Goal: Task Accomplishment & Management: Manage account settings

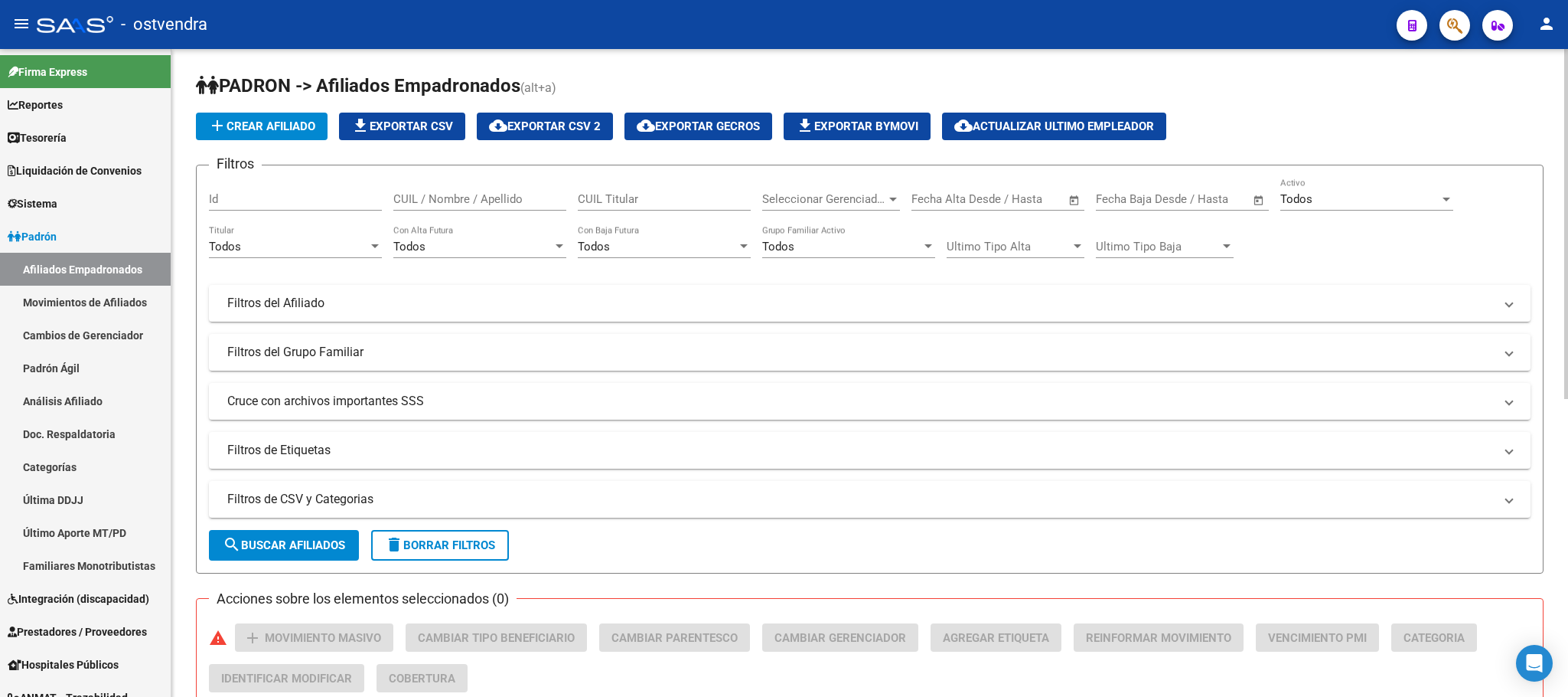
scroll to position [108, 0]
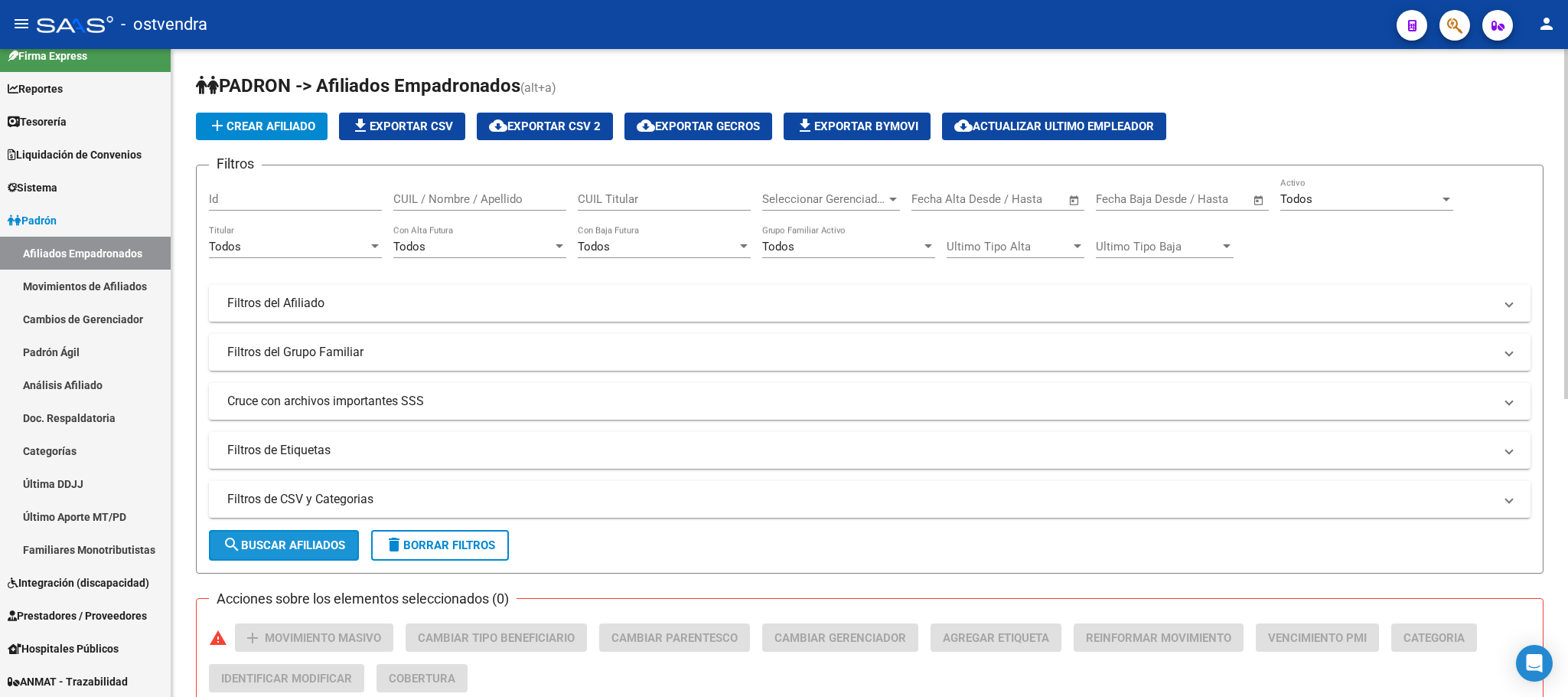
click at [328, 549] on span "search Buscar Afiliados" at bounding box center [284, 545] width 122 height 14
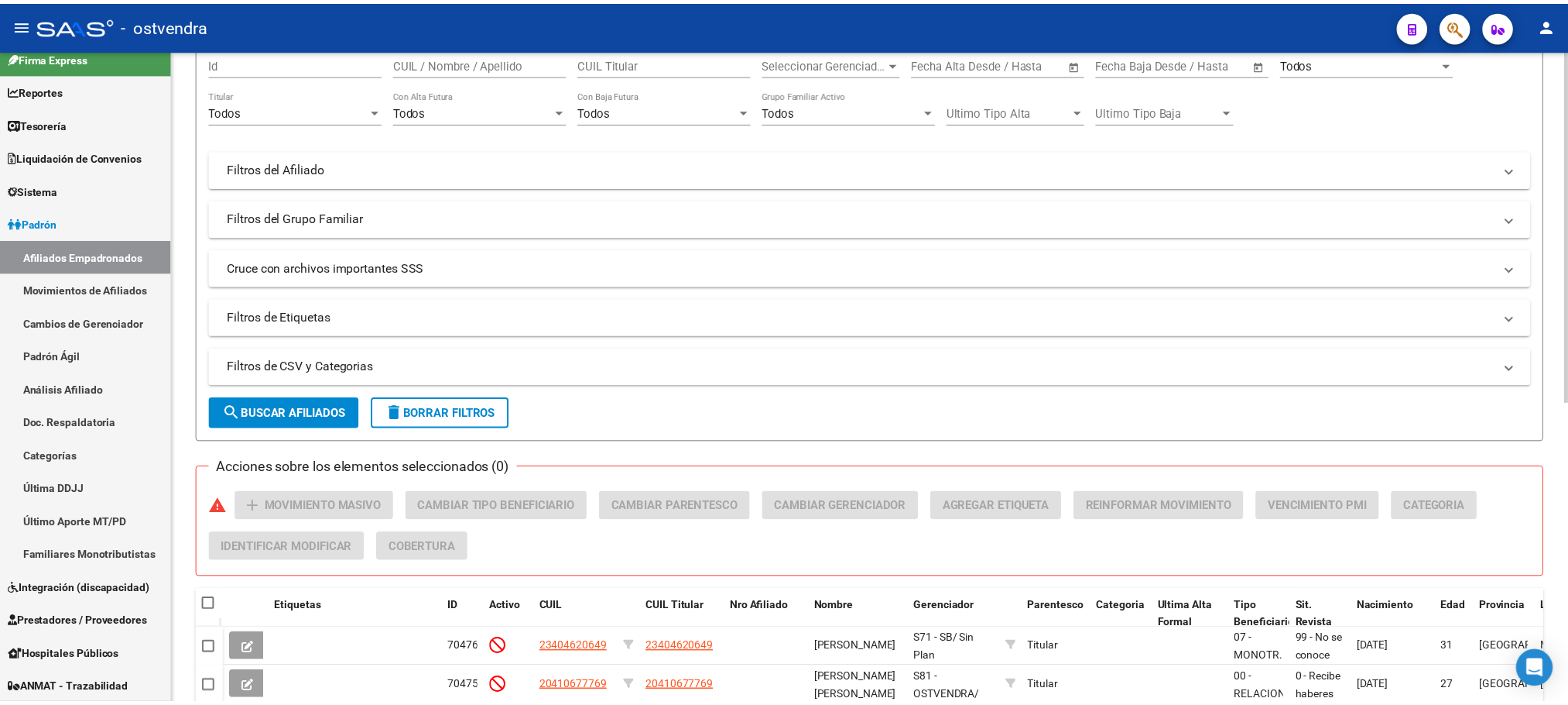
scroll to position [0, 0]
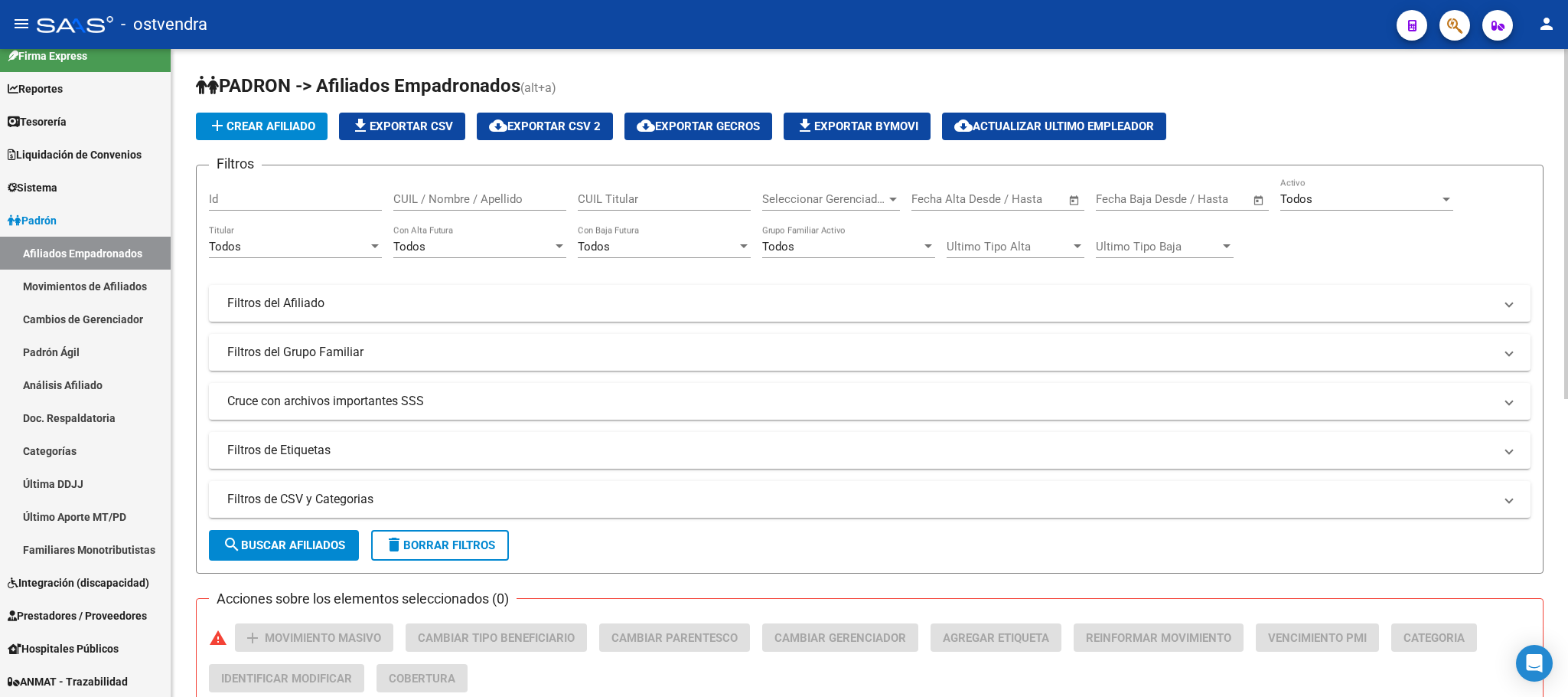
click at [577, 122] on span "cloud_download Exportar CSV 2" at bounding box center [545, 127] width 112 height 14
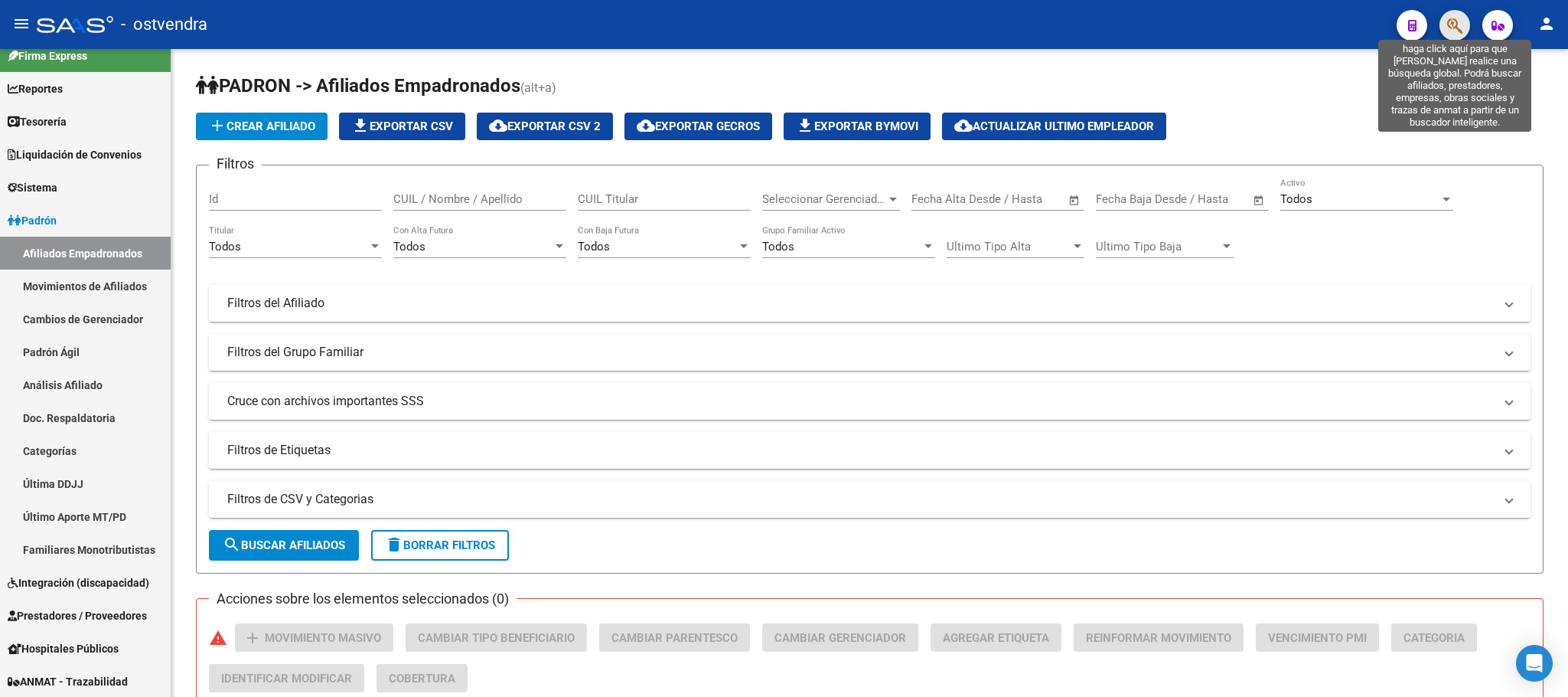
click at [1447, 30] on icon "button" at bounding box center [1455, 25] width 16 height 17
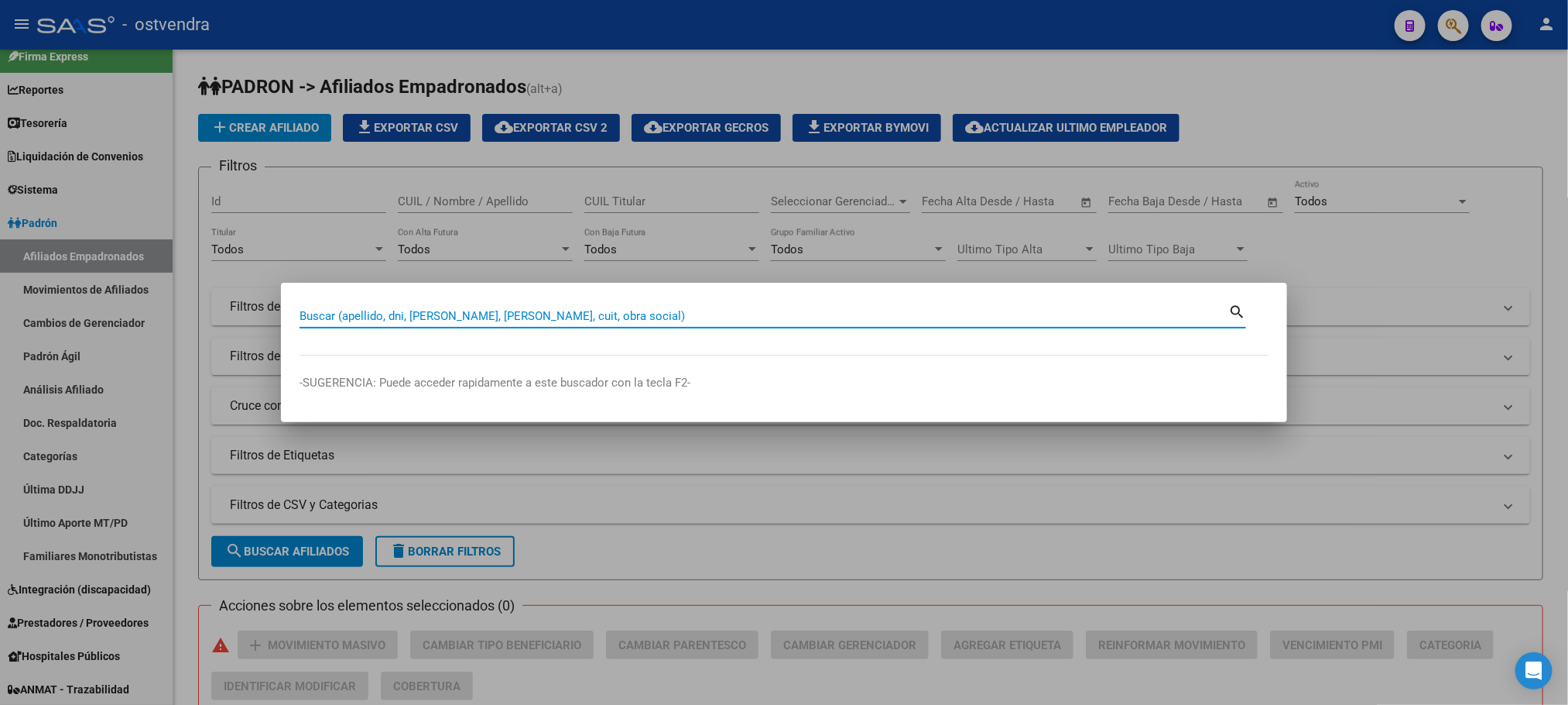
paste input "57987660"
type input "57987660"
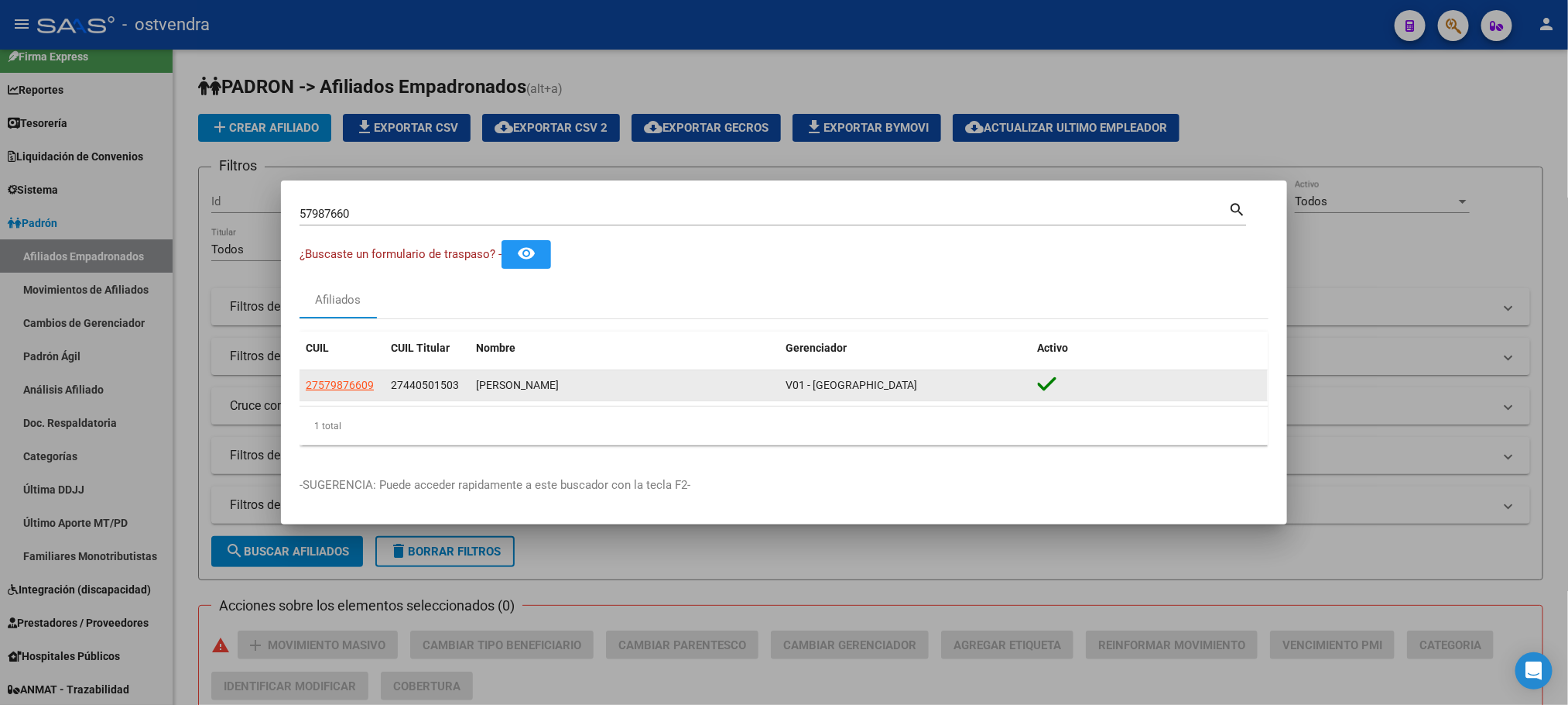
click at [347, 377] on app-link-go-to "27579876609" at bounding box center [340, 385] width 68 height 18
click at [349, 391] on span "27579876609" at bounding box center [340, 385] width 68 height 12
type textarea "27579876609"
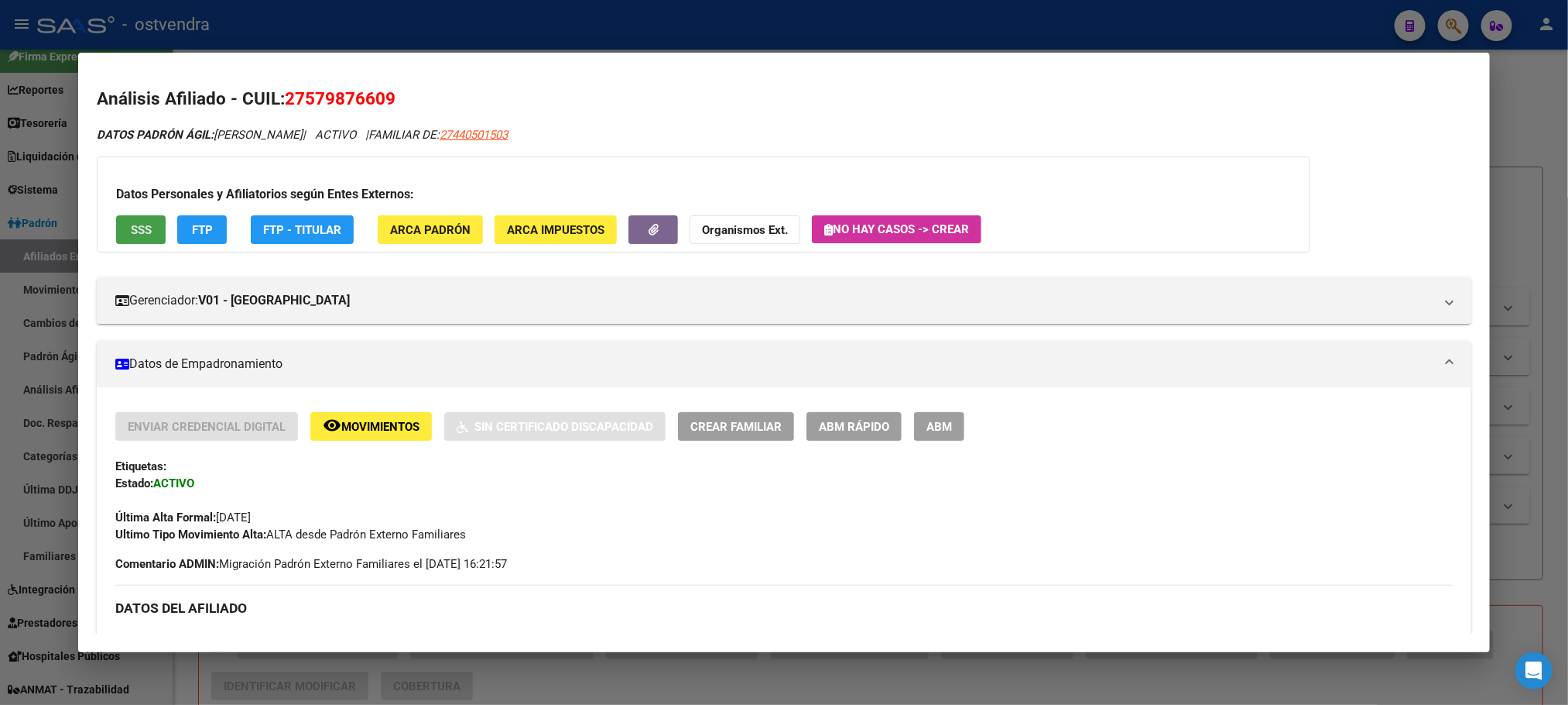
click at [131, 240] on button "SSS" at bounding box center [140, 229] width 49 height 29
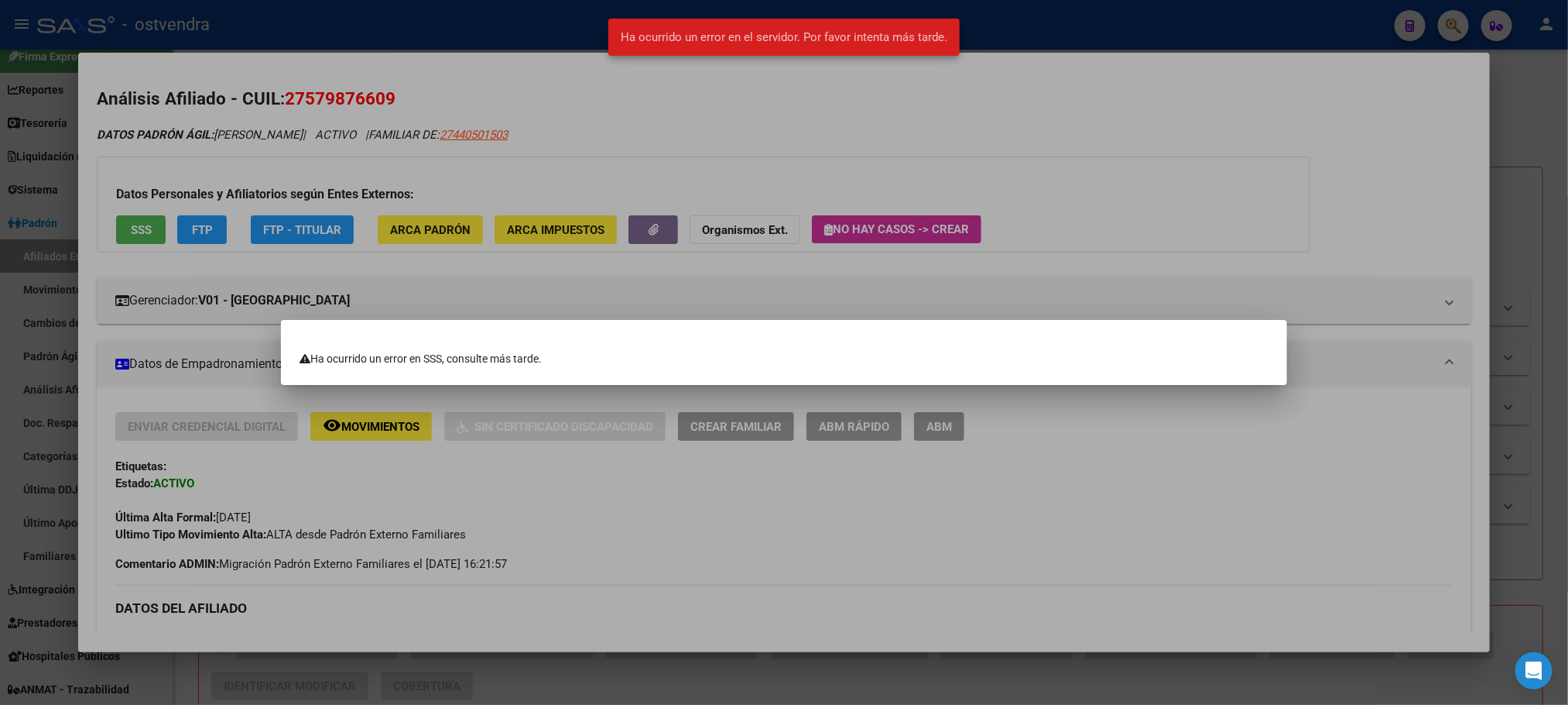
click at [259, 102] on div at bounding box center [784, 352] width 1568 height 705
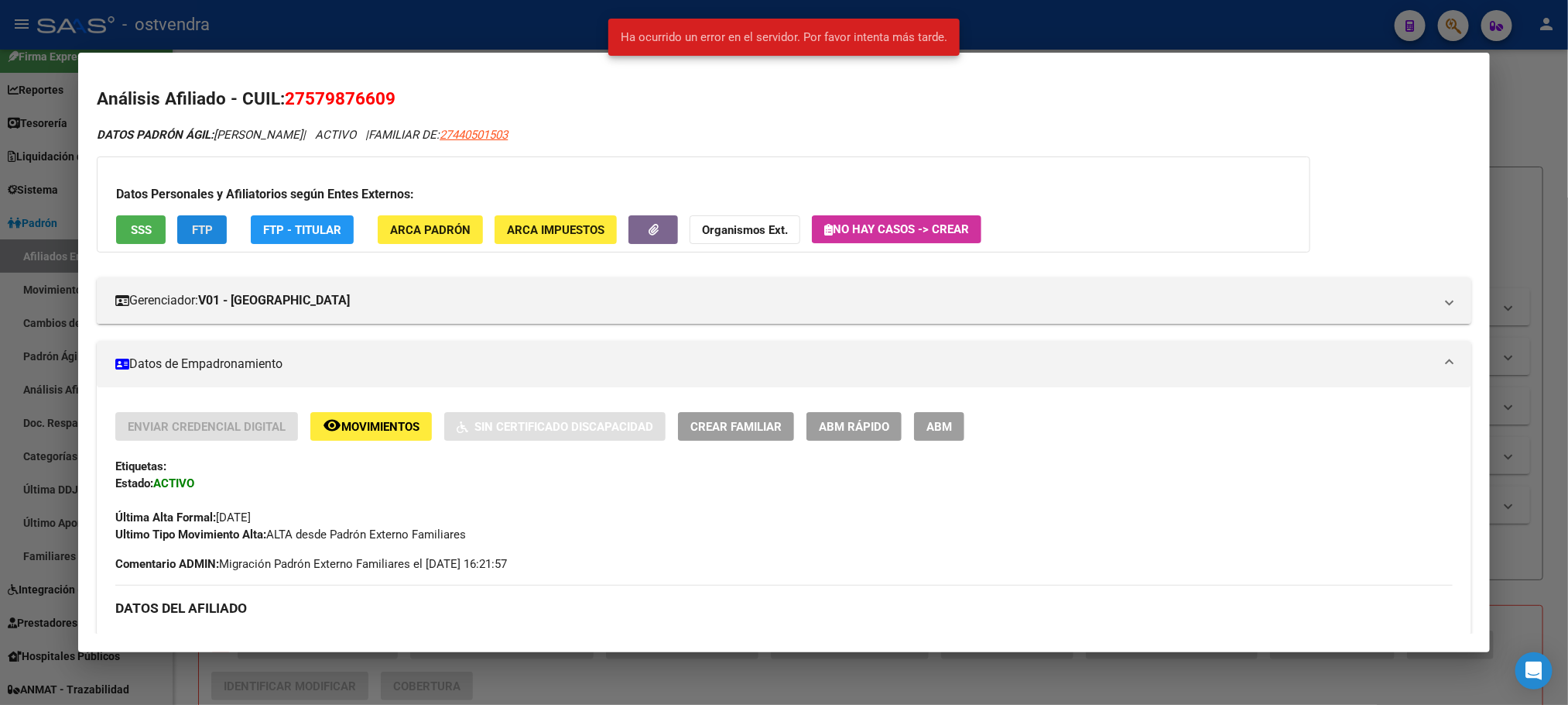
click at [192, 228] on span "FTP" at bounding box center [203, 230] width 21 height 14
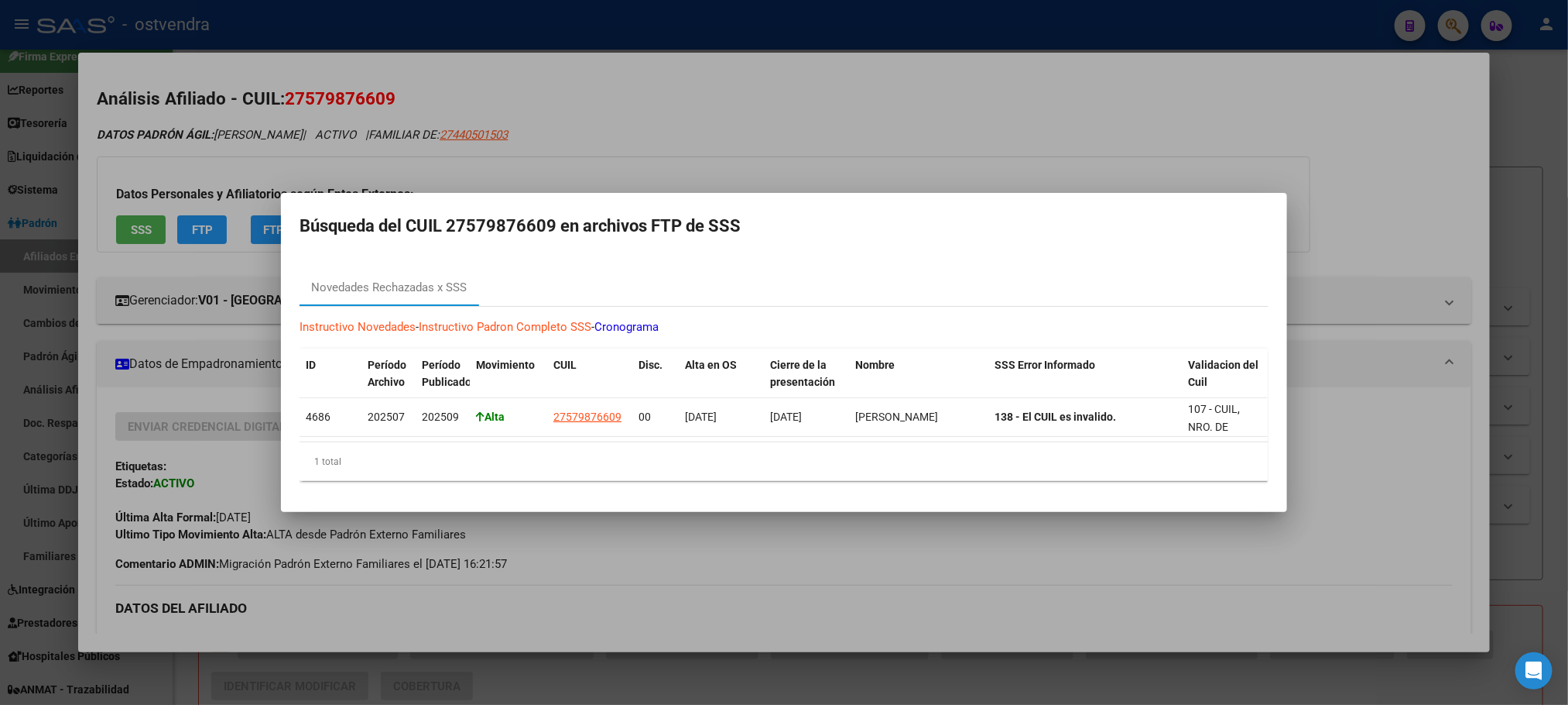
click at [253, 175] on div at bounding box center [784, 352] width 1568 height 705
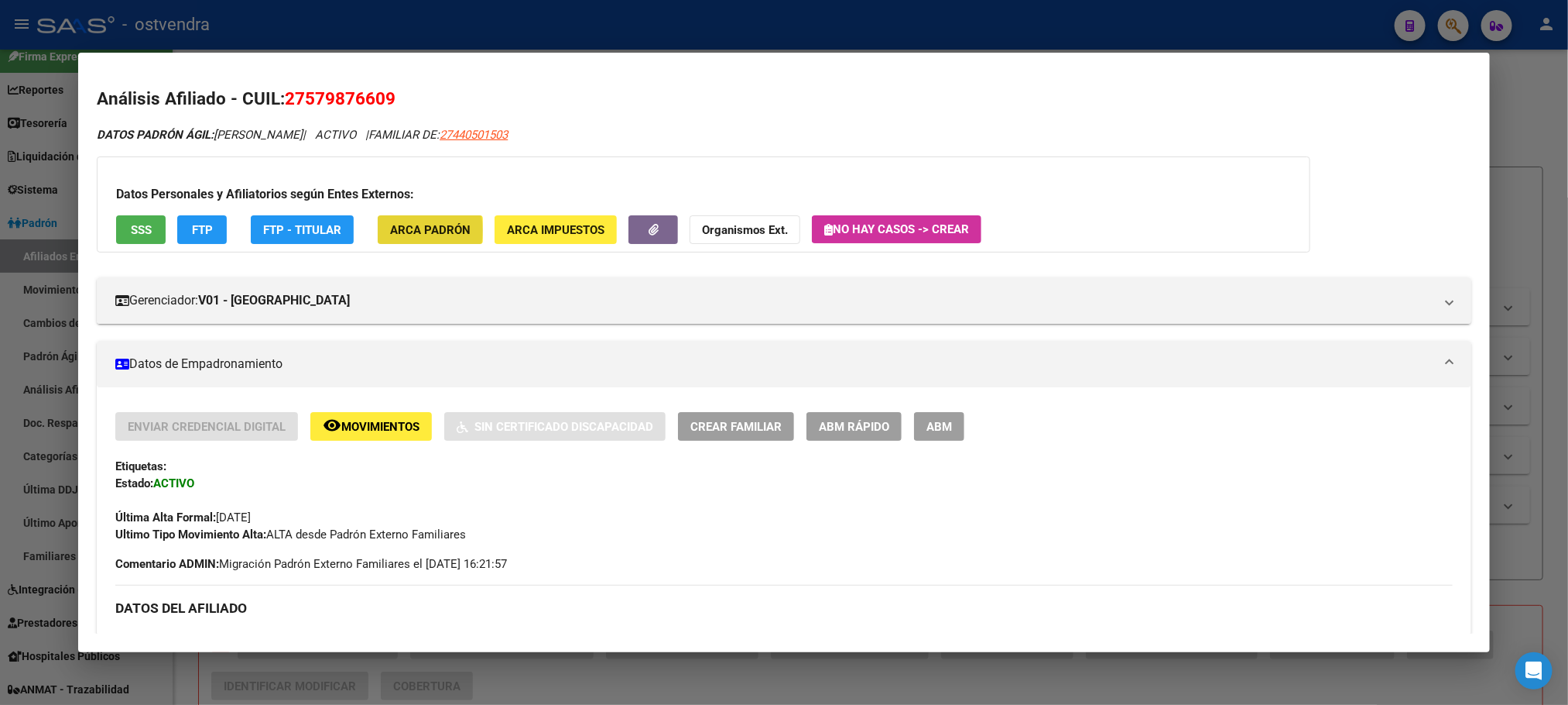
click at [402, 233] on span "ARCA Padrón" at bounding box center [431, 230] width 81 height 14
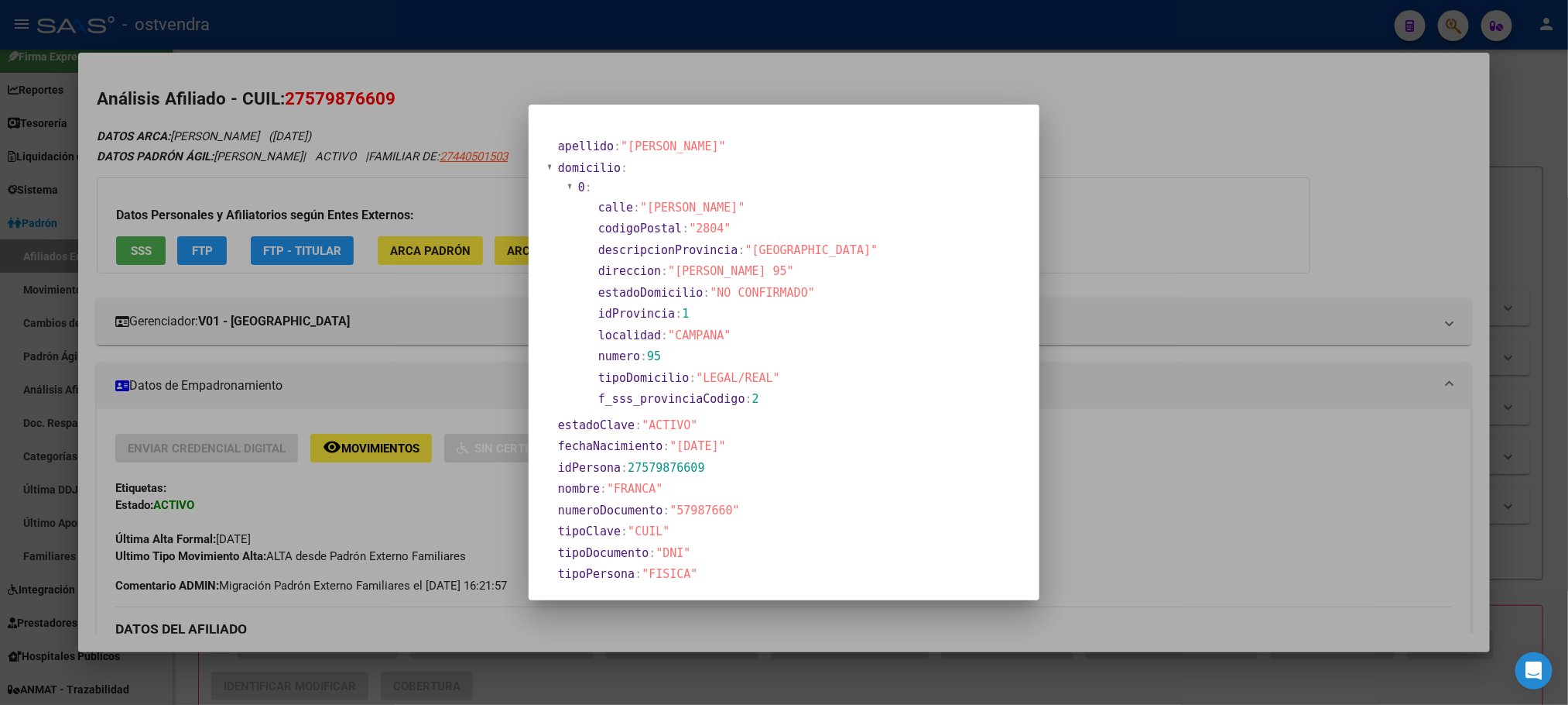
click at [358, 180] on div at bounding box center [784, 352] width 1568 height 705
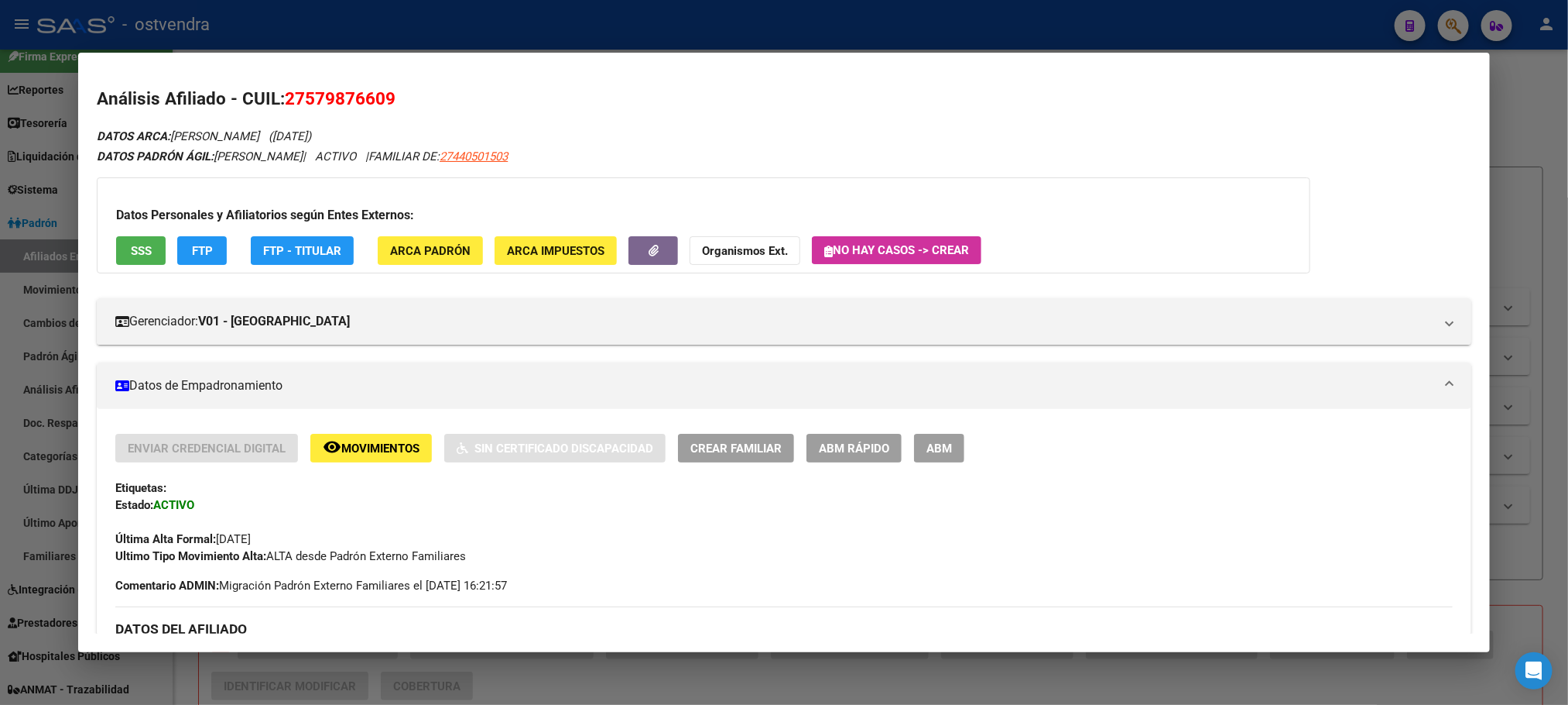
click at [943, 443] on span "ABM" at bounding box center [939, 449] width 25 height 14
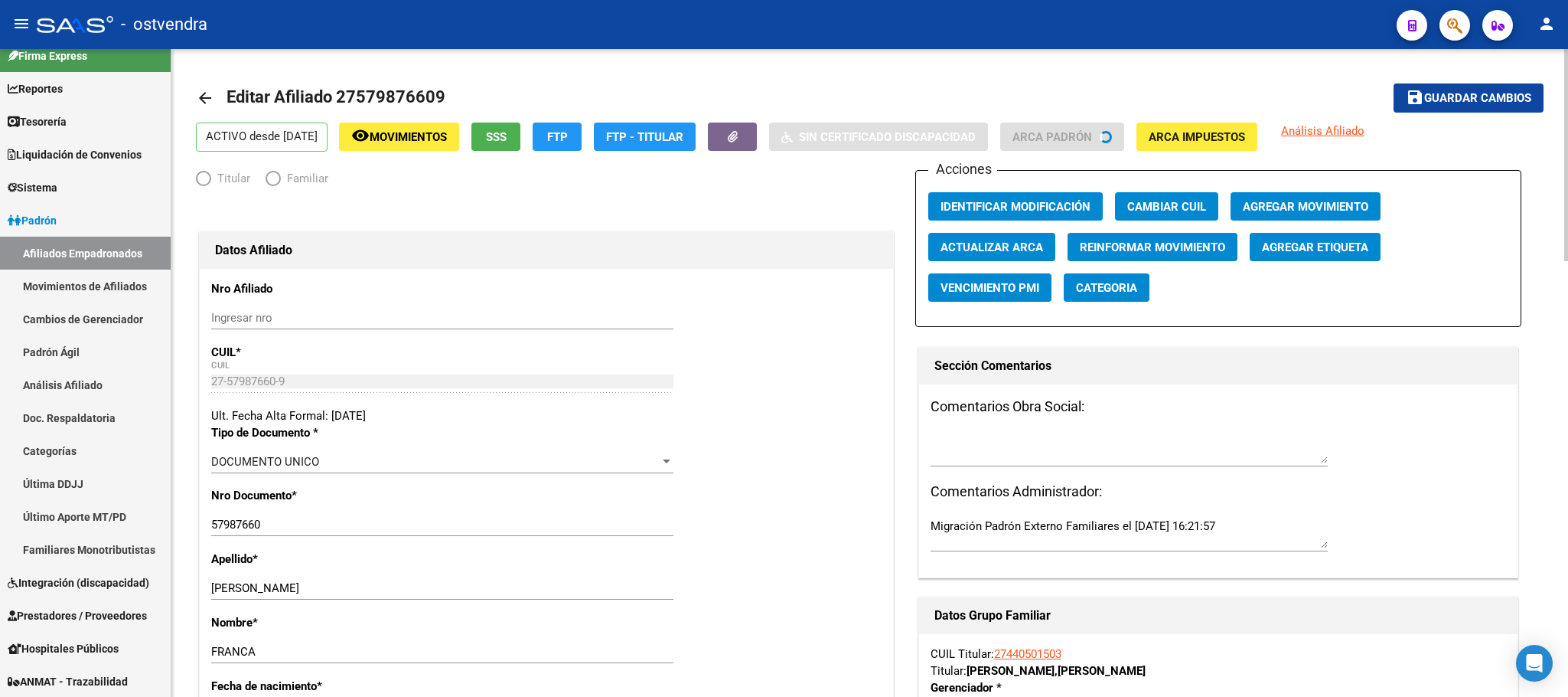
radio input "true"
type input "30-60543860-8"
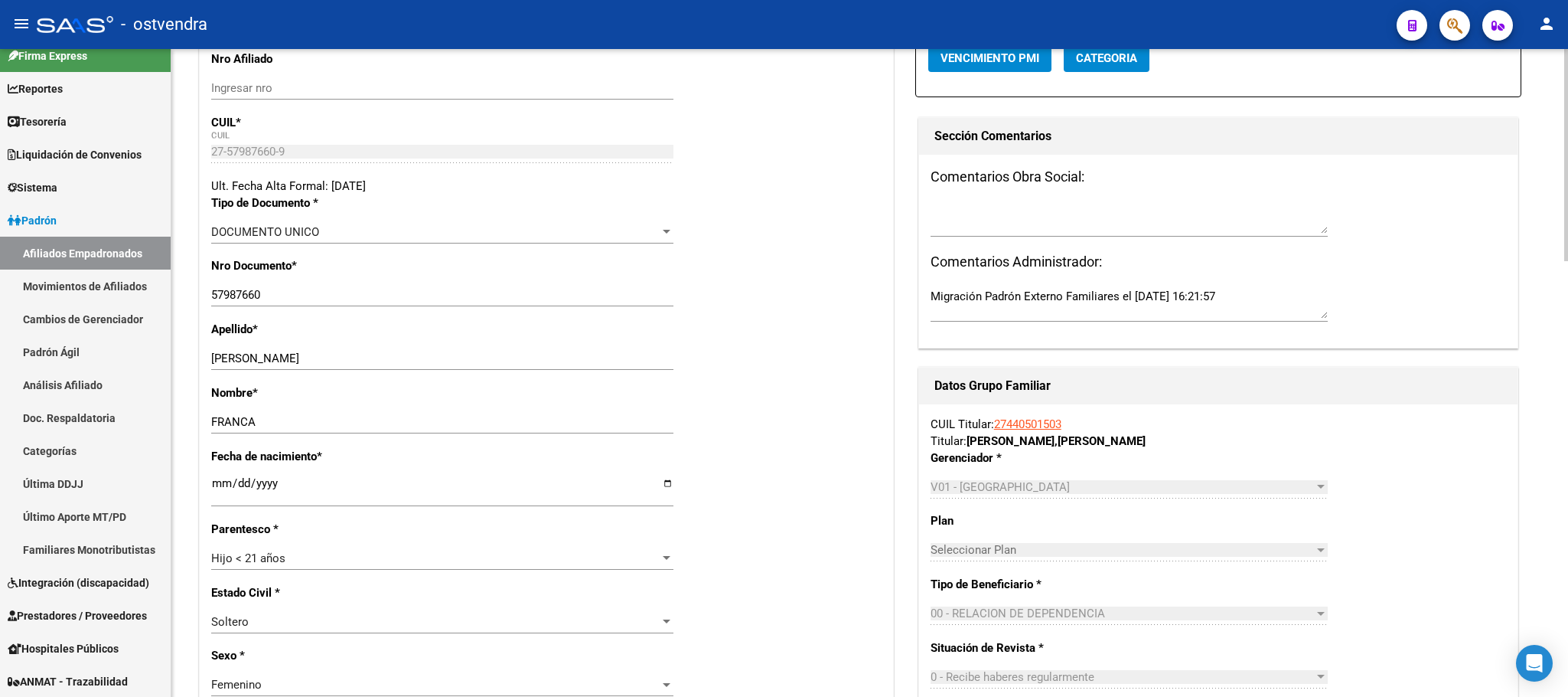
scroll to position [345, 0]
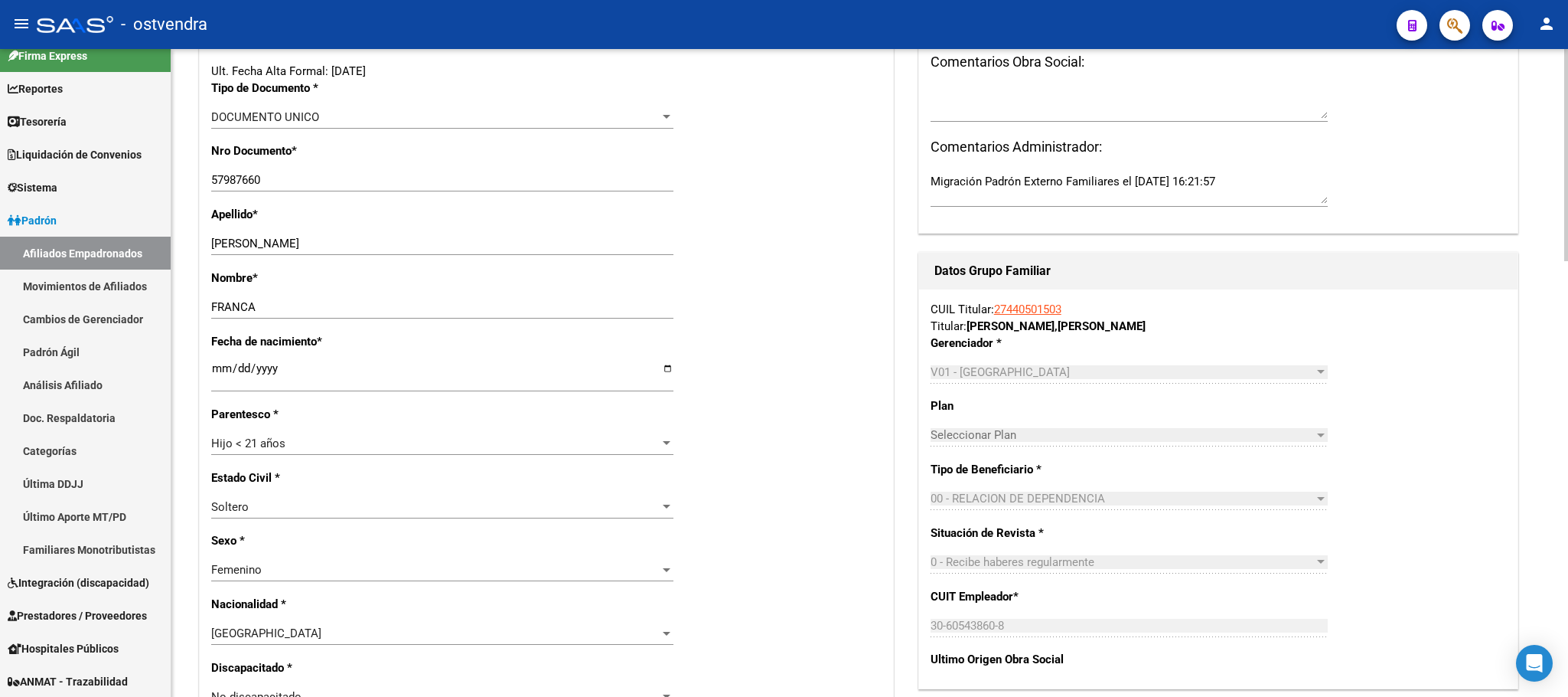
click at [213, 365] on input "[DATE]" at bounding box center [442, 374] width 463 height 24
type input "[DATE]"
click at [836, 470] on div "Estado Civil * [DEMOGRAPHIC_DATA] Seleccionar tipo" at bounding box center [546, 501] width 671 height 63
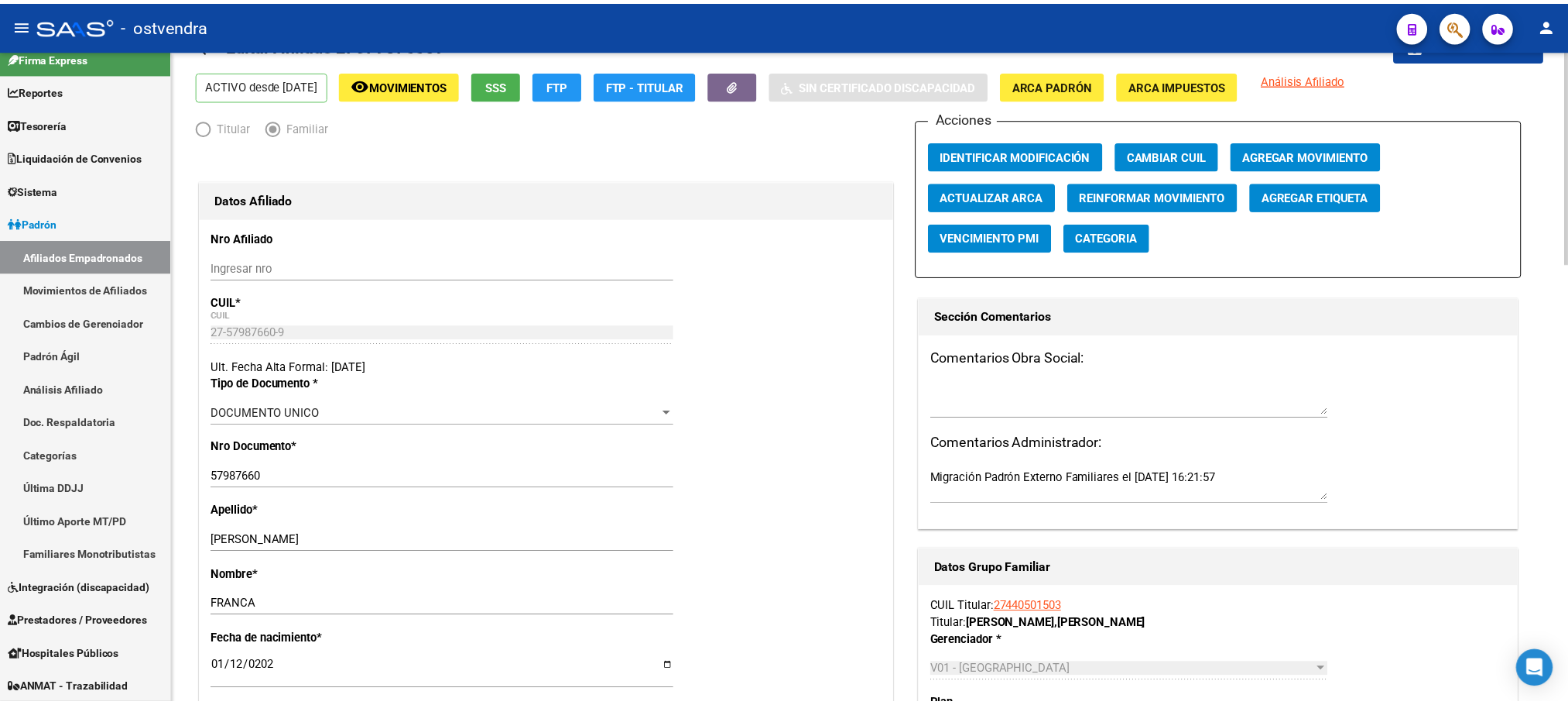
scroll to position [0, 0]
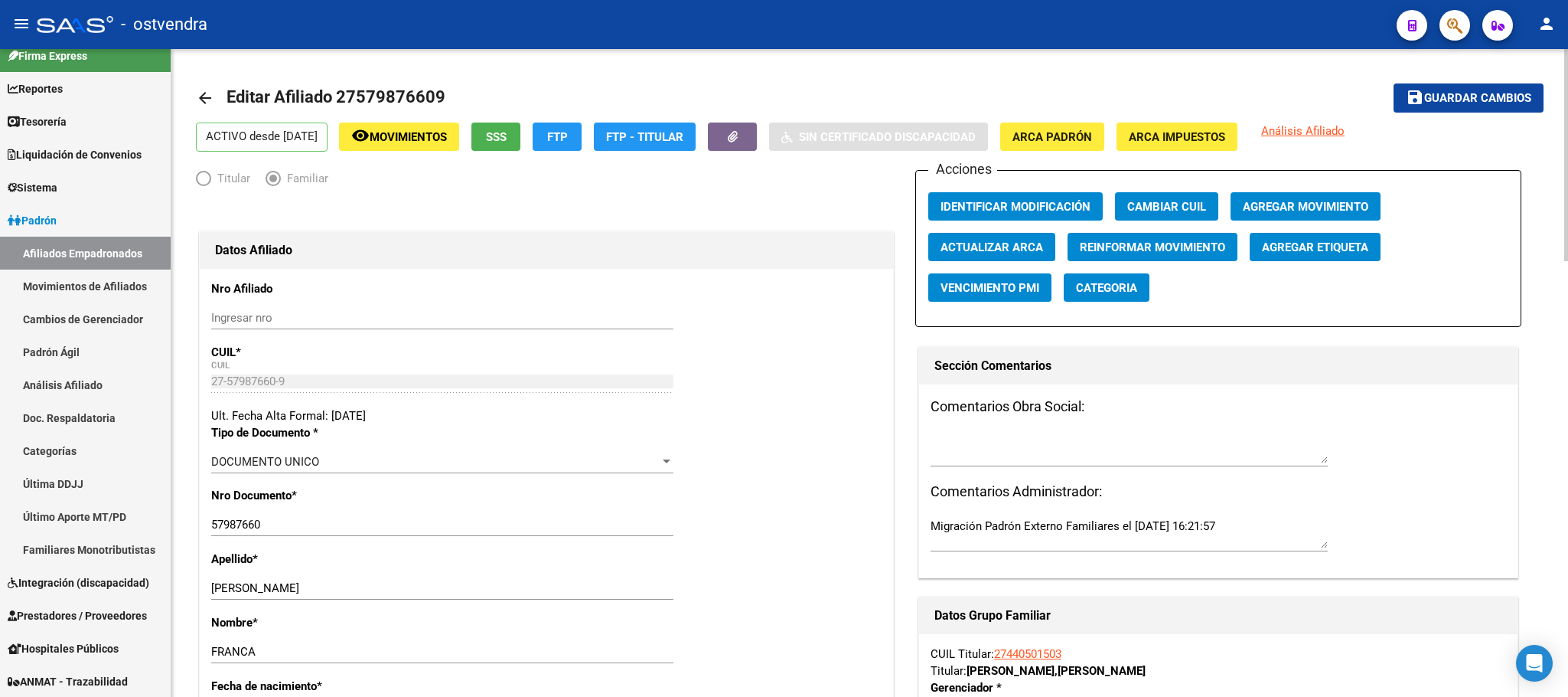
click at [1520, 101] on span "Guardar cambios" at bounding box center [1477, 99] width 107 height 14
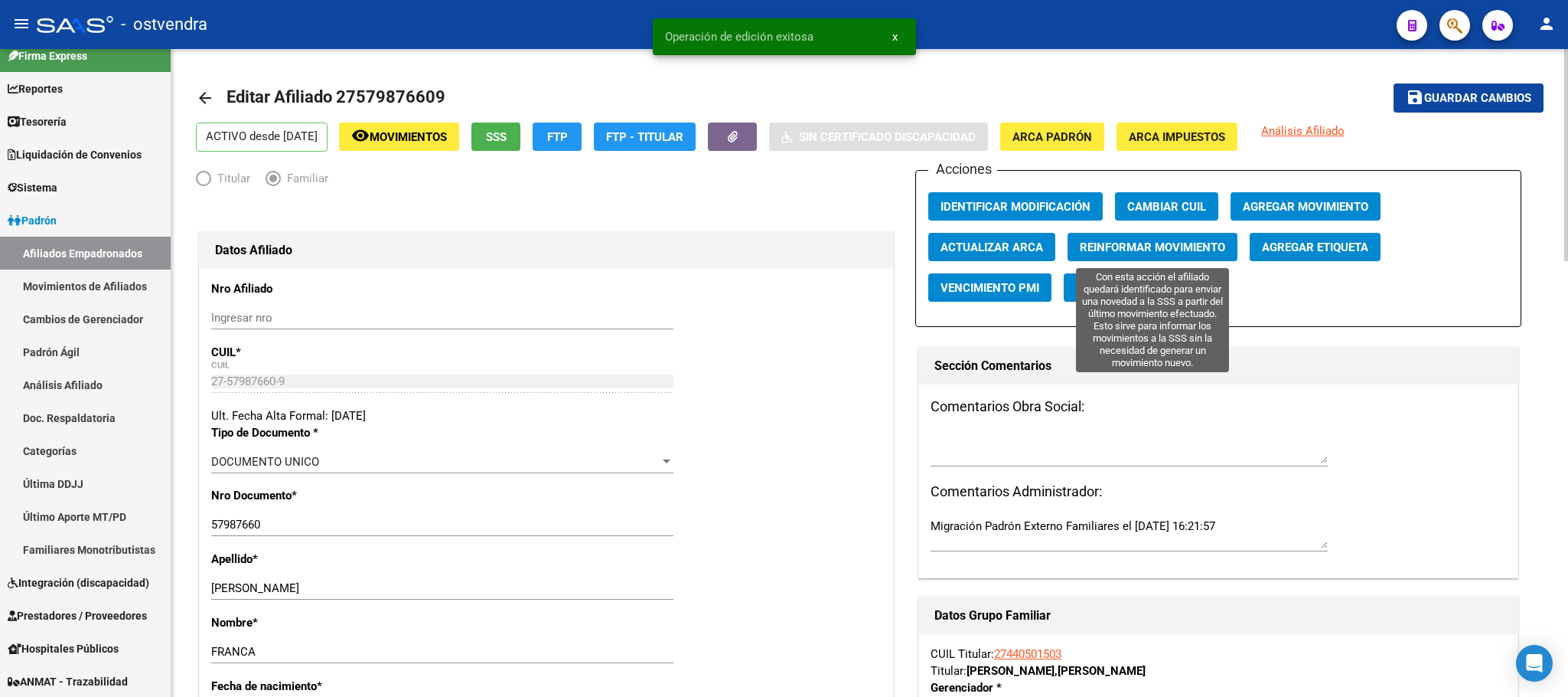
click at [1156, 247] on span "Reinformar Movimiento" at bounding box center [1153, 247] width 146 height 14
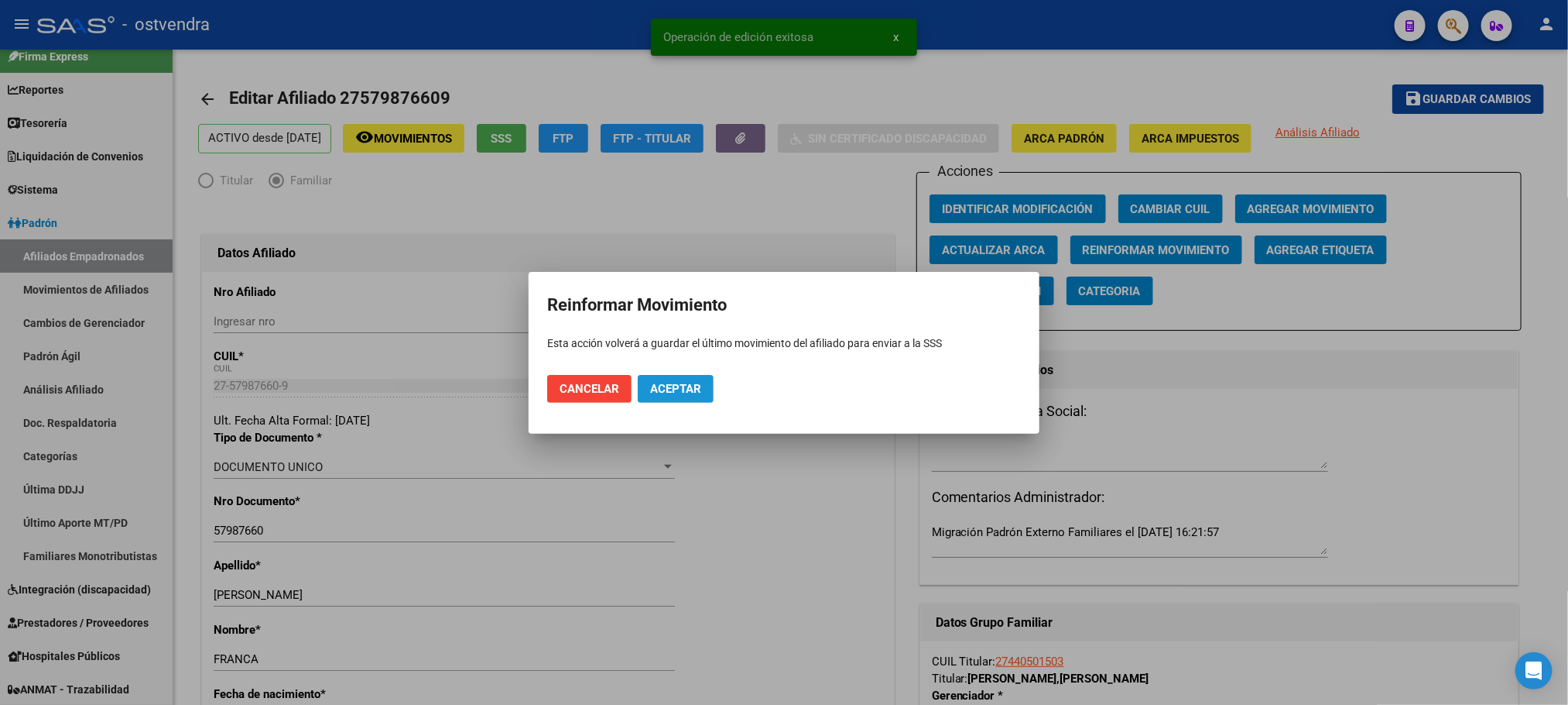
click at [683, 386] on span "Aceptar" at bounding box center [676, 389] width 51 height 14
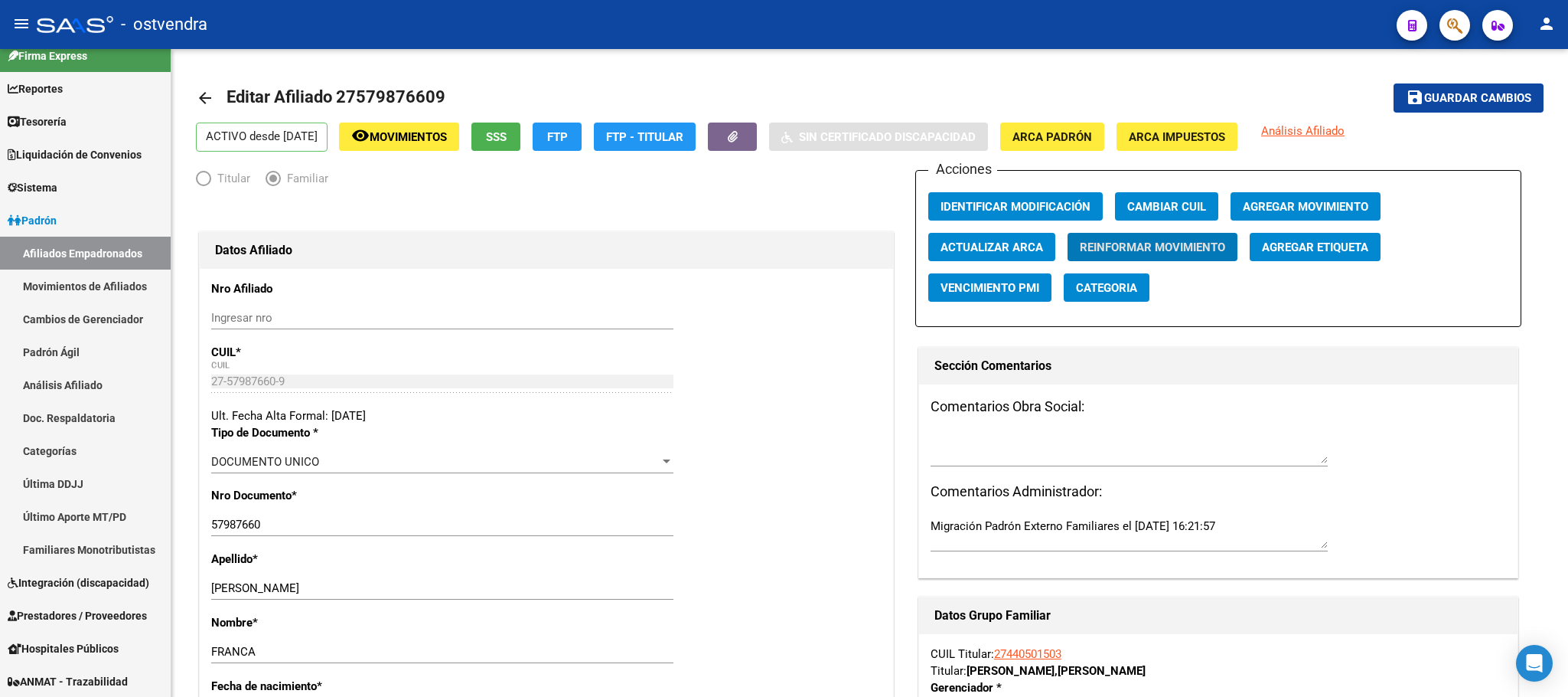
click at [1415, 12] on span "button" at bounding box center [1413, 24] width 9 height 30
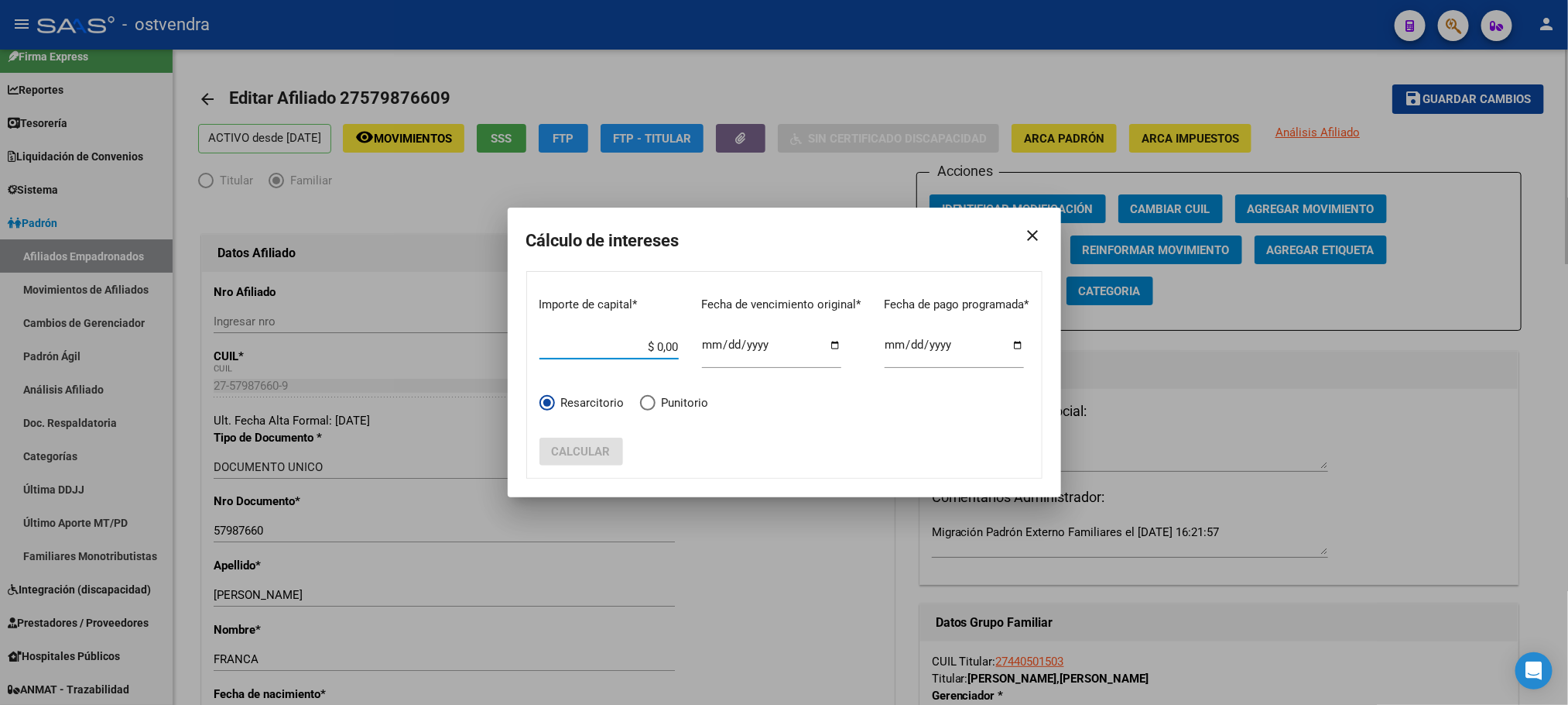
drag, startPoint x: 1460, startPoint y: 21, endPoint x: 1228, endPoint y: 107, distance: 247.4
click at [1460, 23] on div at bounding box center [784, 352] width 1568 height 705
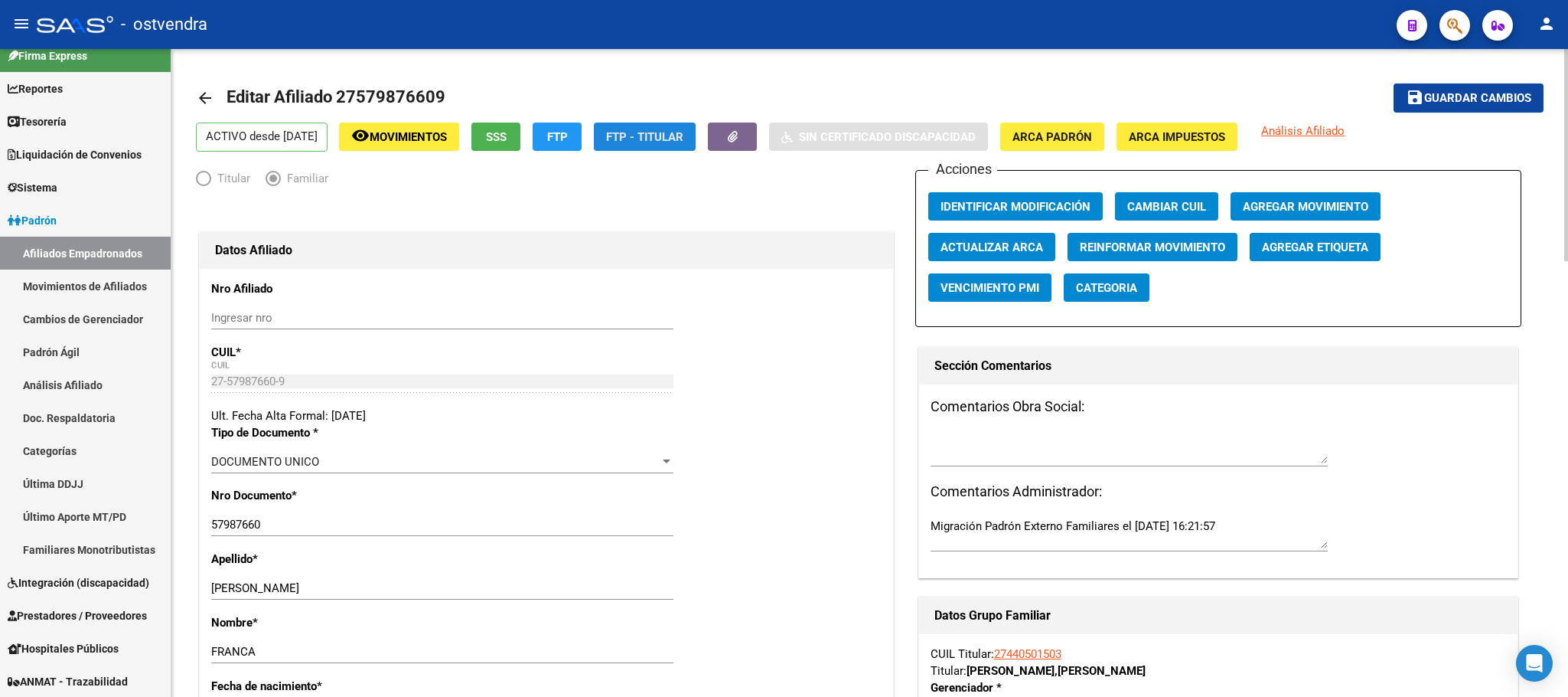
click at [643, 139] on span "FTP - Titular" at bounding box center [645, 137] width 77 height 14
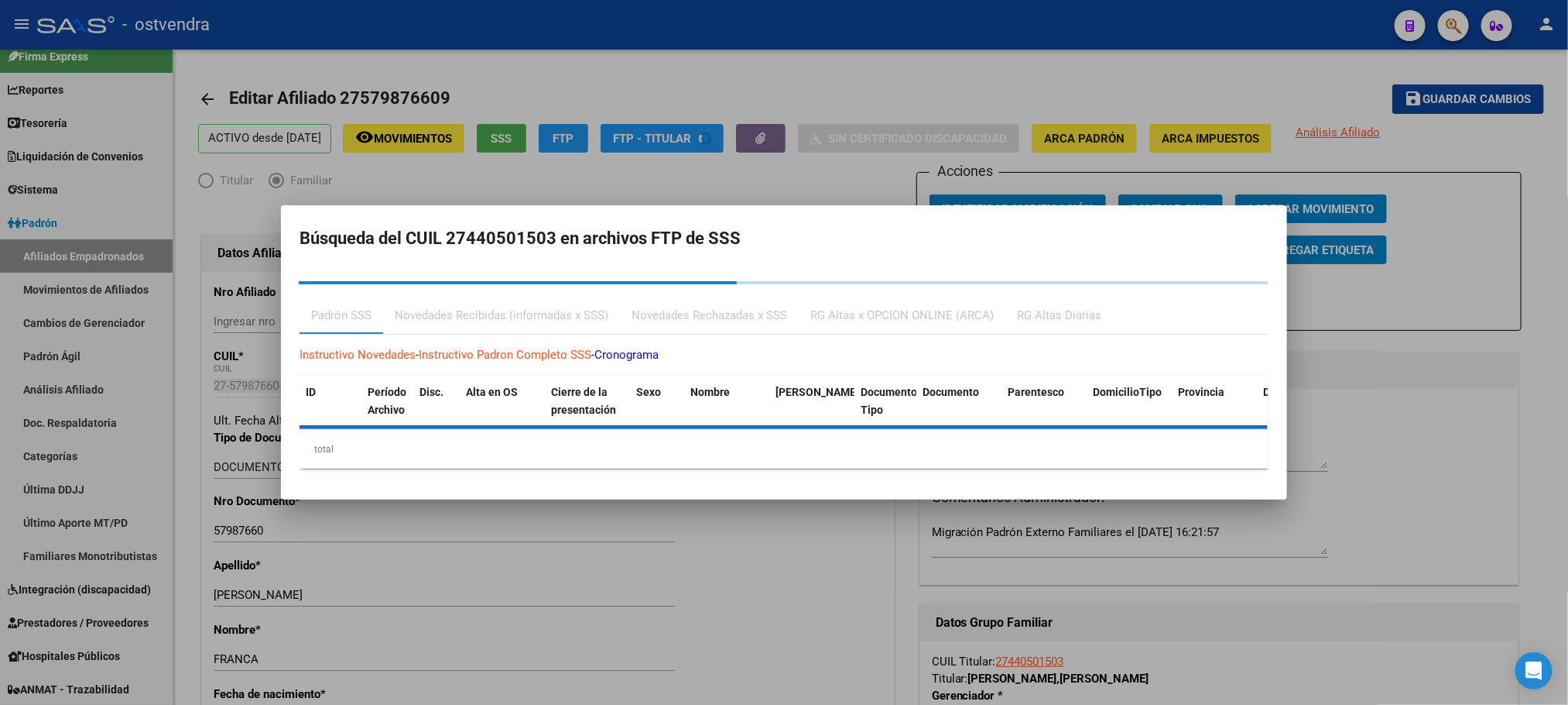
click at [769, 51] on div at bounding box center [784, 352] width 1568 height 705
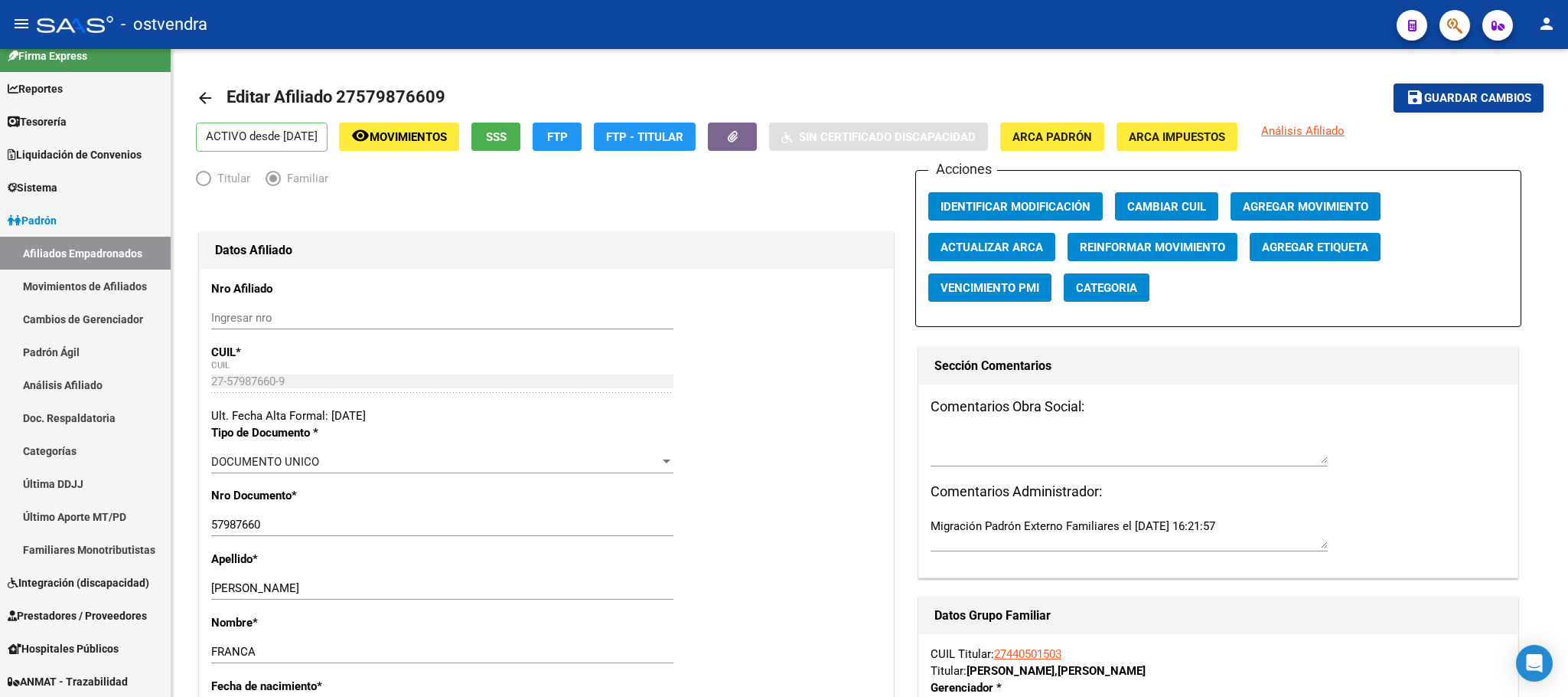
click at [1447, 23] on icon "button" at bounding box center [1455, 25] width 16 height 17
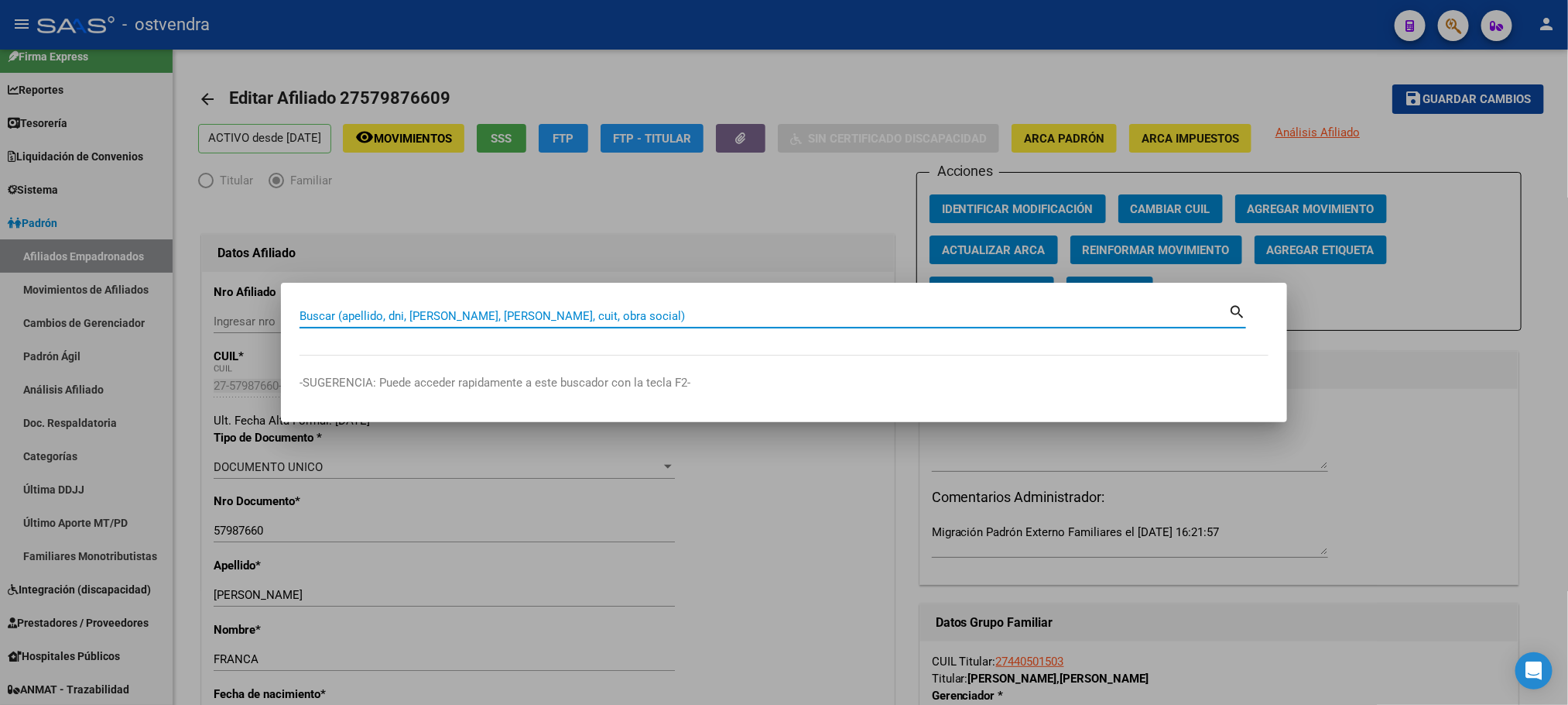
paste input "48932297"
type input "48932297"
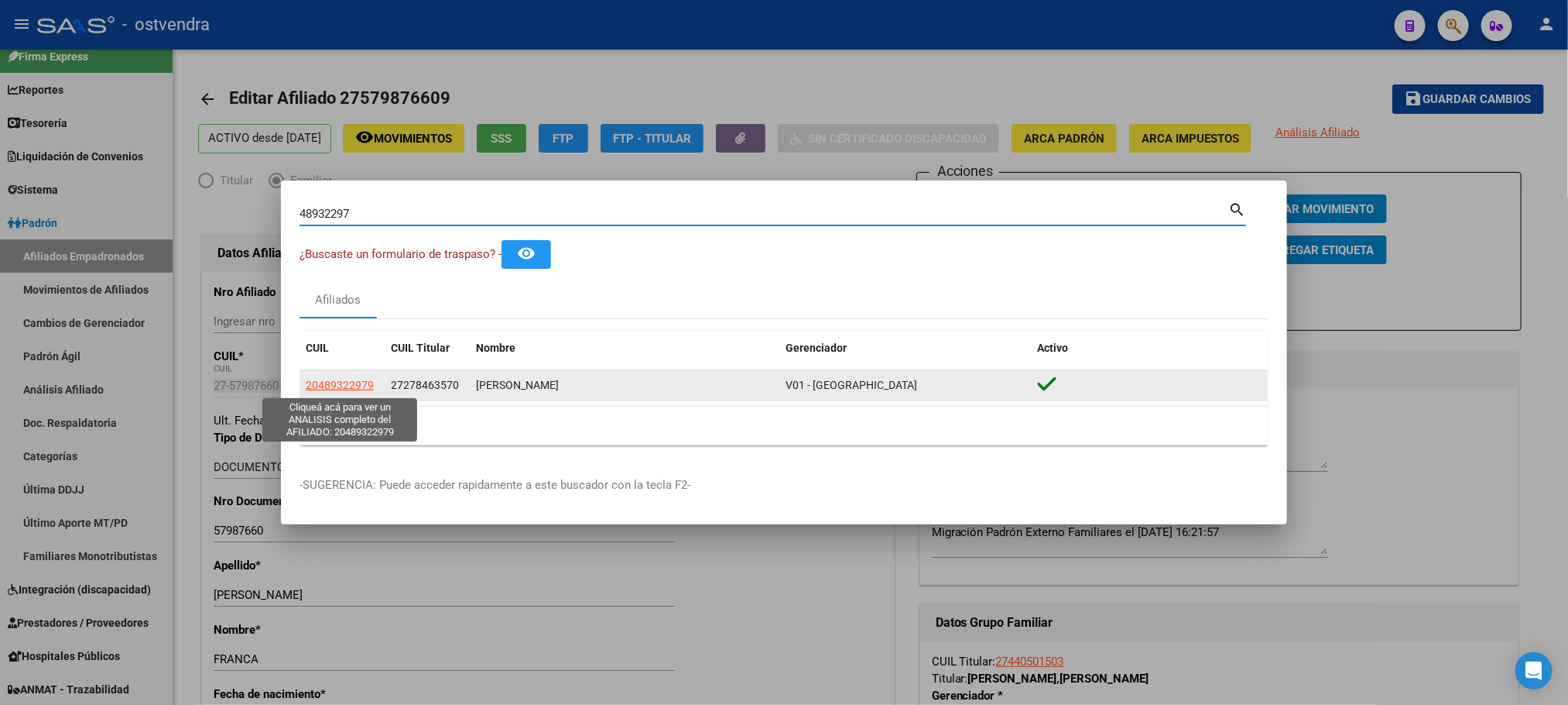
click at [346, 381] on span "20489322979" at bounding box center [340, 385] width 68 height 12
type textarea "20489322979"
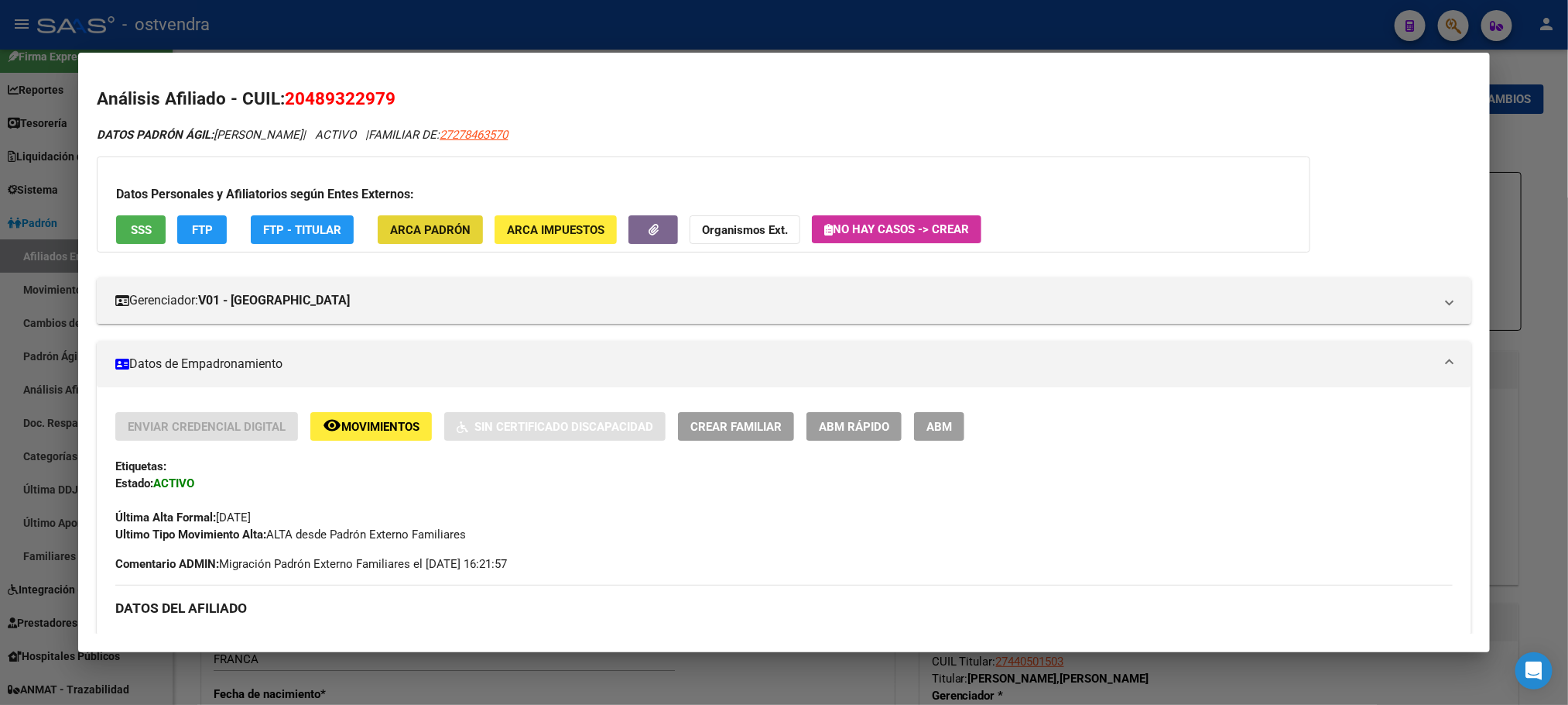
click at [432, 219] on button "ARCA Padrón" at bounding box center [430, 229] width 105 height 29
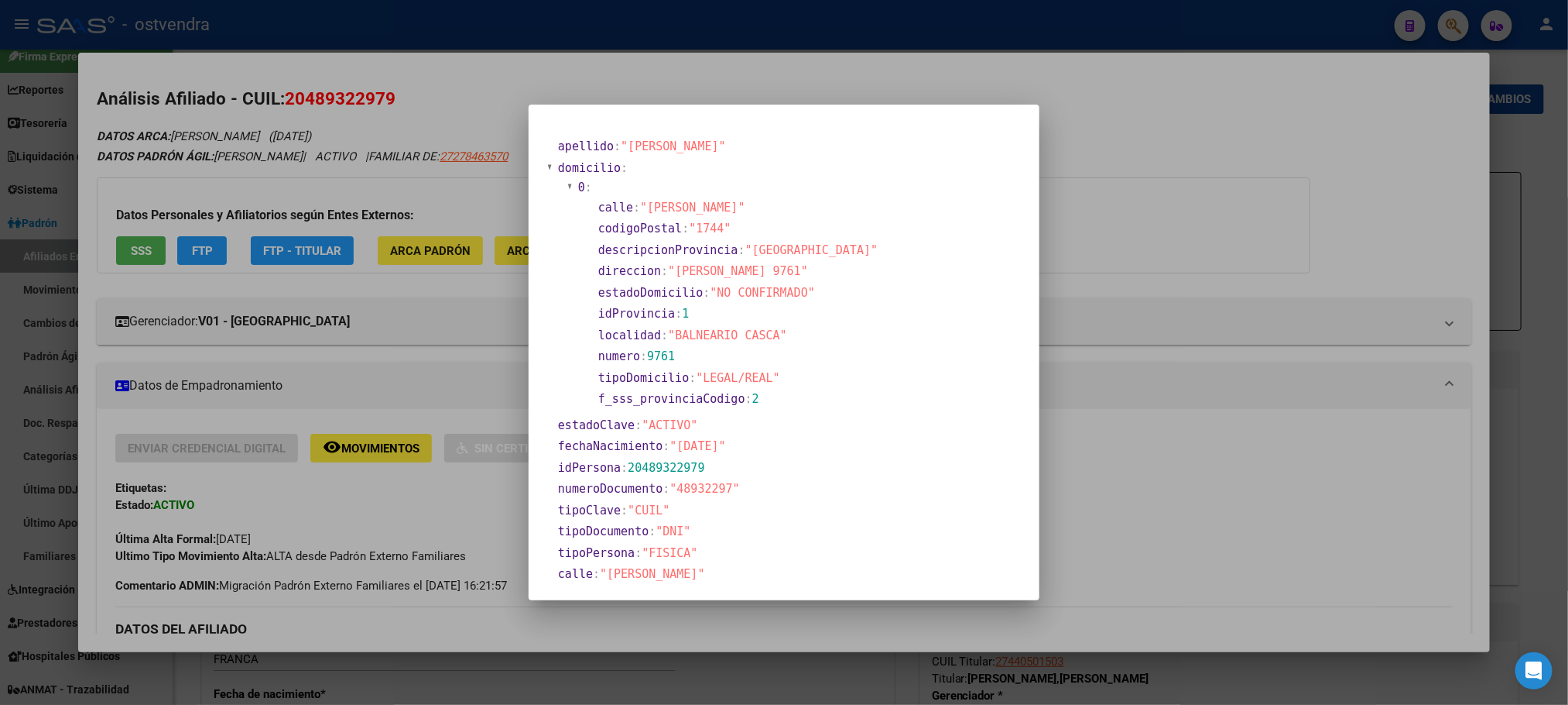
click at [1157, 227] on div at bounding box center [784, 352] width 1568 height 705
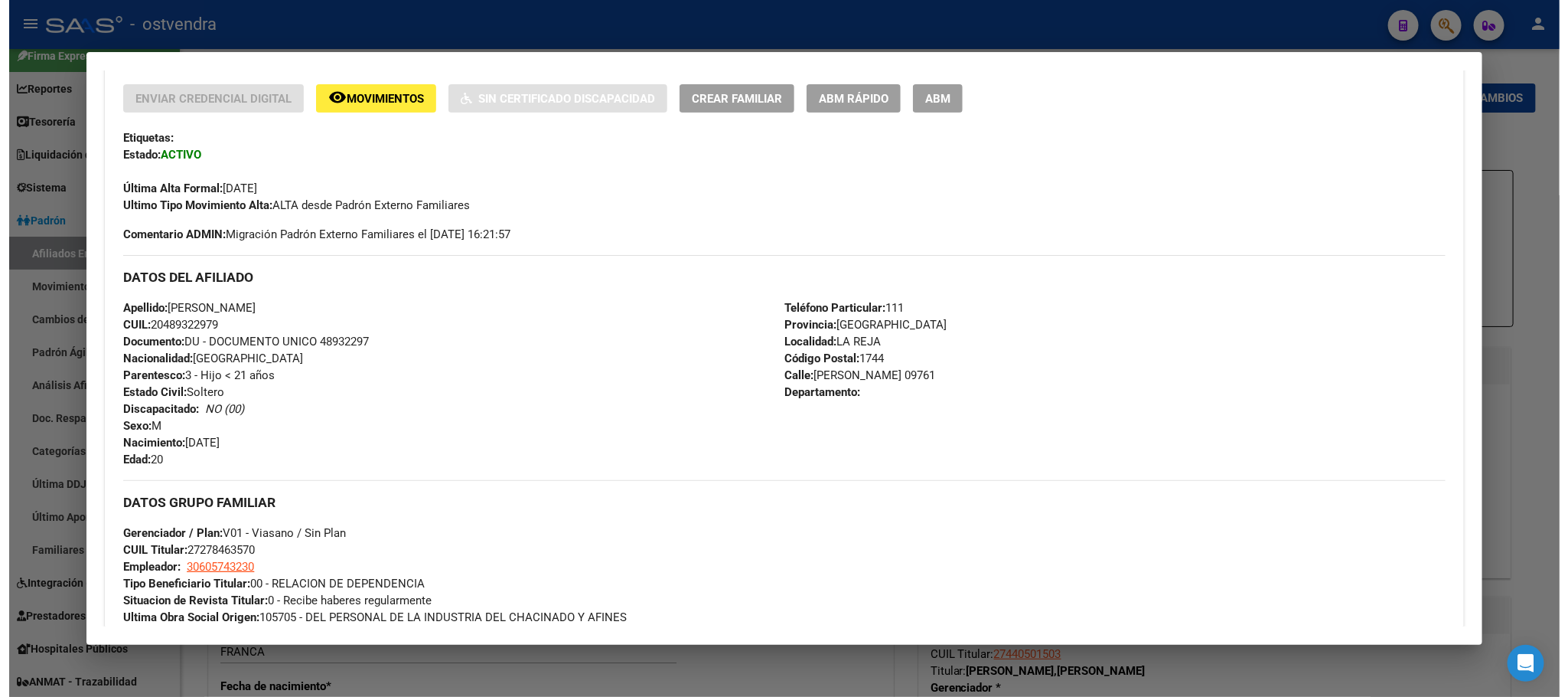
scroll to position [230, 0]
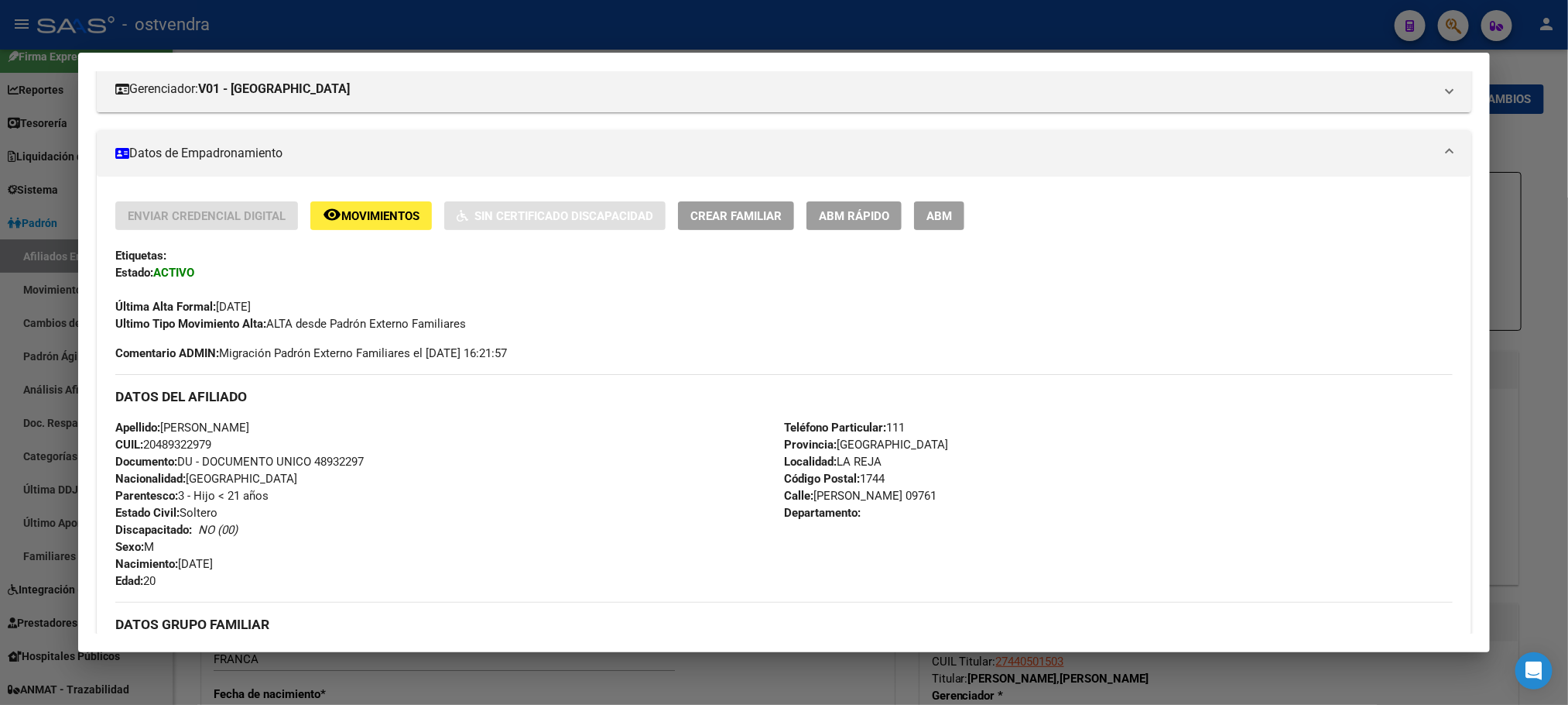
drag, startPoint x: 948, startPoint y: 213, endPoint x: 949, endPoint y: 224, distance: 11.0
click at [946, 214] on button "ABM" at bounding box center [939, 215] width 50 height 29
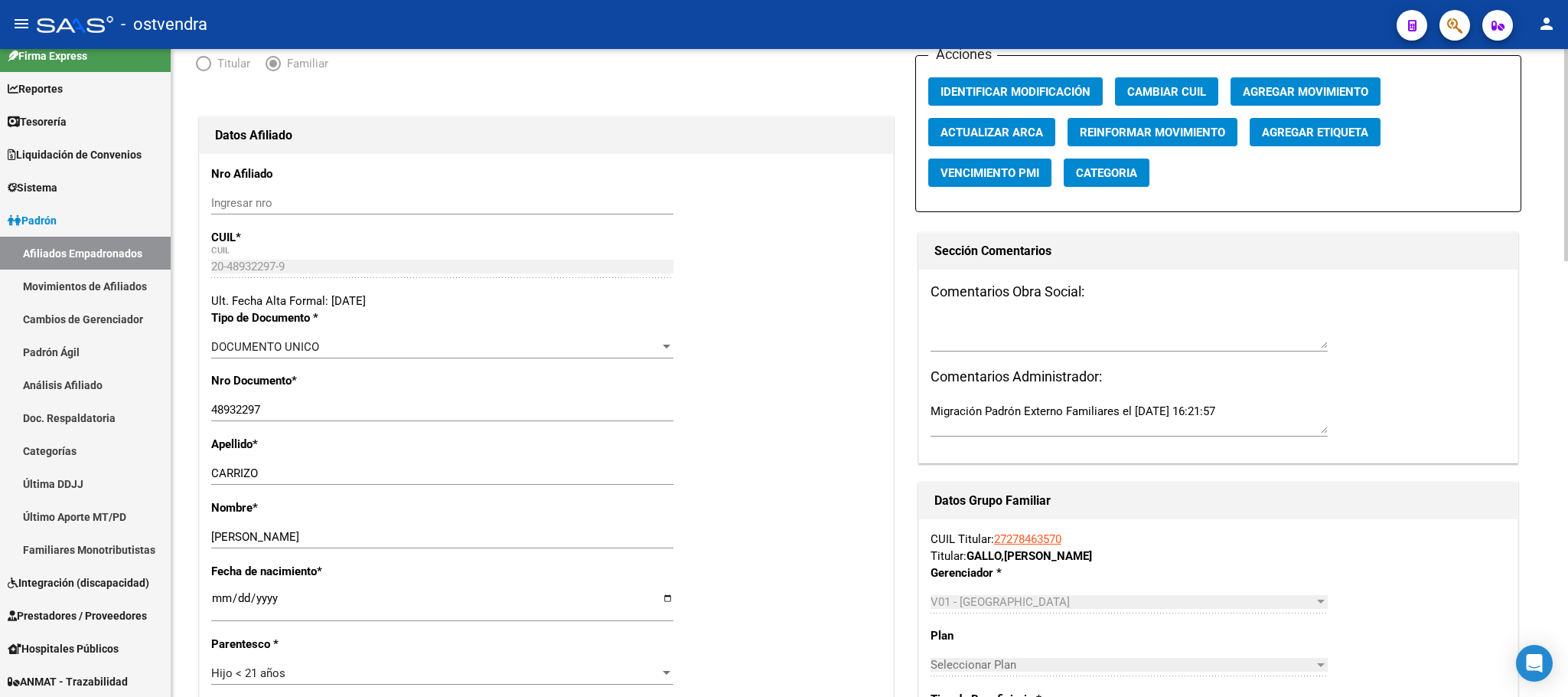
scroll to position [575, 0]
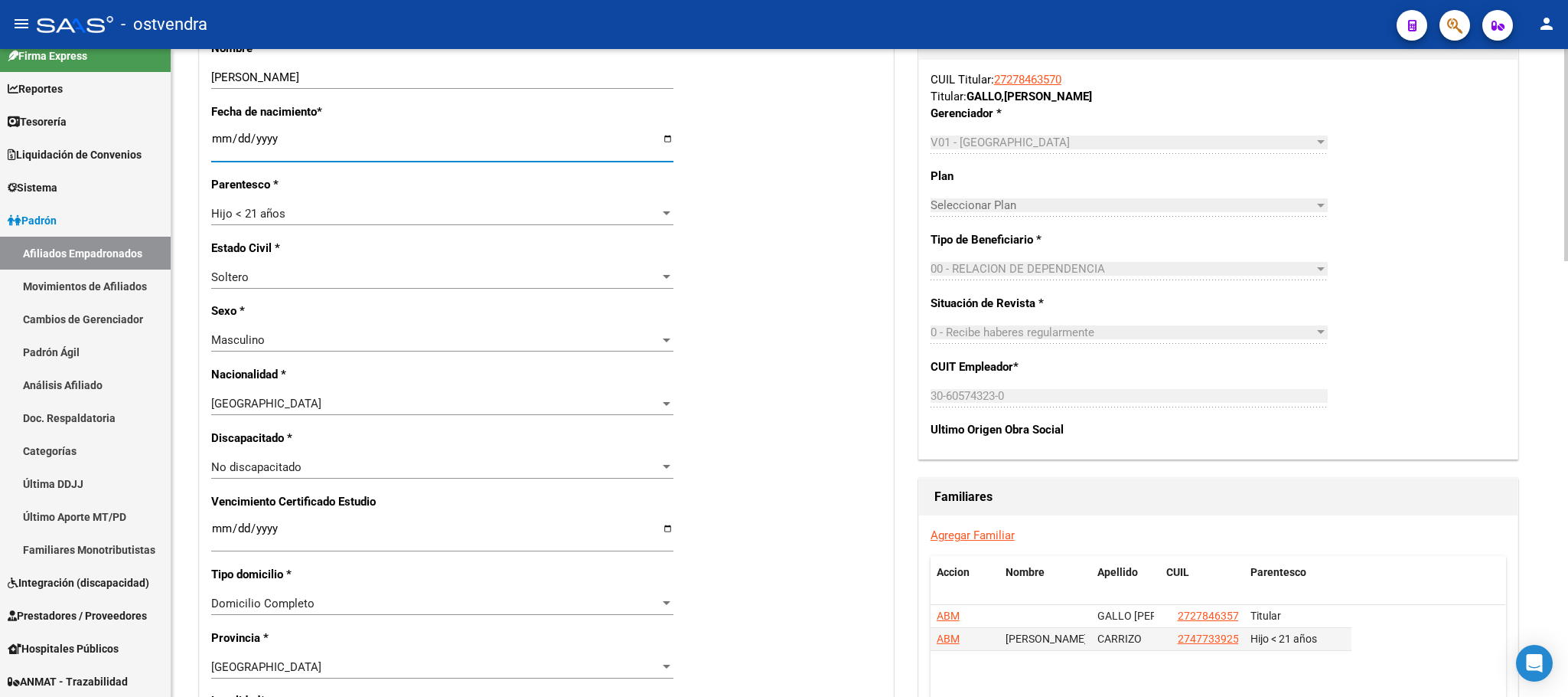
click at [225, 134] on input "[DATE]" at bounding box center [442, 145] width 463 height 24
type input "[DATE]"
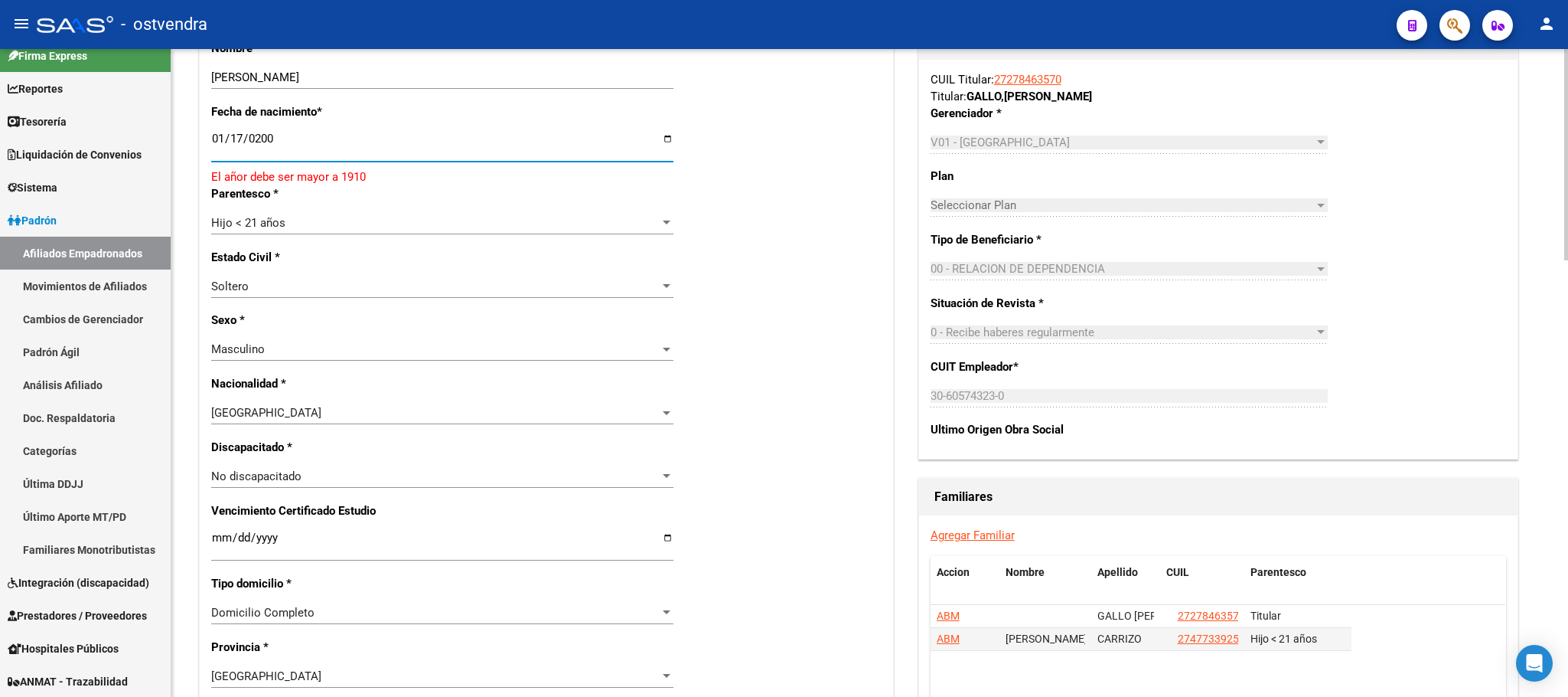
type input "[DATE]"
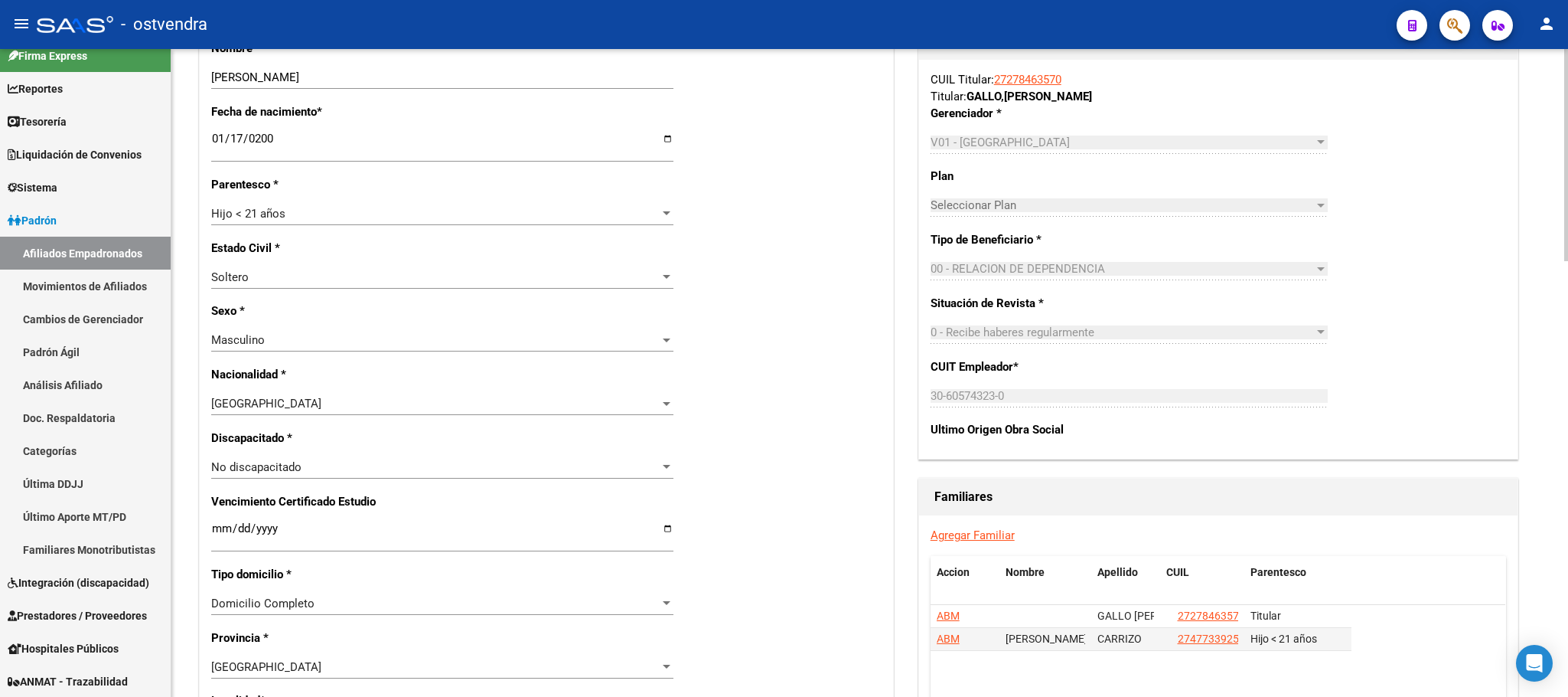
click at [1014, 302] on p "Situación de Revista *" at bounding box center [1017, 303] width 173 height 16
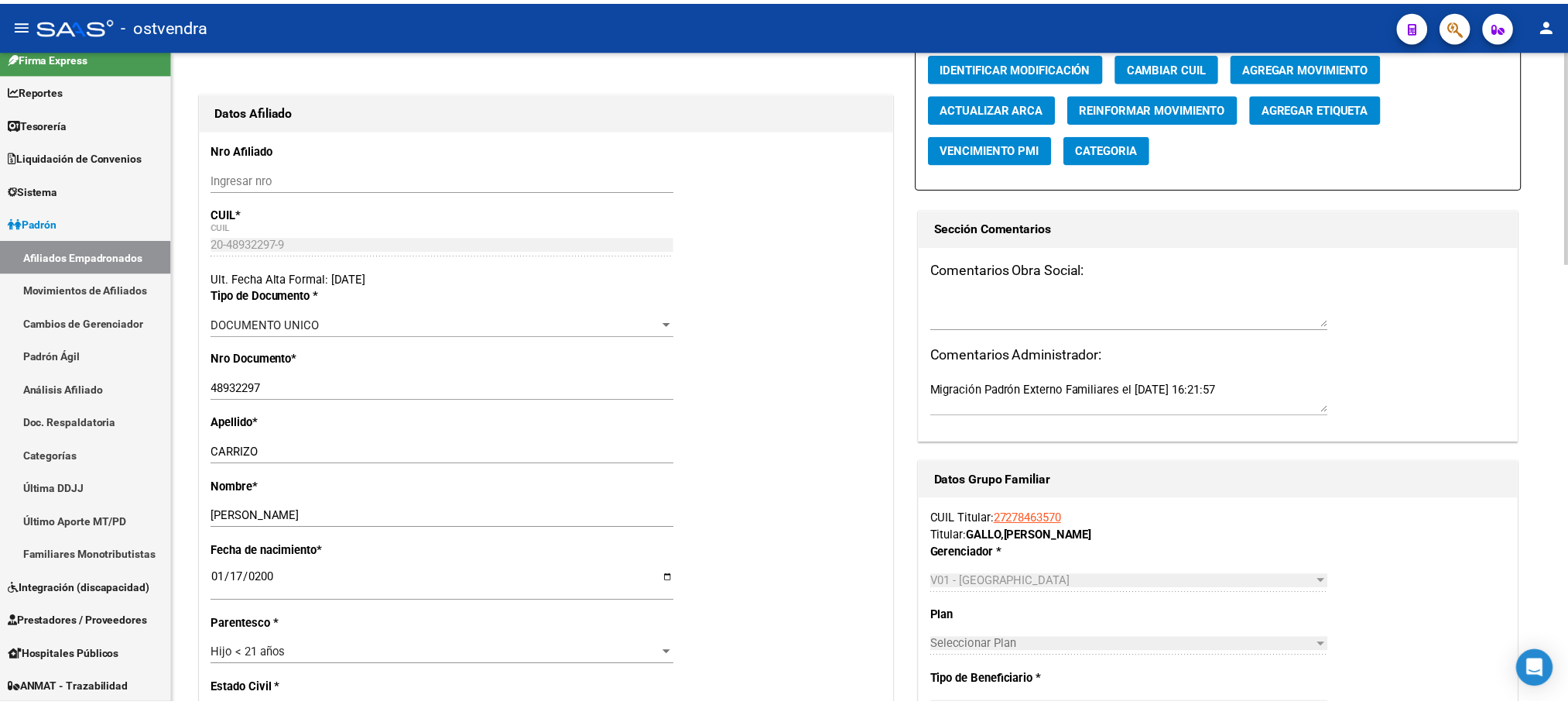
scroll to position [0, 0]
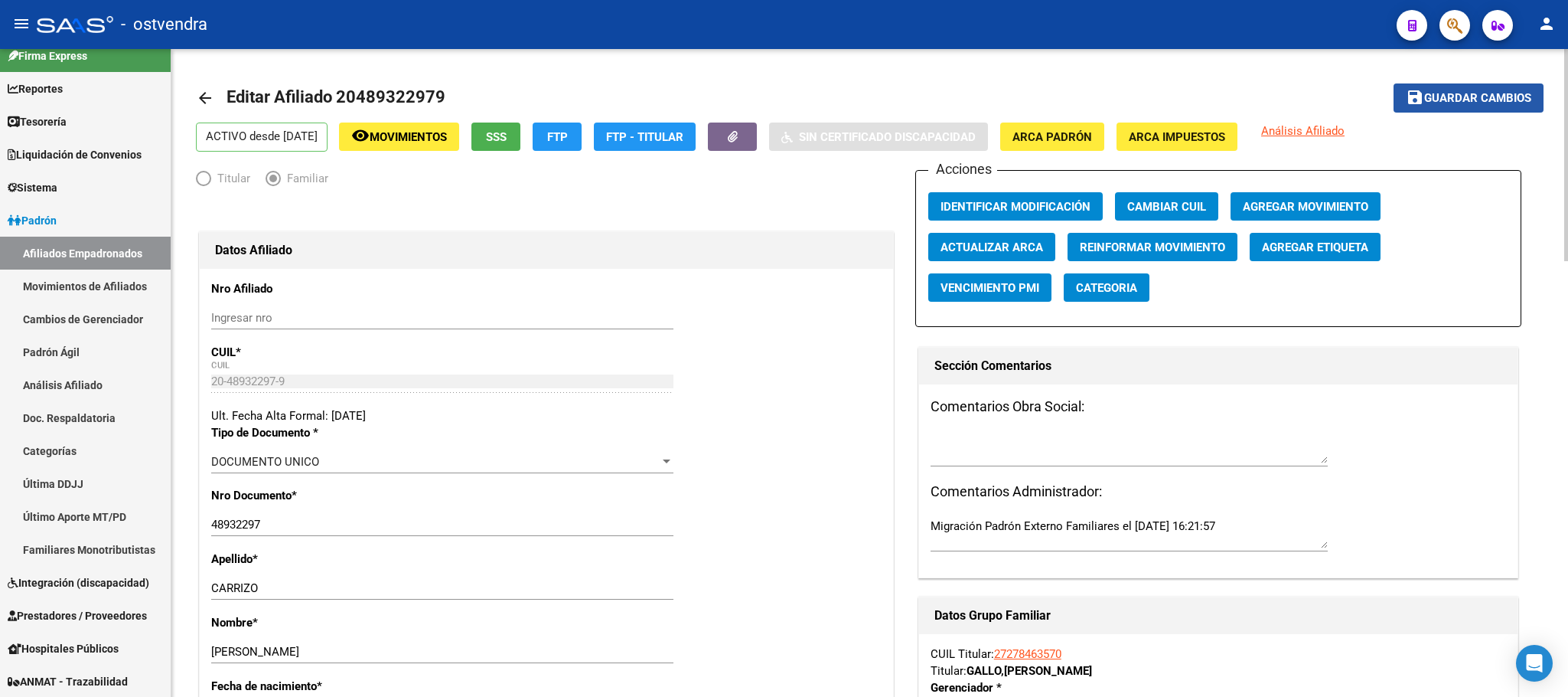
drag, startPoint x: 1473, startPoint y: 86, endPoint x: 1460, endPoint y: 88, distance: 13.2
click at [1474, 86] on button "save Guardar cambios" at bounding box center [1468, 97] width 150 height 29
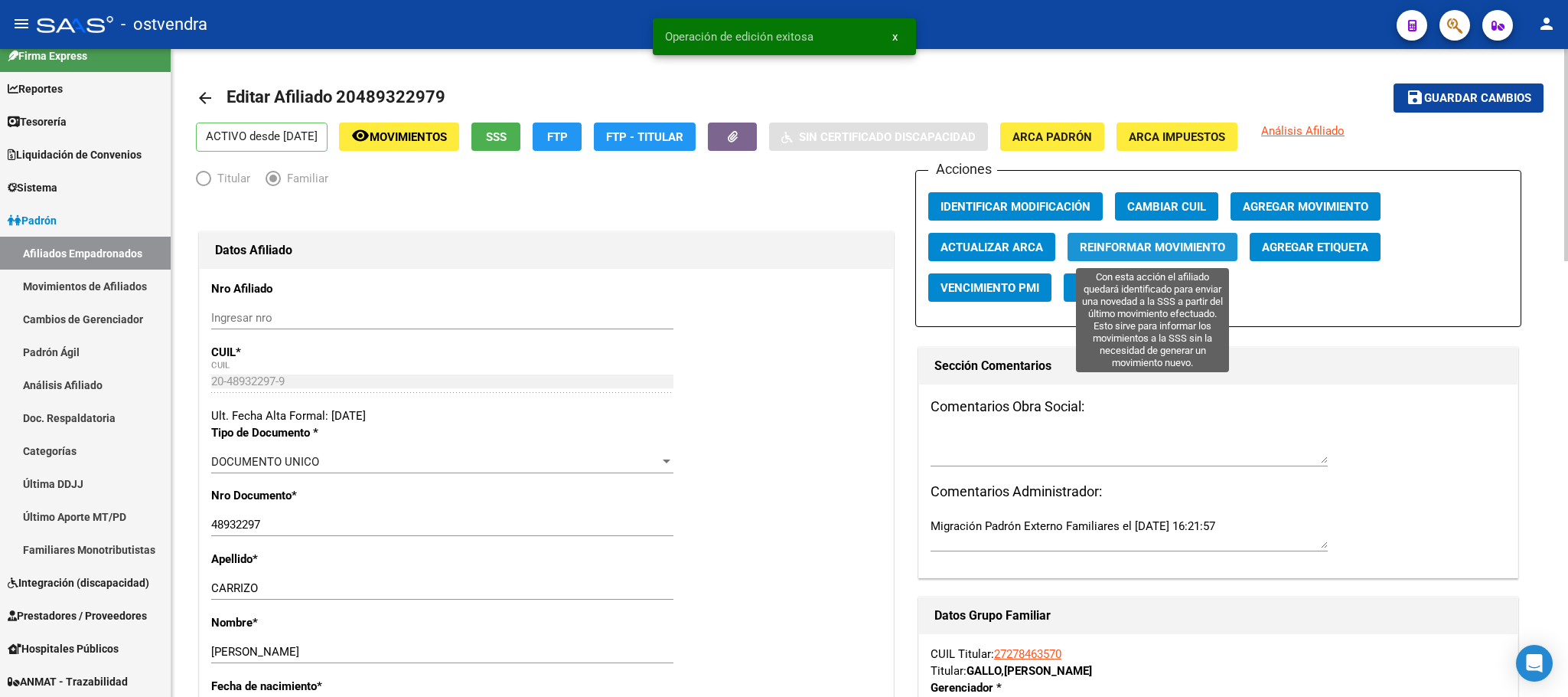
click at [1187, 241] on span "Reinformar Movimiento" at bounding box center [1153, 247] width 146 height 14
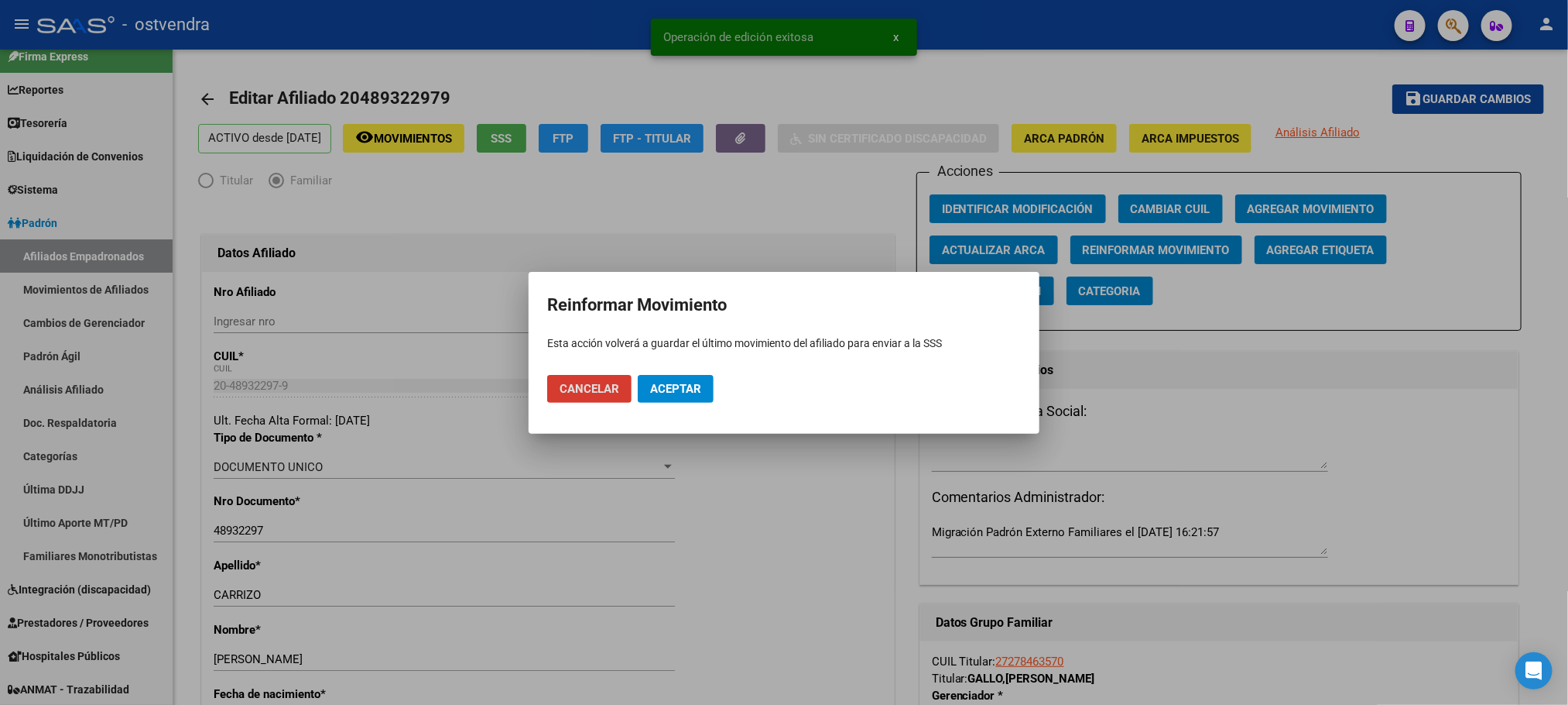
click at [655, 391] on span "Aceptar" at bounding box center [676, 389] width 51 height 14
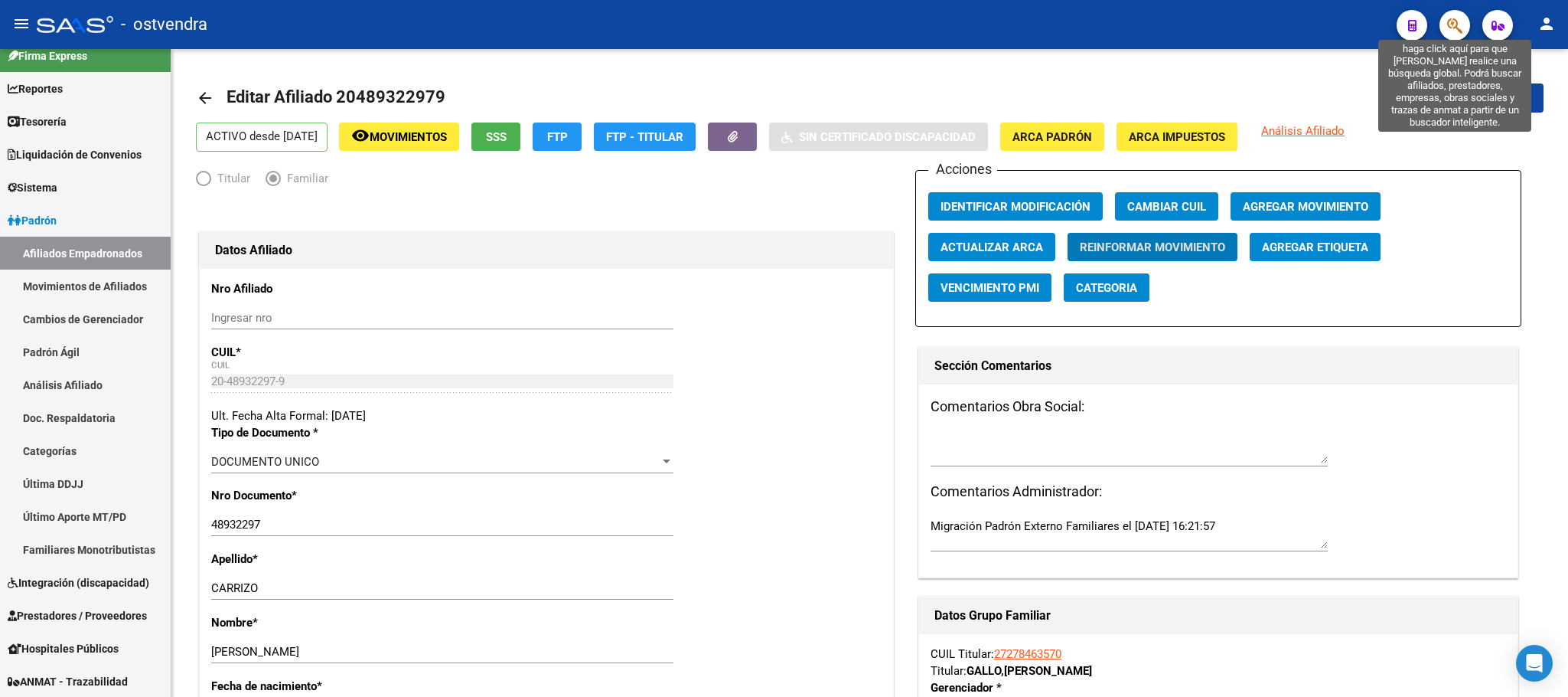
click at [1453, 21] on icon "button" at bounding box center [1455, 25] width 16 height 17
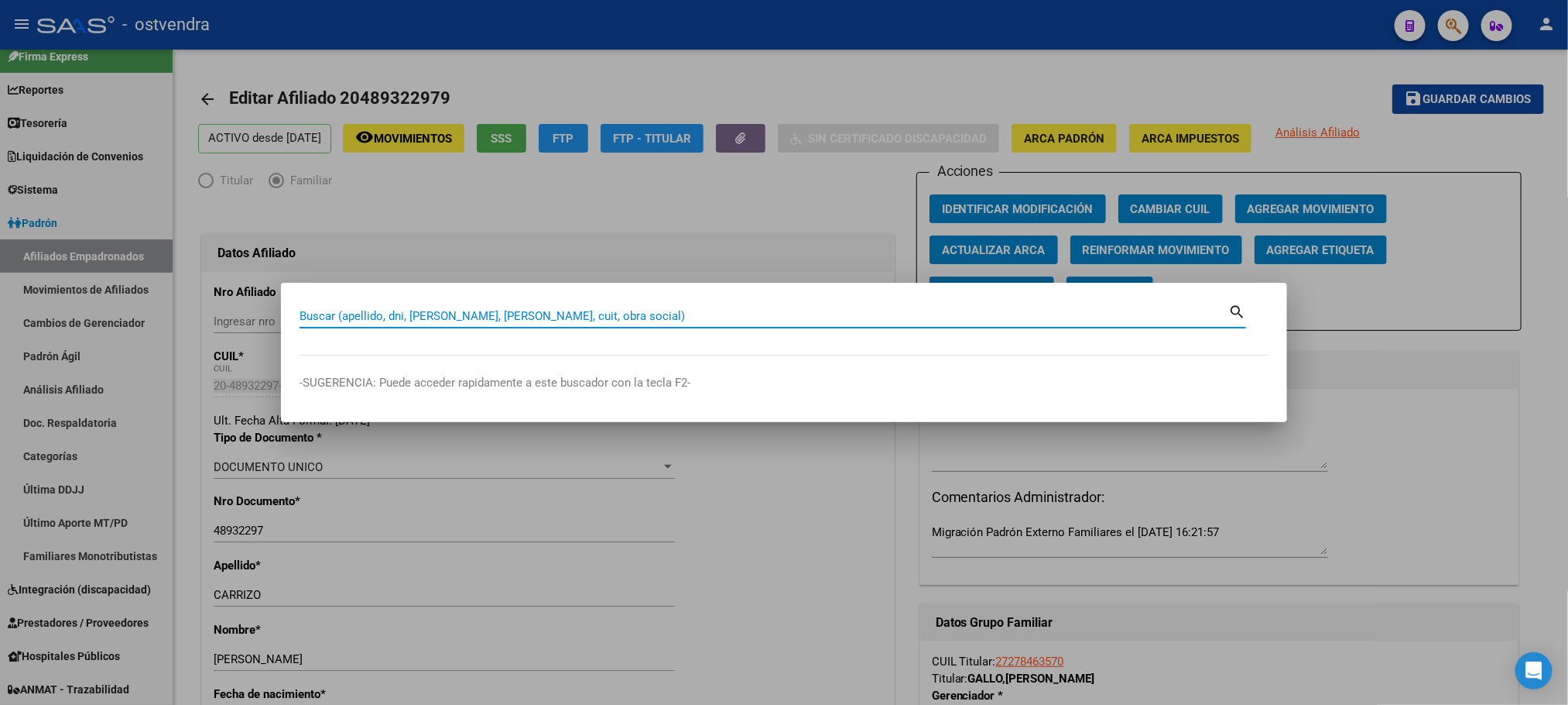
paste input "51330074"
type input "51330074"
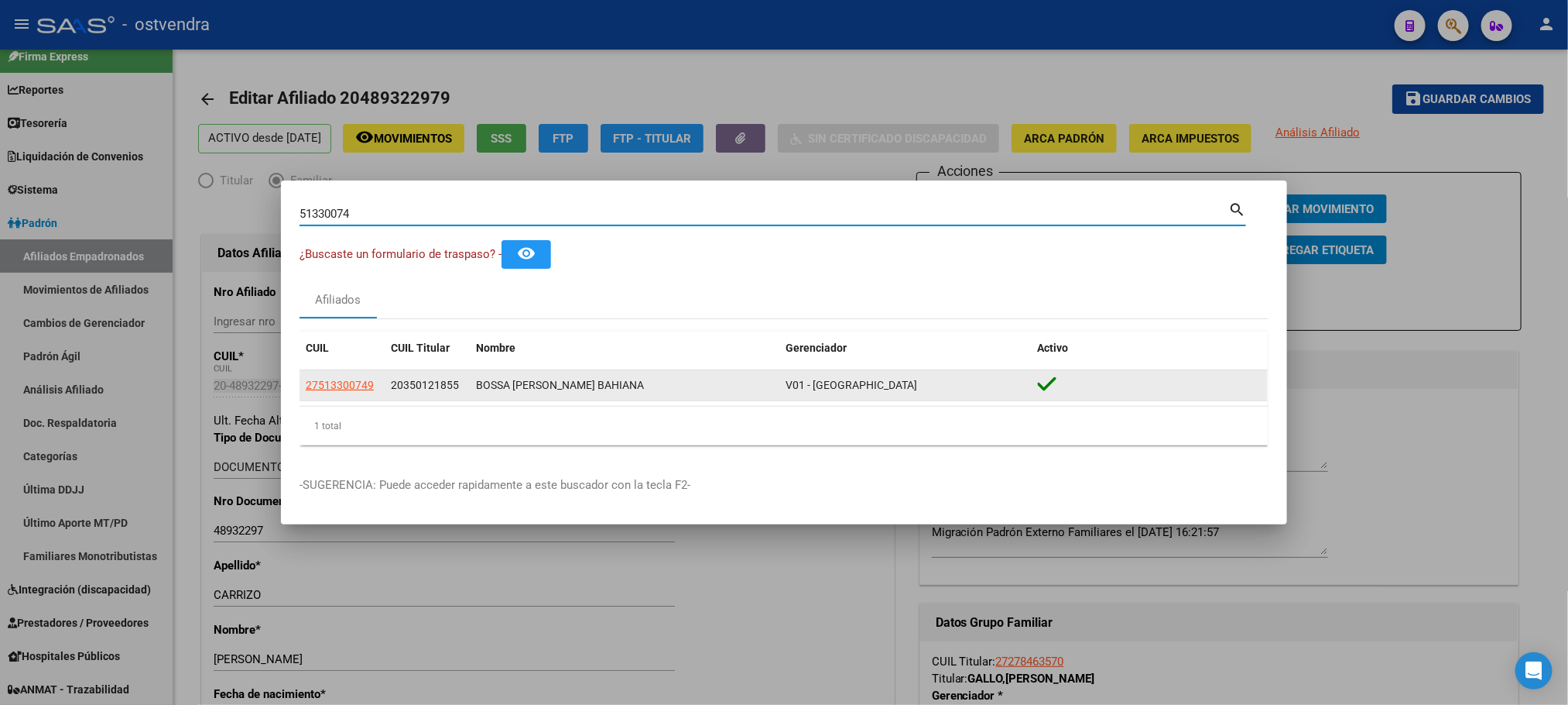
click at [360, 374] on datatable-body-cell "27513300749" at bounding box center [341, 385] width 85 height 30
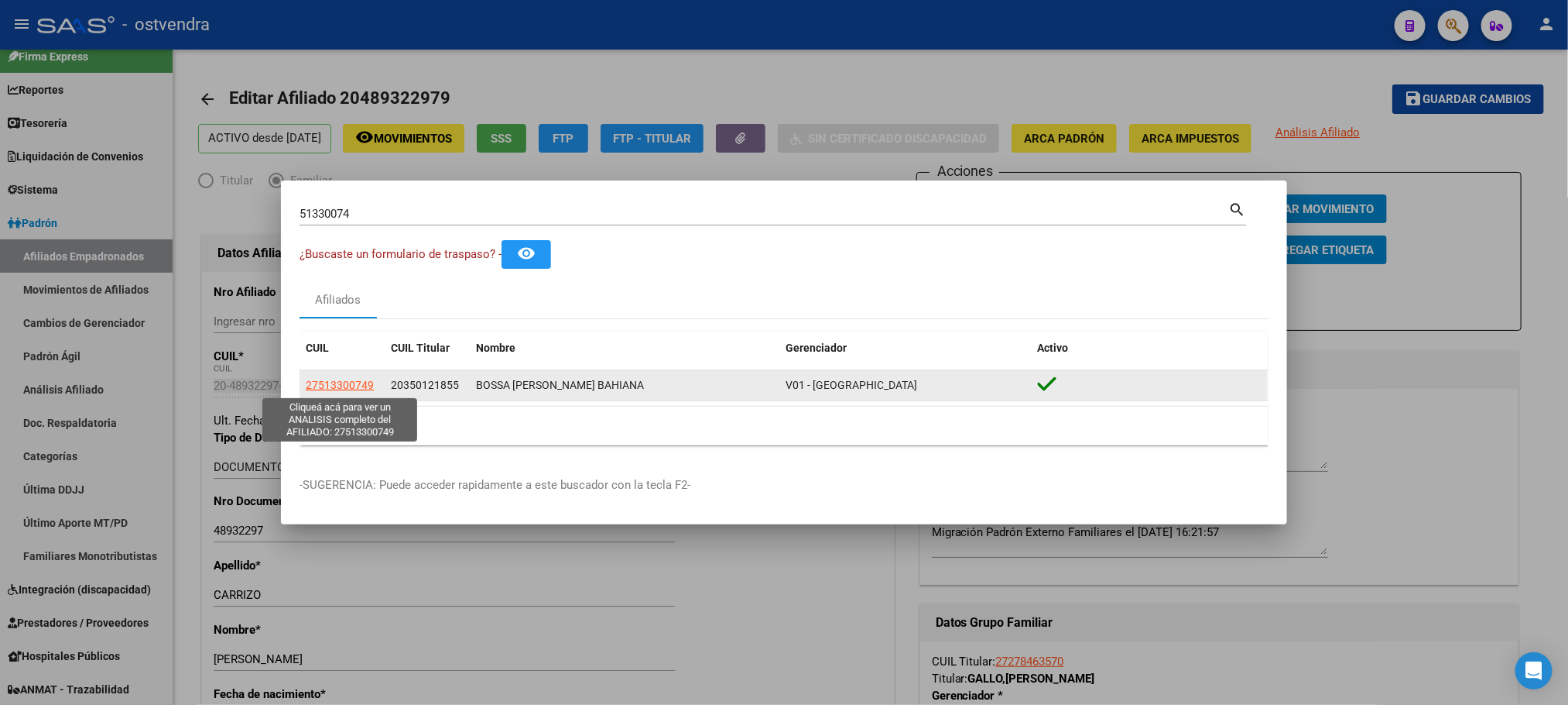
click at [360, 384] on span "27513300749" at bounding box center [340, 385] width 68 height 12
type textarea "27513300749"
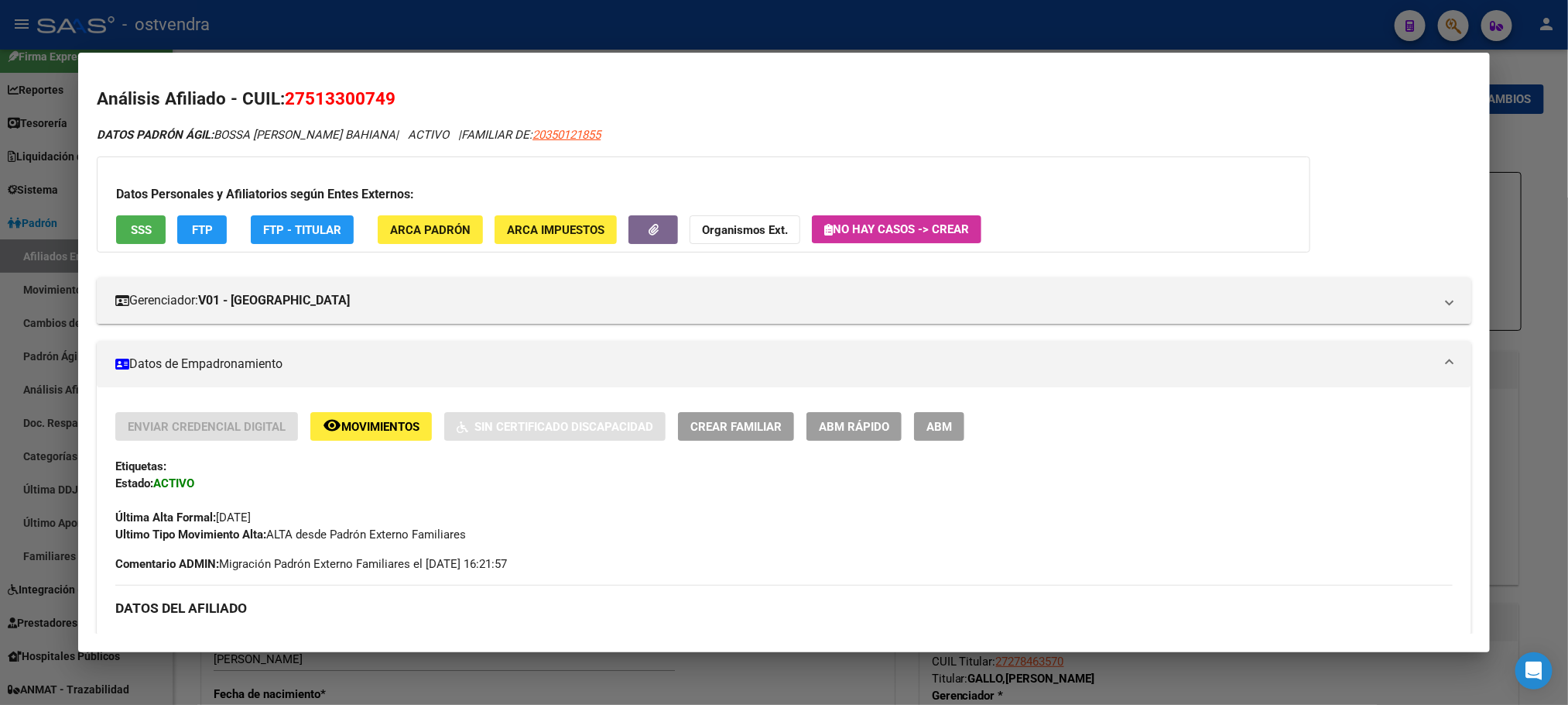
click at [411, 228] on span "ARCA Padrón" at bounding box center [431, 230] width 81 height 14
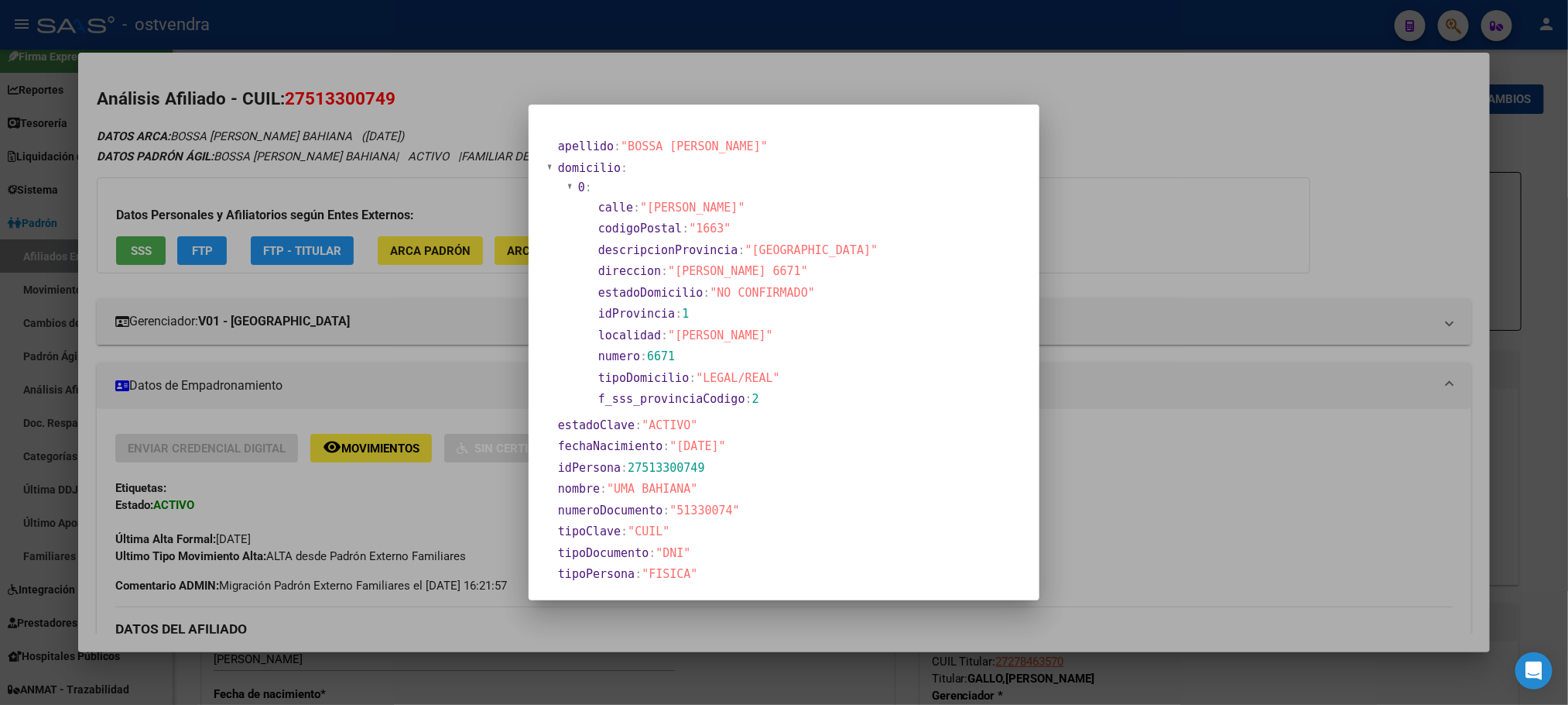
drag, startPoint x: 381, startPoint y: 170, endPoint x: 613, endPoint y: 358, distance: 298.6
click at [381, 173] on div at bounding box center [784, 352] width 1568 height 705
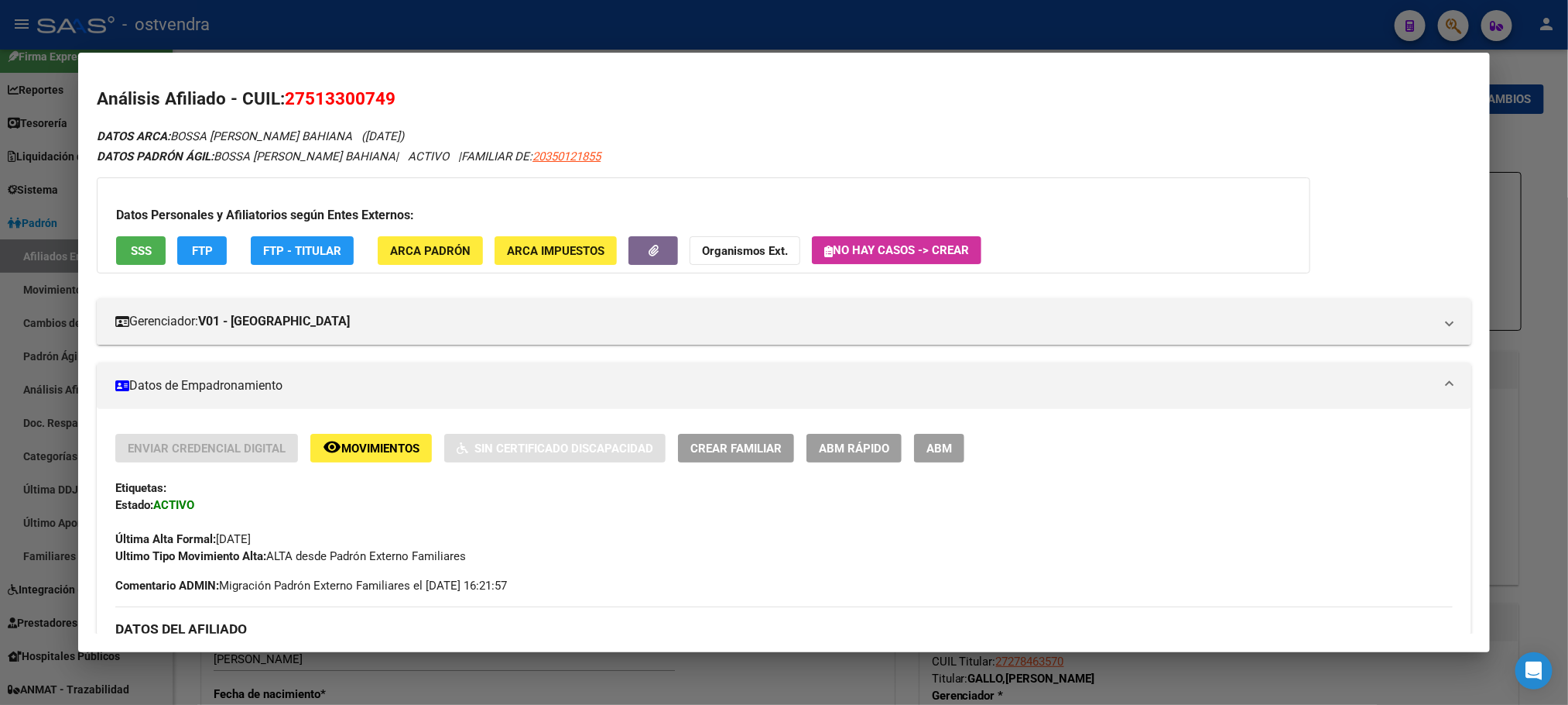
click at [920, 458] on button "ABM" at bounding box center [939, 448] width 50 height 29
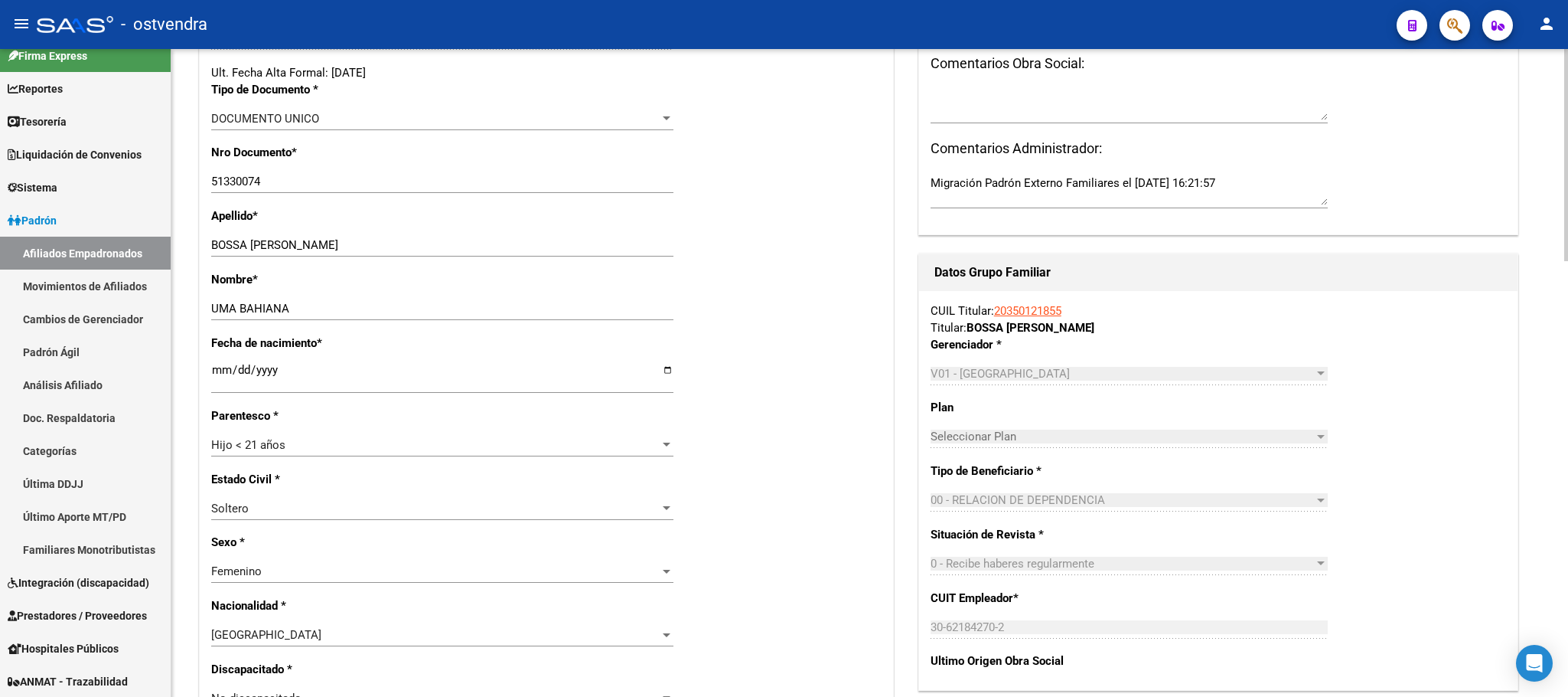
scroll to position [345, 0]
click at [218, 366] on input "[DATE]" at bounding box center [442, 374] width 463 height 24
type input "[DATE]"
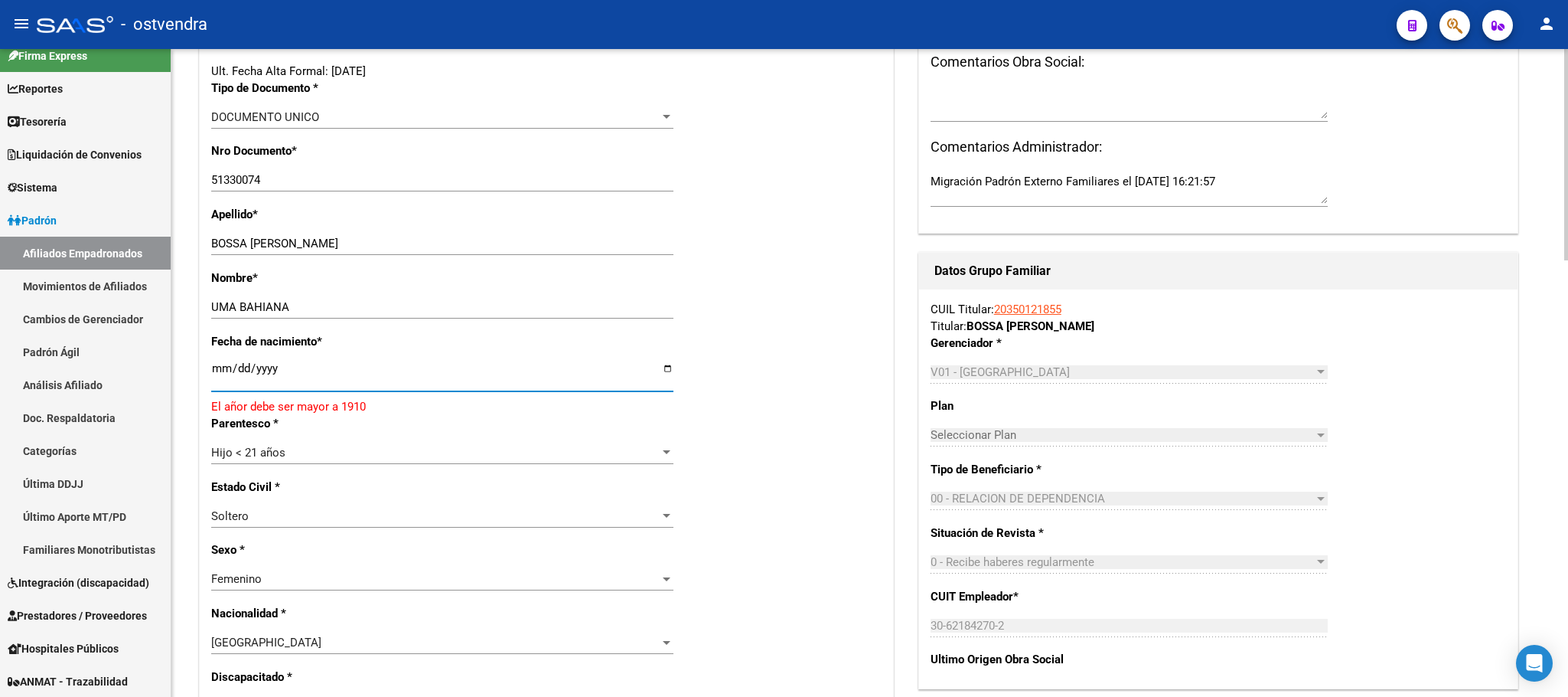
type input "[DATE]"
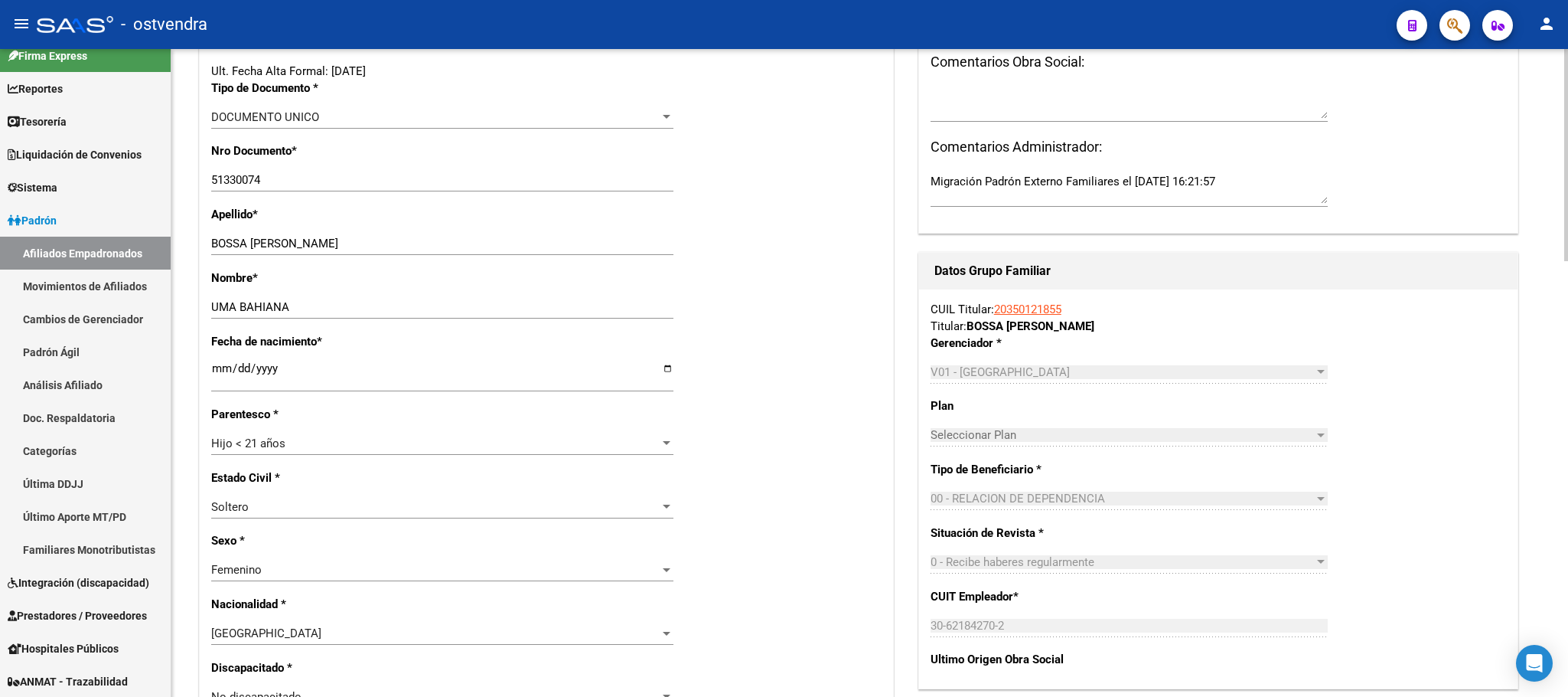
click at [811, 381] on div "Fecha de nacimiento * [DEMOGRAPHIC_DATA] Ingresar fecha" at bounding box center [546, 370] width 671 height 73
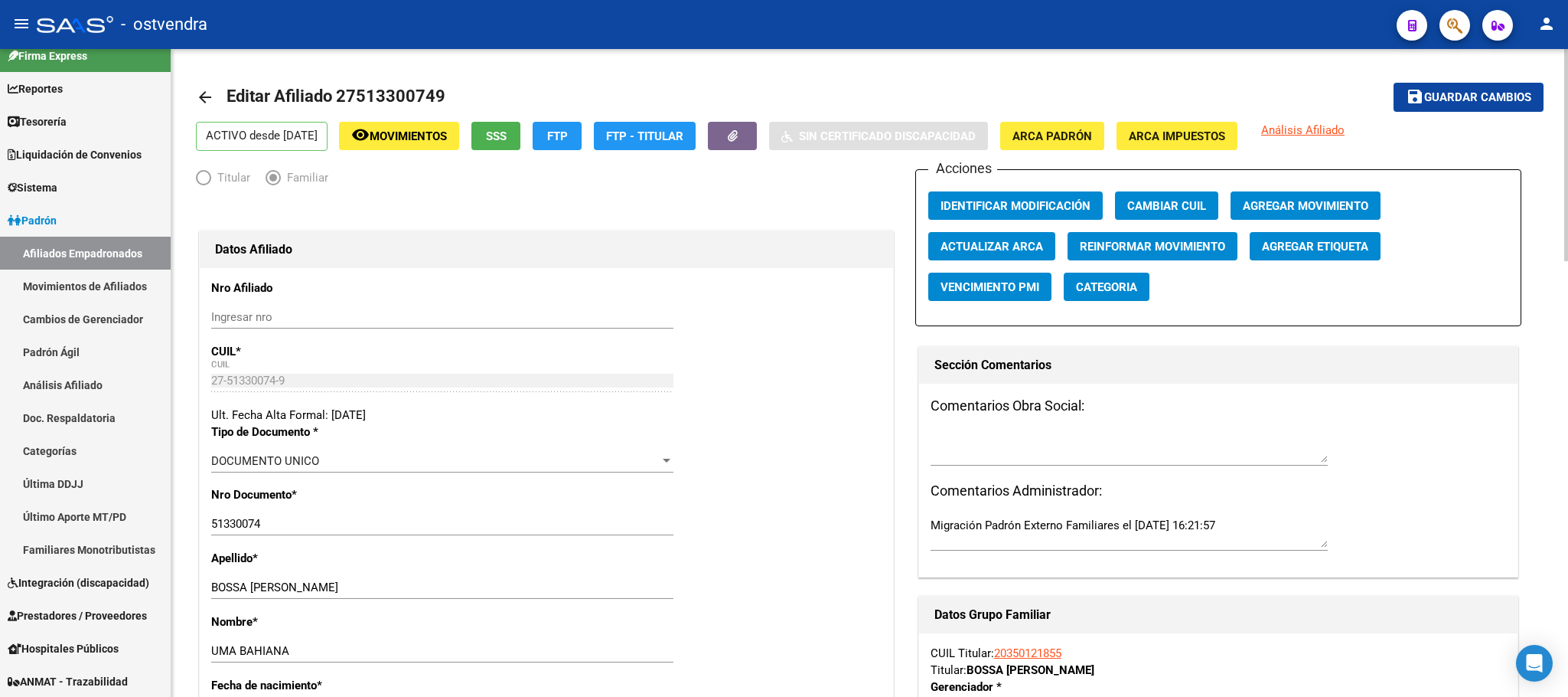
scroll to position [0, 0]
click at [1436, 100] on span "Guardar cambios" at bounding box center [1477, 99] width 107 height 14
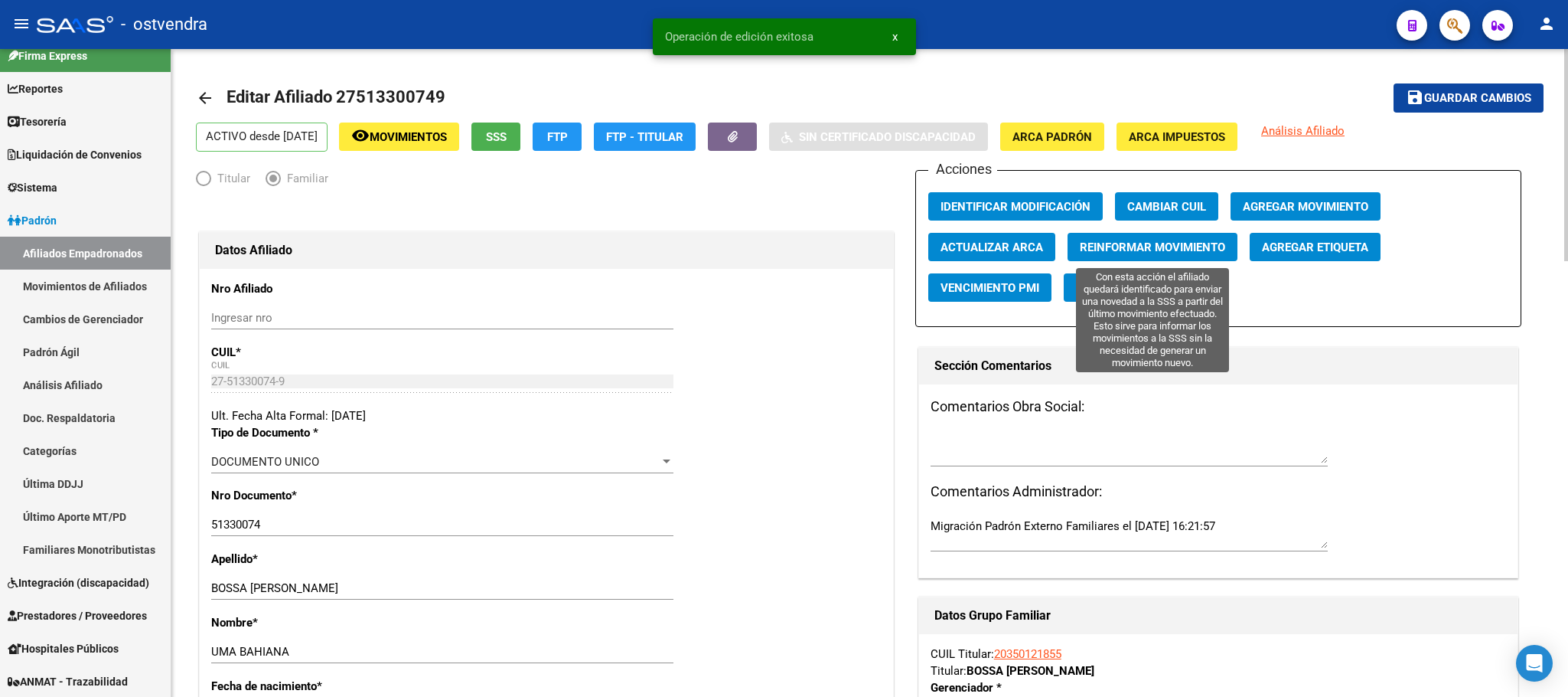
click at [1132, 258] on button "Reinformar Movimiento" at bounding box center [1152, 247] width 170 height 29
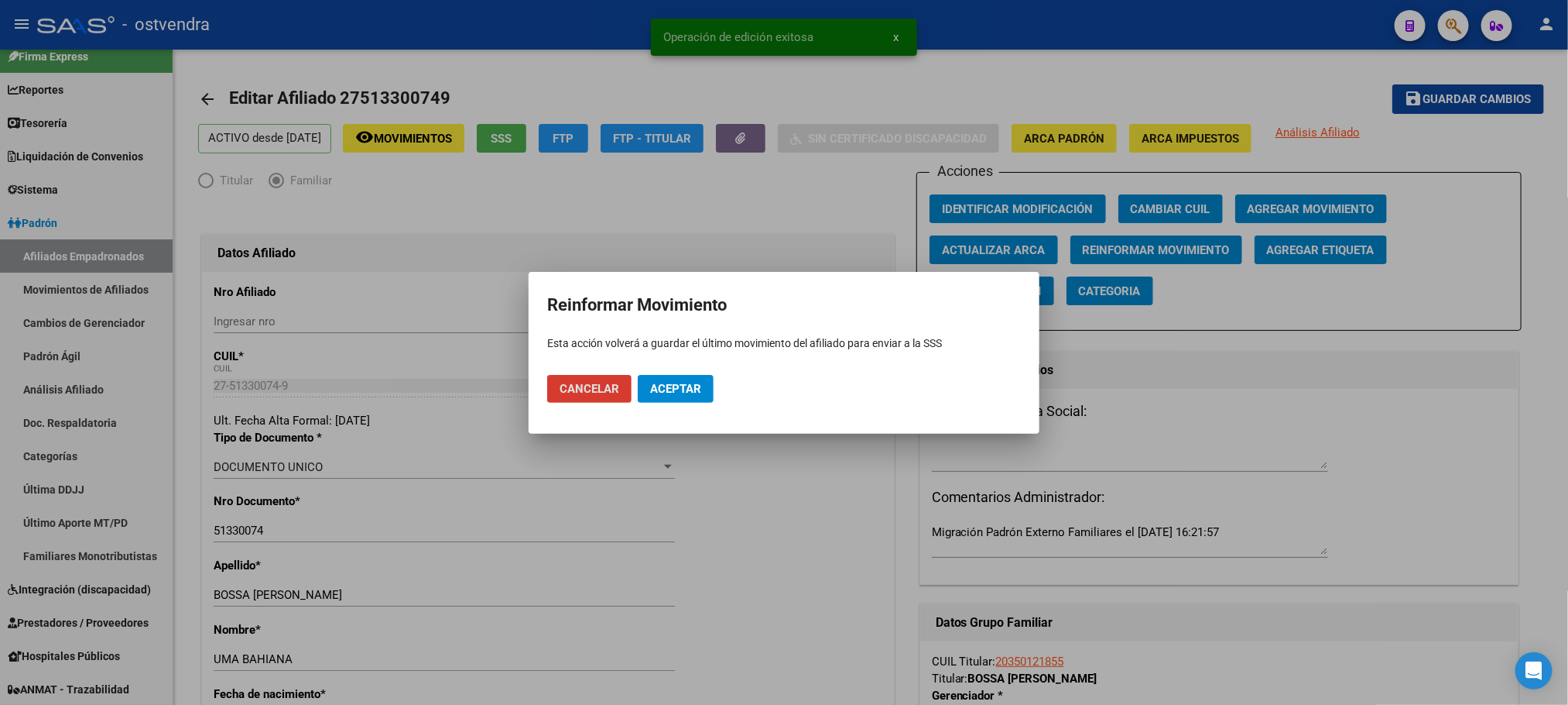
click at [688, 382] on span "Aceptar" at bounding box center [676, 389] width 51 height 14
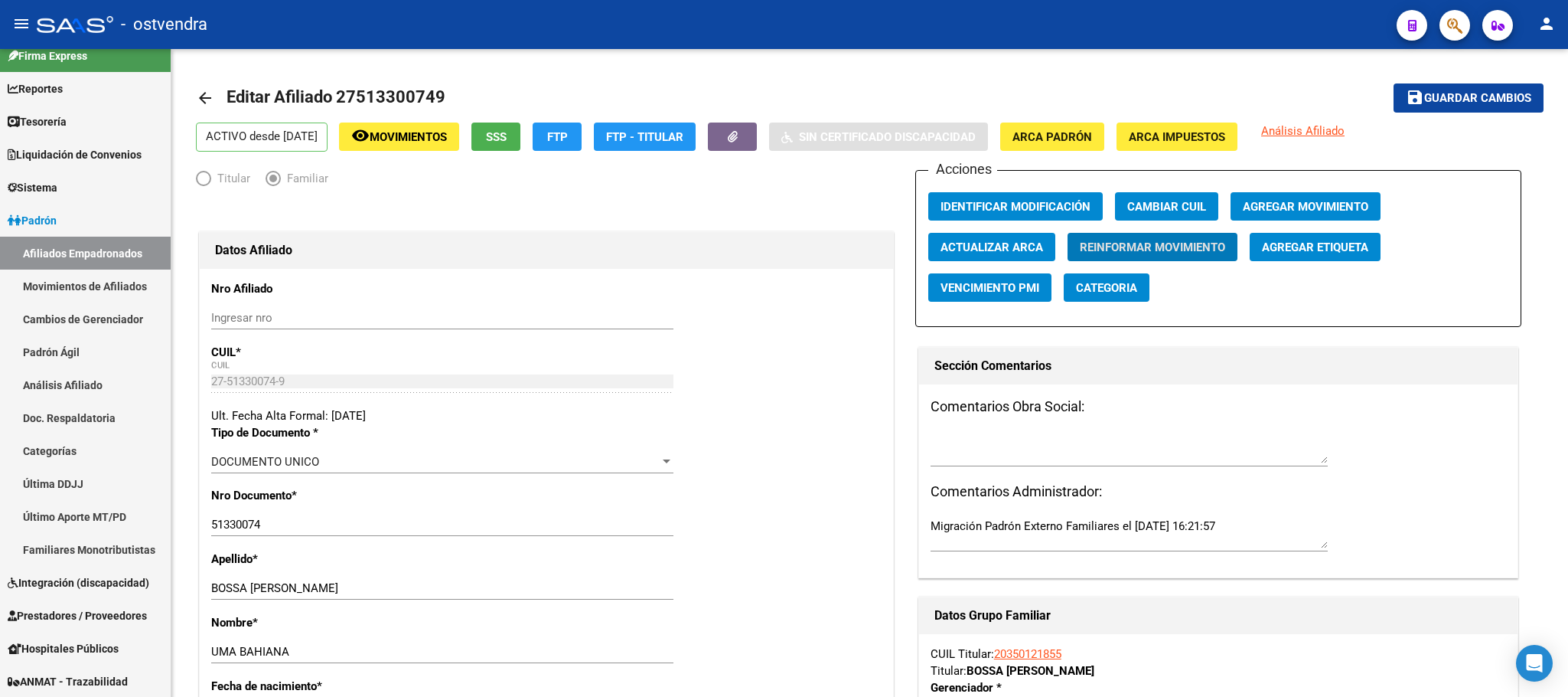
click at [1450, 16] on icon "button" at bounding box center [1455, 25] width 16 height 17
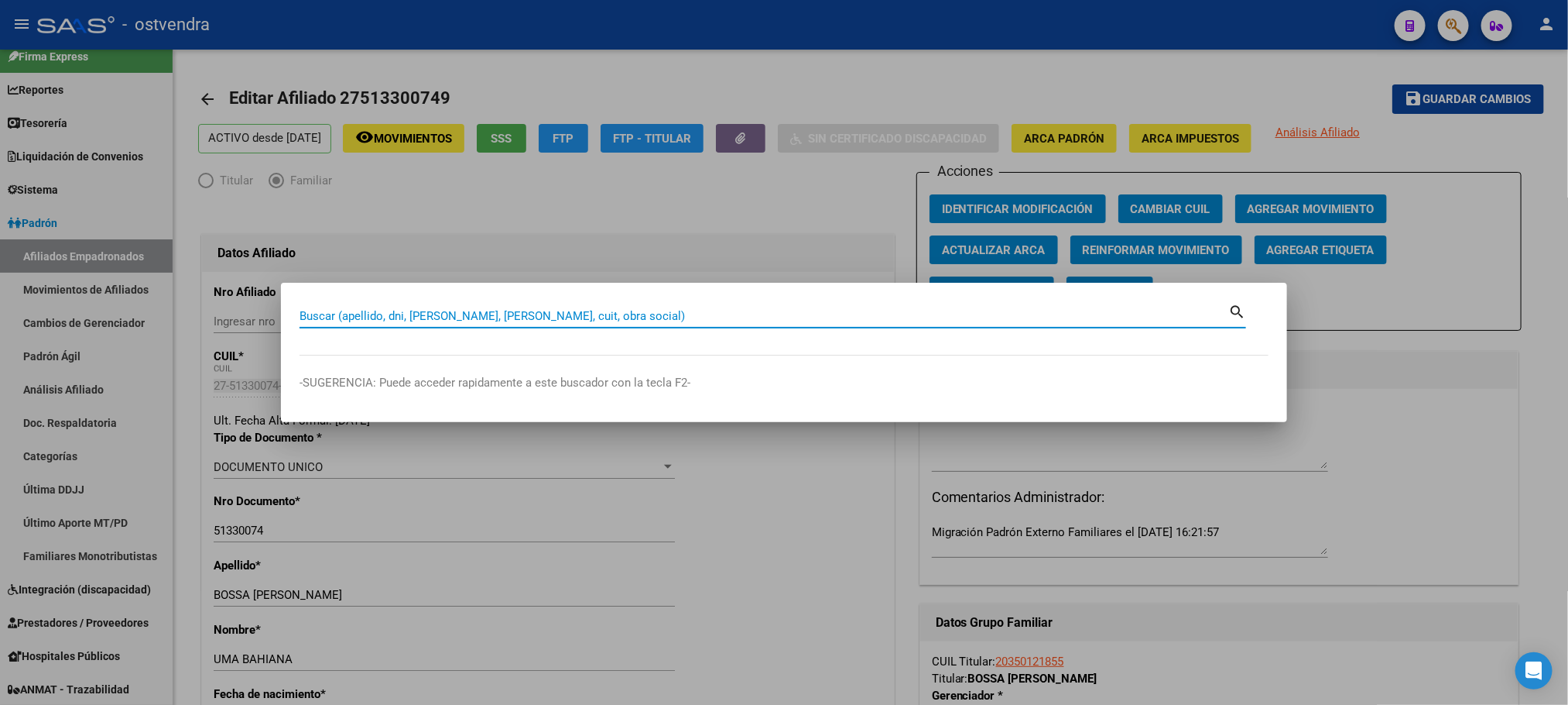
paste input "41573812"
type input "41573812"
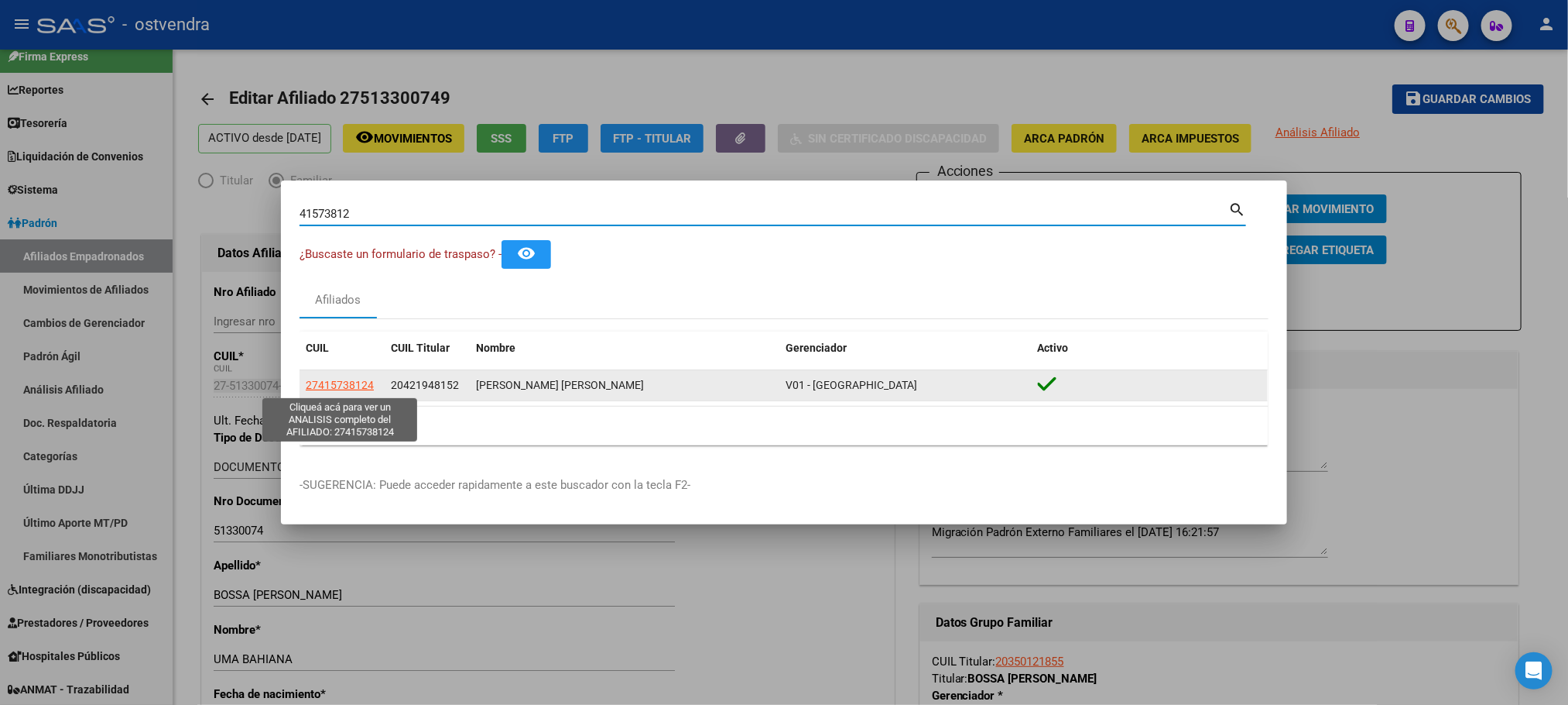
click at [338, 382] on span "27415738124" at bounding box center [340, 385] width 68 height 12
type textarea "27415738124"
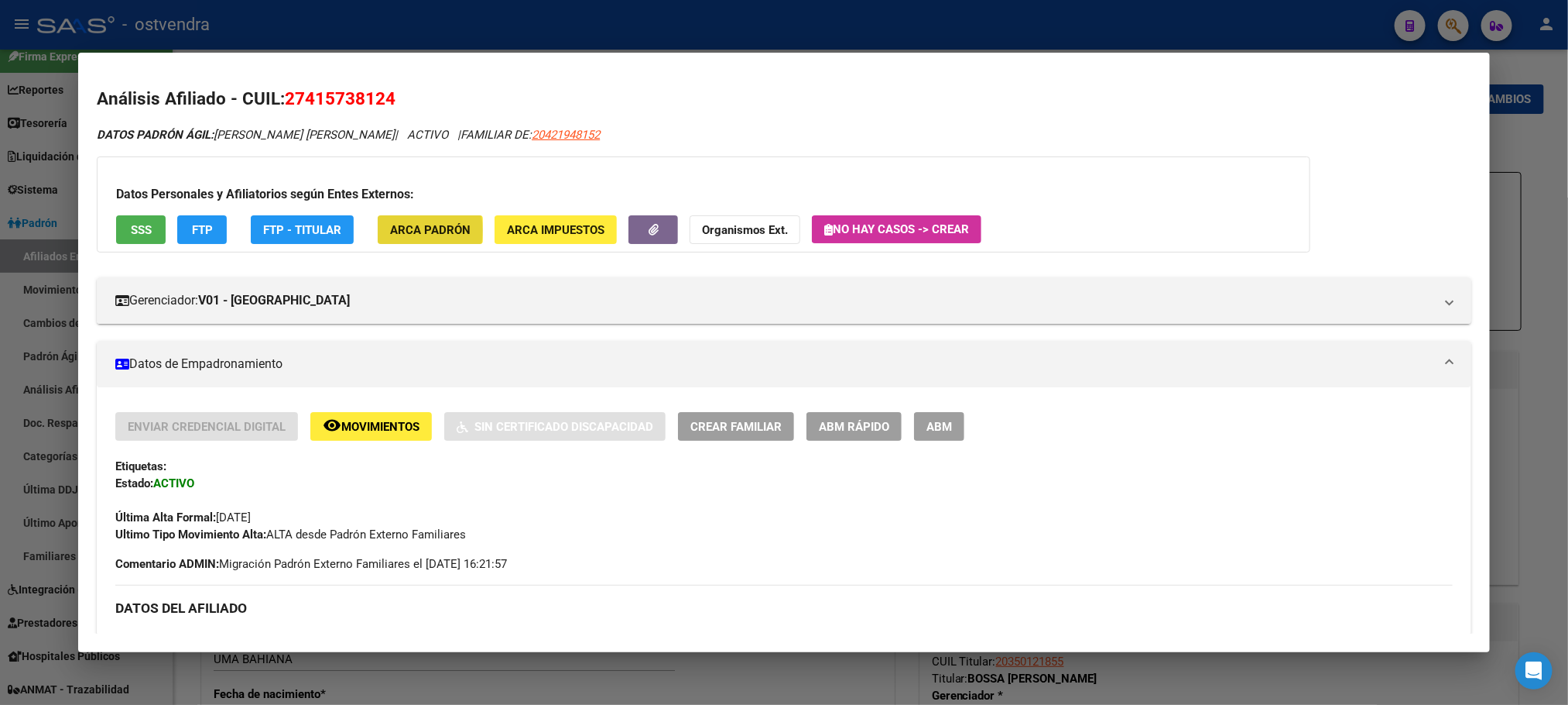
click at [403, 231] on span "ARCA Padrón" at bounding box center [431, 230] width 81 height 14
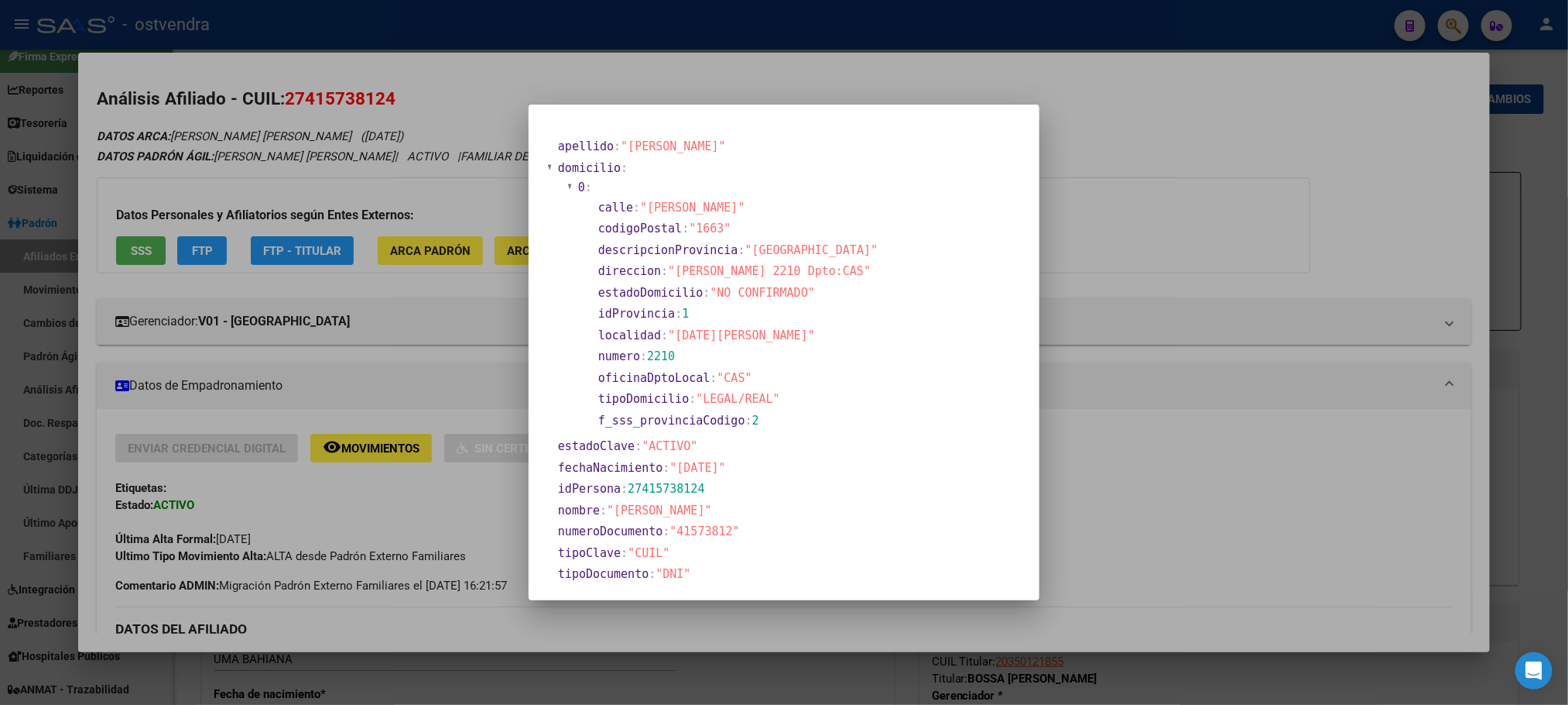
click at [325, 219] on div at bounding box center [784, 352] width 1568 height 705
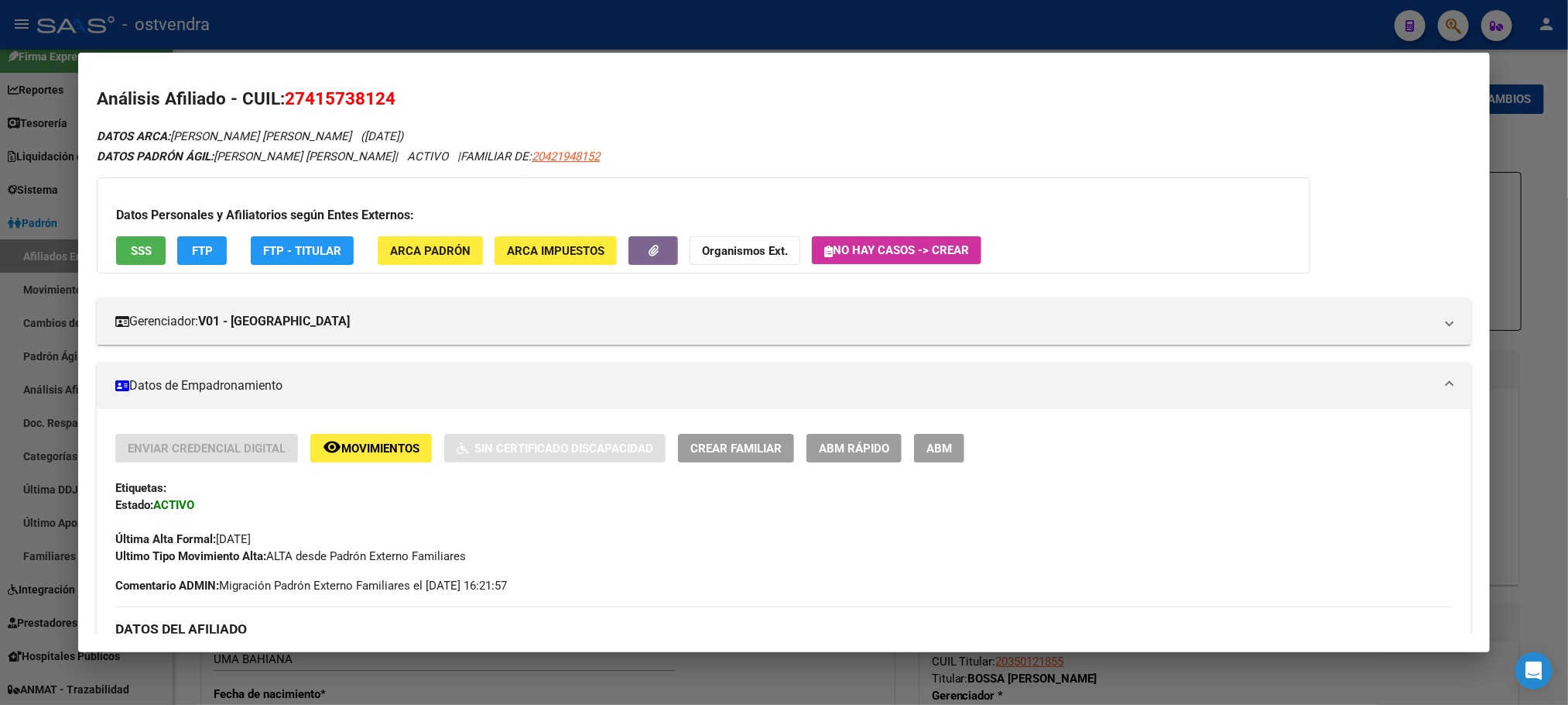
click at [945, 465] on div "Enviar Credencial Digital remove_red_eye Movimientos Sin Certificado Discapacid…" at bounding box center [783, 499] width 1336 height 131
click at [932, 449] on span "ABM" at bounding box center [939, 449] width 25 height 14
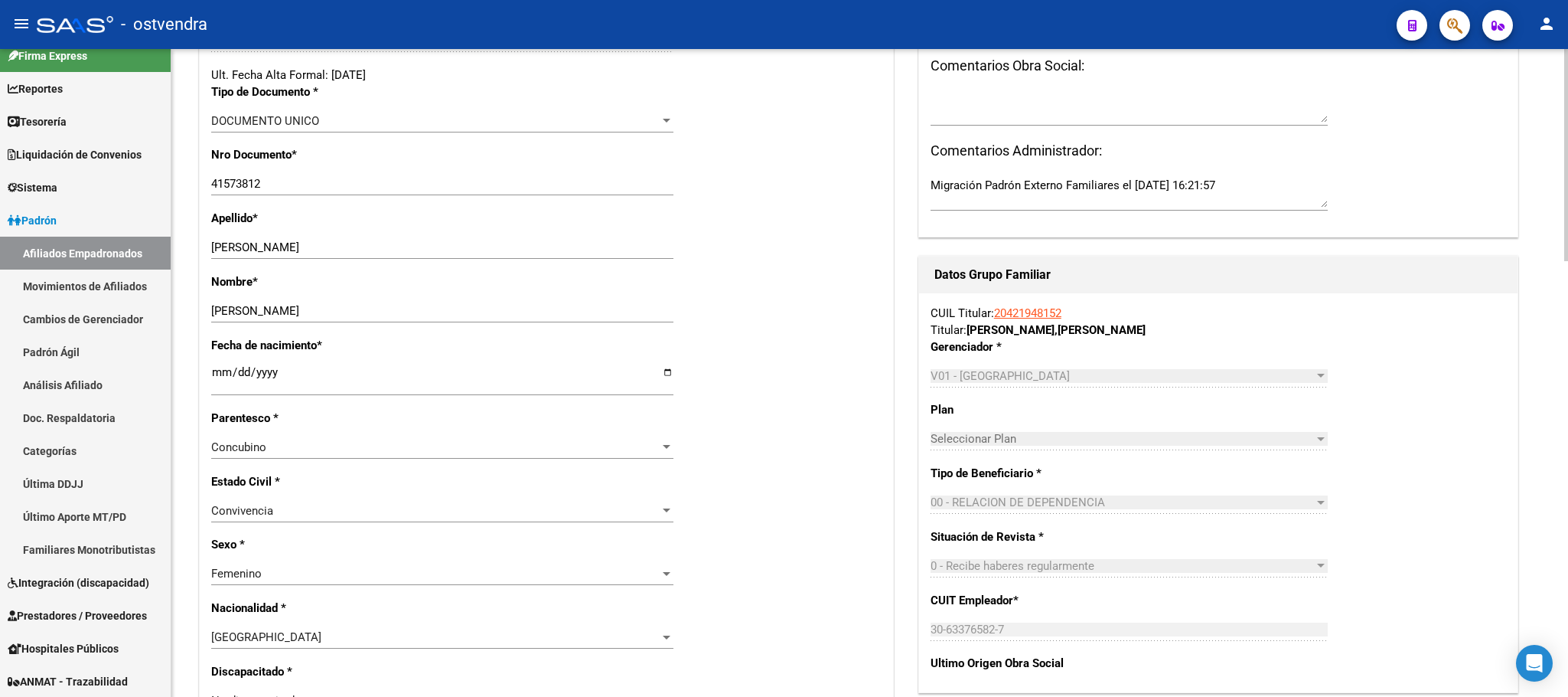
scroll to position [345, 0]
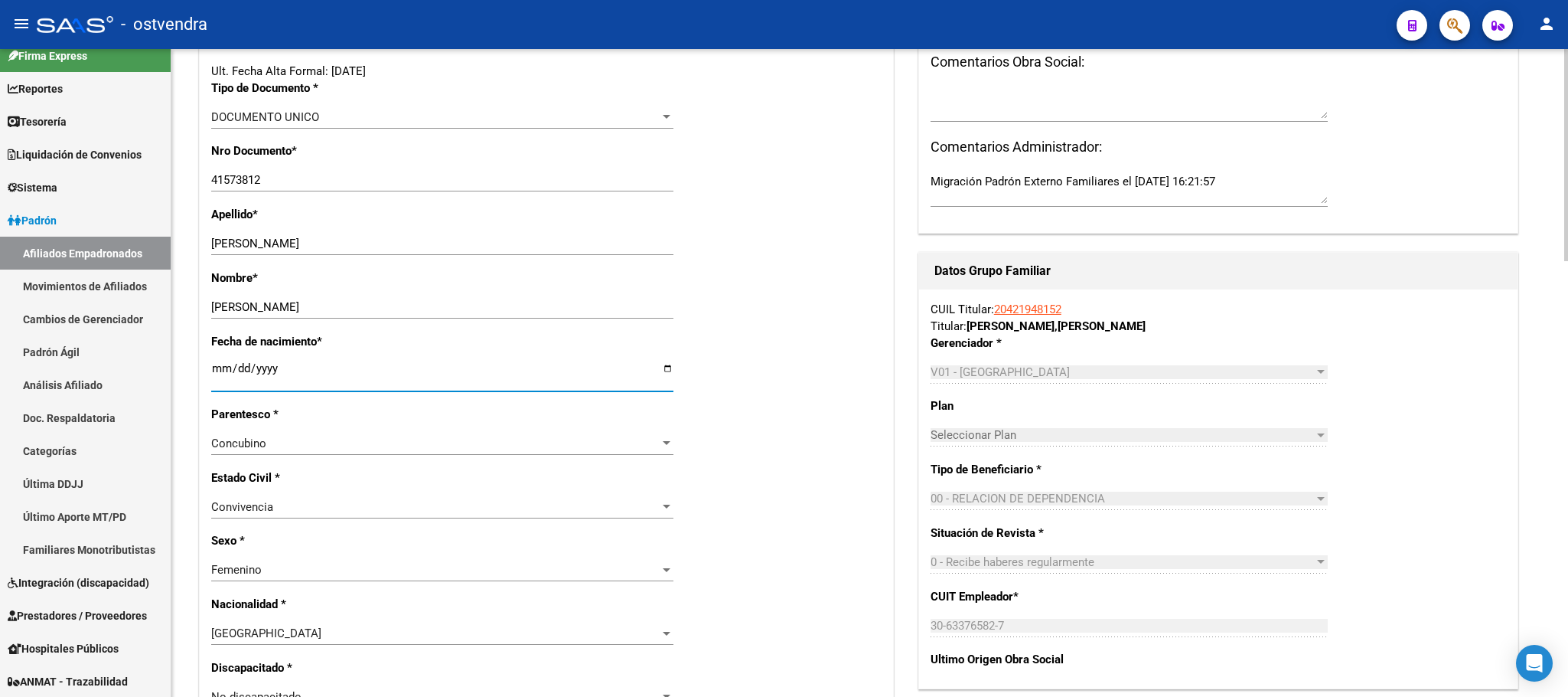
click at [217, 384] on input "[DATE]" at bounding box center [442, 374] width 463 height 24
type input "[DATE]"
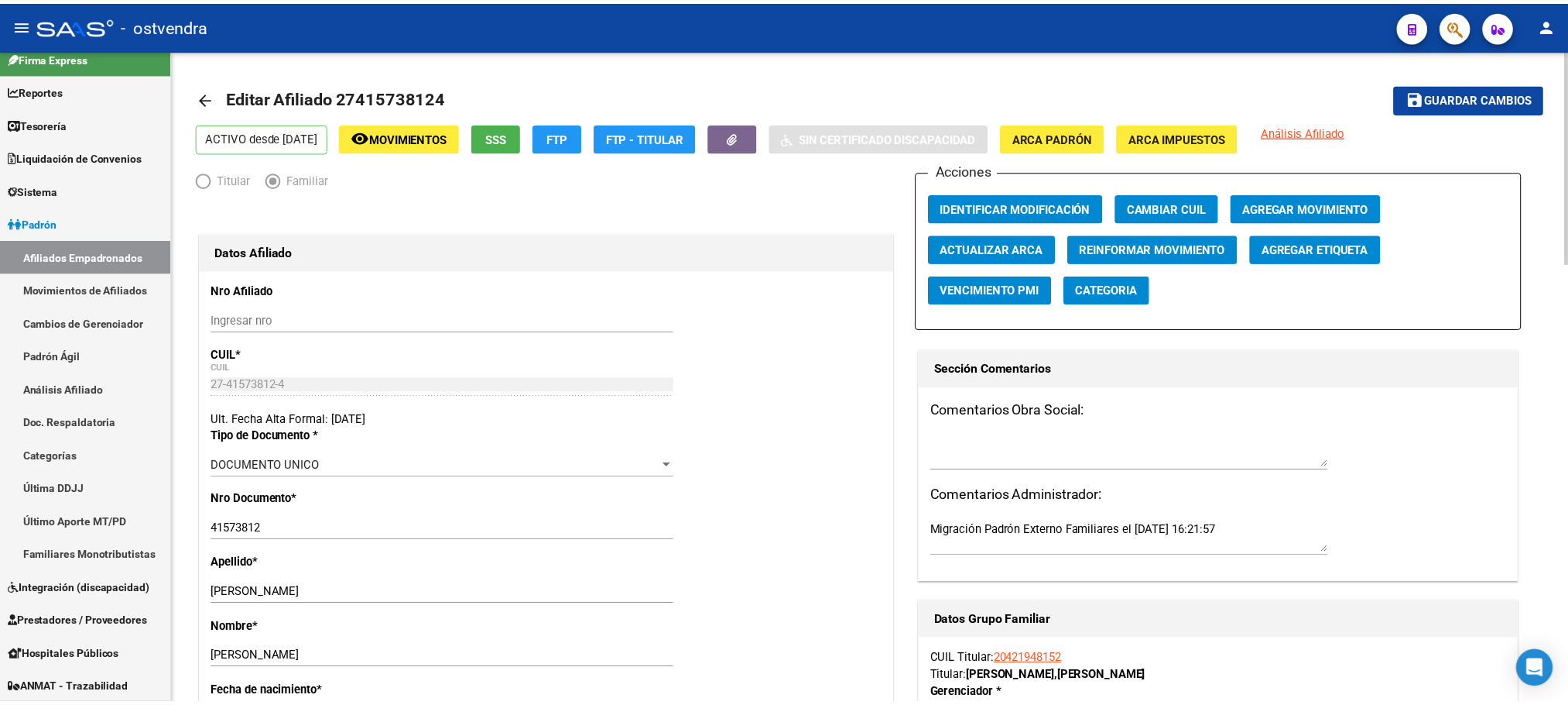
scroll to position [0, 0]
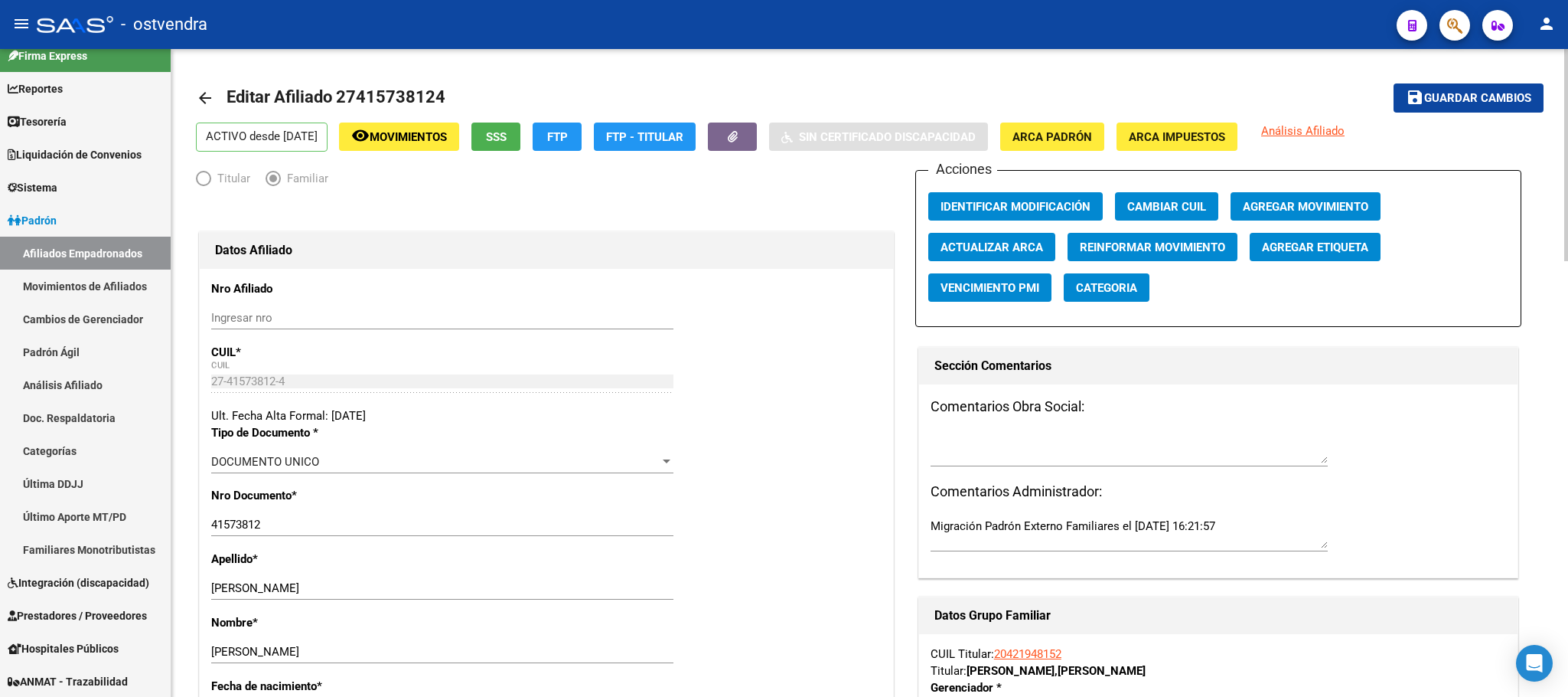
click at [1516, 94] on span "Guardar cambios" at bounding box center [1477, 99] width 107 height 14
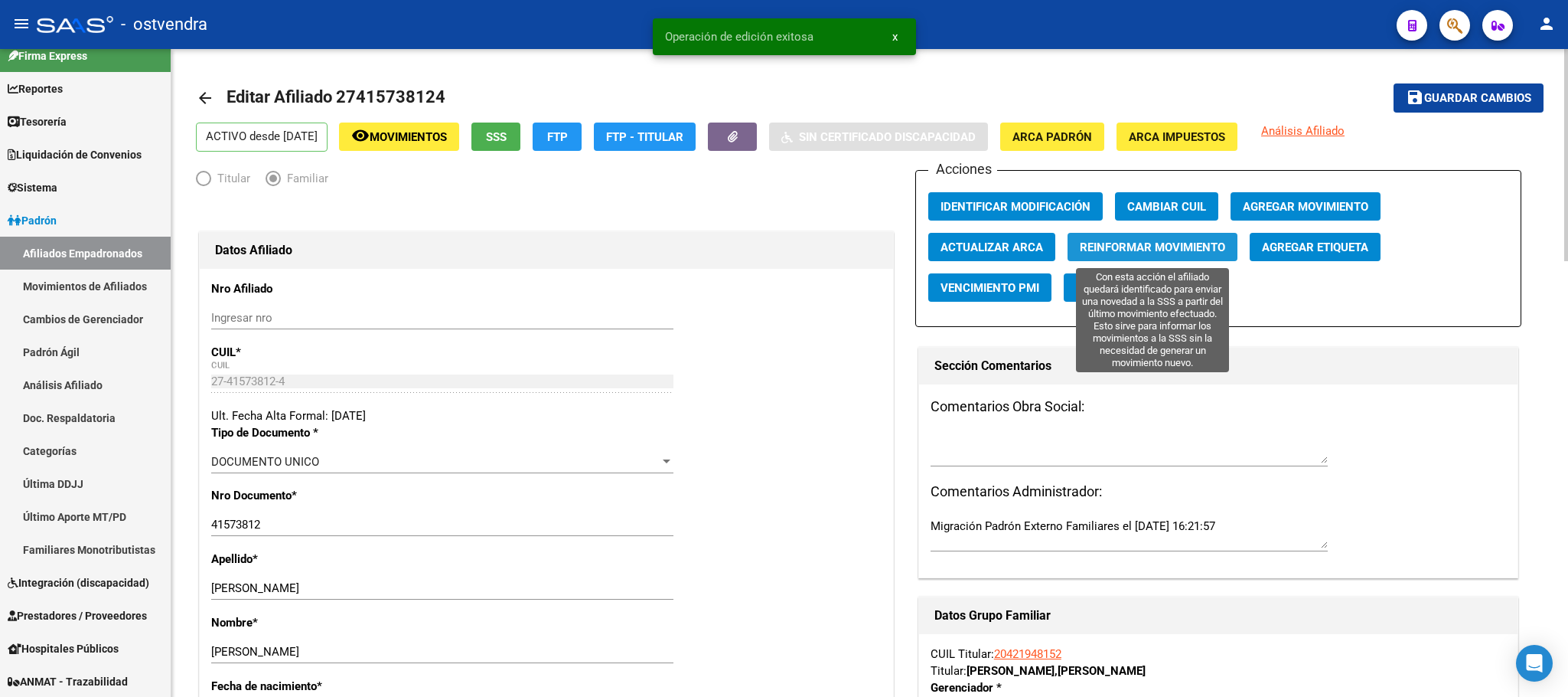
click at [1166, 244] on span "Reinformar Movimiento" at bounding box center [1153, 247] width 146 height 14
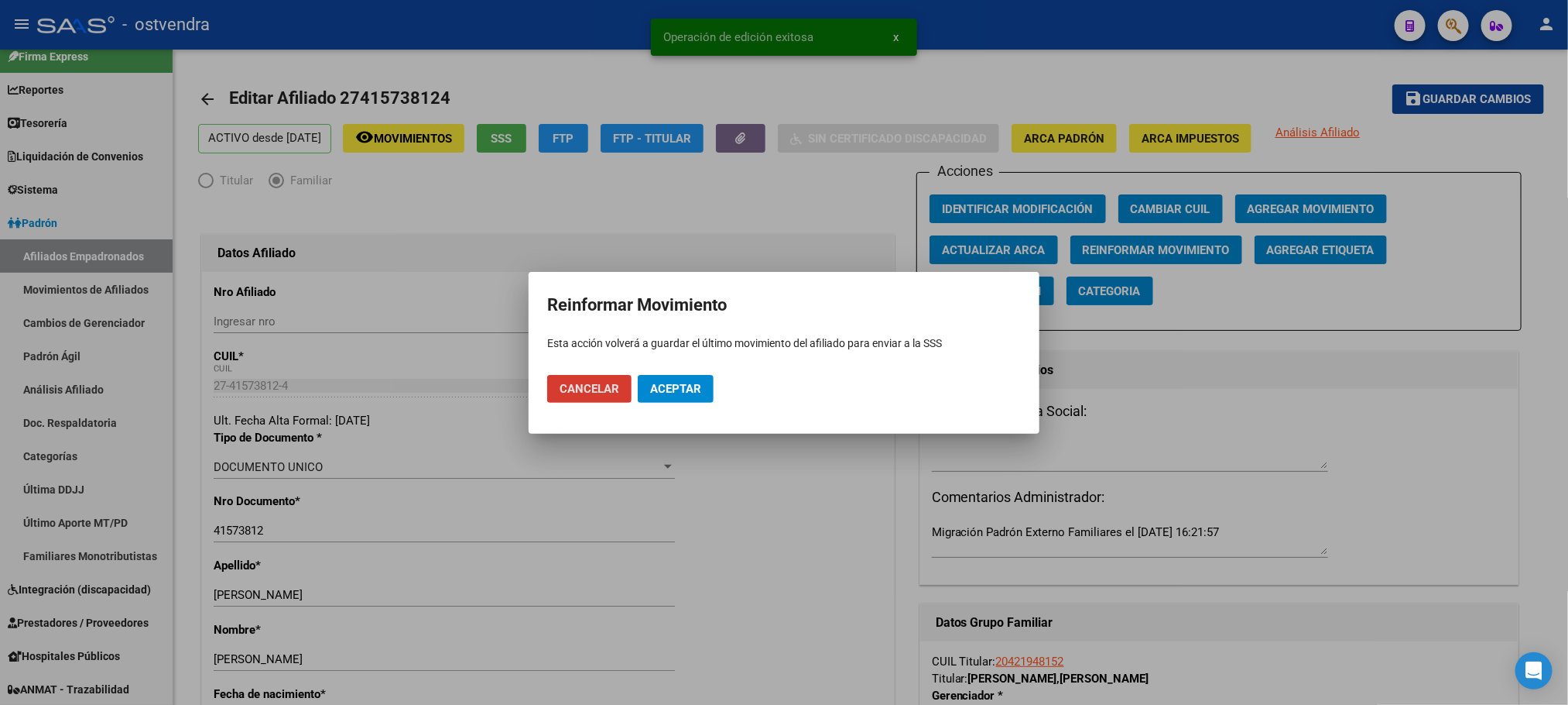
click at [676, 402] on button "Aceptar" at bounding box center [676, 389] width 75 height 28
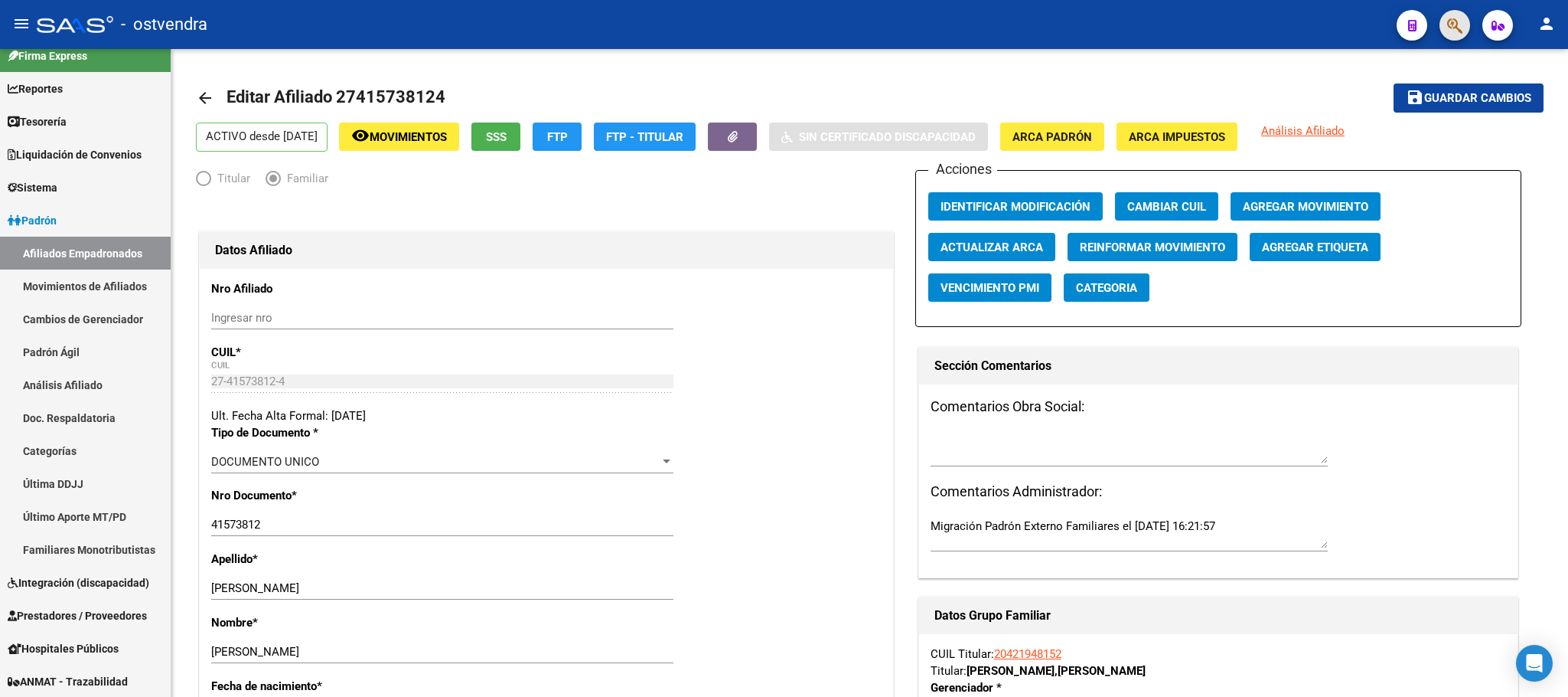
click at [1445, 25] on button "button" at bounding box center [1454, 24] width 30 height 30
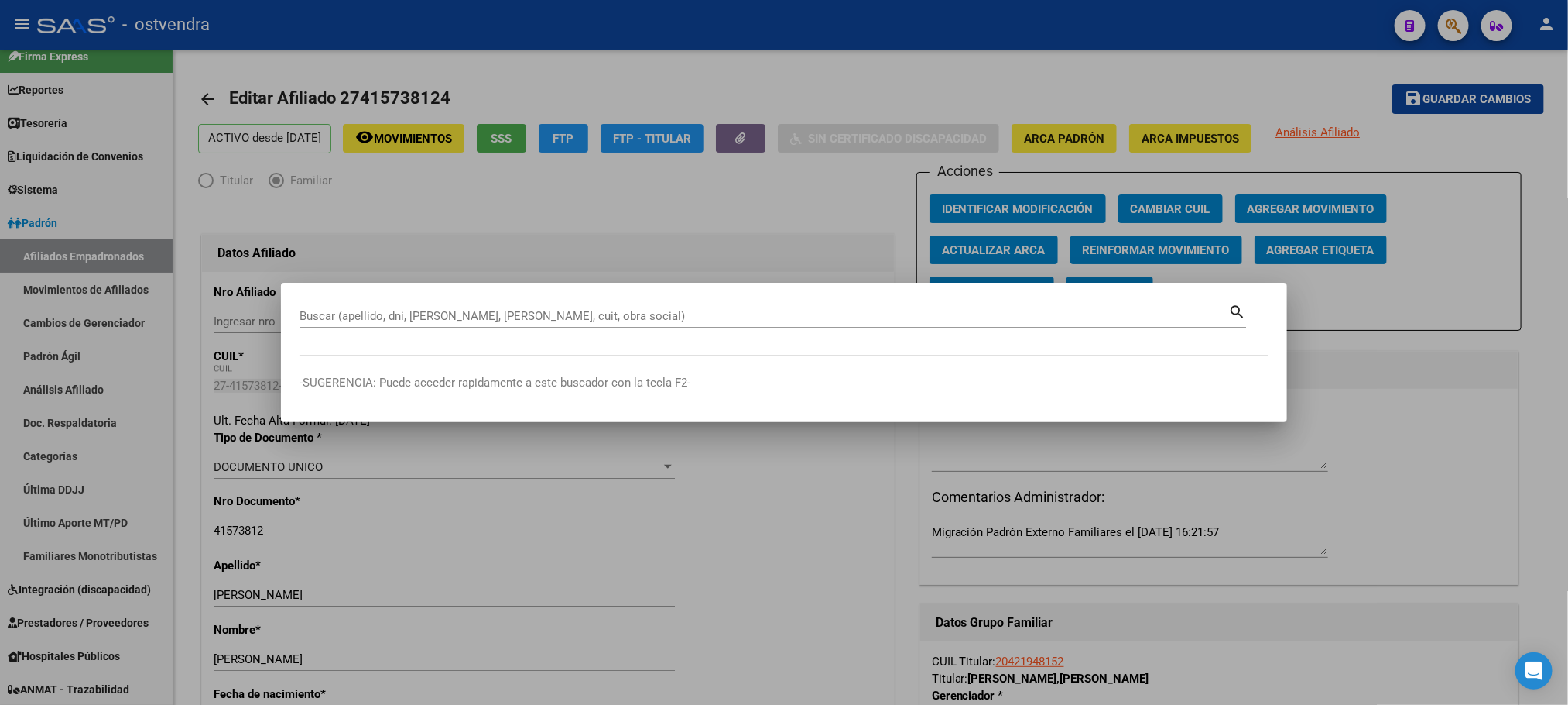
paste input "70724920"
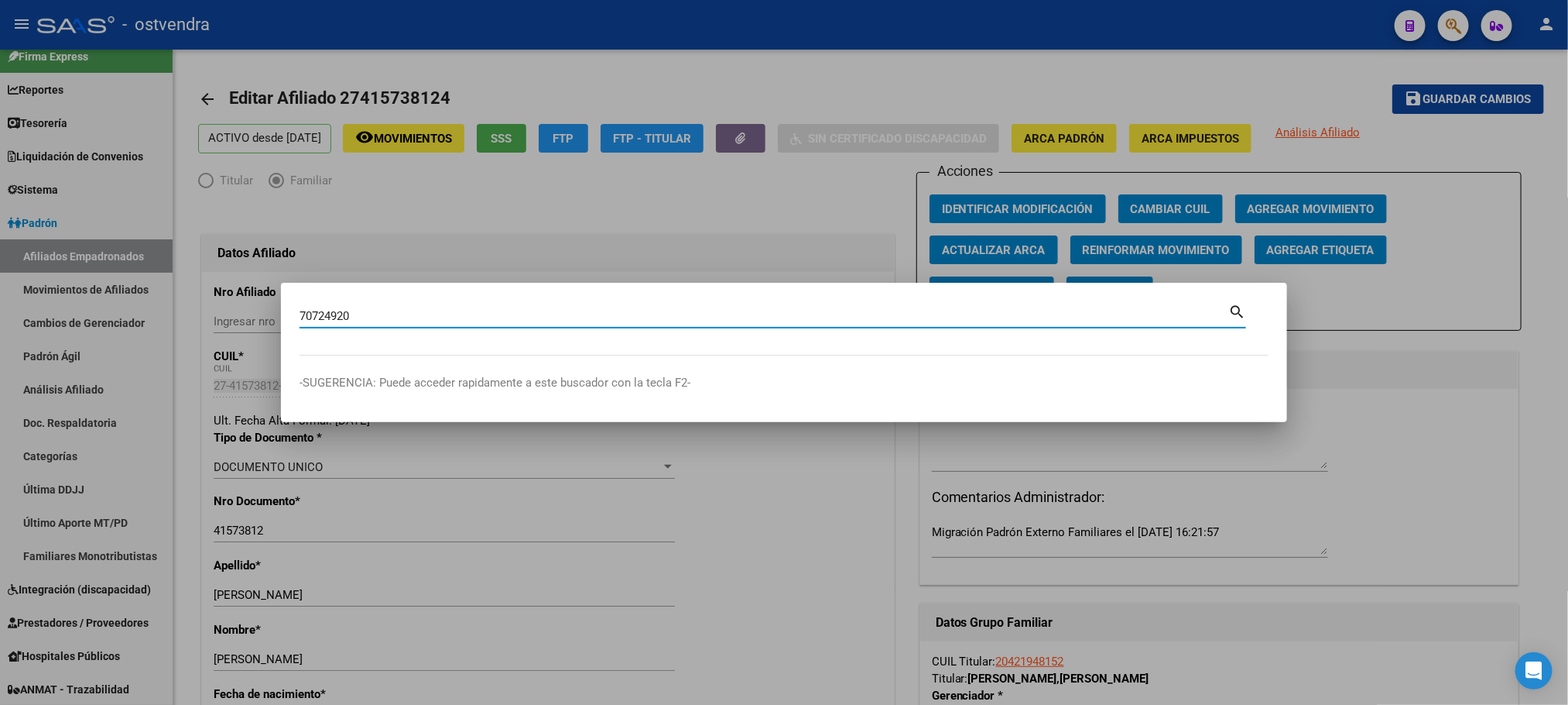
type input "70724920"
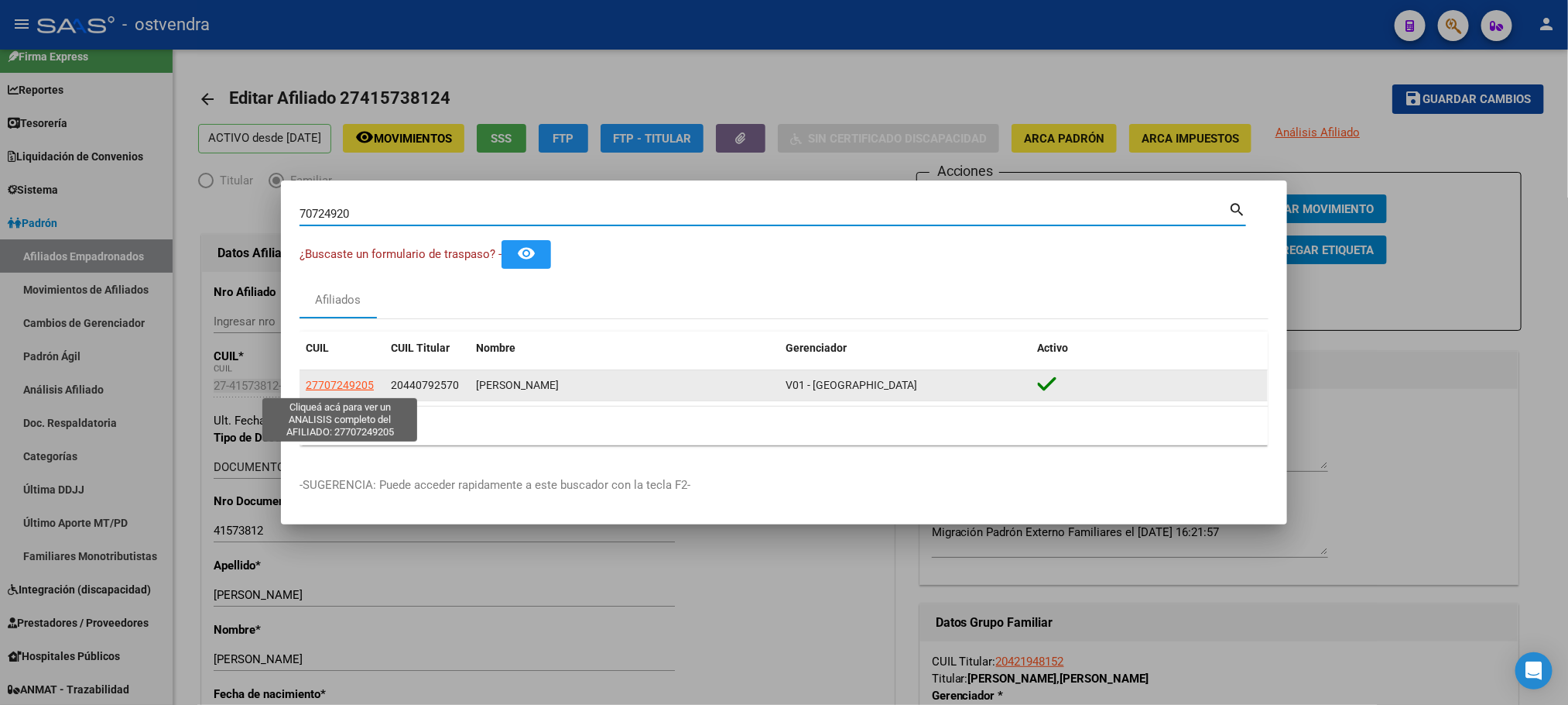
click at [325, 378] on span "27707249205" at bounding box center [340, 385] width 68 height 12
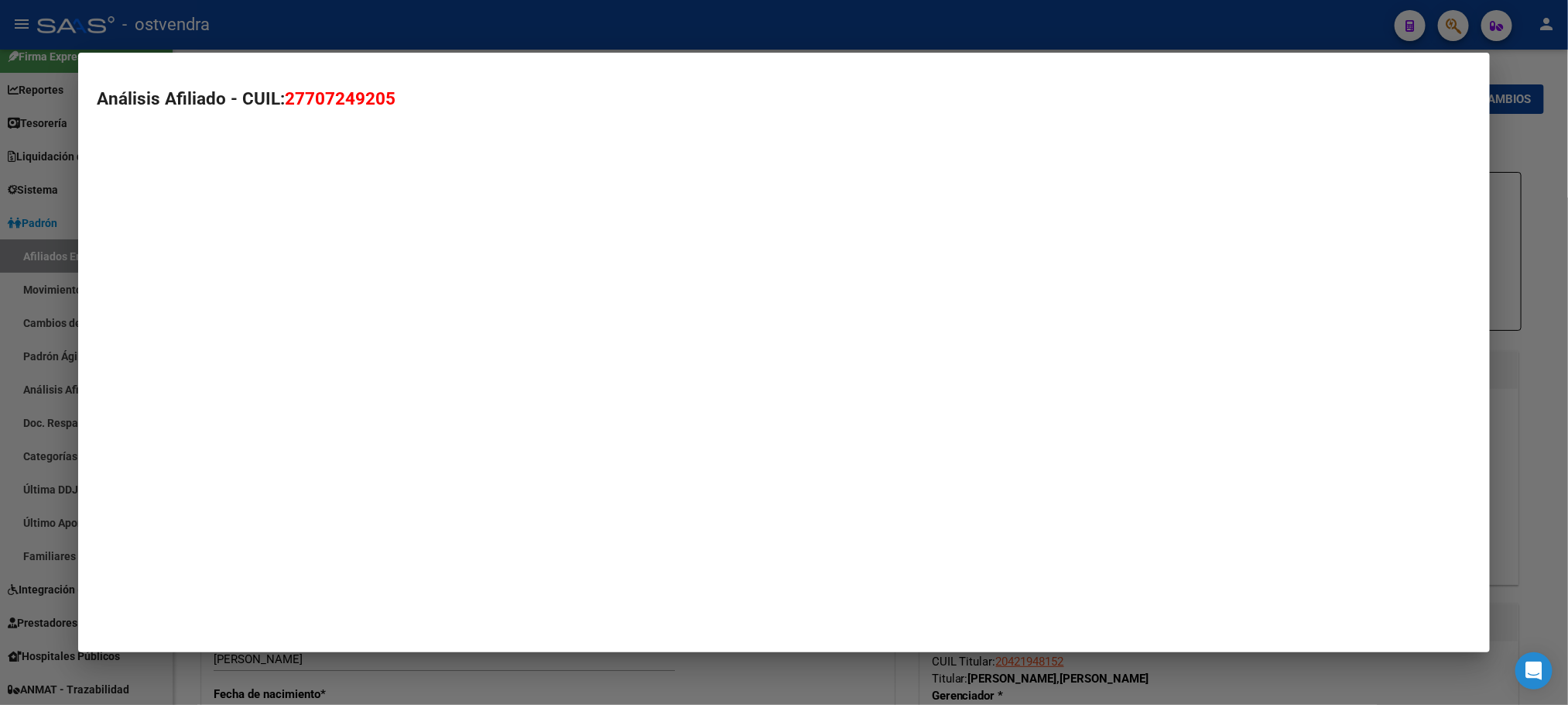
type textarea "27707249205"
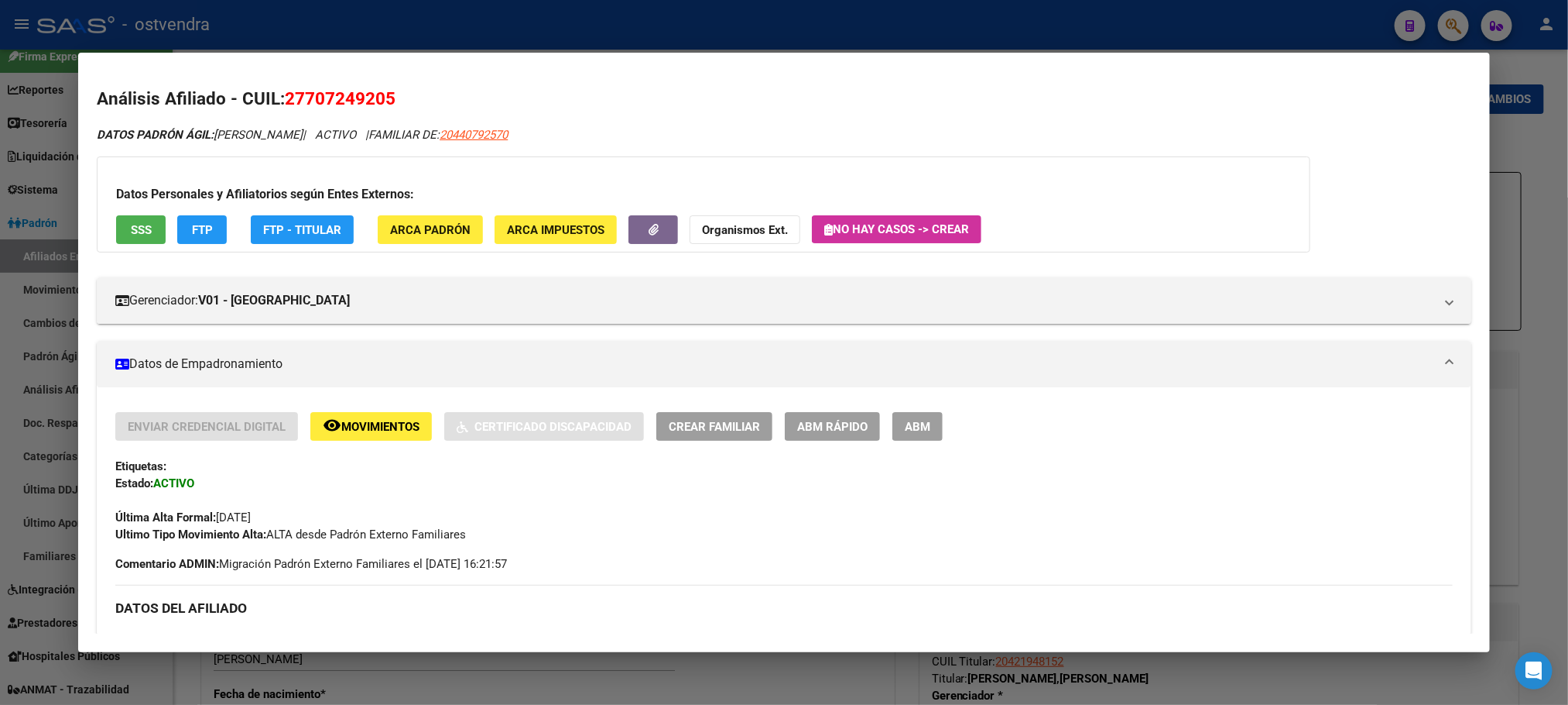
click at [140, 228] on span "SSS" at bounding box center [141, 230] width 21 height 14
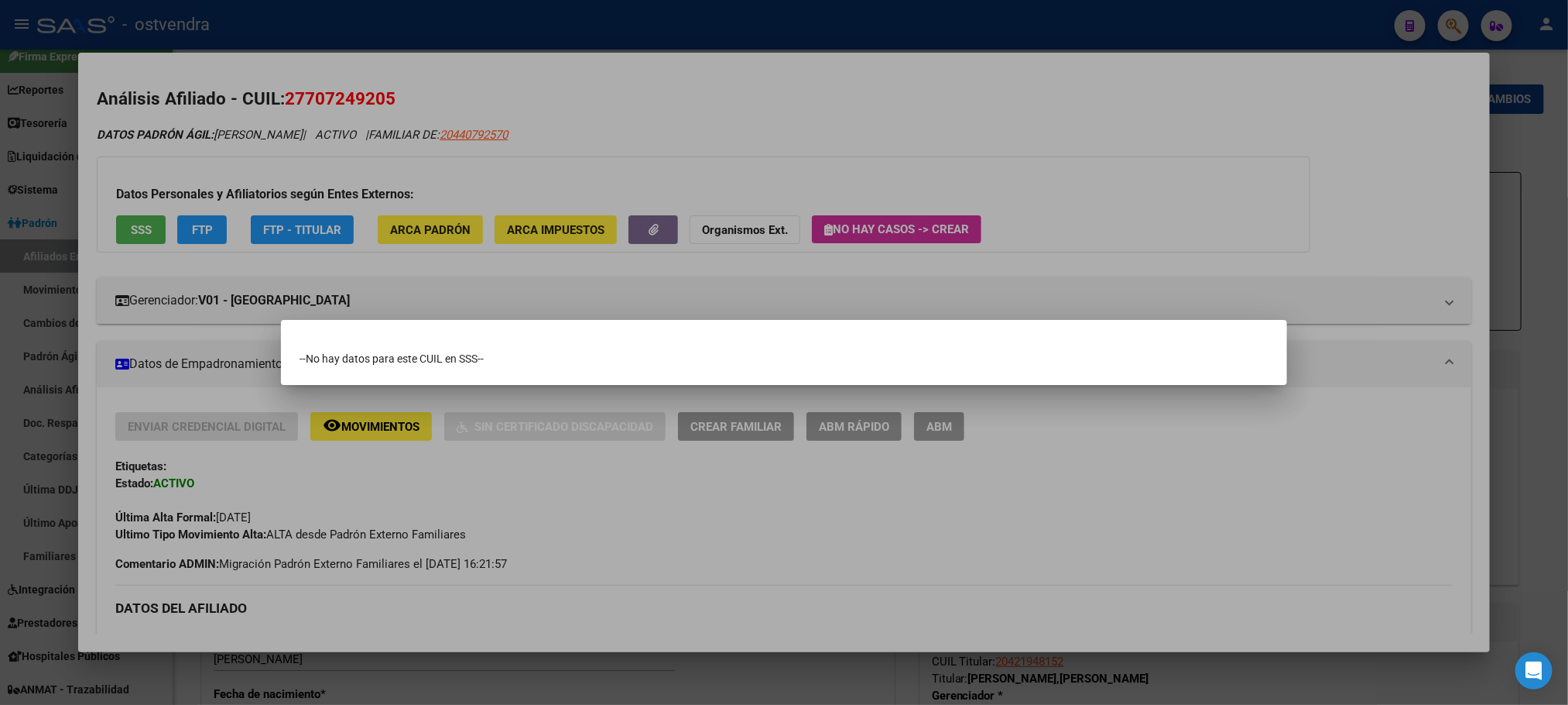
click at [771, 100] on div at bounding box center [784, 352] width 1568 height 705
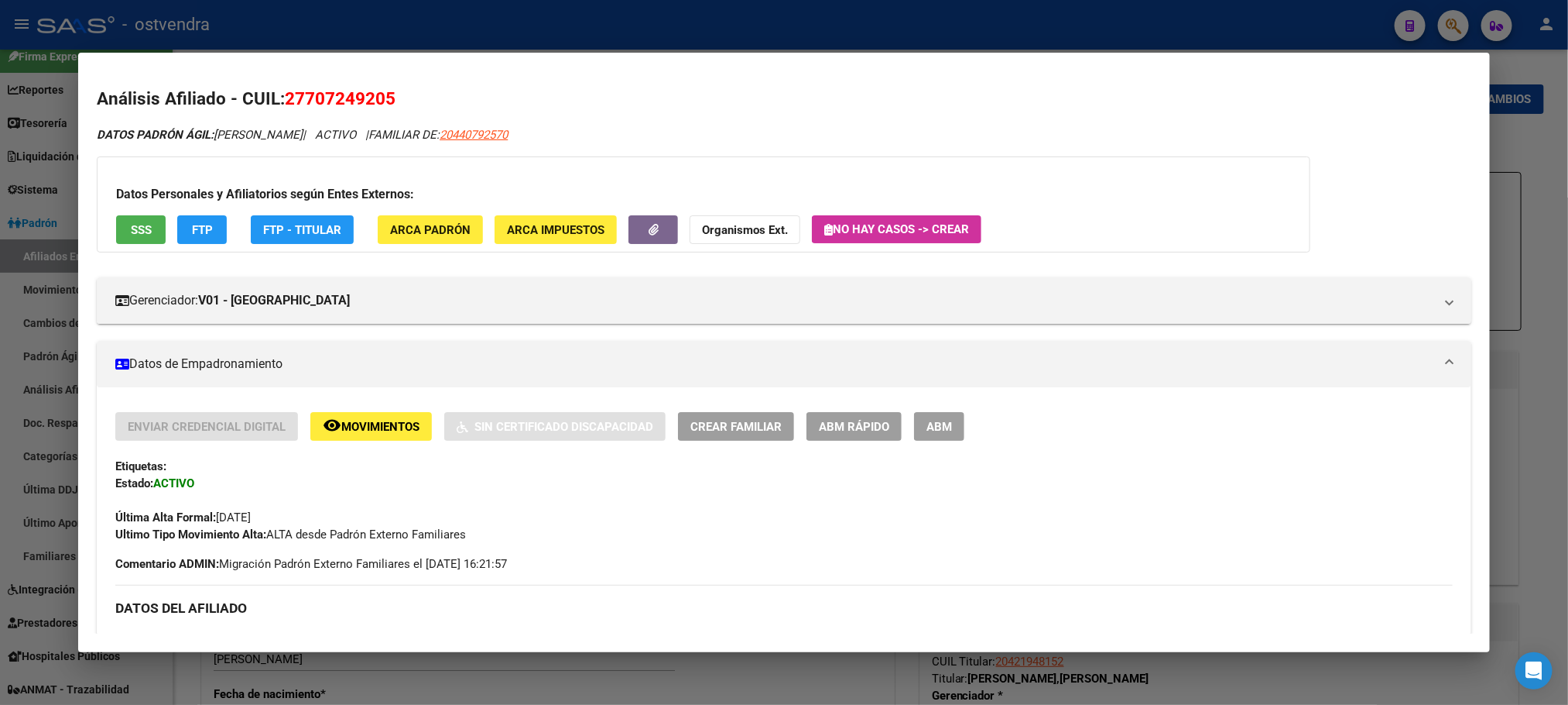
click at [441, 233] on span "ARCA Padrón" at bounding box center [431, 230] width 81 height 14
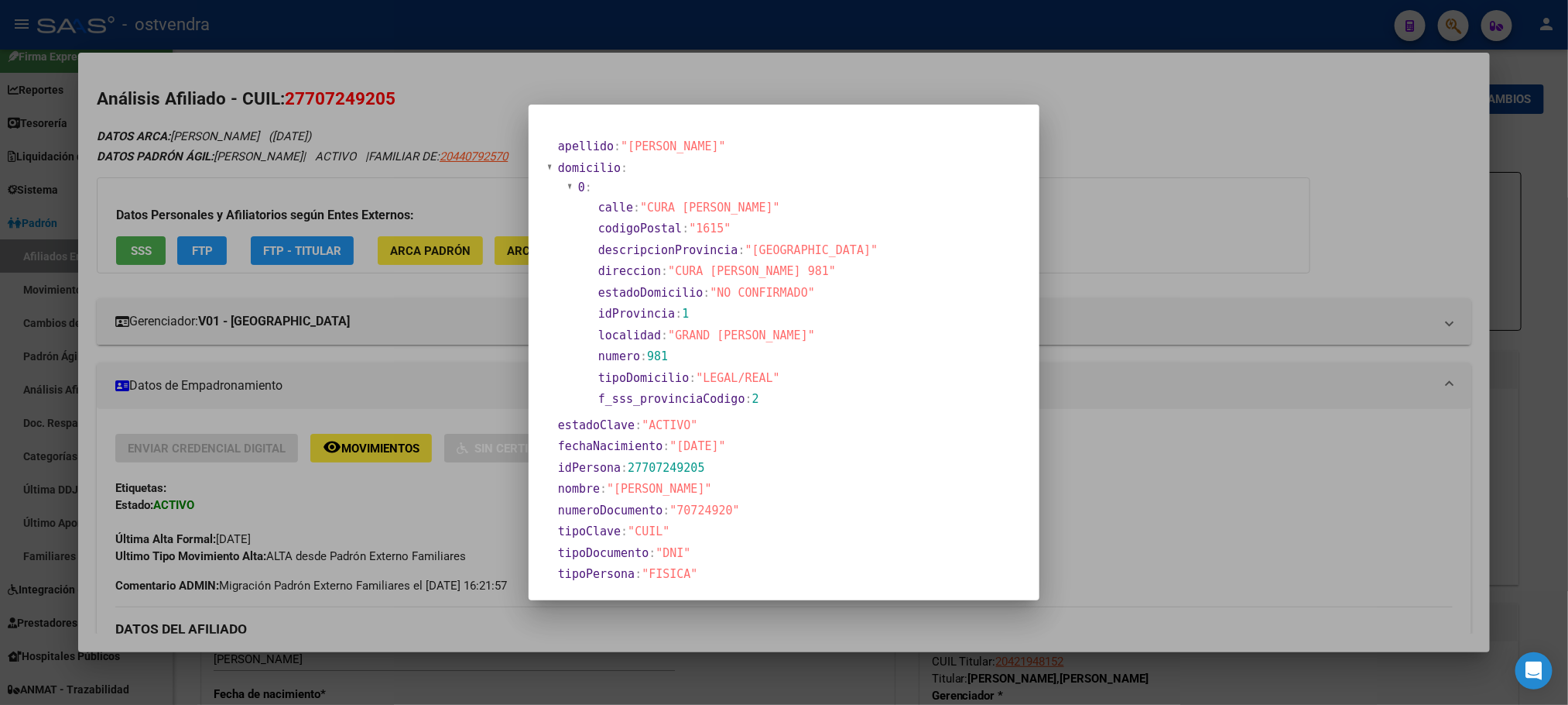
click at [648, 73] on div at bounding box center [784, 352] width 1568 height 705
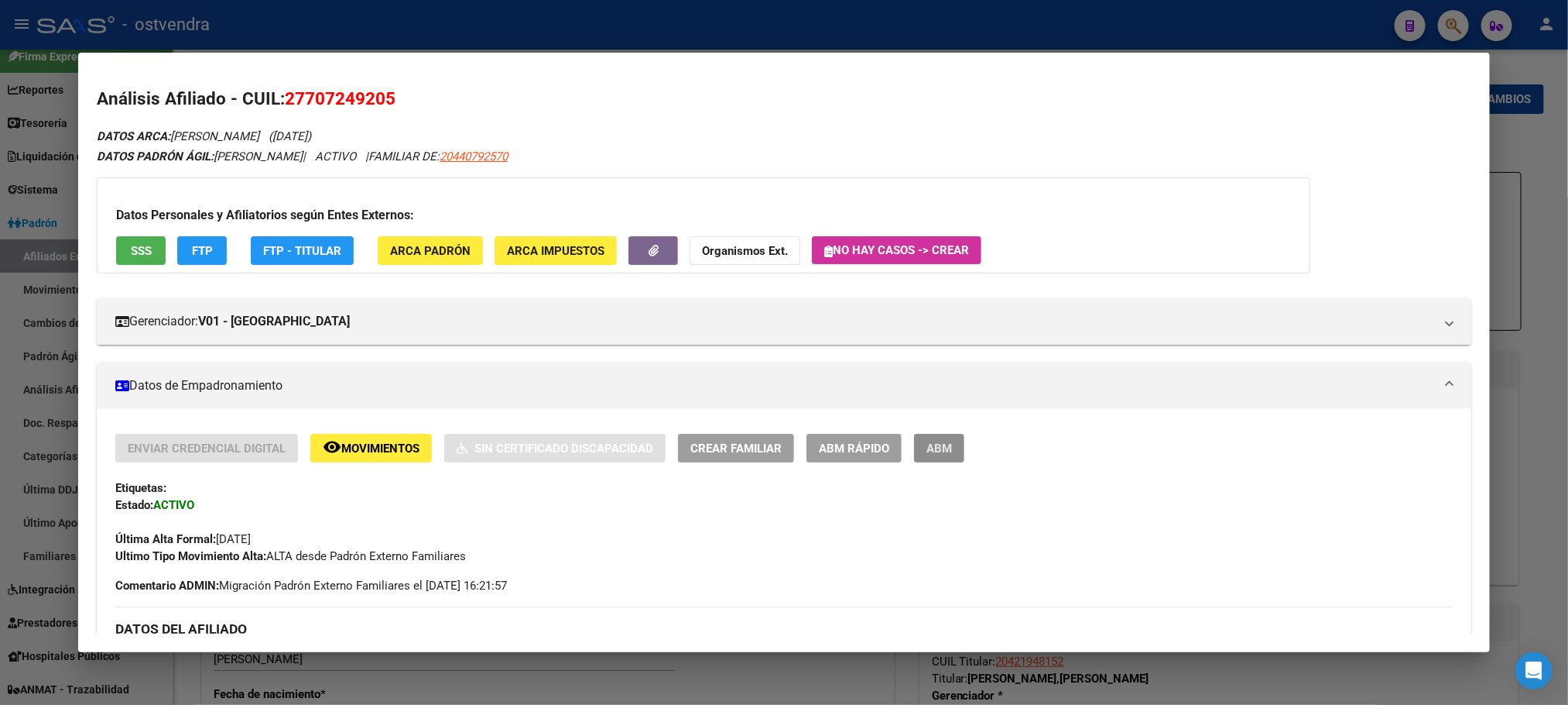
click at [928, 443] on span "ABM" at bounding box center [939, 449] width 25 height 14
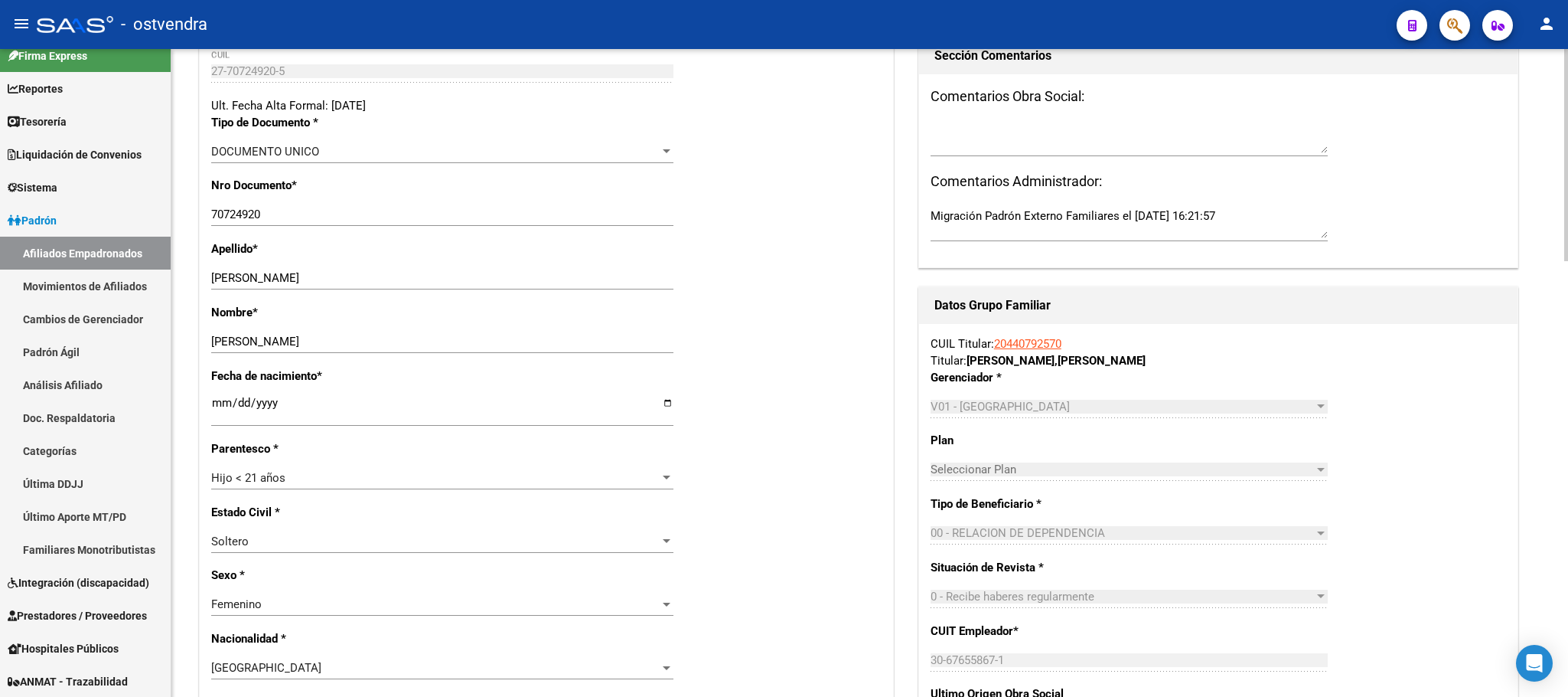
scroll to position [345, 0]
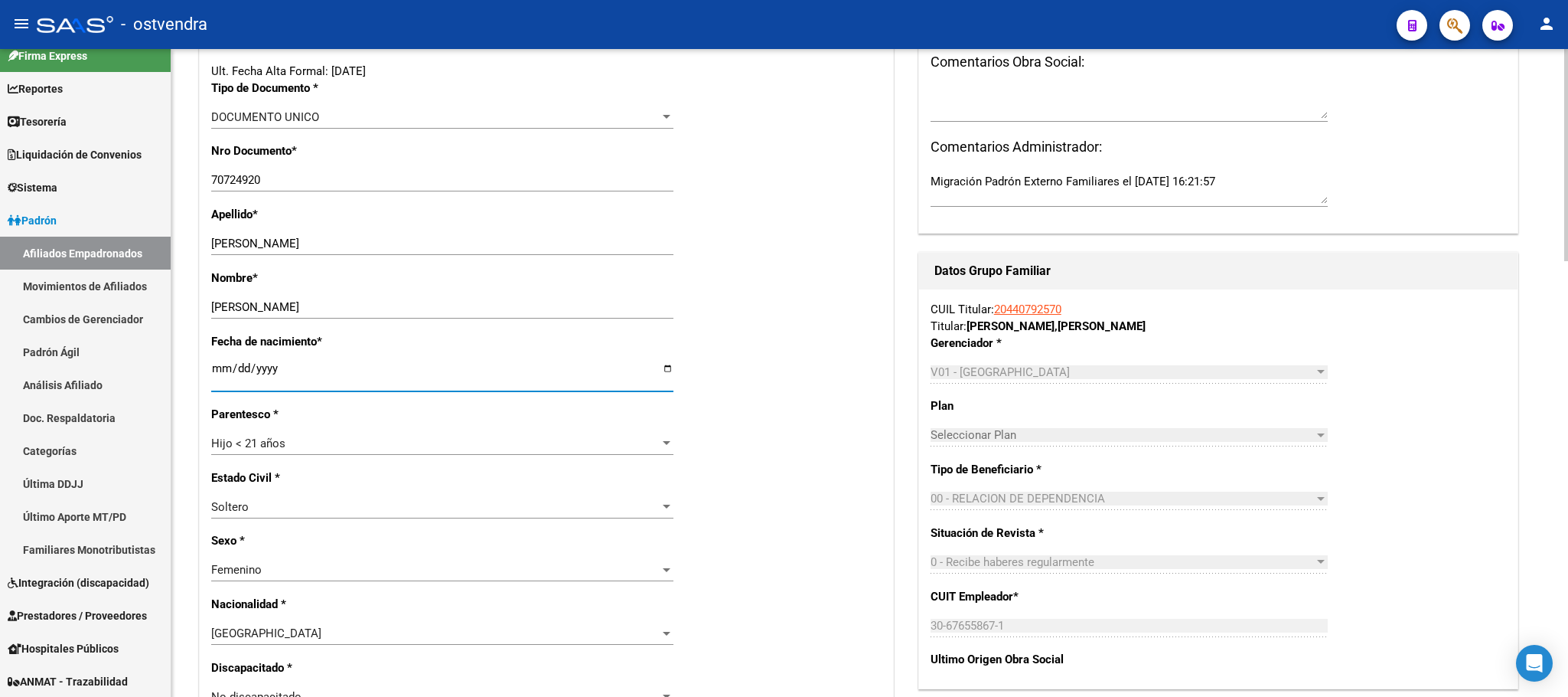
click at [220, 372] on input "[DATE]" at bounding box center [442, 374] width 463 height 24
type input "[DATE]"
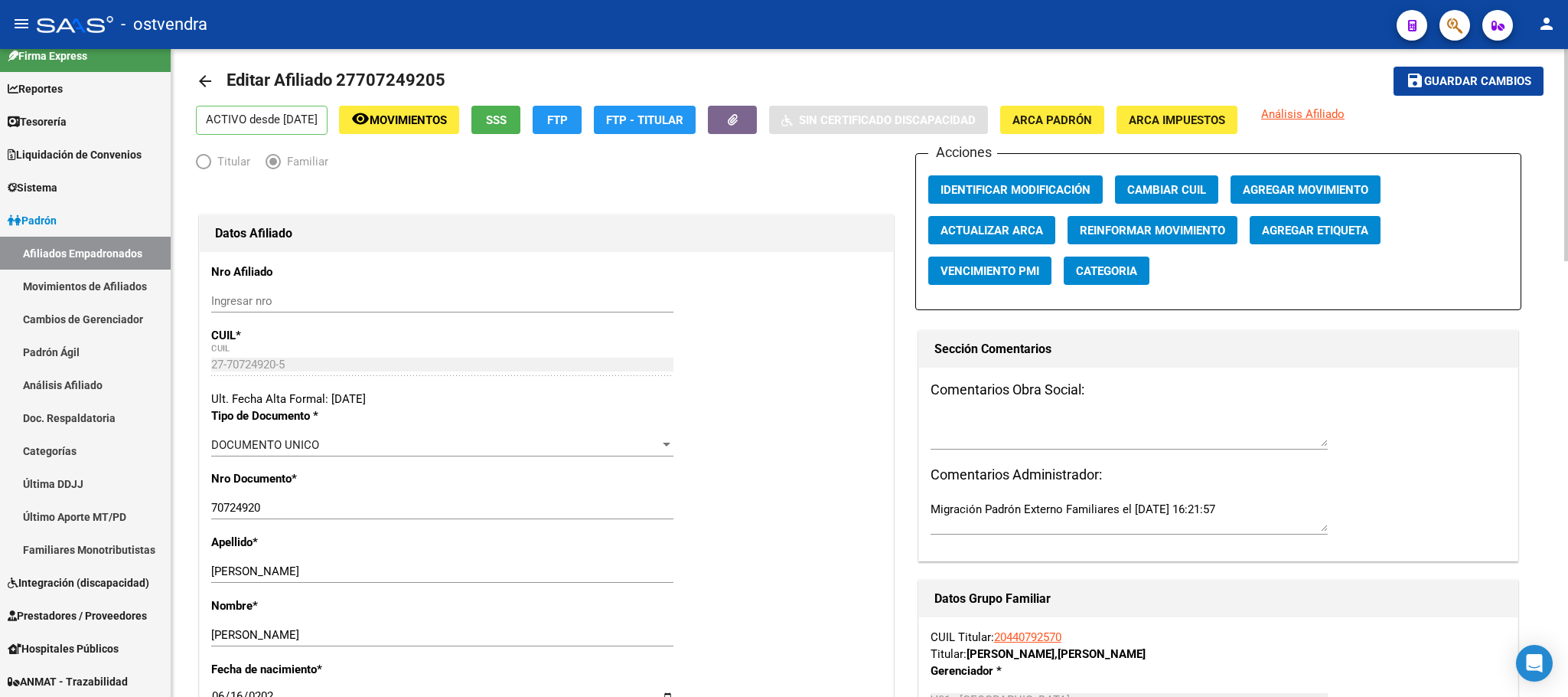
scroll to position [0, 0]
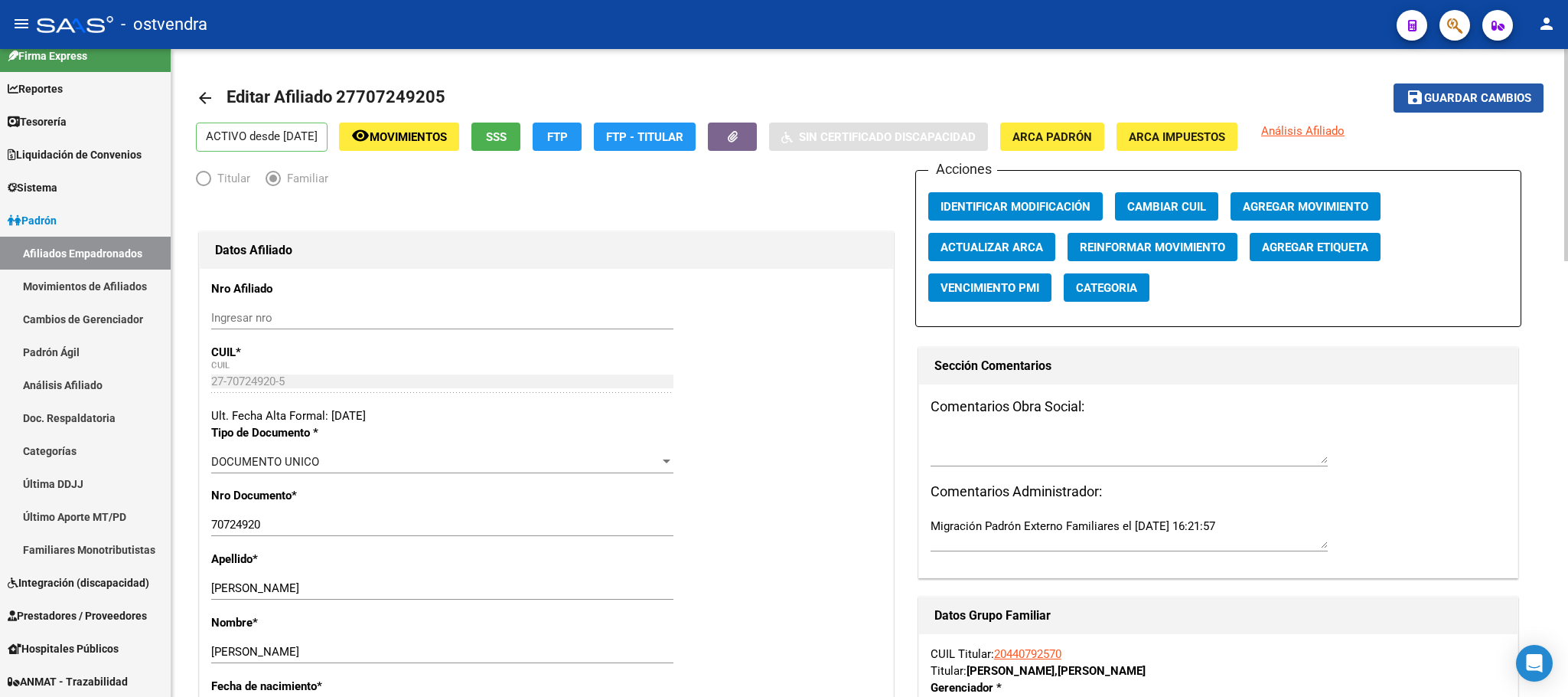
click at [1474, 92] on span "Guardar cambios" at bounding box center [1477, 99] width 107 height 14
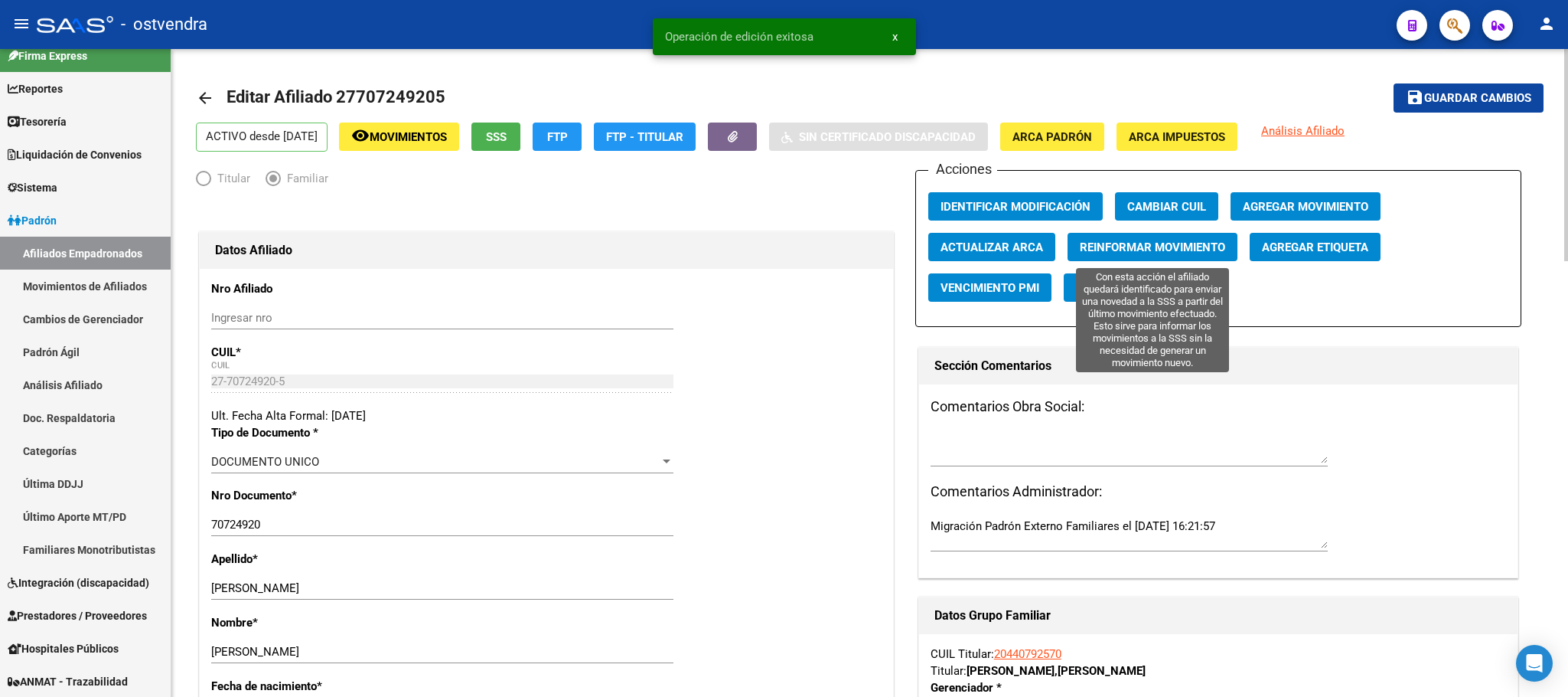
click at [1165, 250] on span "Reinformar Movimiento" at bounding box center [1153, 247] width 146 height 14
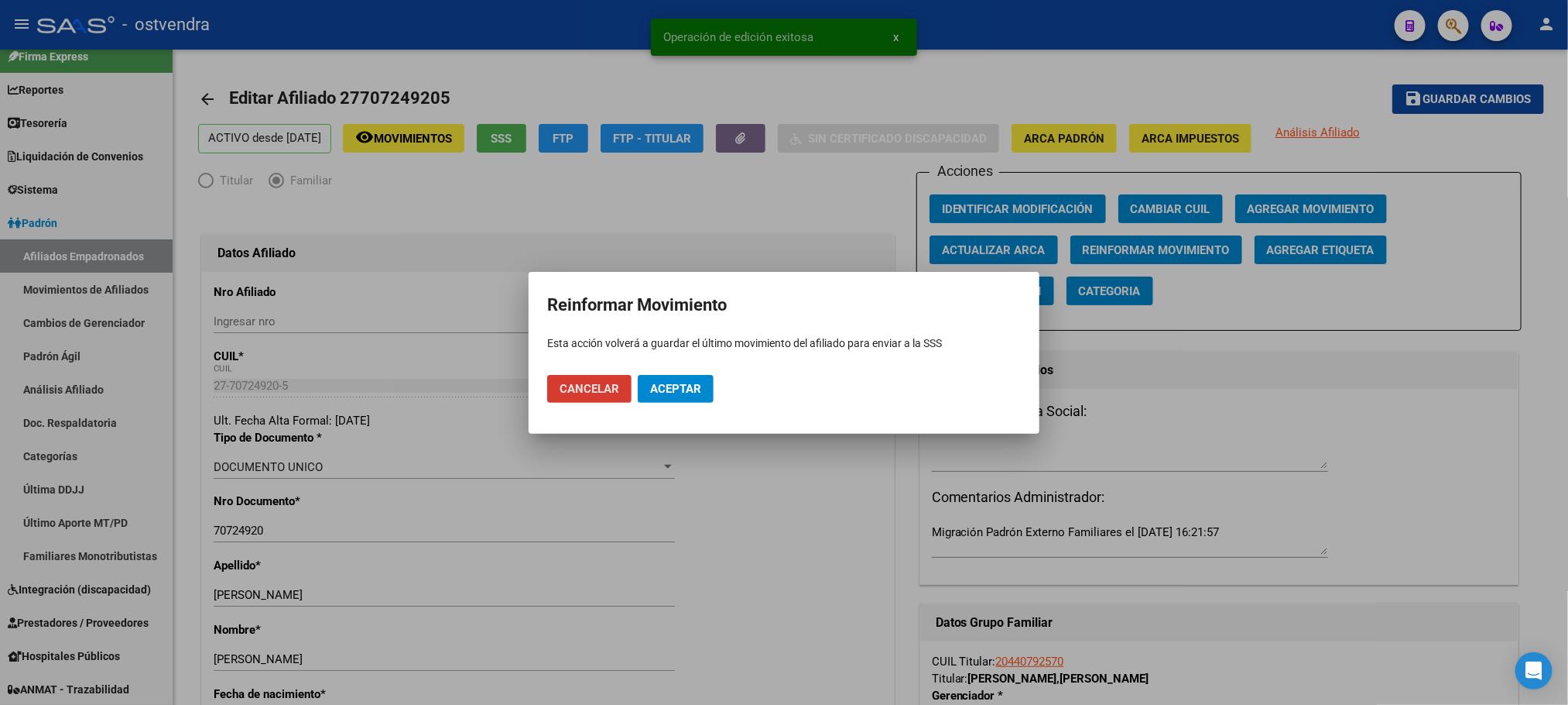
click at [687, 378] on button "Aceptar" at bounding box center [676, 389] width 75 height 28
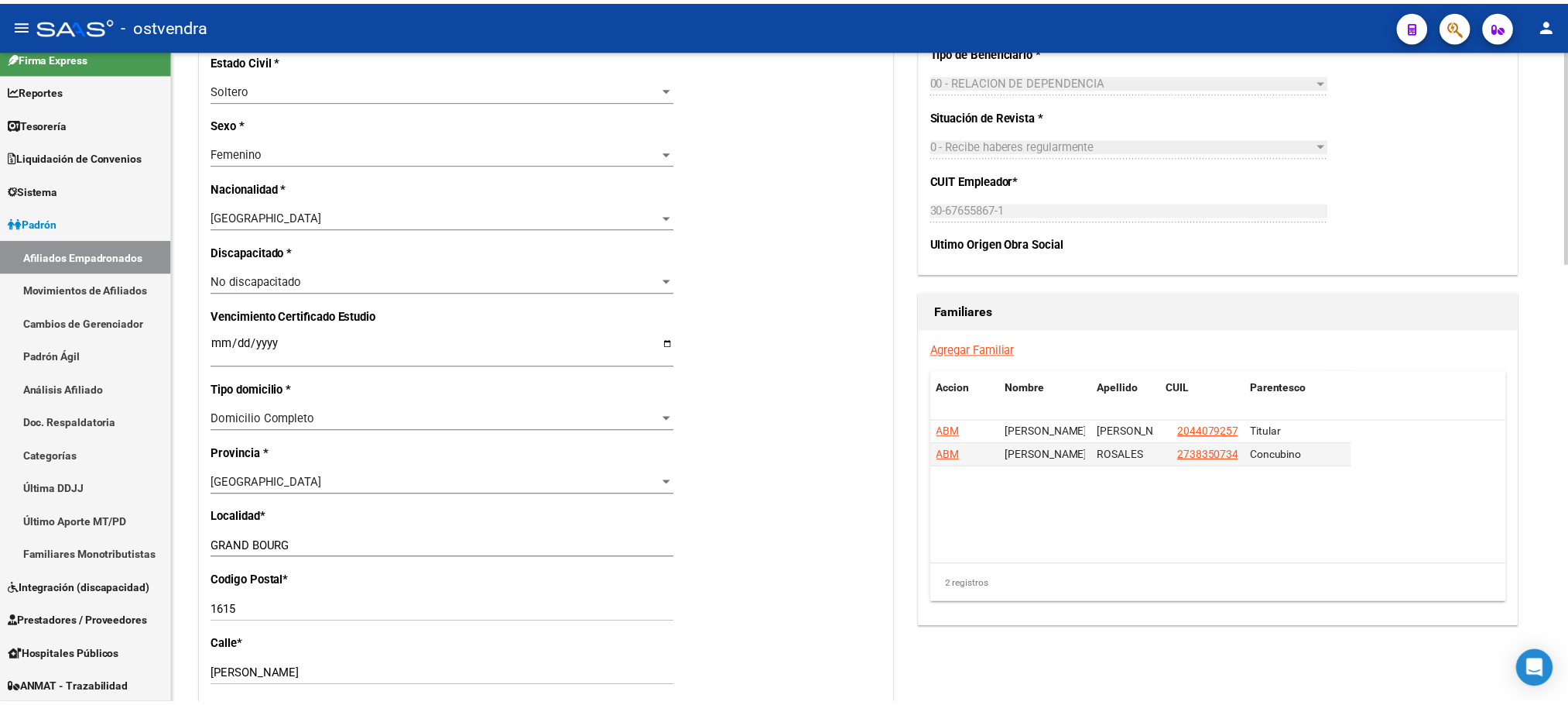
scroll to position [581, 0]
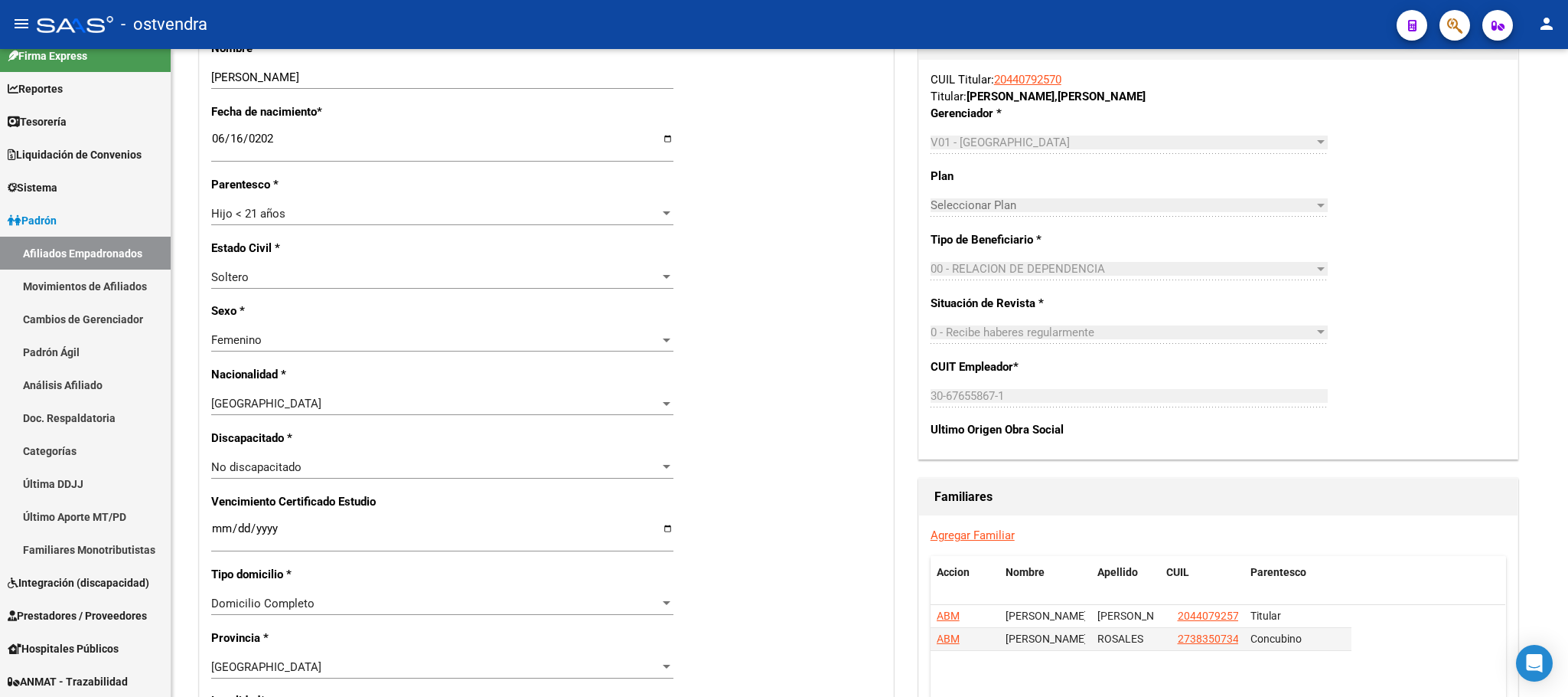
click at [1450, 19] on icon "button" at bounding box center [1455, 25] width 16 height 17
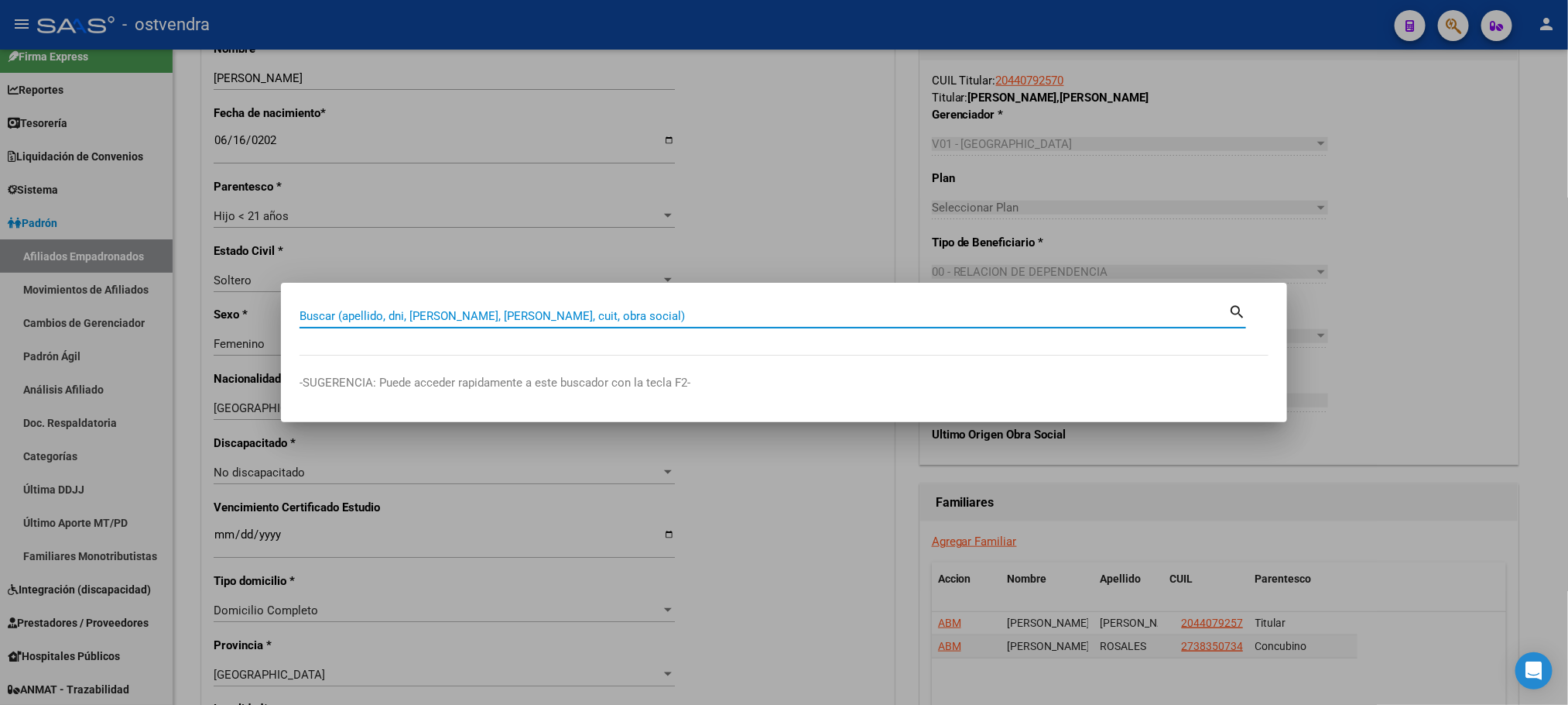
paste input "51164196"
type input "51164196"
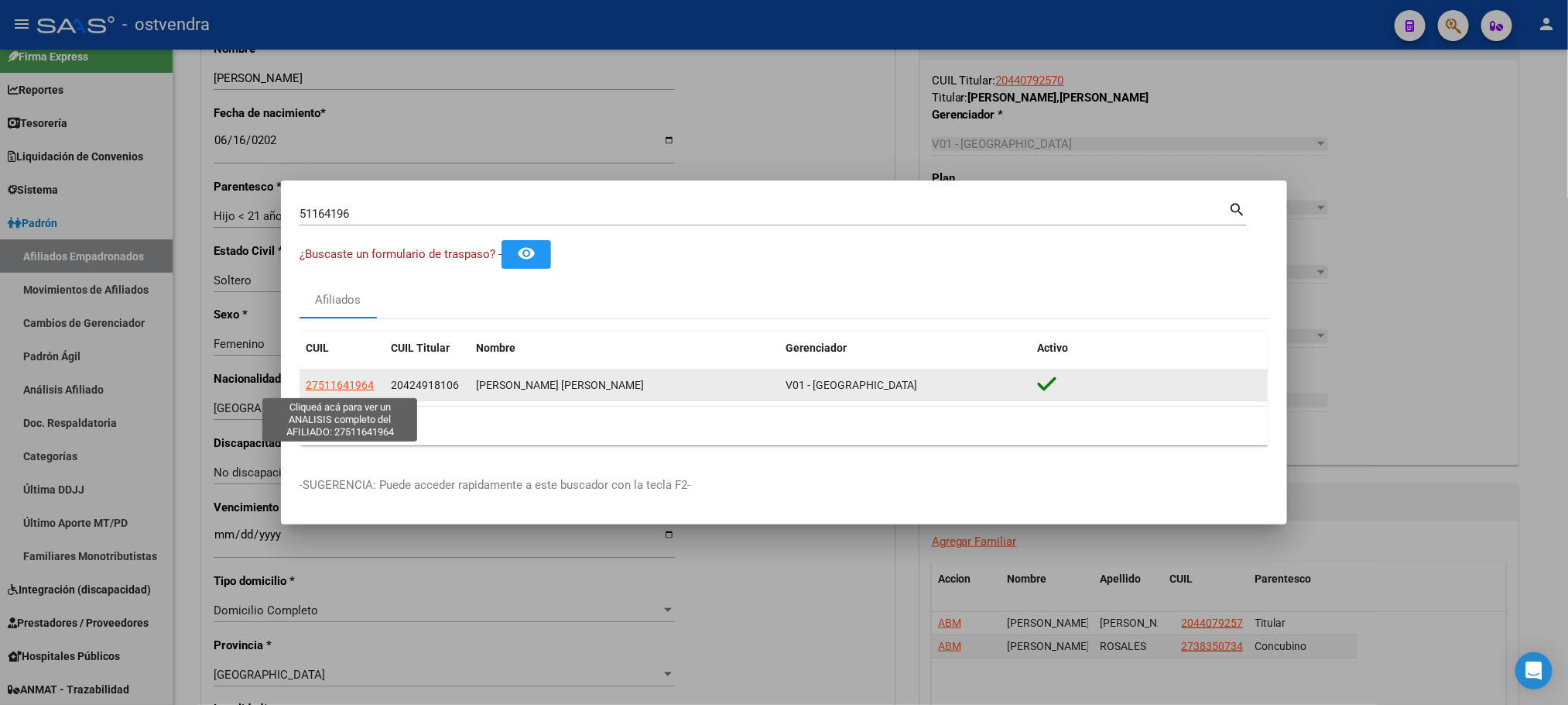
click at [351, 388] on span "27511641964" at bounding box center [340, 385] width 68 height 12
type textarea "27511641964"
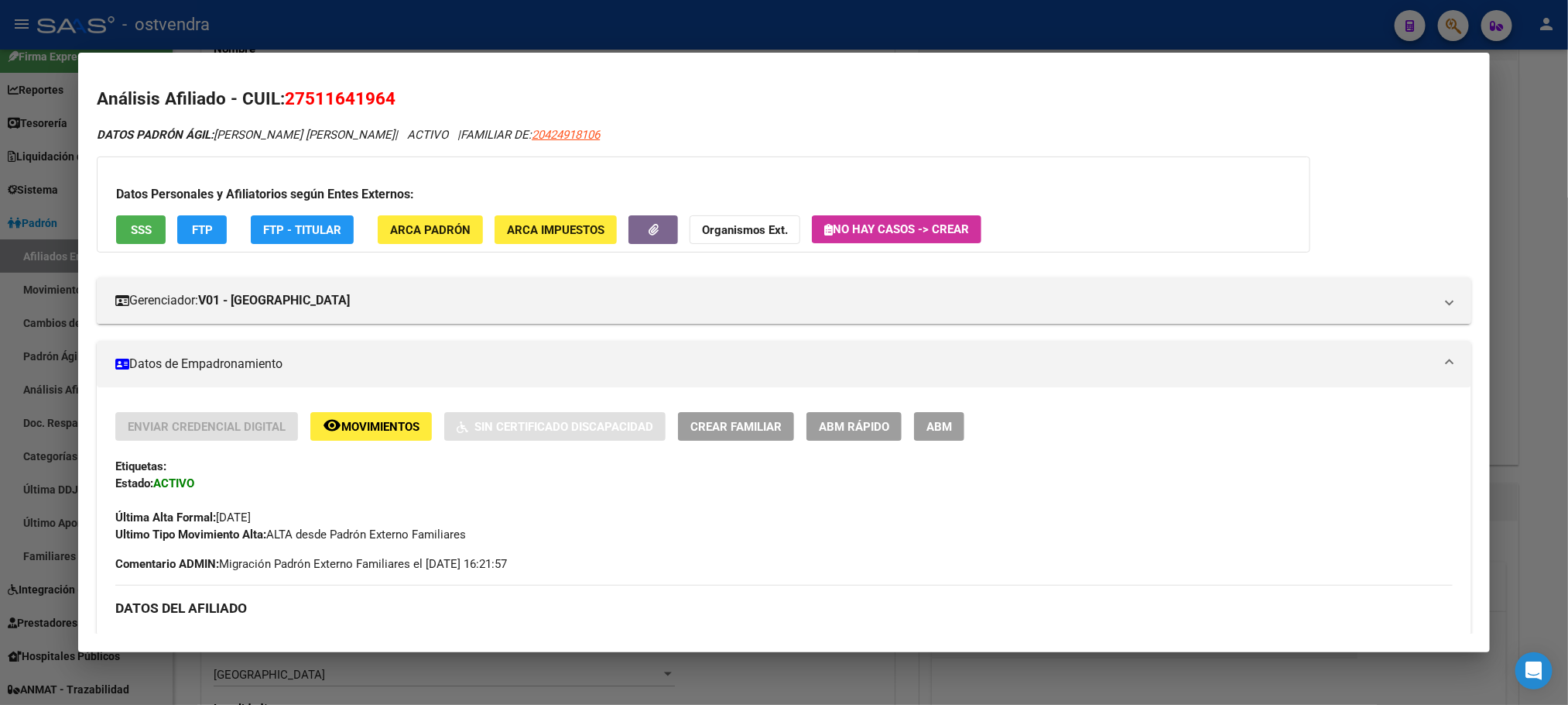
click at [428, 216] on button "ARCA Padrón" at bounding box center [430, 229] width 105 height 29
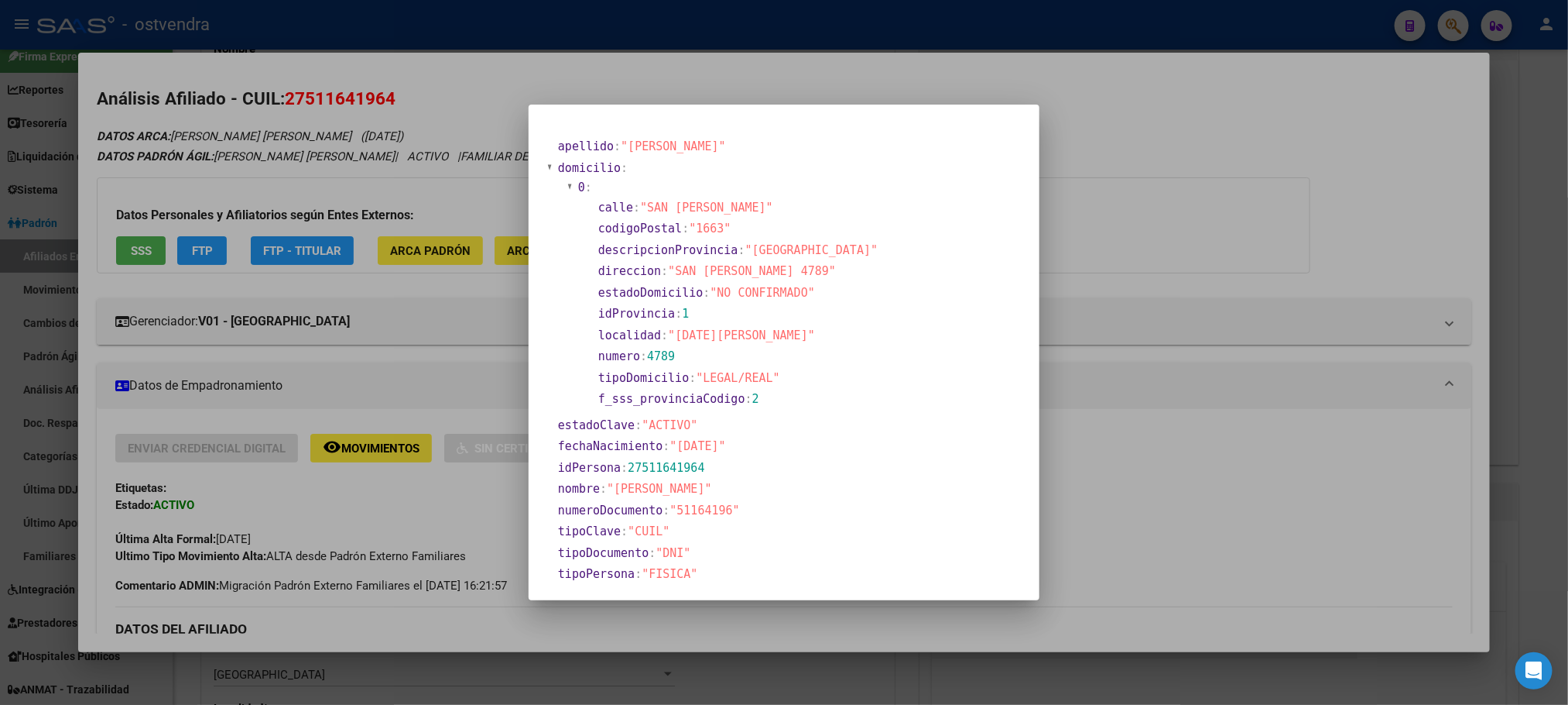
click at [446, 210] on div at bounding box center [784, 352] width 1568 height 705
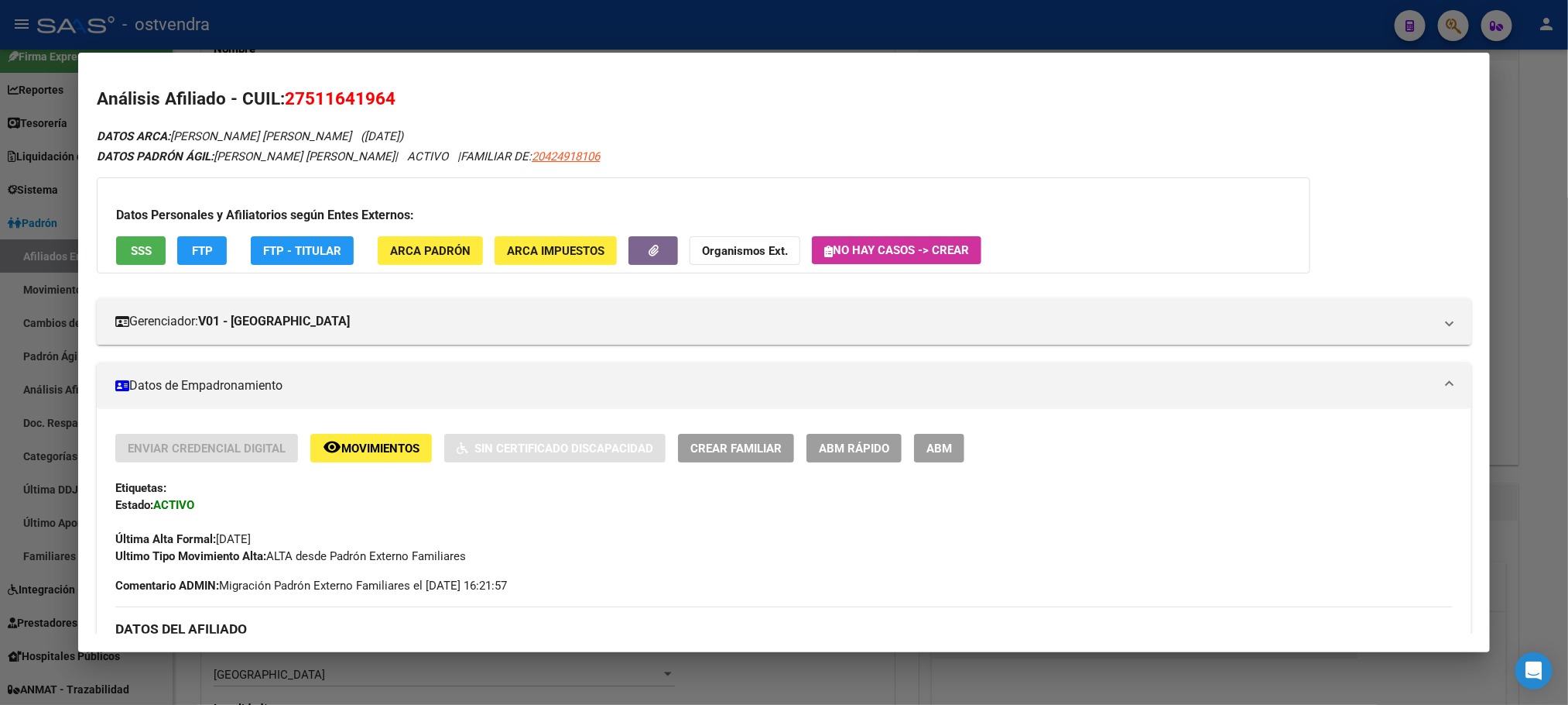
click at [946, 457] on button "ABM" at bounding box center [939, 448] width 50 height 29
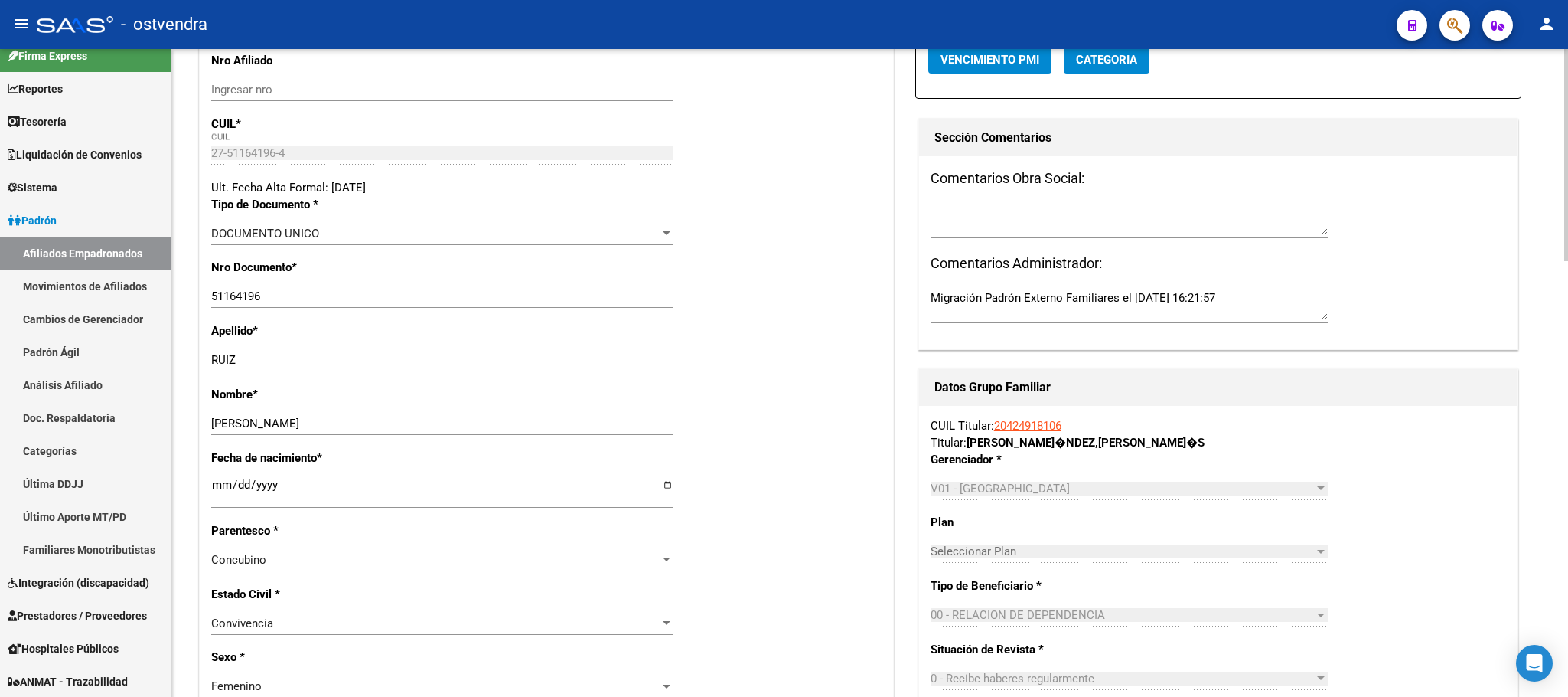
scroll to position [230, 0]
click at [230, 483] on input "[DATE]" at bounding box center [442, 490] width 463 height 24
click at [212, 488] on input "[DATE]" at bounding box center [442, 490] width 463 height 24
type input "[DATE]"
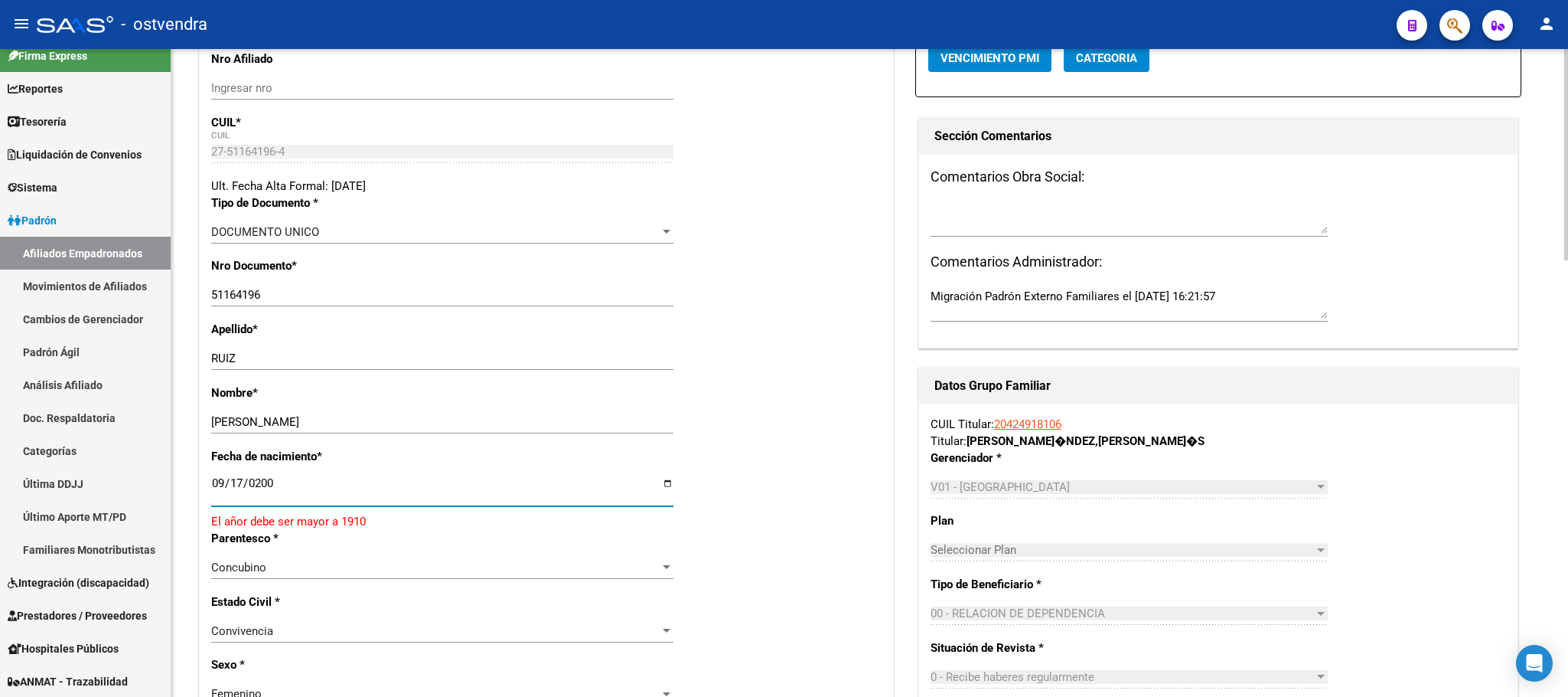
type input "[DATE]"
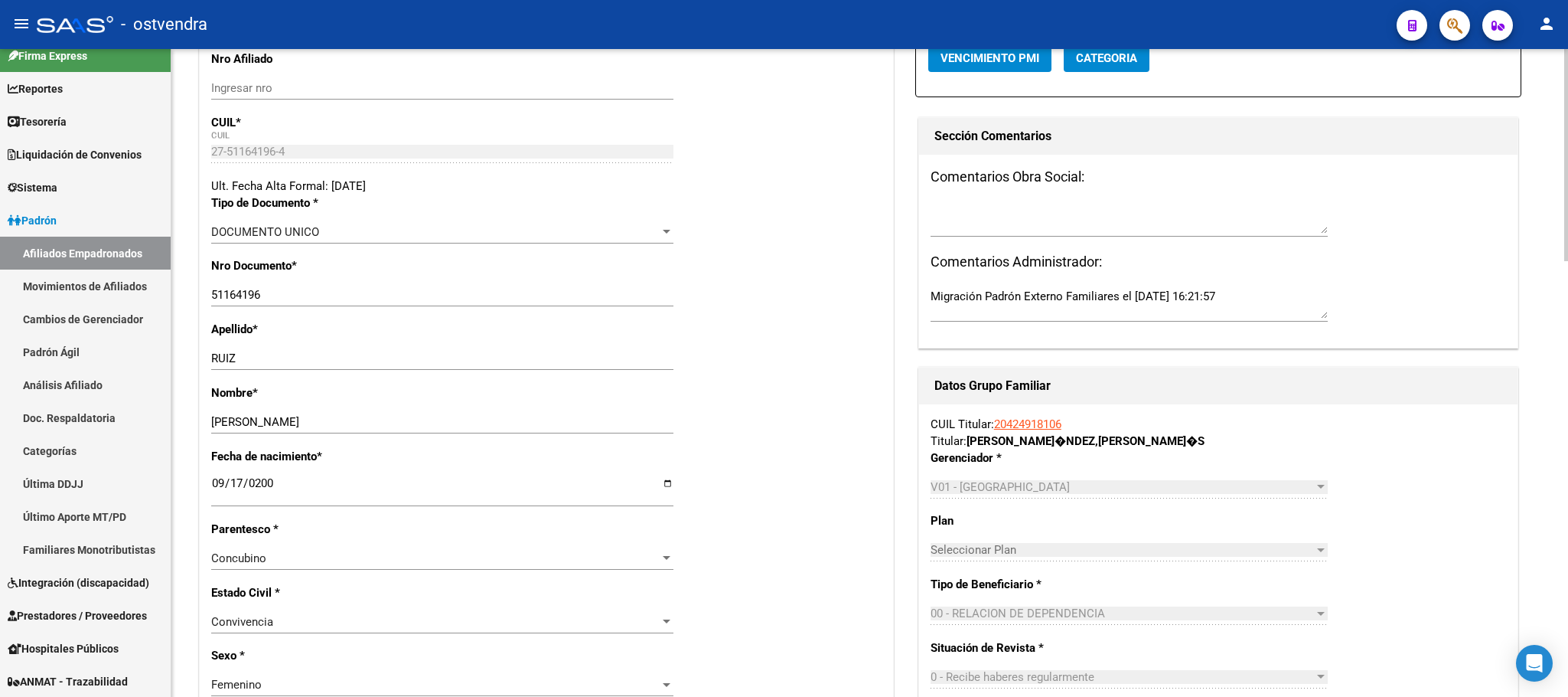
click at [769, 476] on div "Fecha de nacimiento * [DEMOGRAPHIC_DATA] Ingresar fecha" at bounding box center [546, 484] width 671 height 73
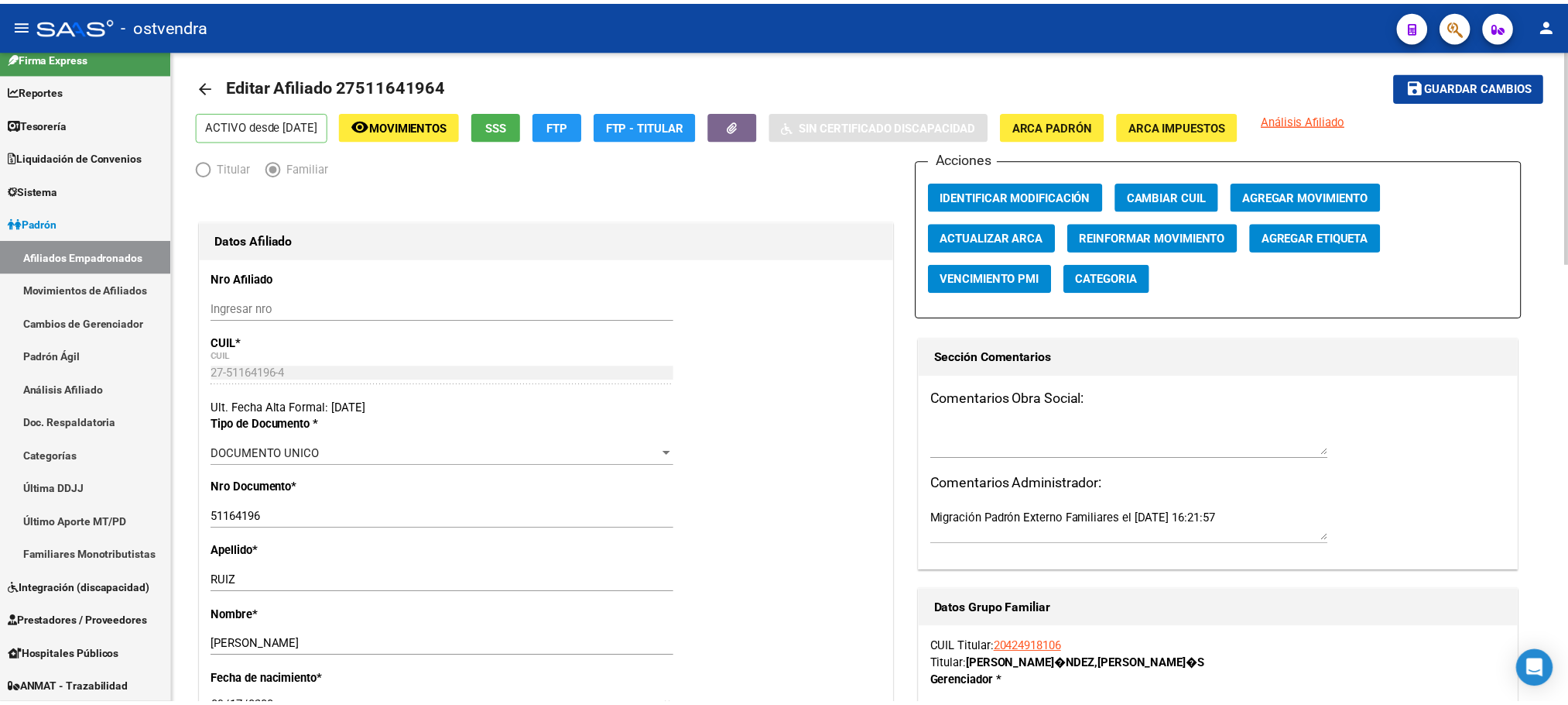
scroll to position [0, 0]
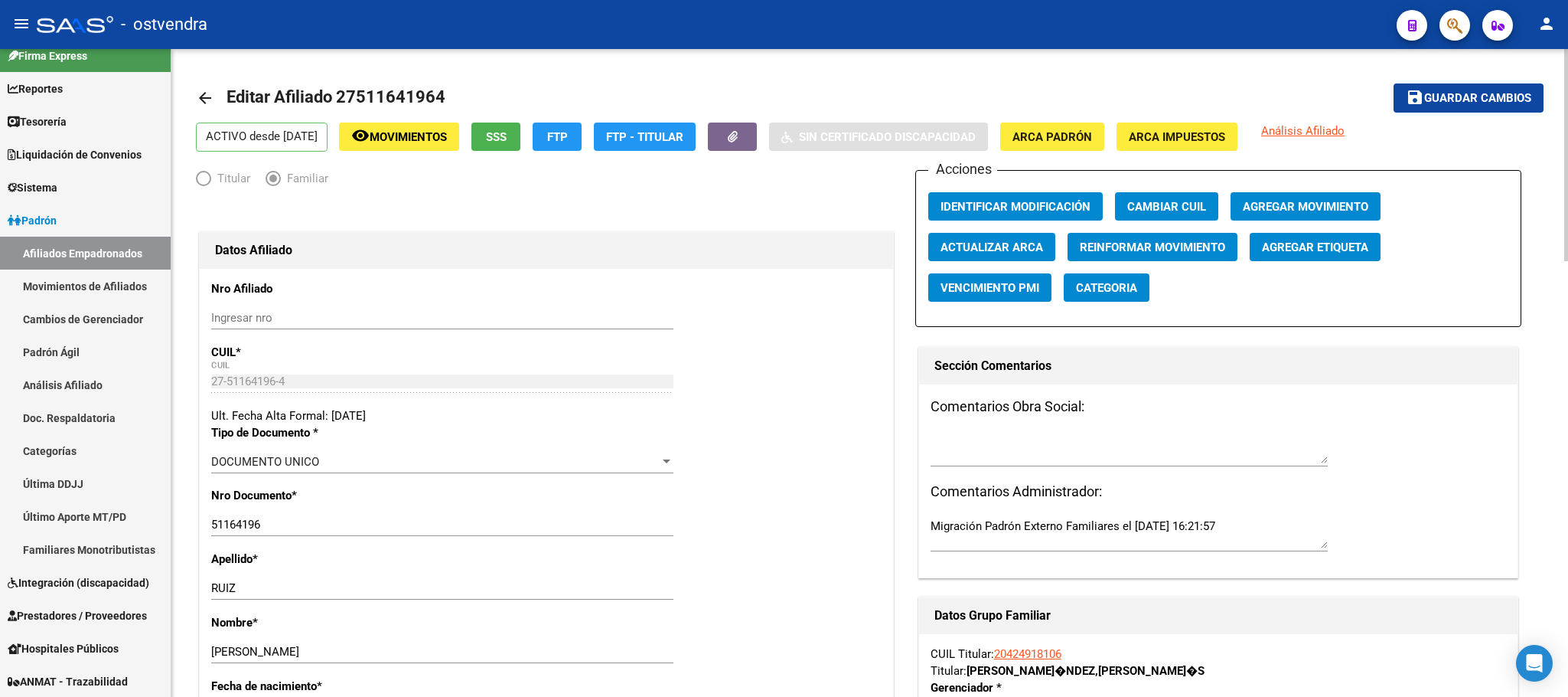
drag, startPoint x: 1036, startPoint y: 150, endPoint x: 1054, endPoint y: 136, distance: 22.8
click at [1040, 150] on app-consulta-afip-json "ARCA Padrón" at bounding box center [1053, 137] width 104 height 30
click at [1054, 136] on span "ARCA Padrón" at bounding box center [1053, 137] width 80 height 14
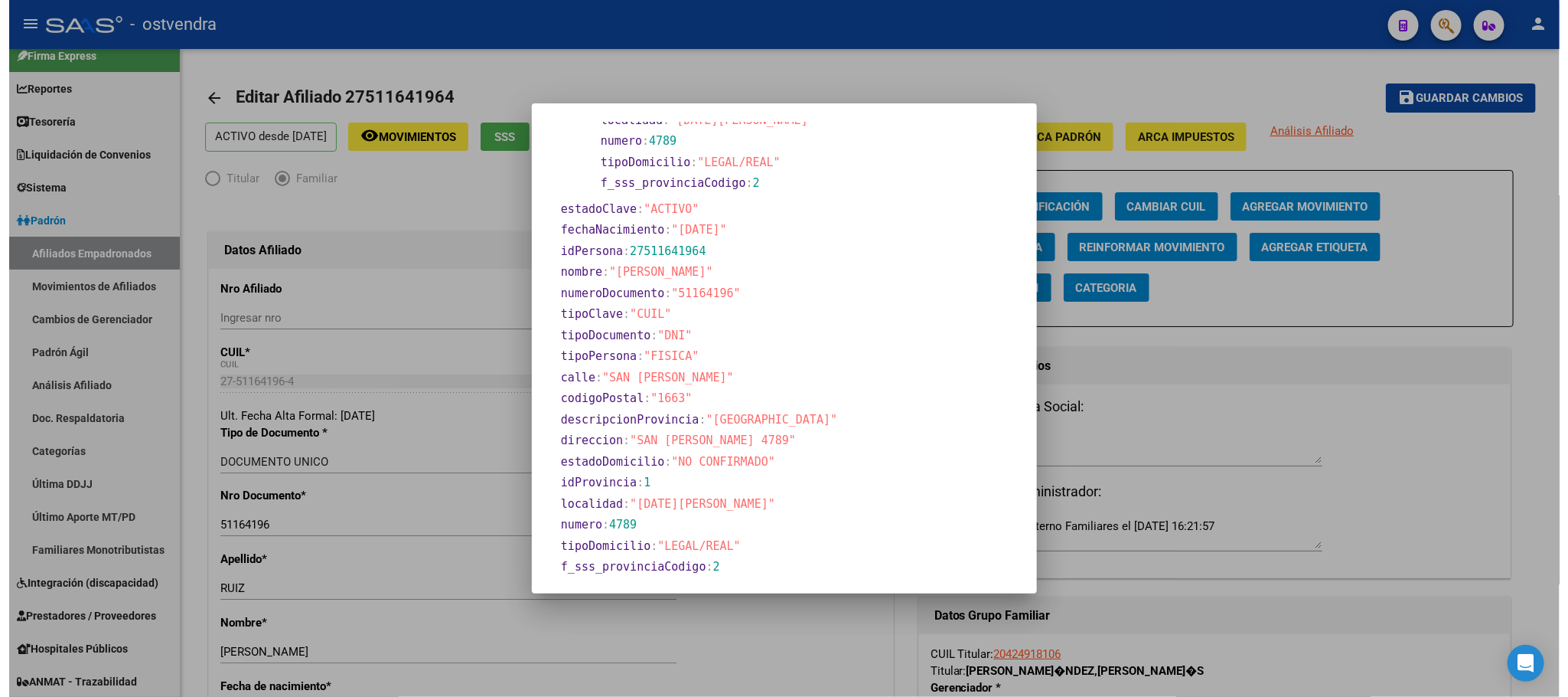
scroll to position [234, 0]
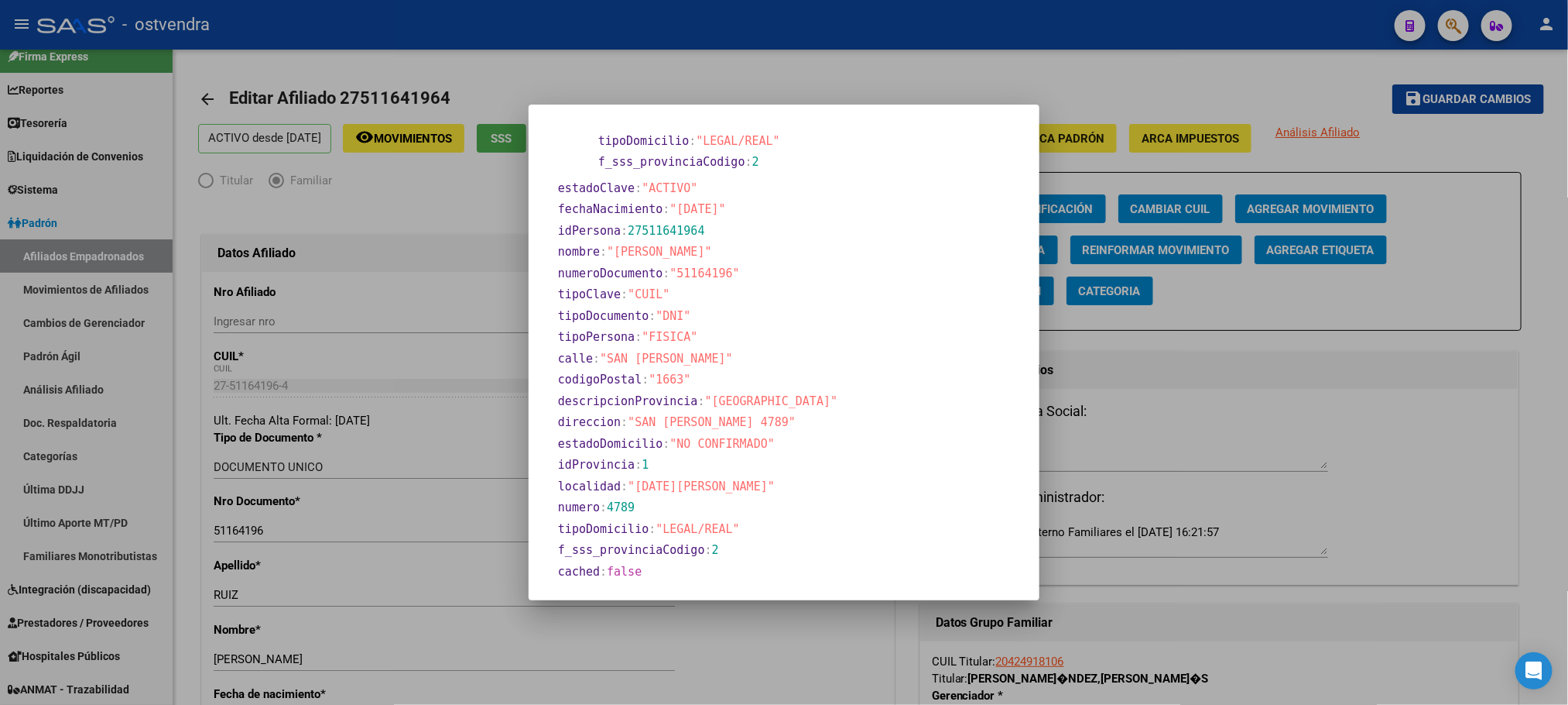
click at [792, 38] on div at bounding box center [784, 352] width 1568 height 705
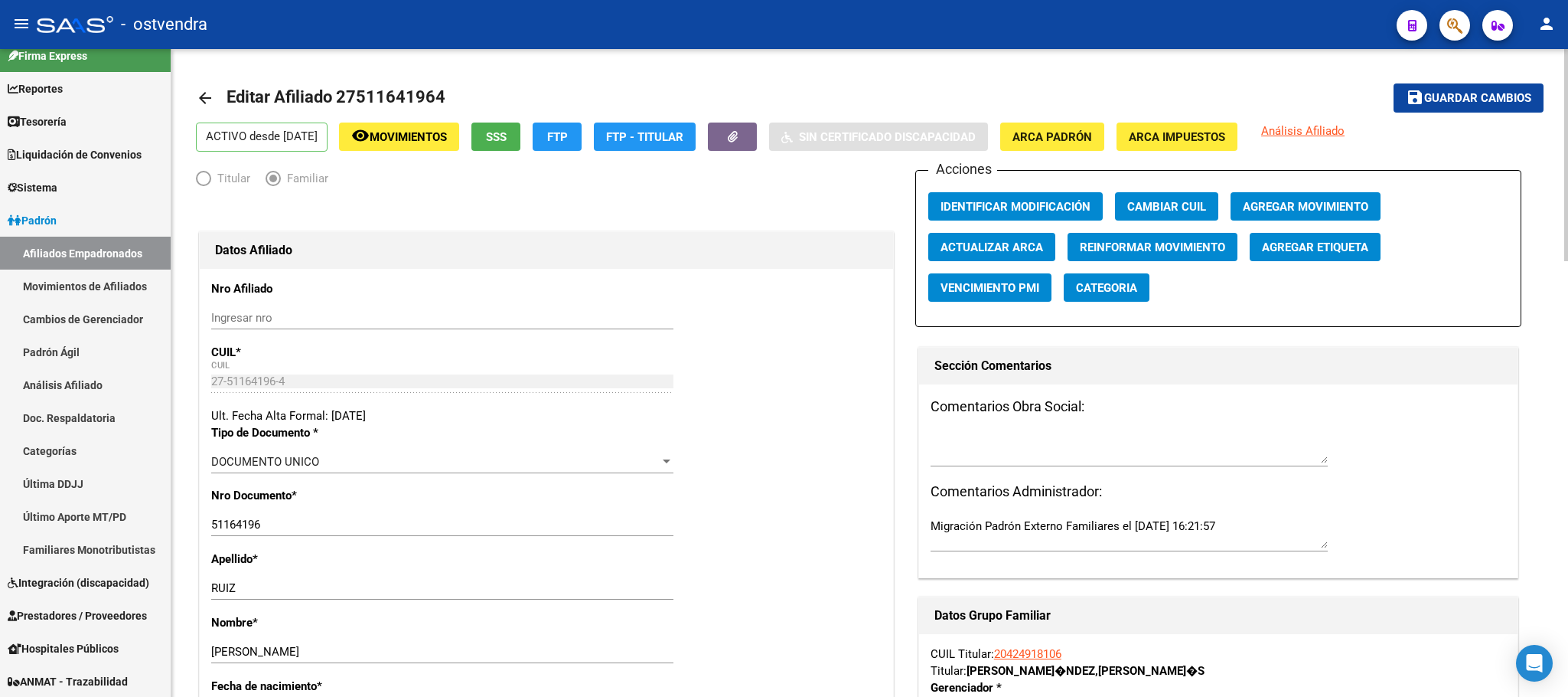
click at [1466, 94] on span "Guardar cambios" at bounding box center [1477, 99] width 107 height 14
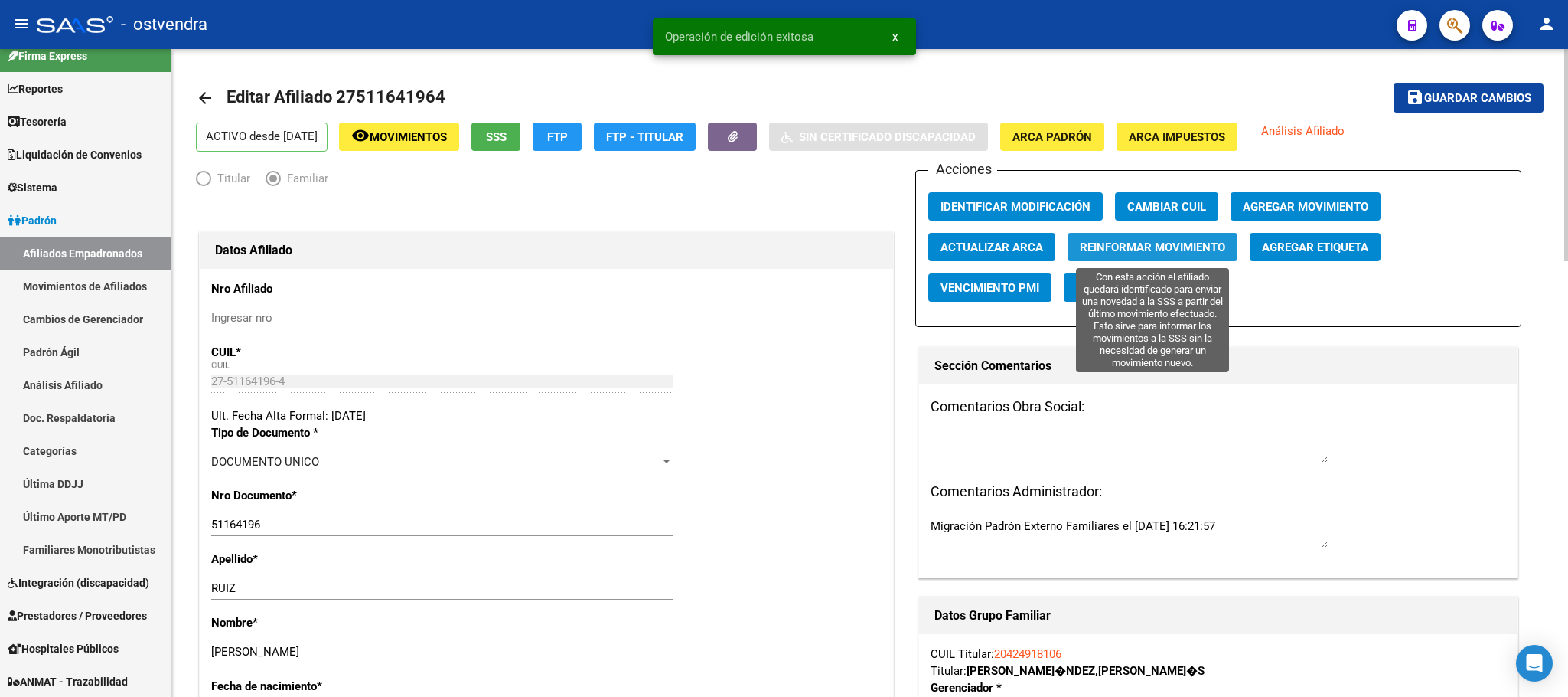
click at [1132, 249] on span "Reinformar Movimiento" at bounding box center [1153, 247] width 146 height 14
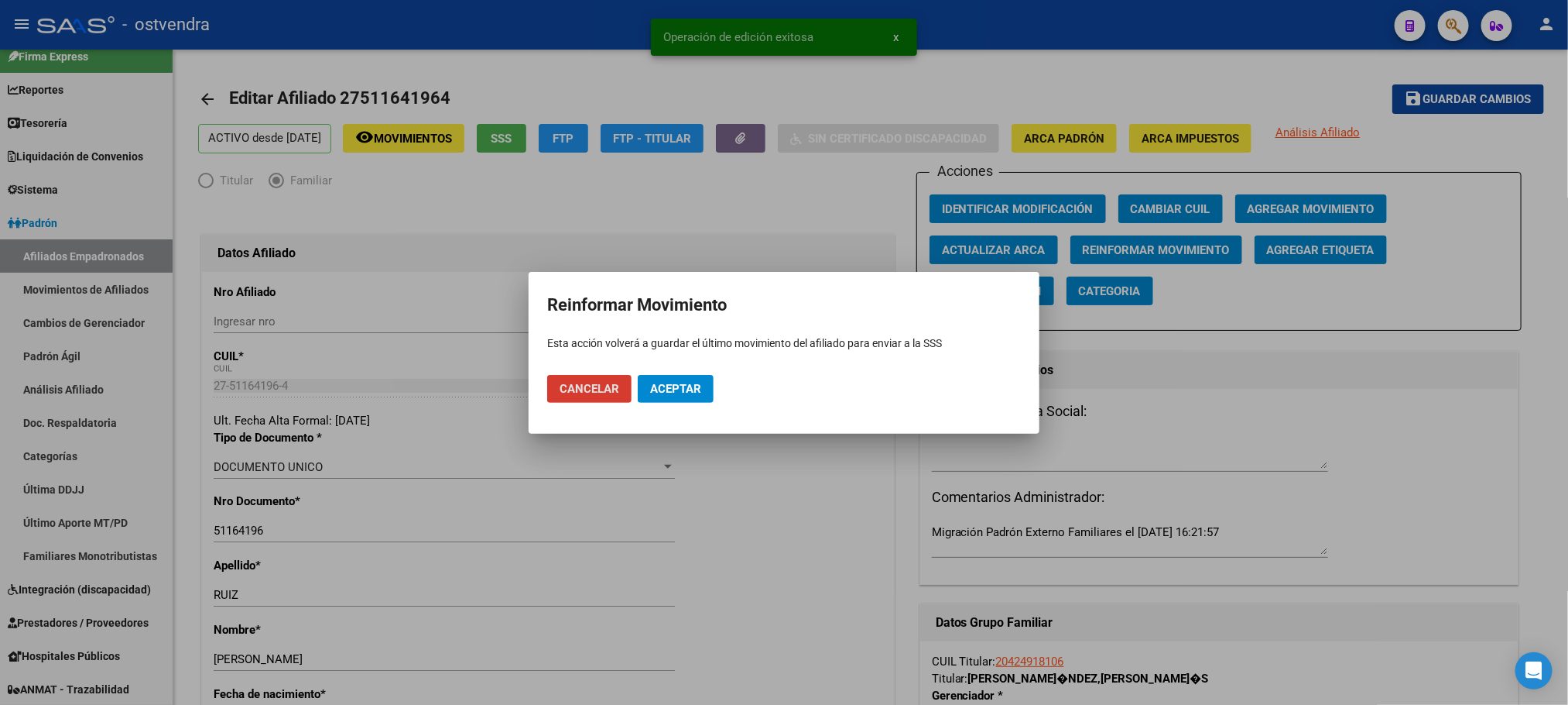
click at [679, 384] on span "Aceptar" at bounding box center [676, 389] width 51 height 14
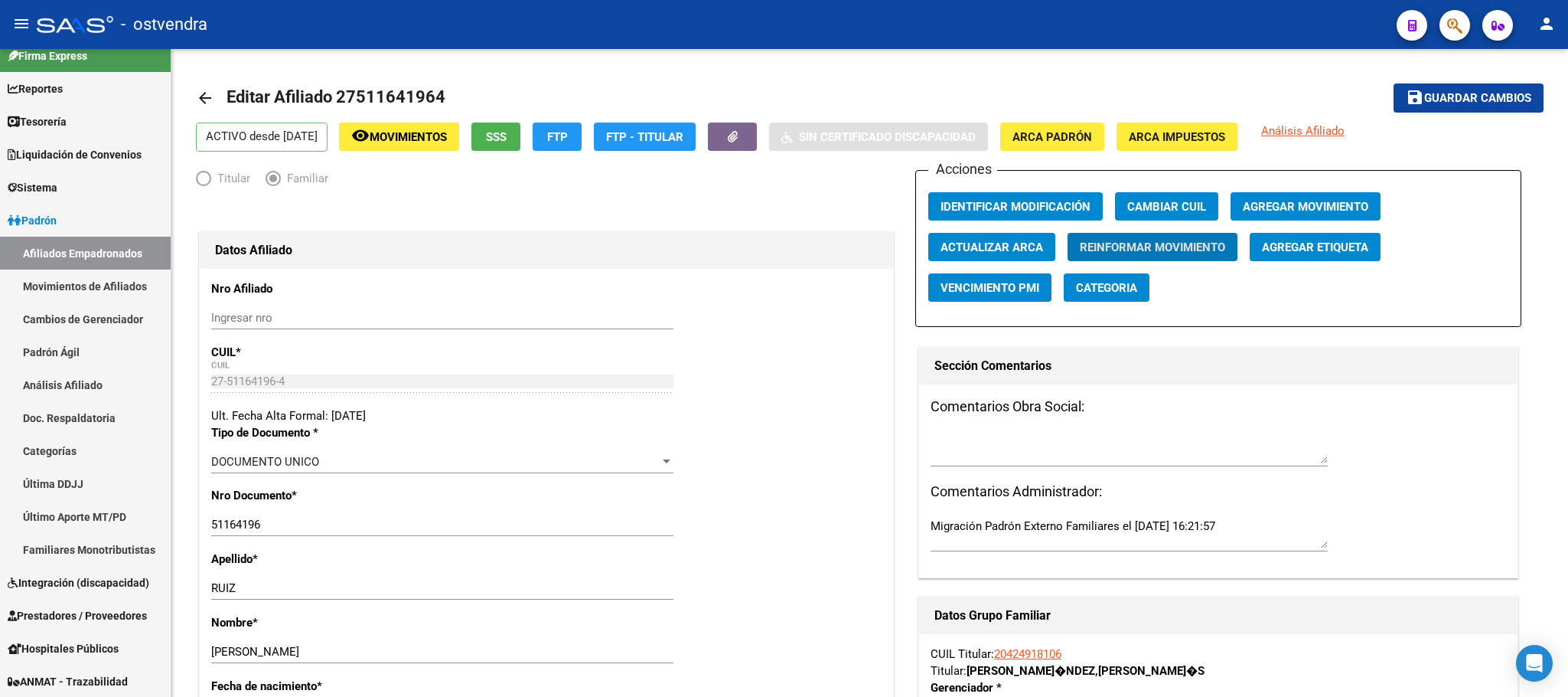
click at [1457, 19] on icon "button" at bounding box center [1455, 25] width 16 height 17
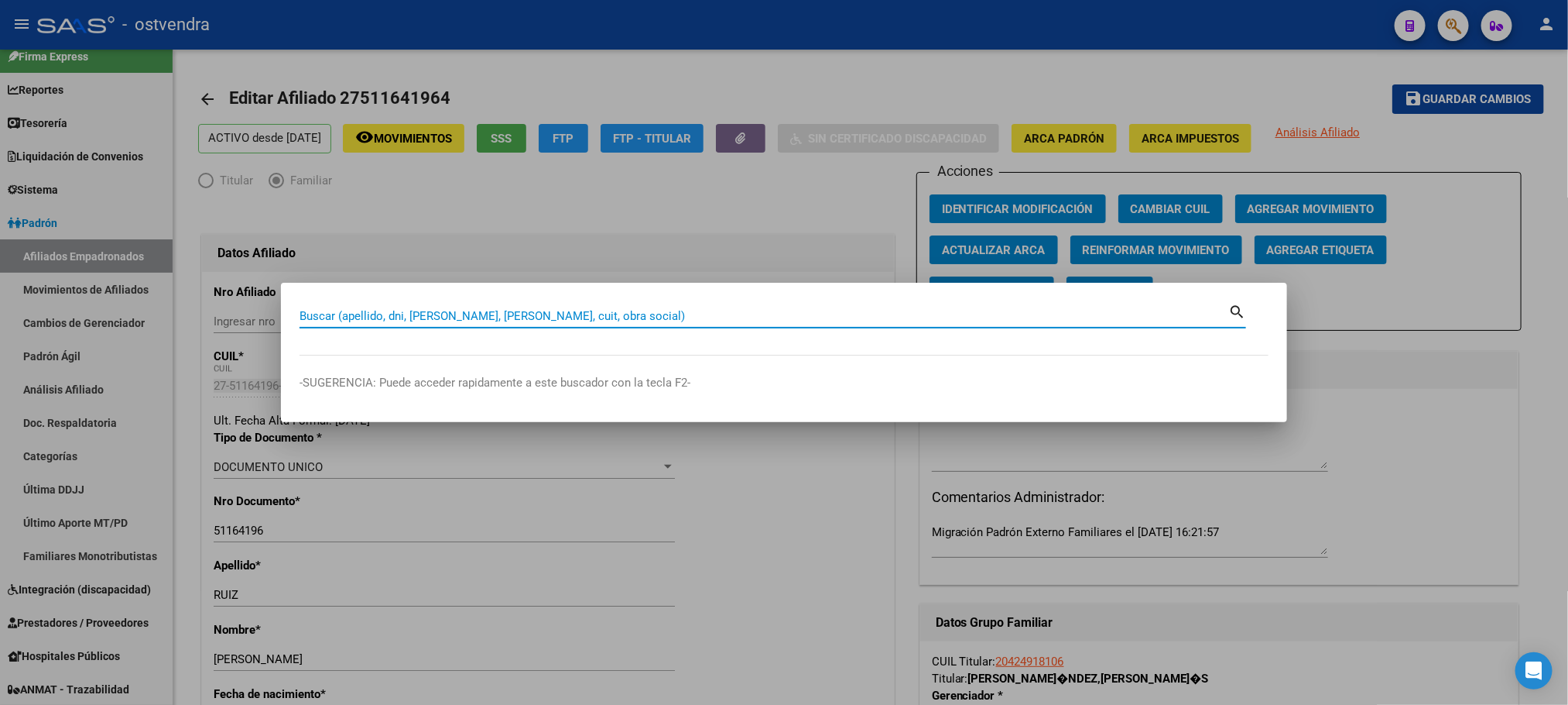
paste input "70724058"
type input "70724058"
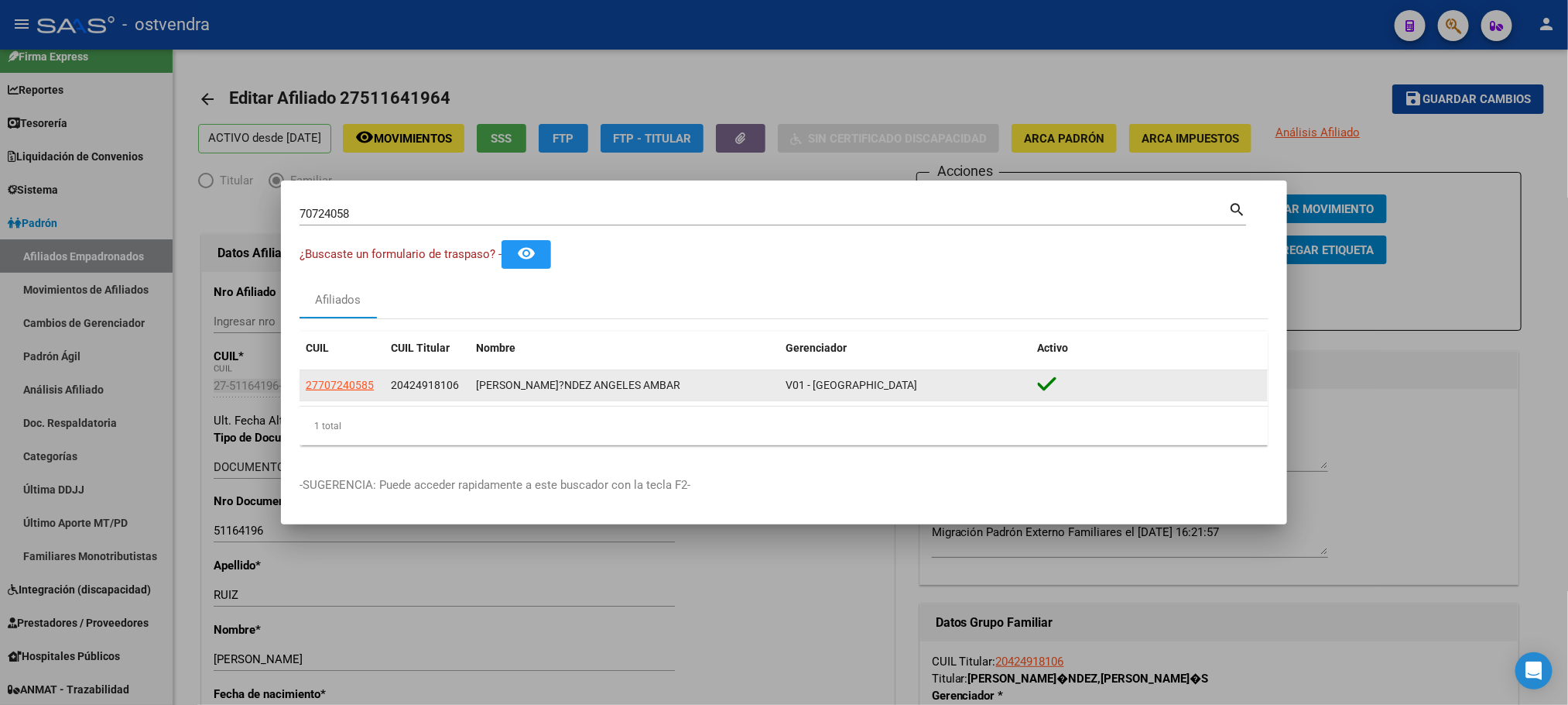
drag, startPoint x: 349, startPoint y: 372, endPoint x: 358, endPoint y: 386, distance: 16.6
click at [351, 377] on datatable-body-cell "27707240585" at bounding box center [341, 385] width 85 height 30
click at [358, 386] on span "27707240585" at bounding box center [340, 385] width 68 height 12
type textarea "27707240585"
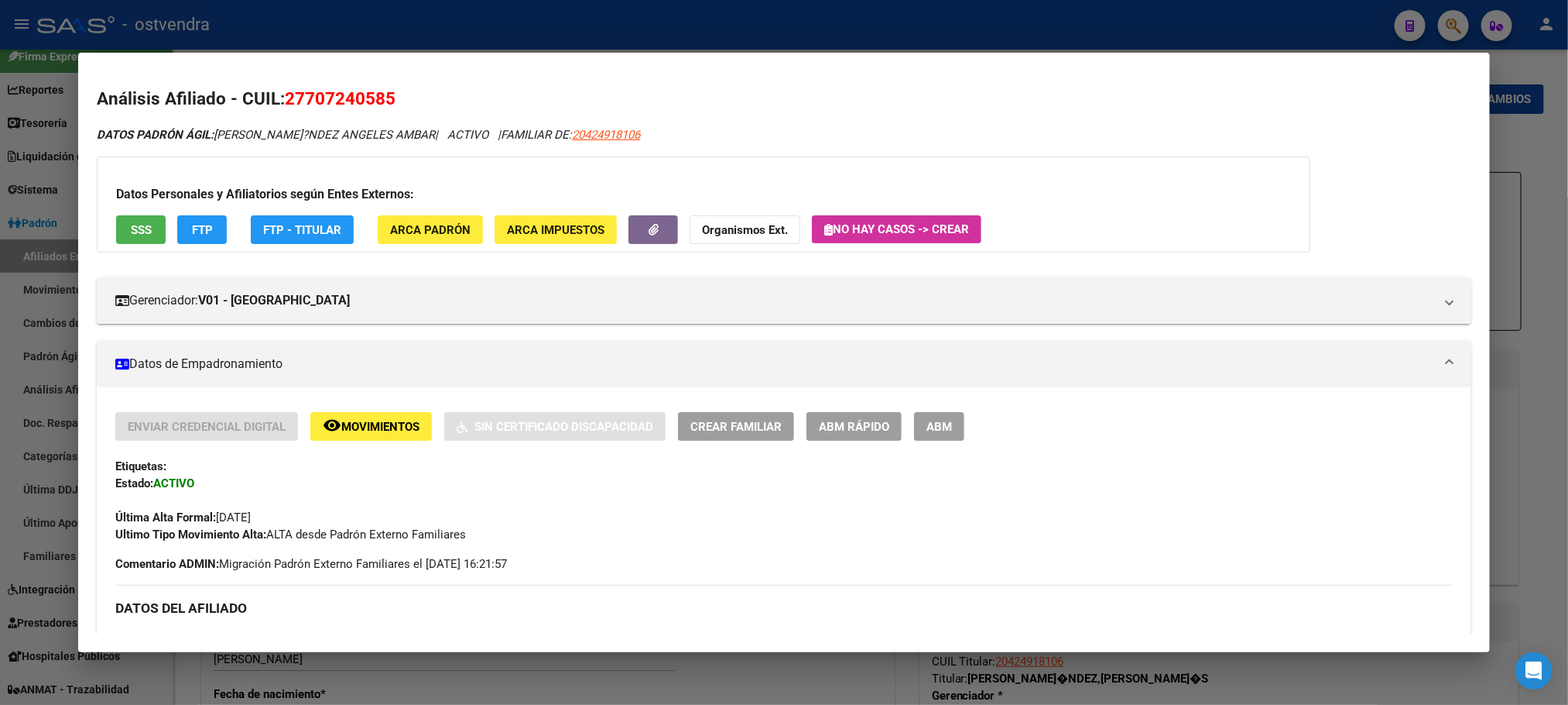
click at [436, 207] on div "Datos Personales y Afiliatorios según Entes Externos: SSS FTP FTP - Titular ARC…" at bounding box center [703, 204] width 1214 height 96
click at [444, 238] on button "ARCA Padrón" at bounding box center [430, 229] width 105 height 29
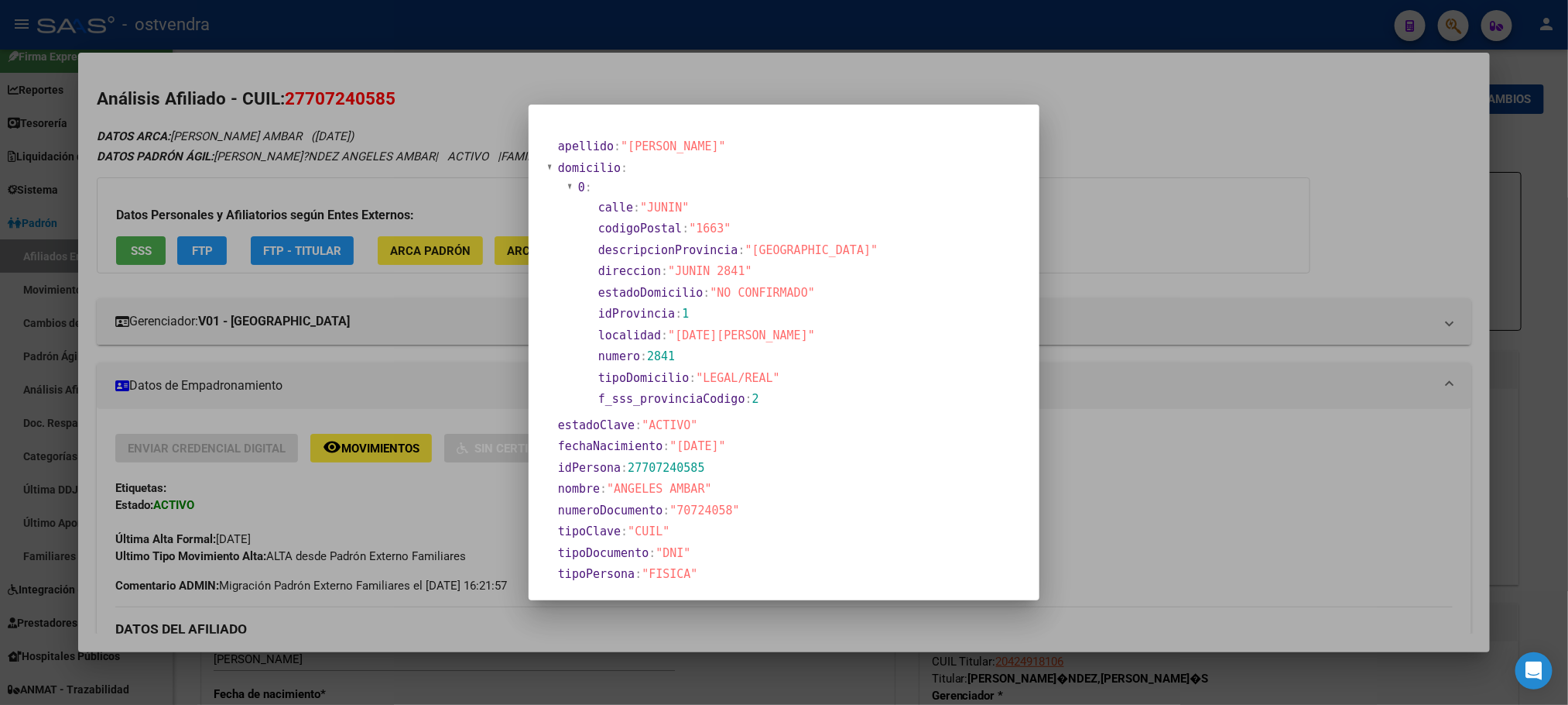
click at [393, 172] on div at bounding box center [784, 352] width 1568 height 705
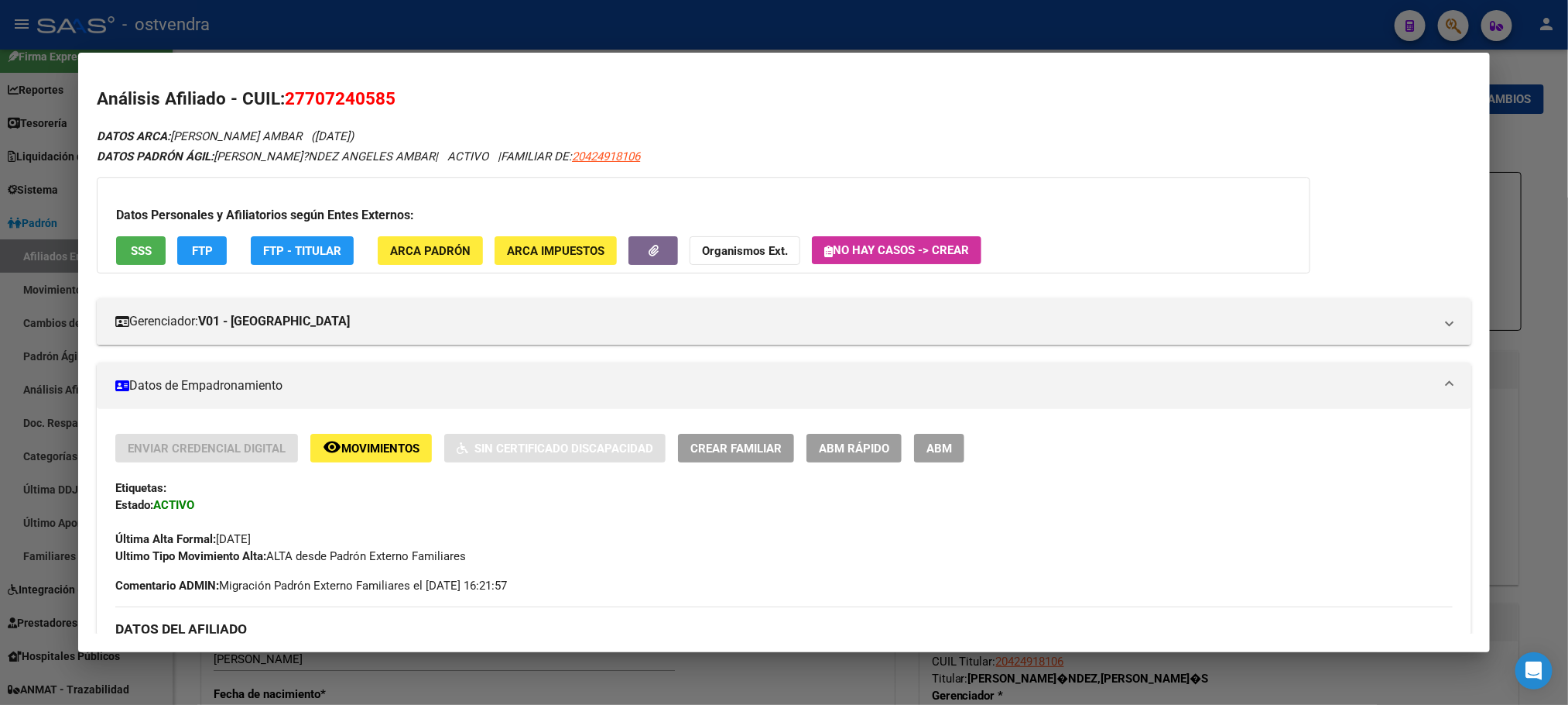
click at [960, 463] on div "Enviar Credencial Digital remove_red_eye Movimientos Sin Certificado Discapacid…" at bounding box center [783, 499] width 1336 height 131
click at [945, 447] on span "ABM" at bounding box center [939, 449] width 25 height 14
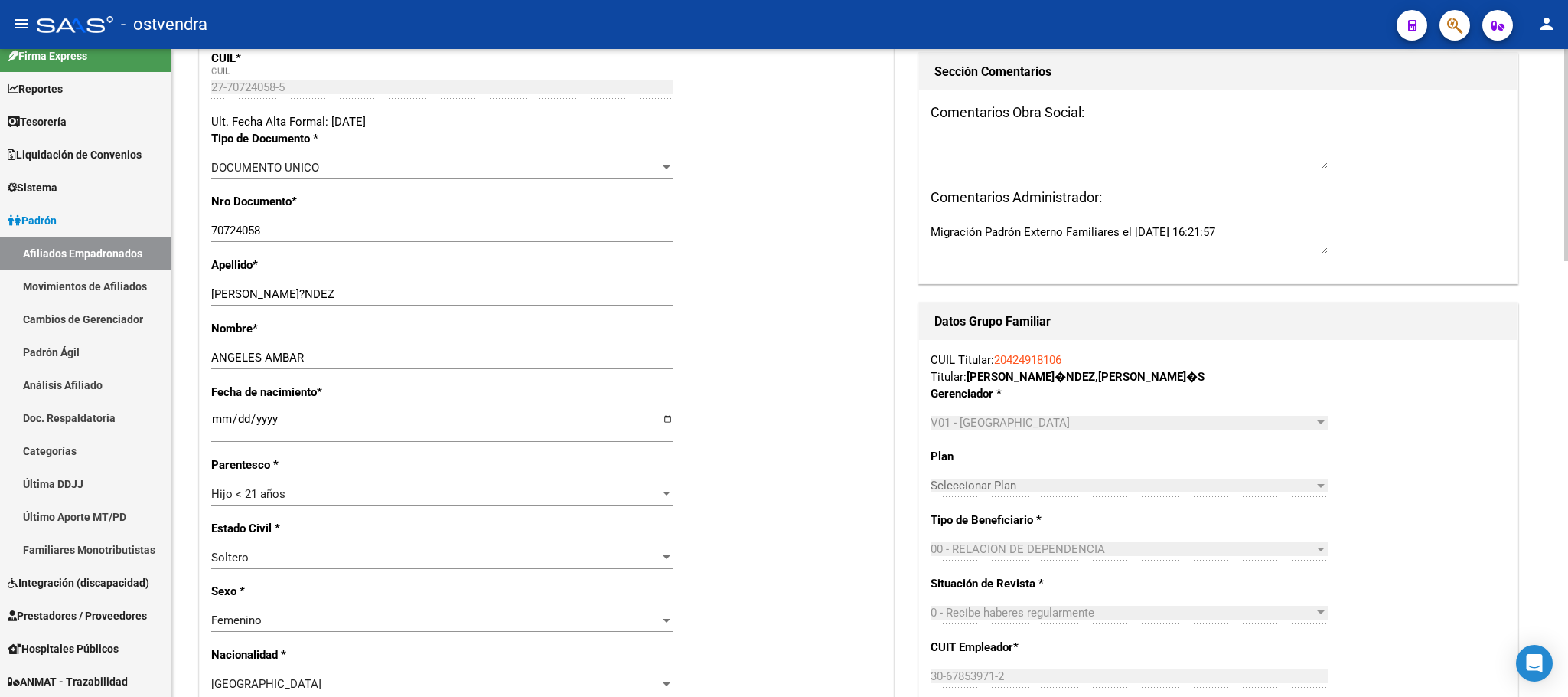
scroll to position [345, 0]
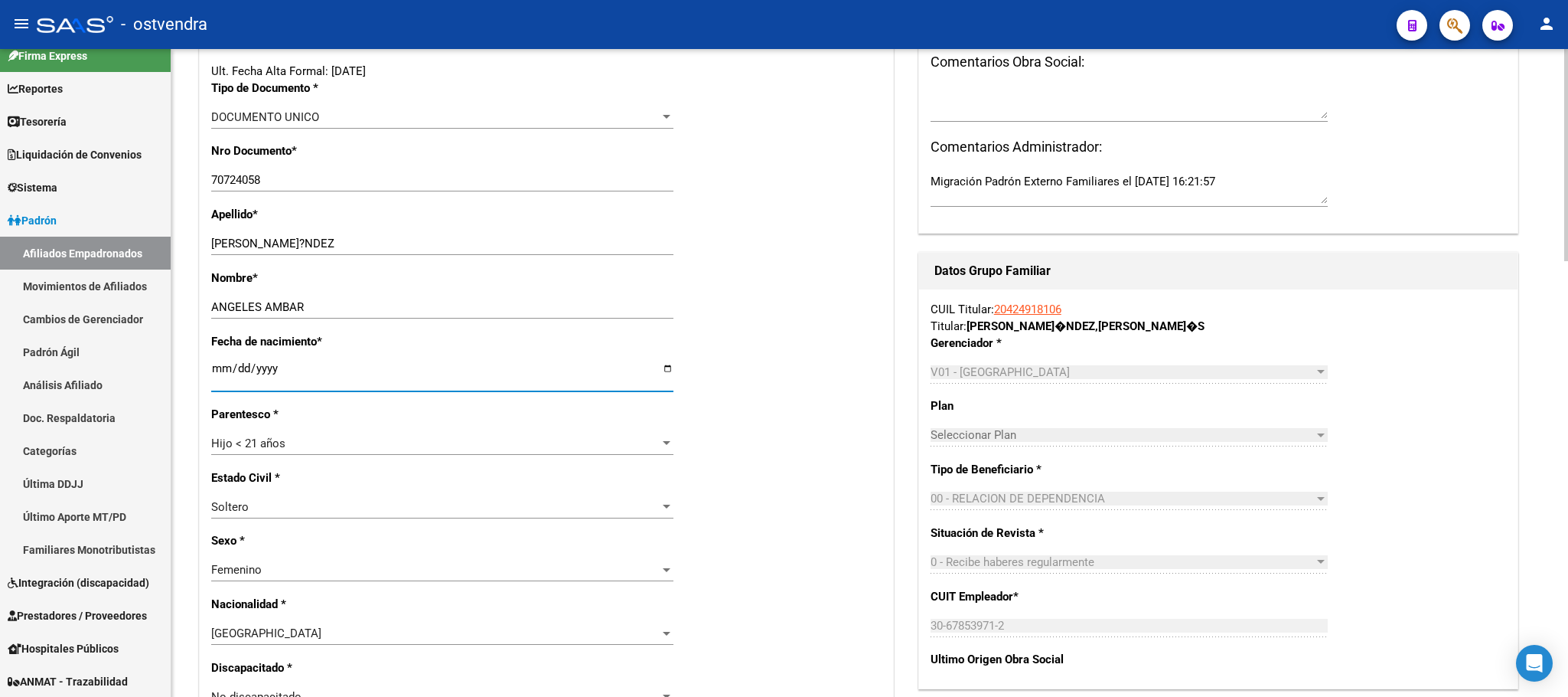
click at [213, 366] on input "[DATE]" at bounding box center [442, 374] width 463 height 24
type input "[DATE]"
click at [763, 375] on div "Fecha de nacimiento * [DEMOGRAPHIC_DATA] Ingresar fecha" at bounding box center [546, 370] width 671 height 73
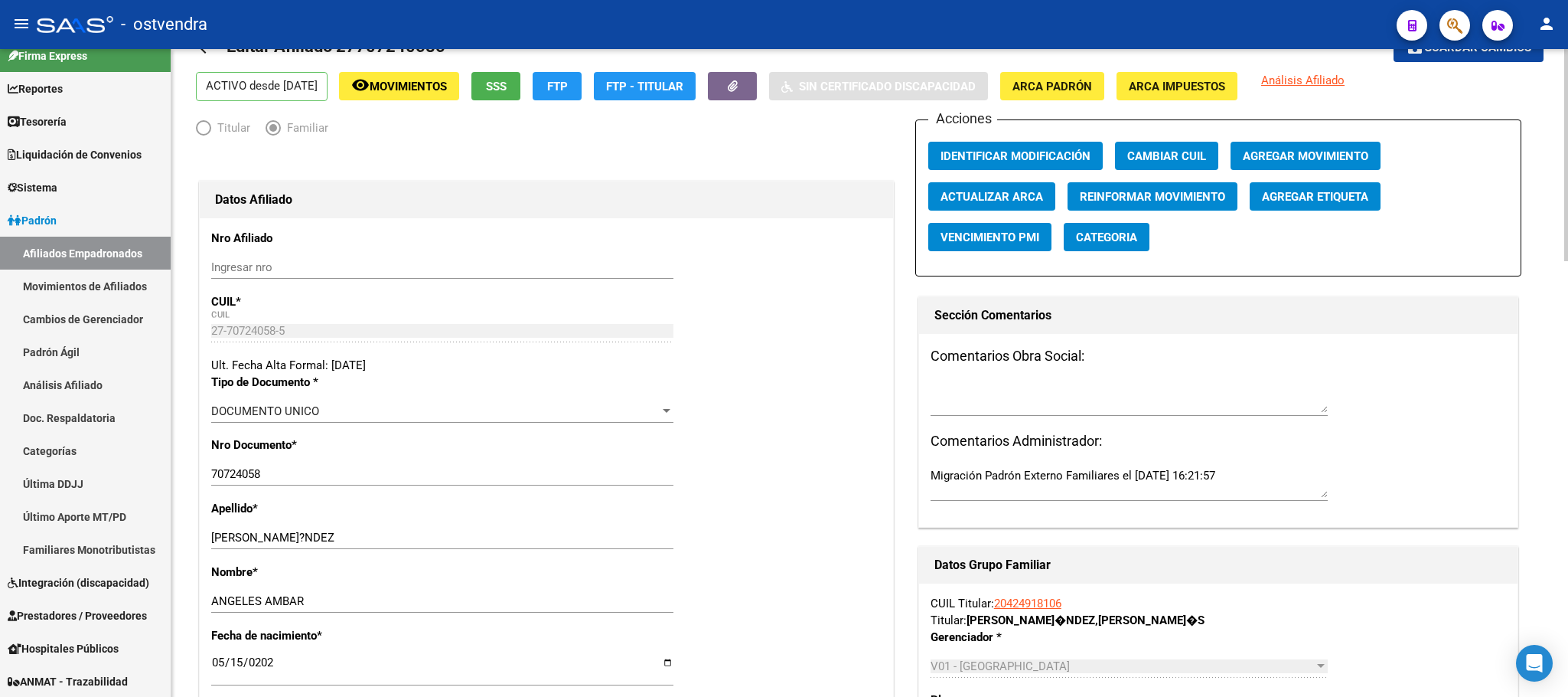
scroll to position [0, 0]
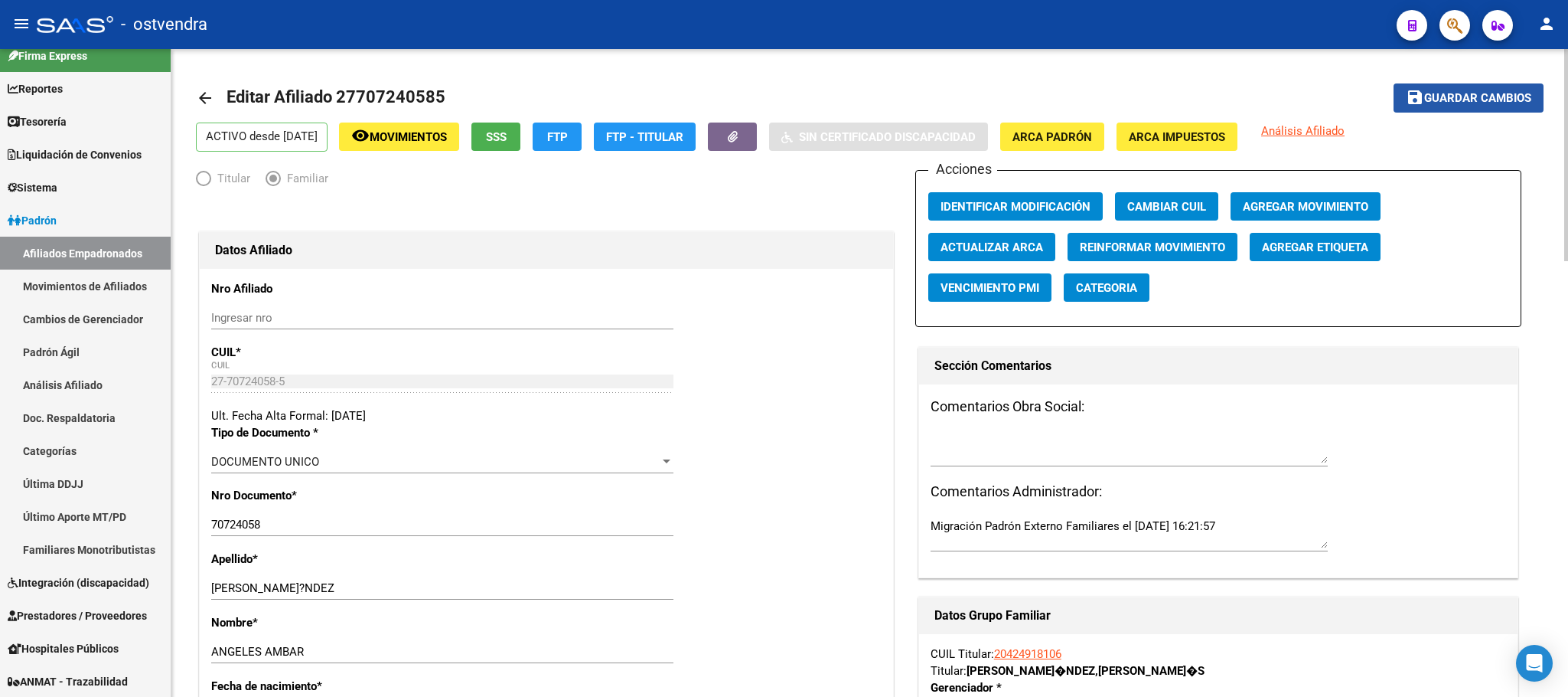
click at [1486, 86] on button "save Guardar cambios" at bounding box center [1468, 97] width 150 height 29
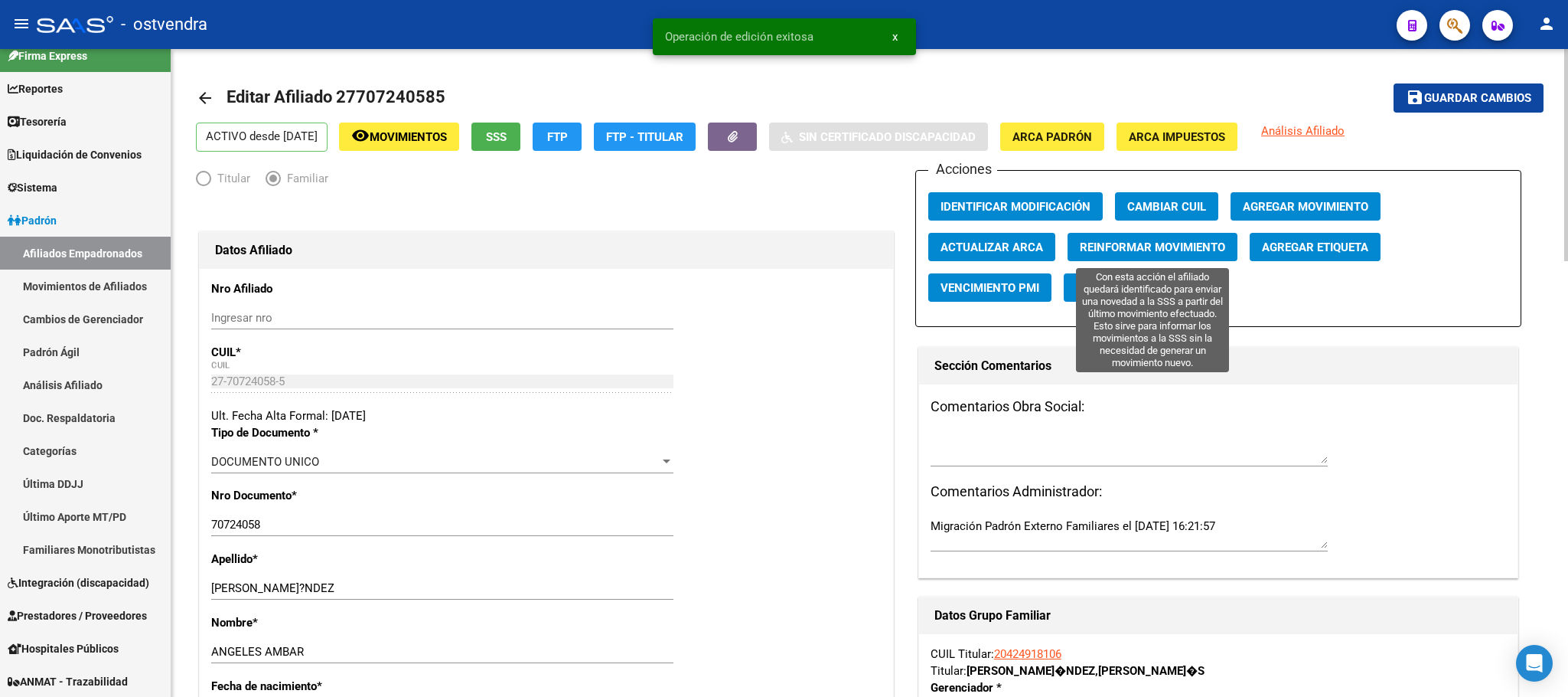
click at [1107, 233] on button "Reinformar Movimiento" at bounding box center [1152, 247] width 170 height 29
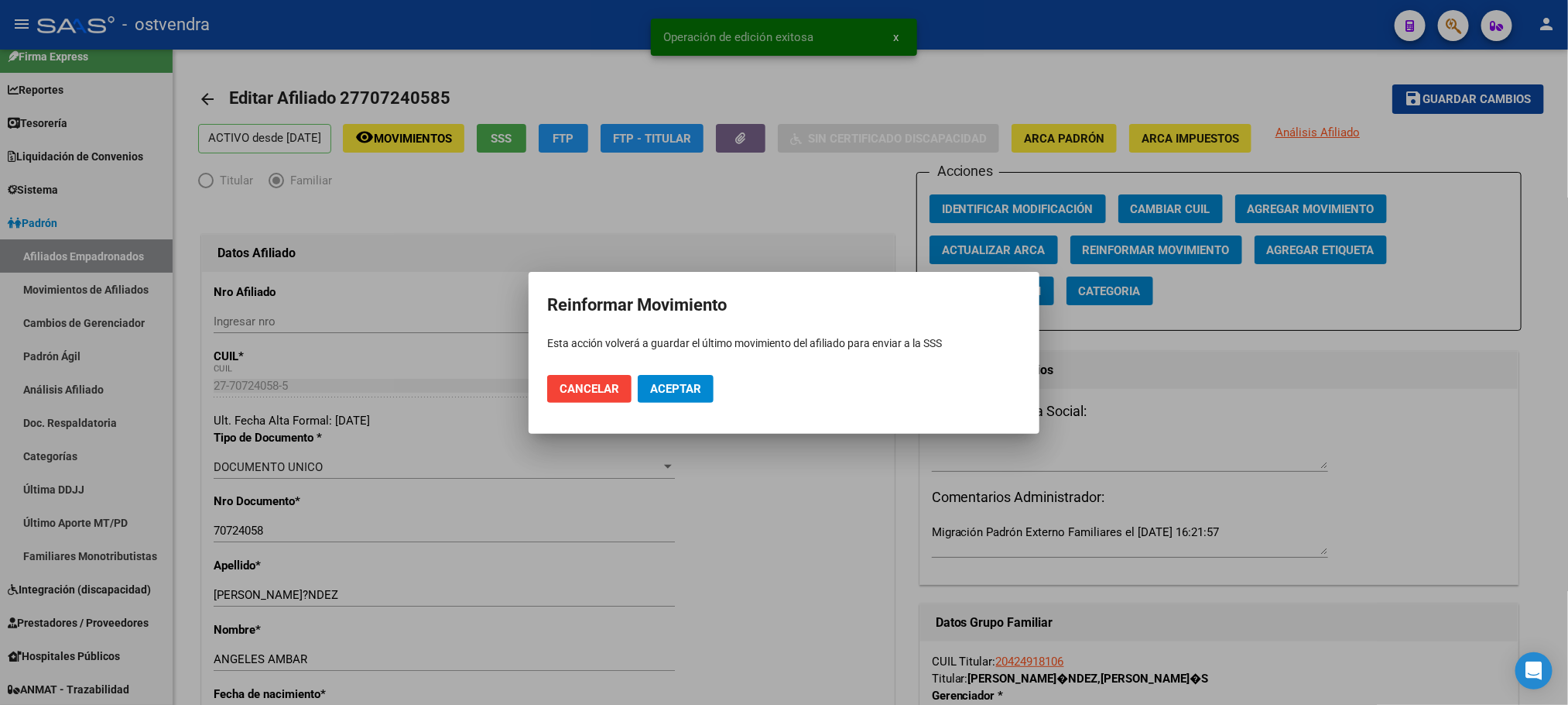
click at [684, 370] on mat-dialog-actions "Cancelar Aceptar" at bounding box center [784, 389] width 474 height 53
click at [685, 386] on span "Aceptar" at bounding box center [676, 389] width 51 height 14
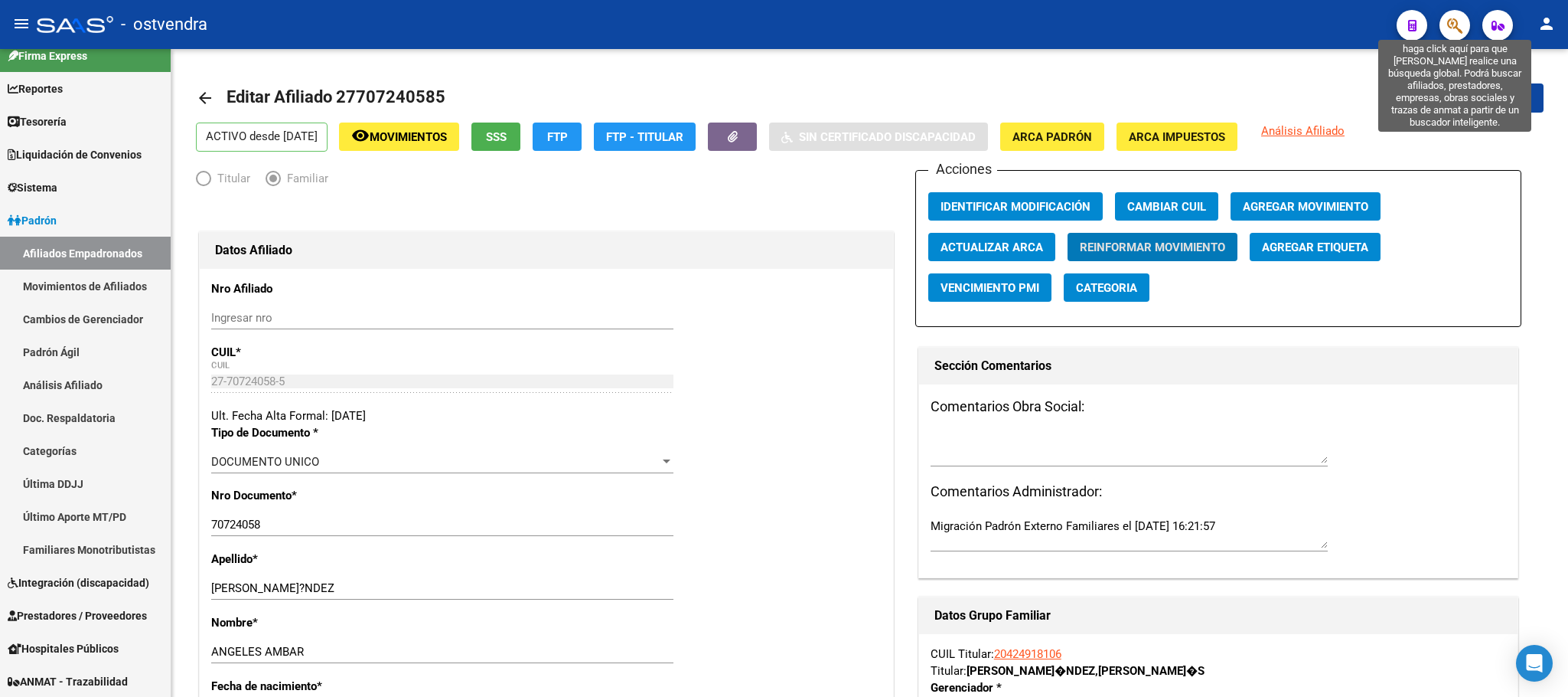
click at [1447, 19] on icon "button" at bounding box center [1455, 25] width 16 height 17
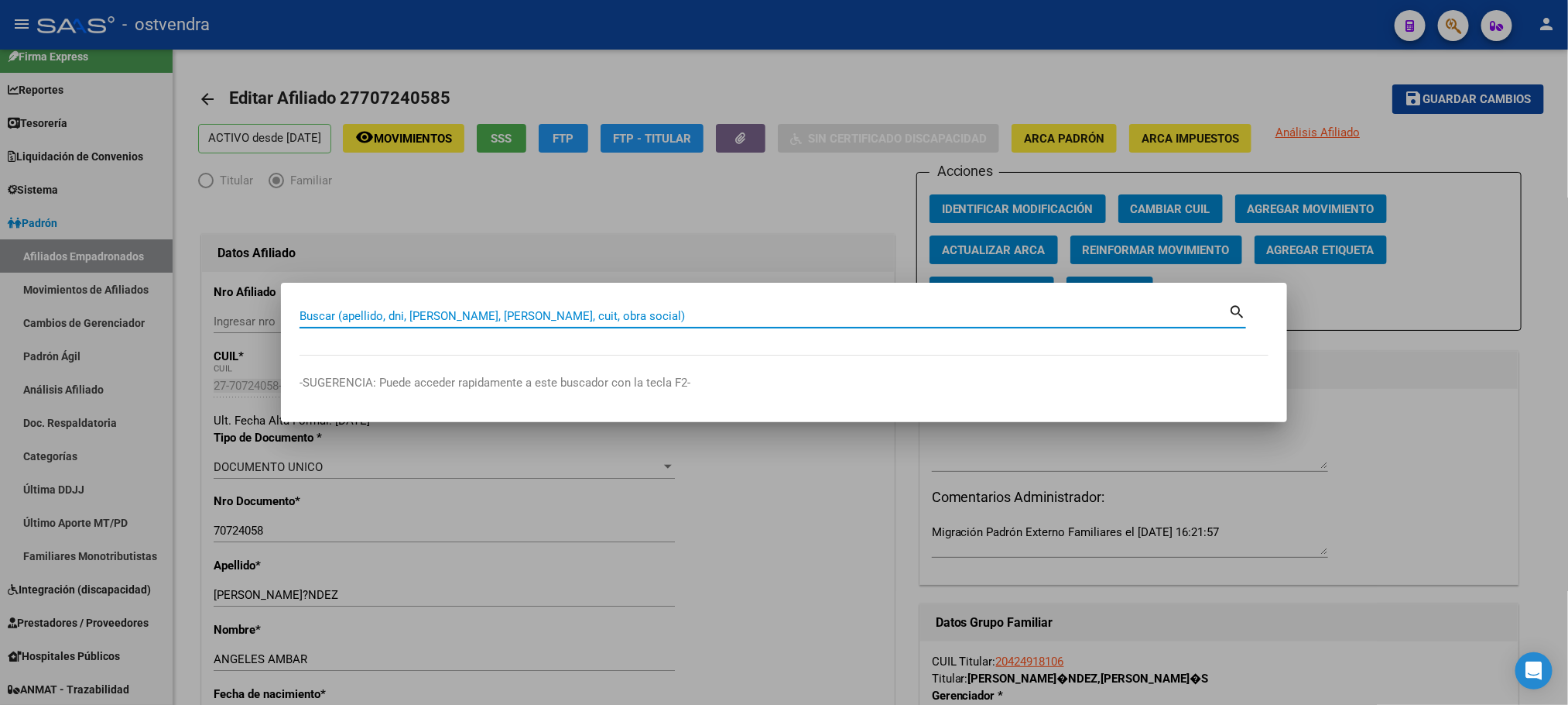
paste input "59829609"
type input "59829609"
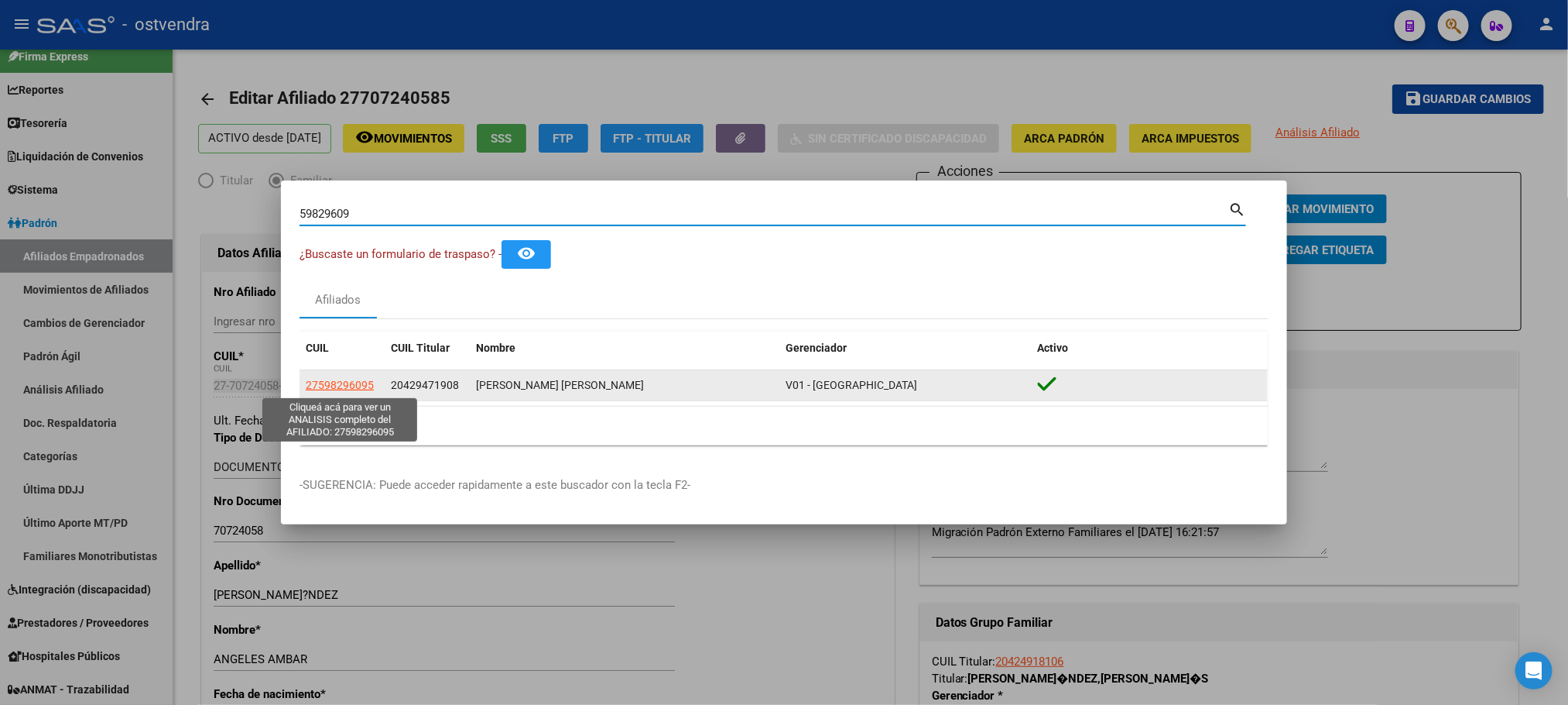
click at [323, 389] on span "27598296095" at bounding box center [340, 385] width 68 height 12
type textarea "27598296095"
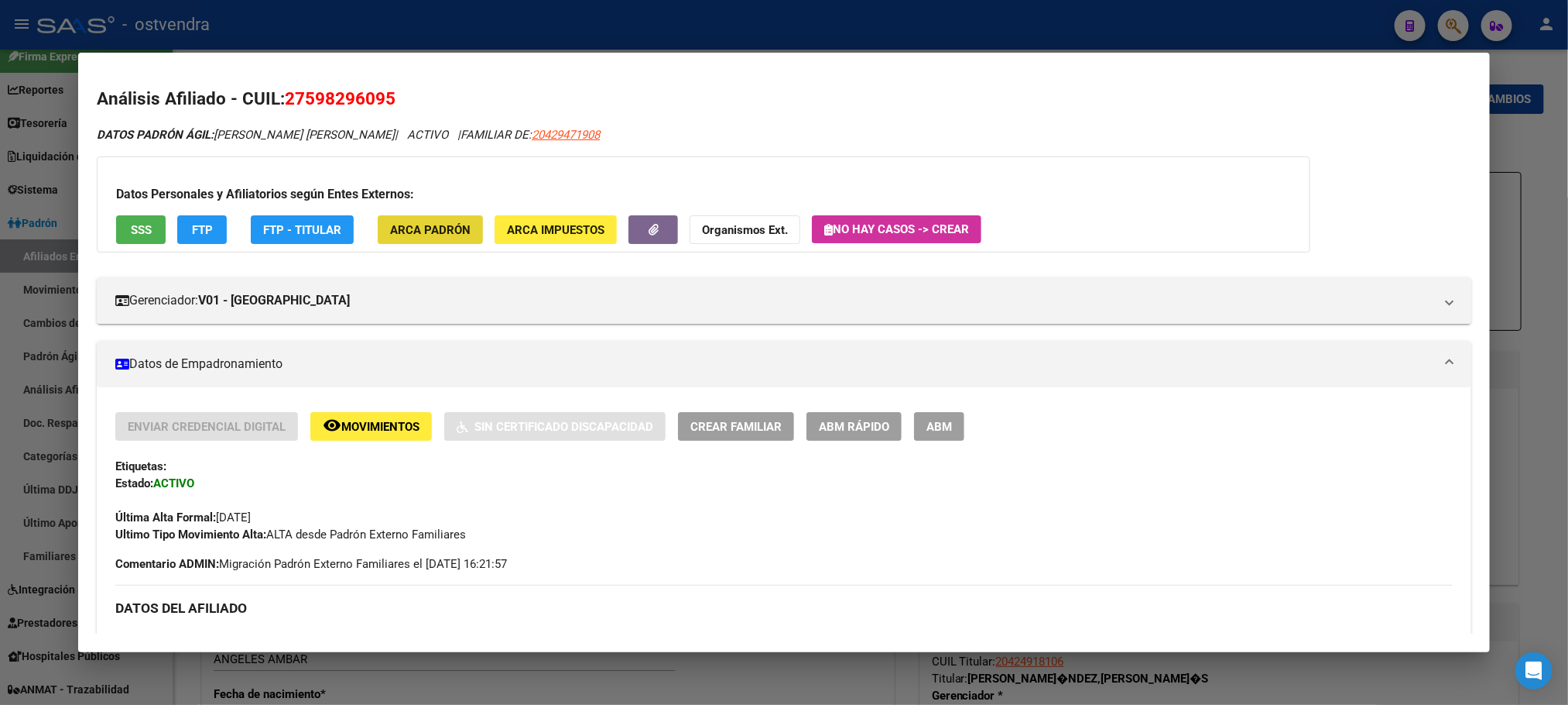
click at [441, 227] on span "ARCA Padrón" at bounding box center [431, 230] width 81 height 14
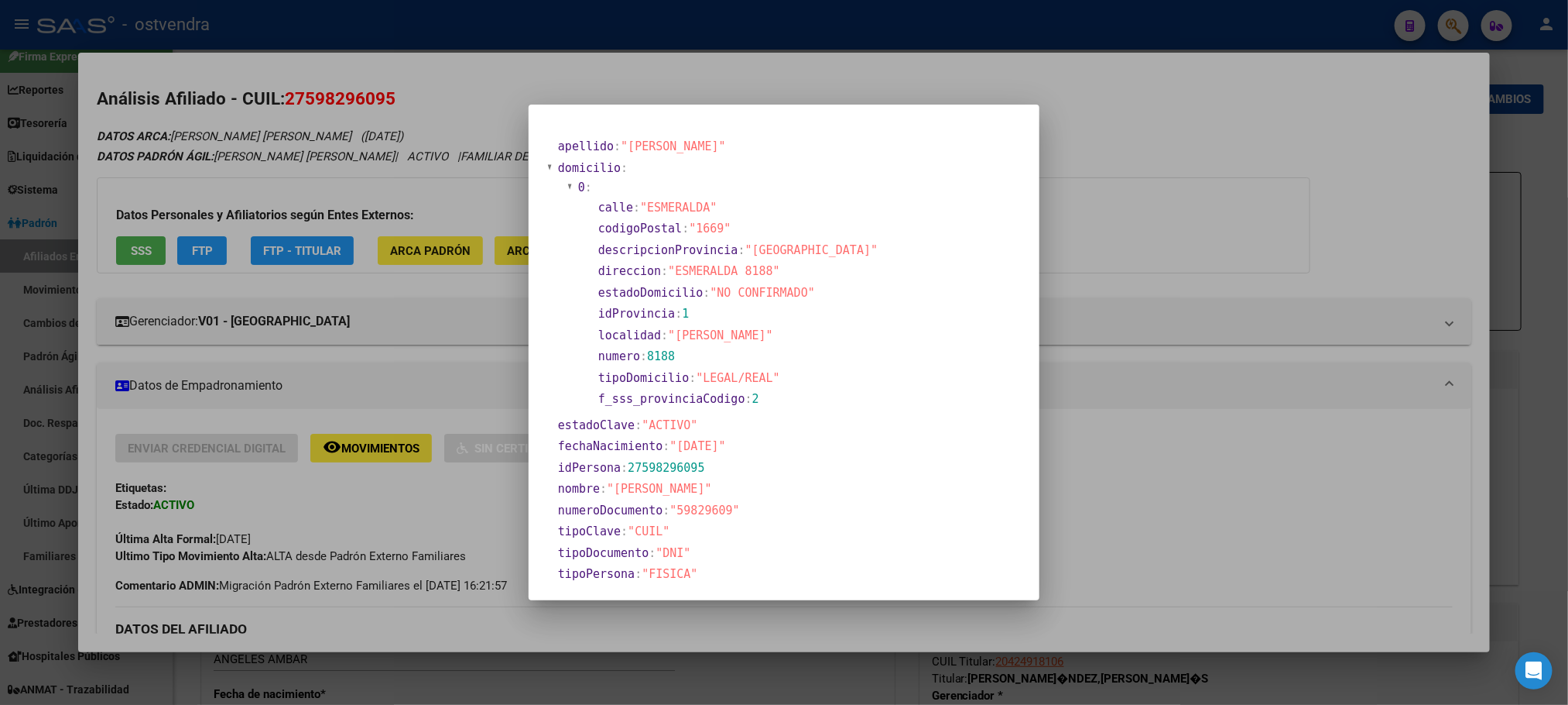
click at [423, 144] on div at bounding box center [784, 352] width 1568 height 705
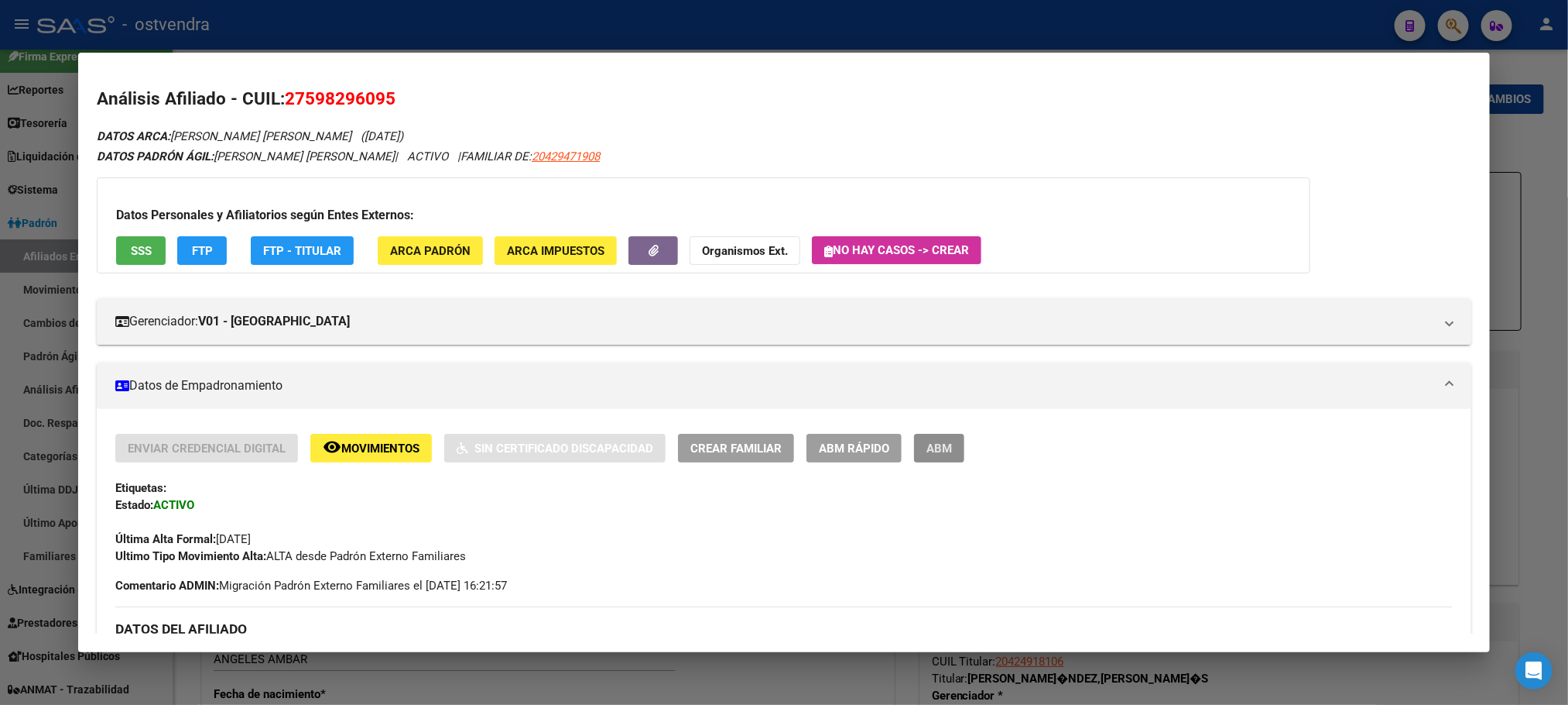
click at [941, 449] on span "ABM" at bounding box center [939, 449] width 25 height 14
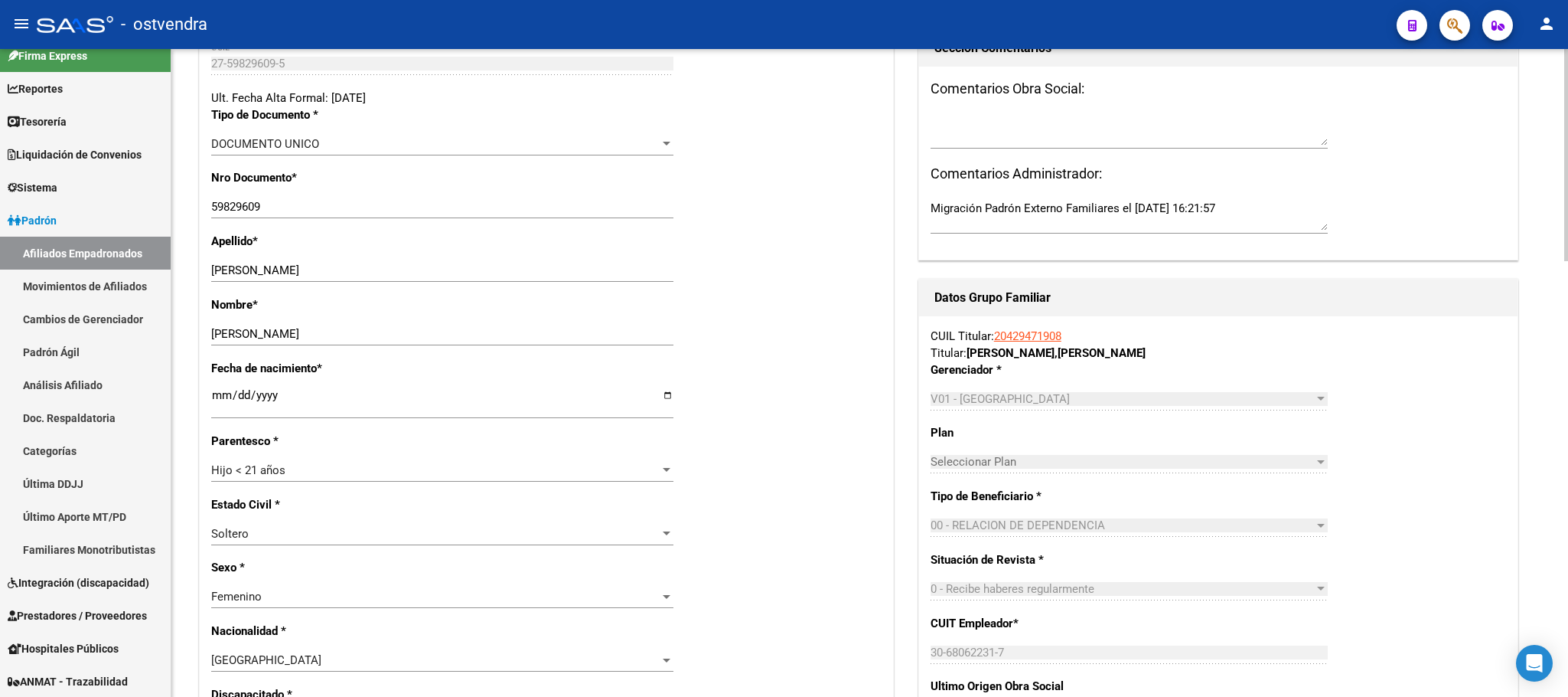
scroll to position [345, 0]
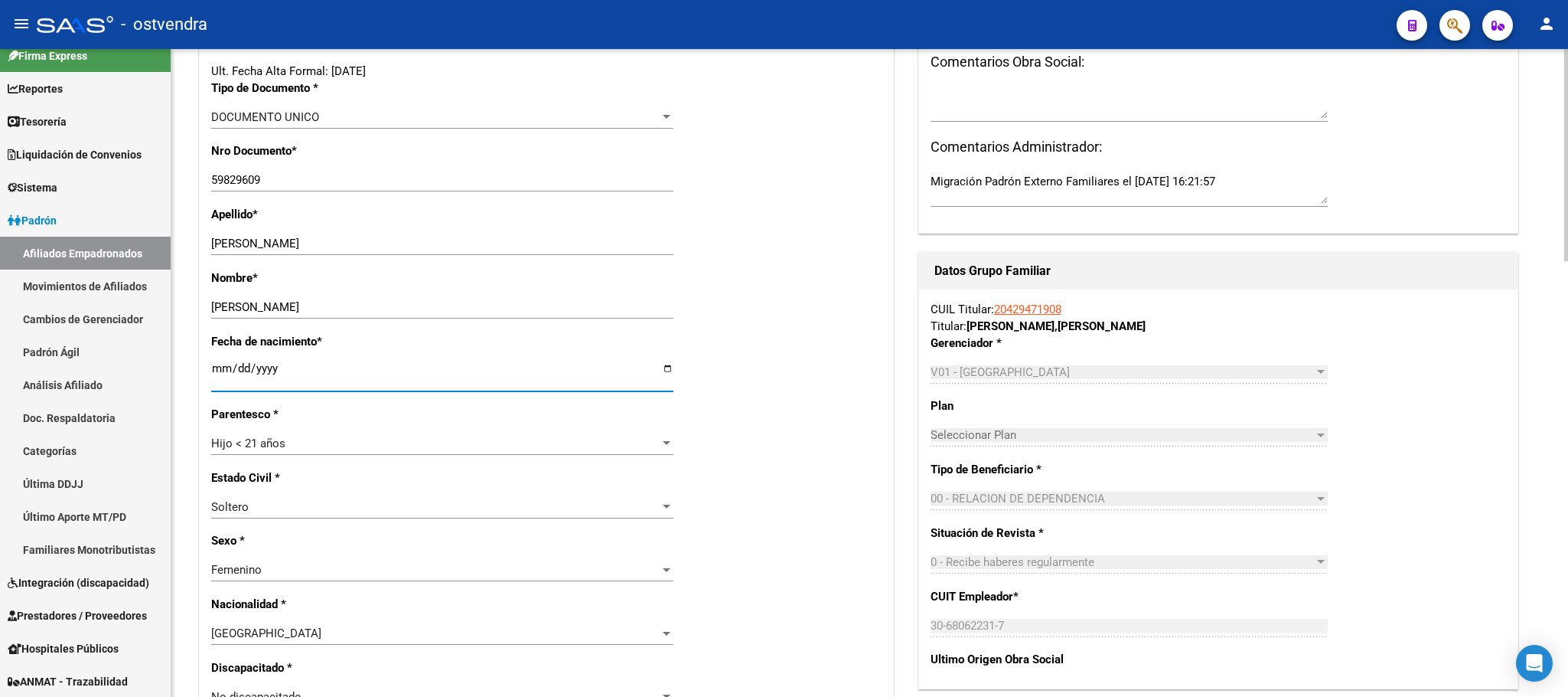
click at [220, 367] on input "[DATE]" at bounding box center [442, 374] width 463 height 24
type input "[DATE]"
click at [774, 477] on div "Estado Civil * [DEMOGRAPHIC_DATA] Seleccionar tipo" at bounding box center [546, 501] width 671 height 63
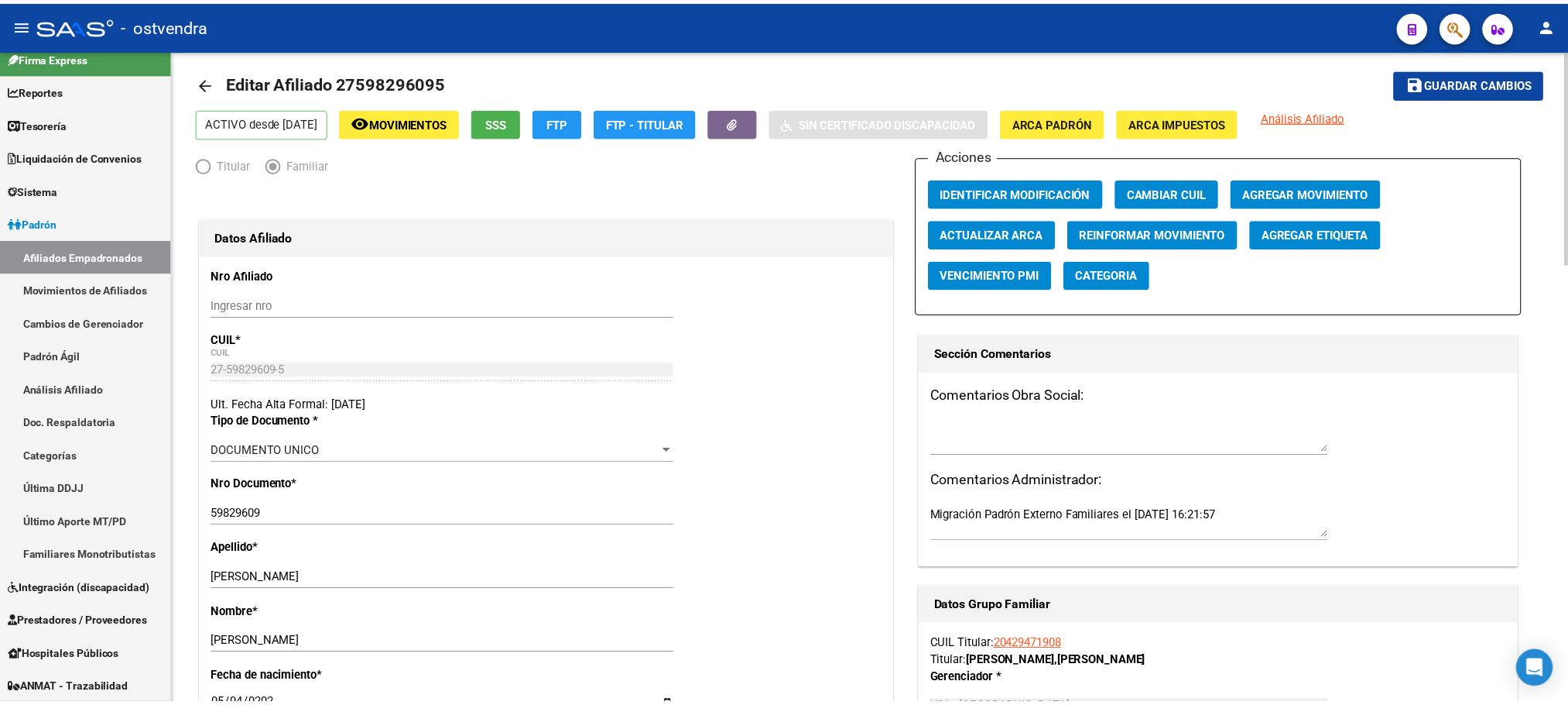
scroll to position [0, 0]
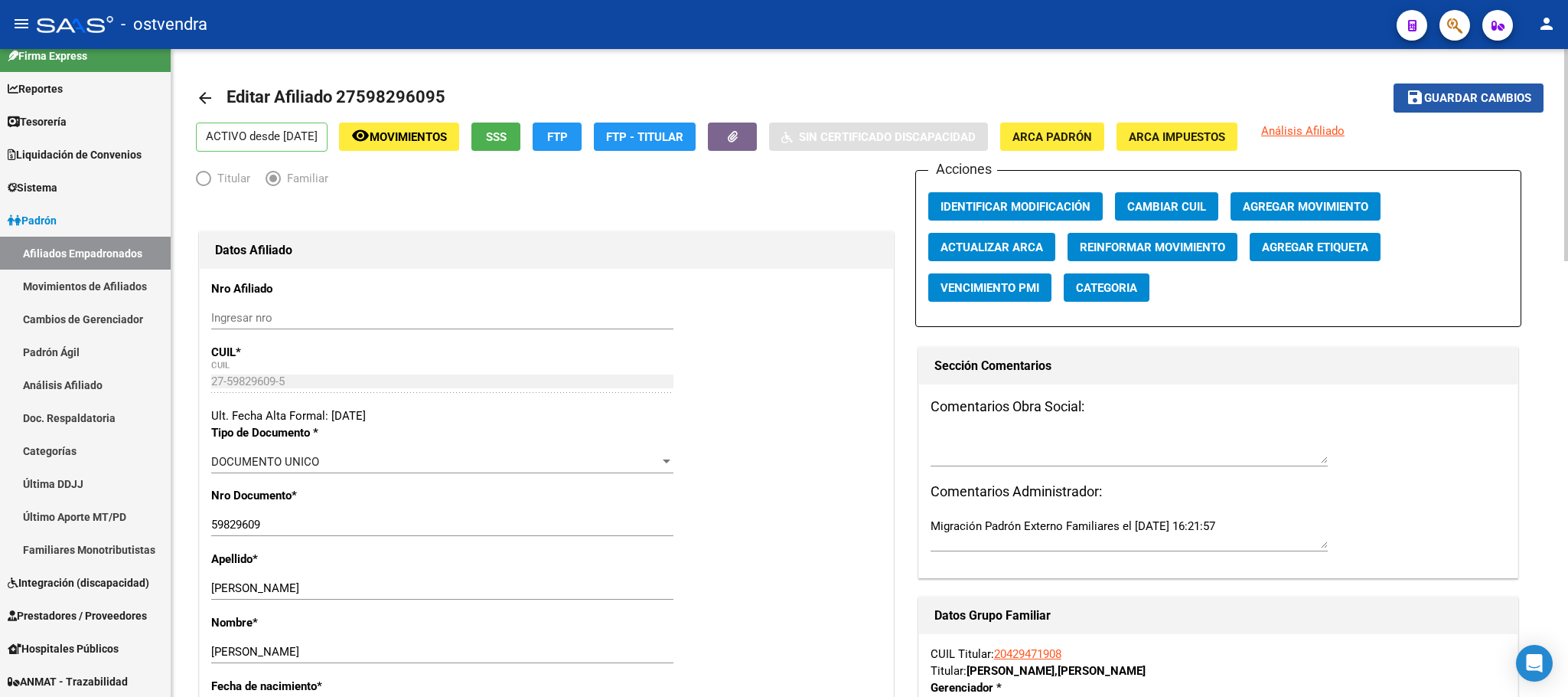
click at [1500, 95] on span "Guardar cambios" at bounding box center [1477, 99] width 107 height 14
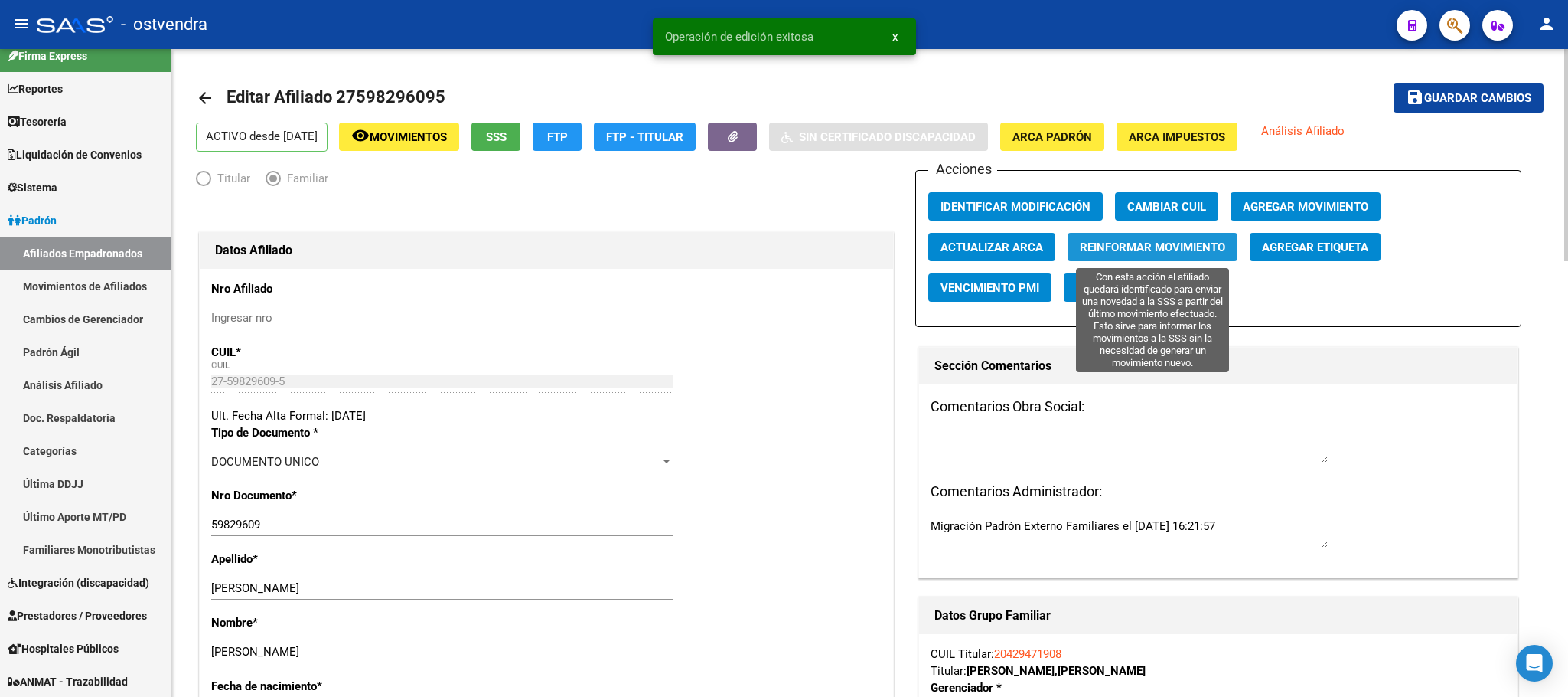
click at [1103, 247] on span "Reinformar Movimiento" at bounding box center [1153, 247] width 146 height 14
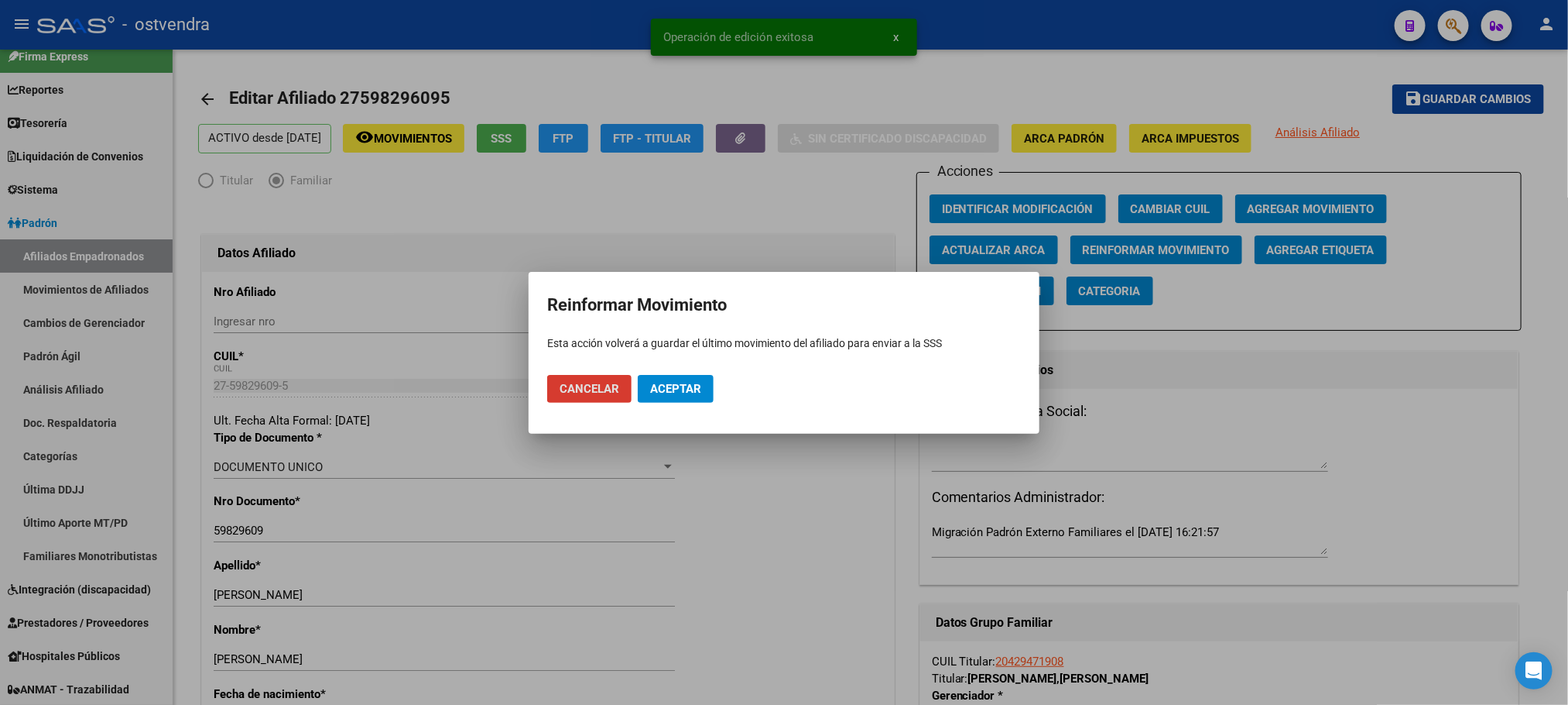
click at [692, 391] on span "Aceptar" at bounding box center [676, 389] width 51 height 14
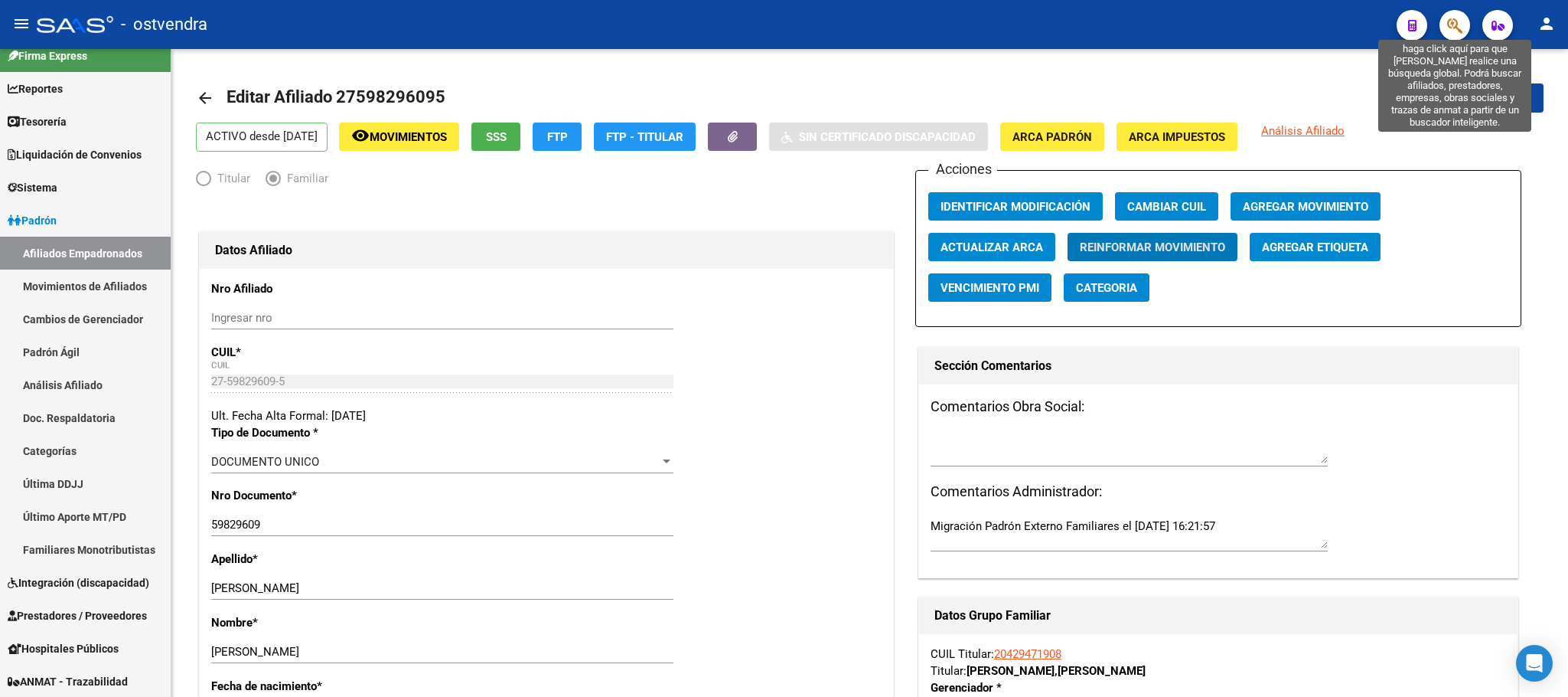
click at [1456, 28] on icon "button" at bounding box center [1455, 25] width 16 height 17
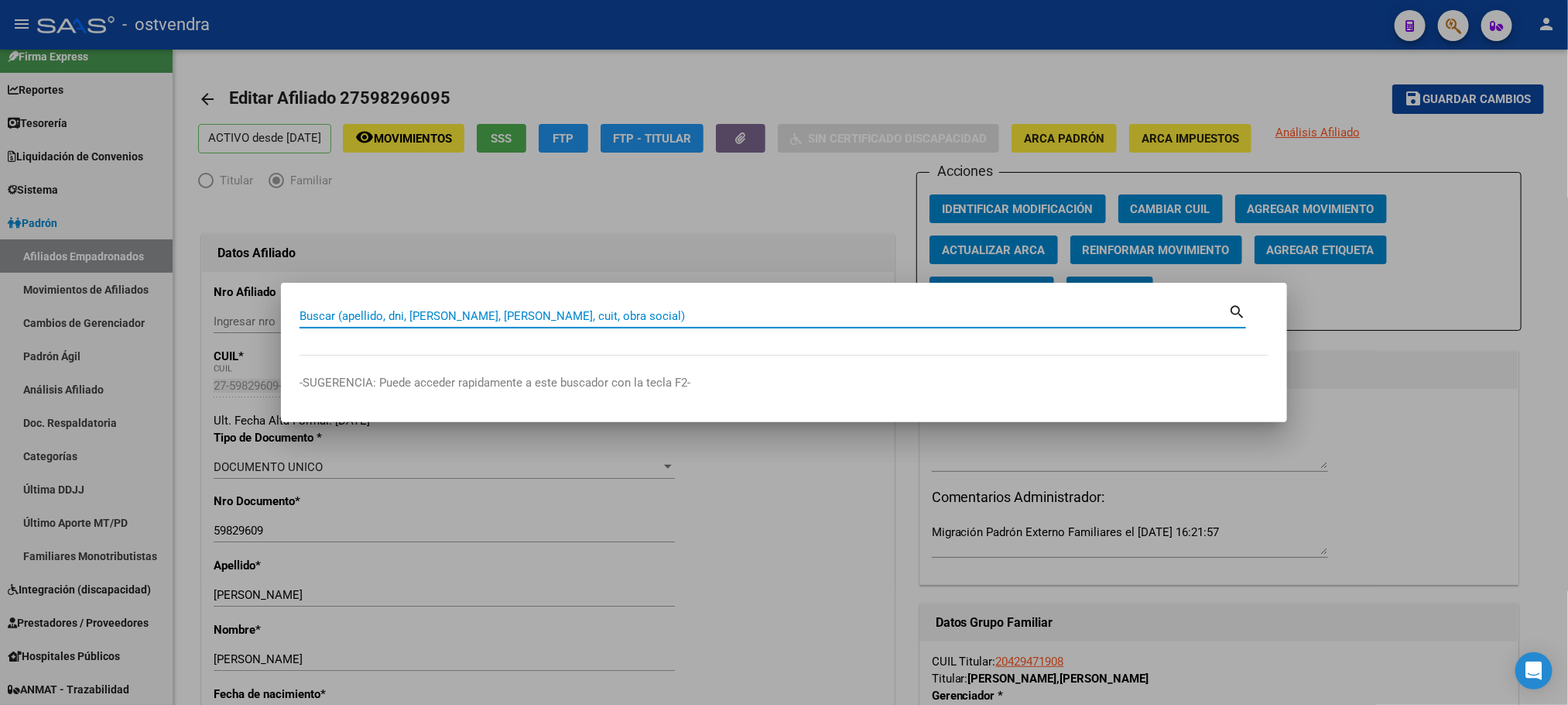
paste input "59779958"
type input "59779958"
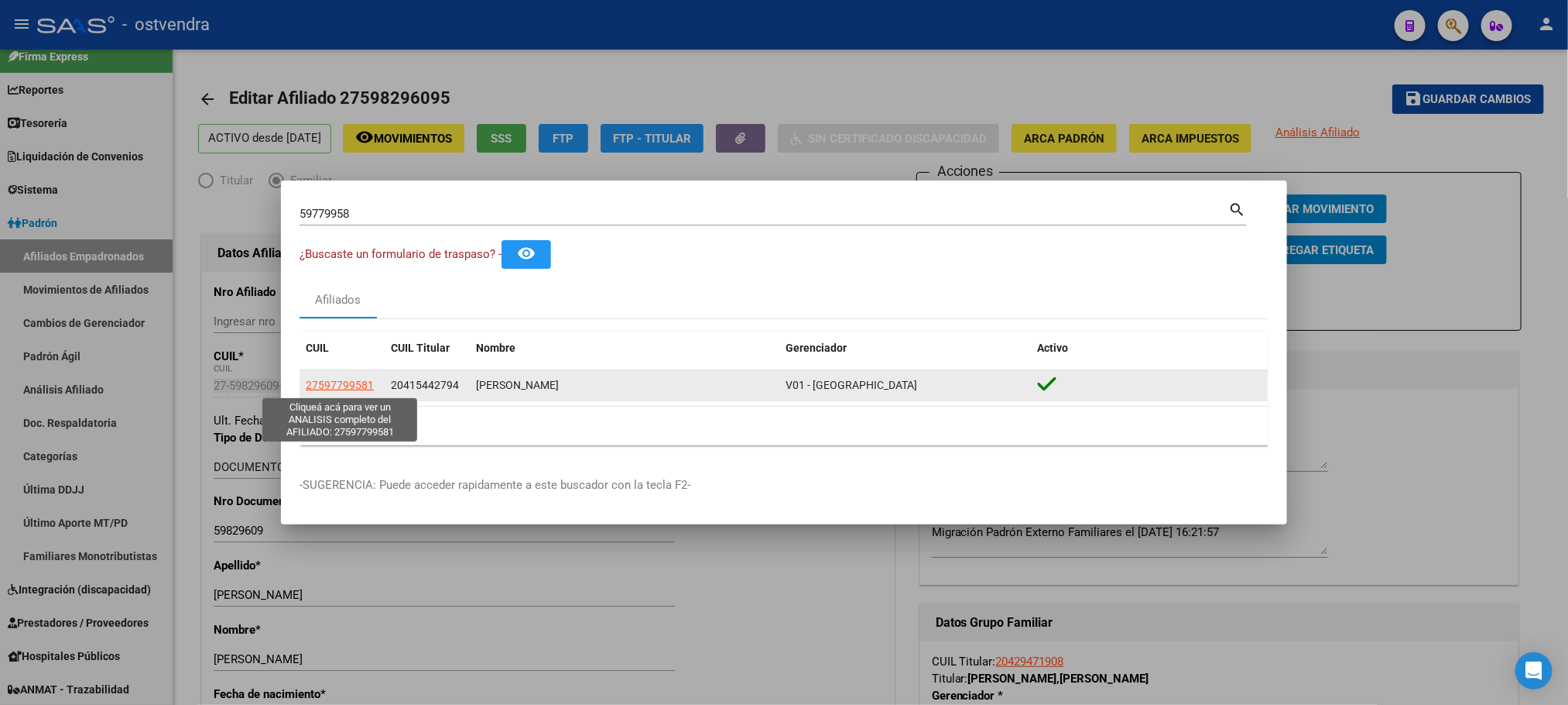
click at [354, 382] on span "27597799581" at bounding box center [340, 385] width 68 height 12
type textarea "27597799581"
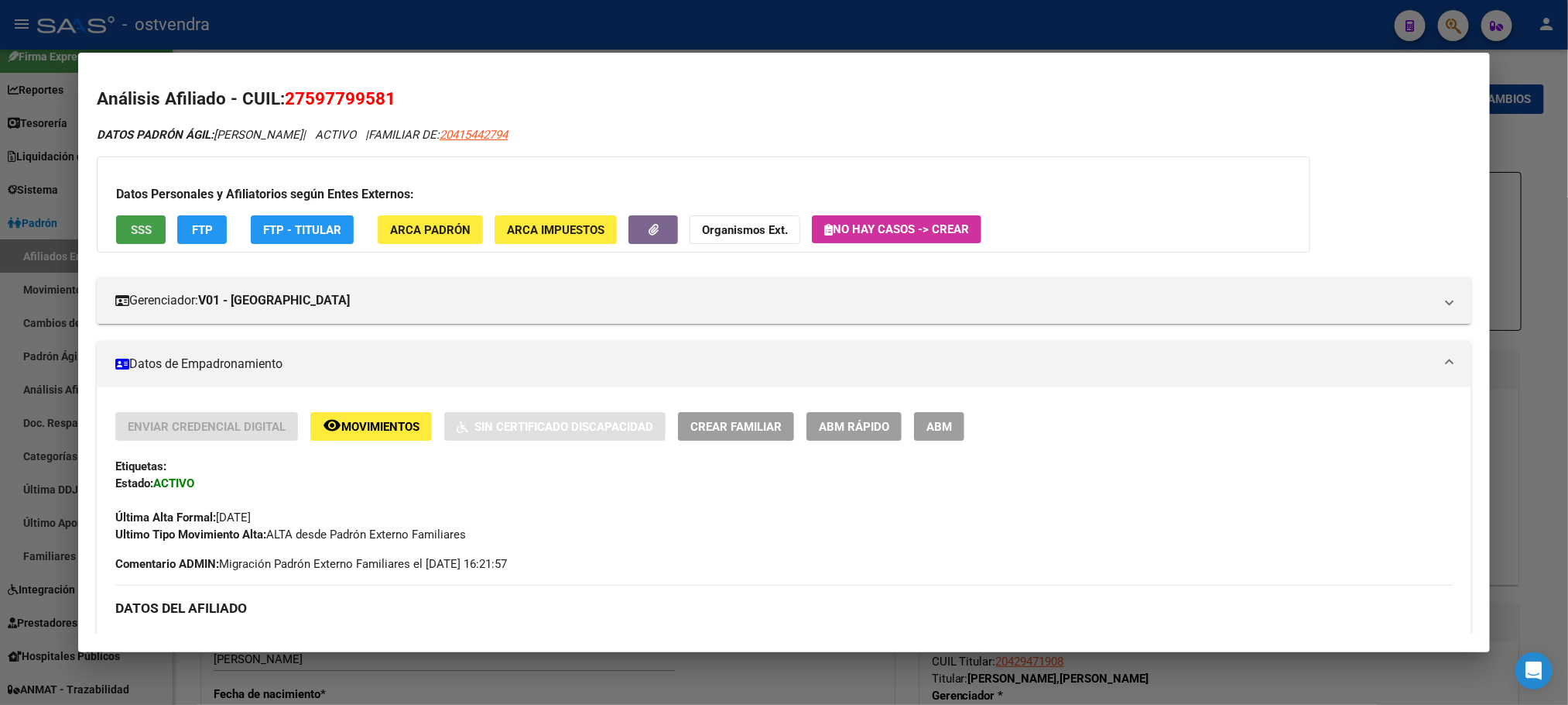
click at [138, 227] on span "SSS" at bounding box center [141, 230] width 21 height 14
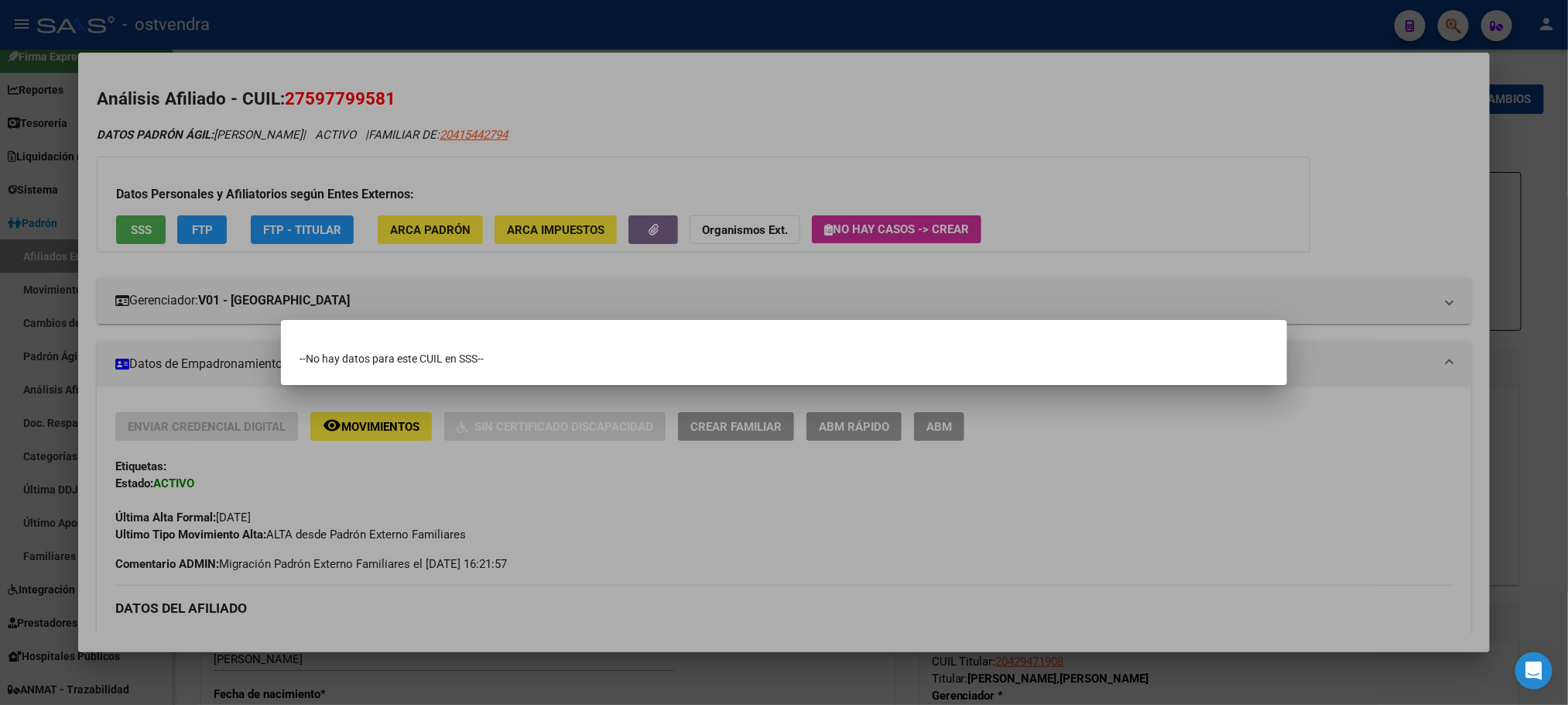
click at [327, 183] on div at bounding box center [784, 352] width 1568 height 705
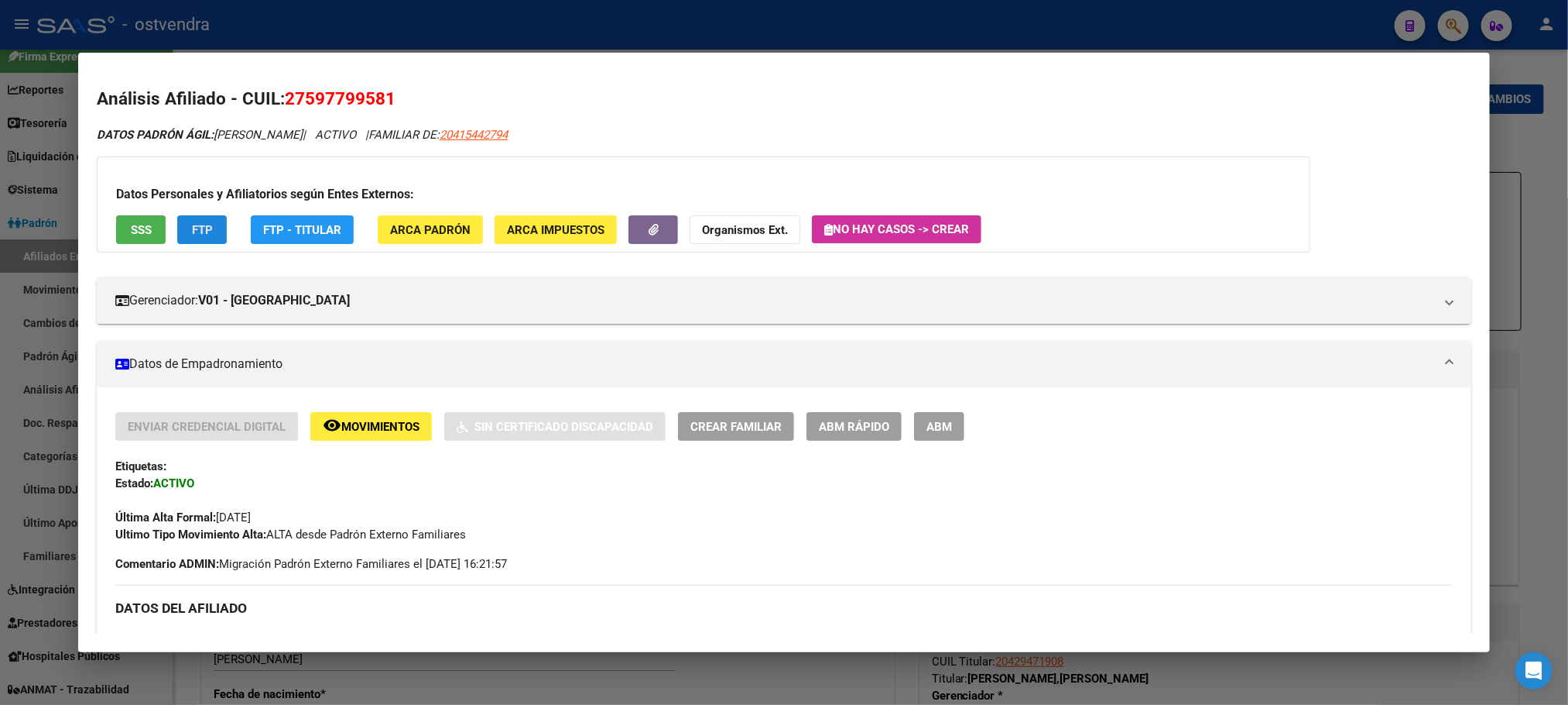
click at [207, 235] on button "FTP" at bounding box center [202, 229] width 49 height 29
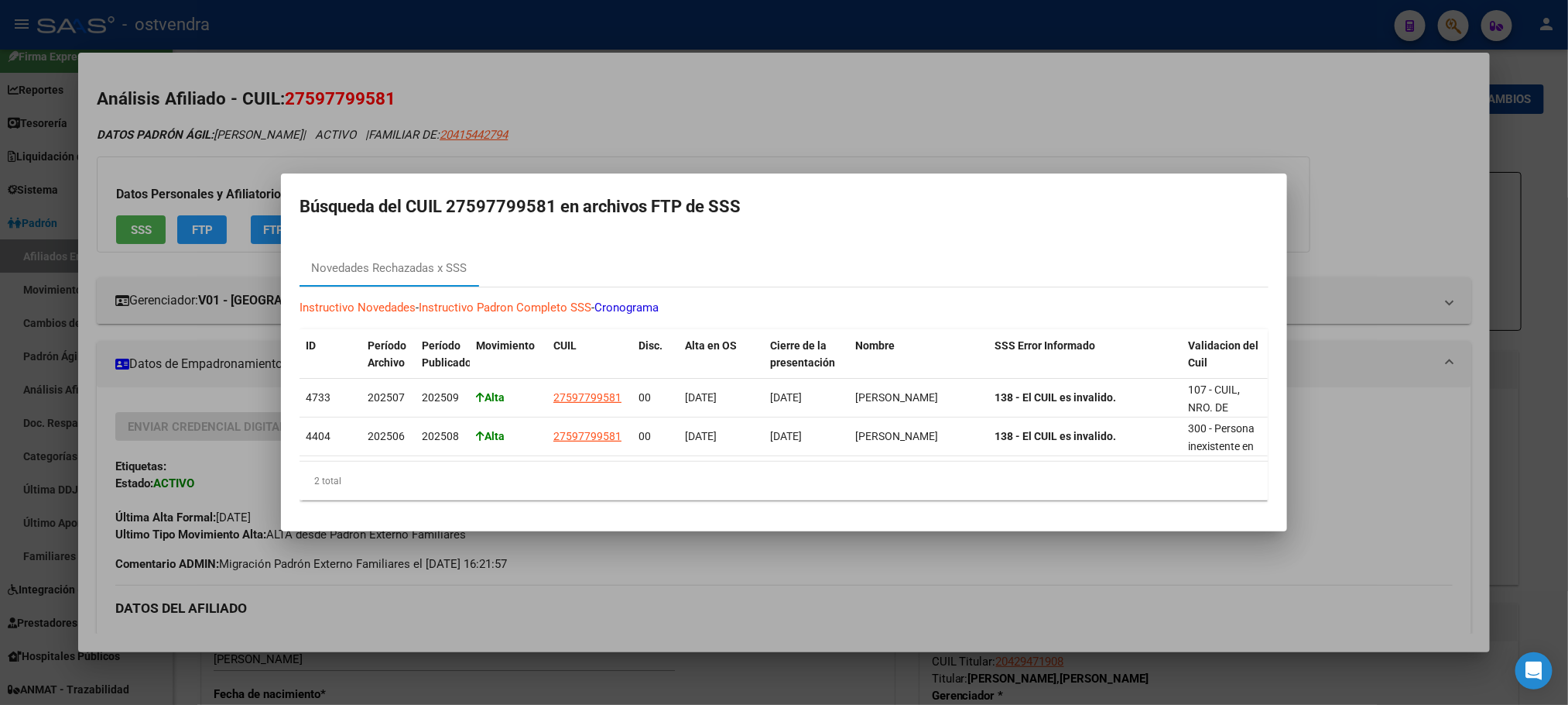
click at [361, 126] on div at bounding box center [784, 352] width 1568 height 705
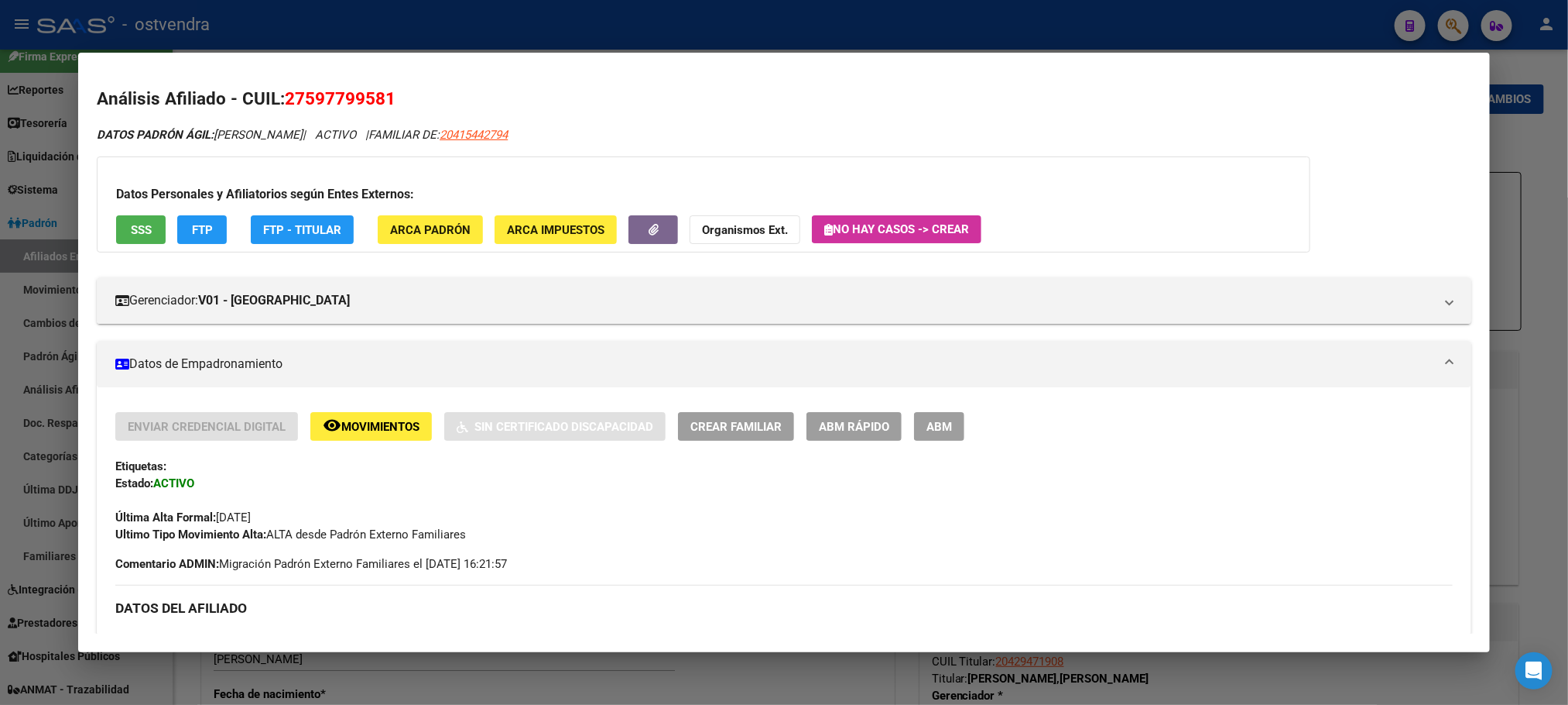
click at [446, 224] on span "ARCA Padrón" at bounding box center [431, 230] width 81 height 14
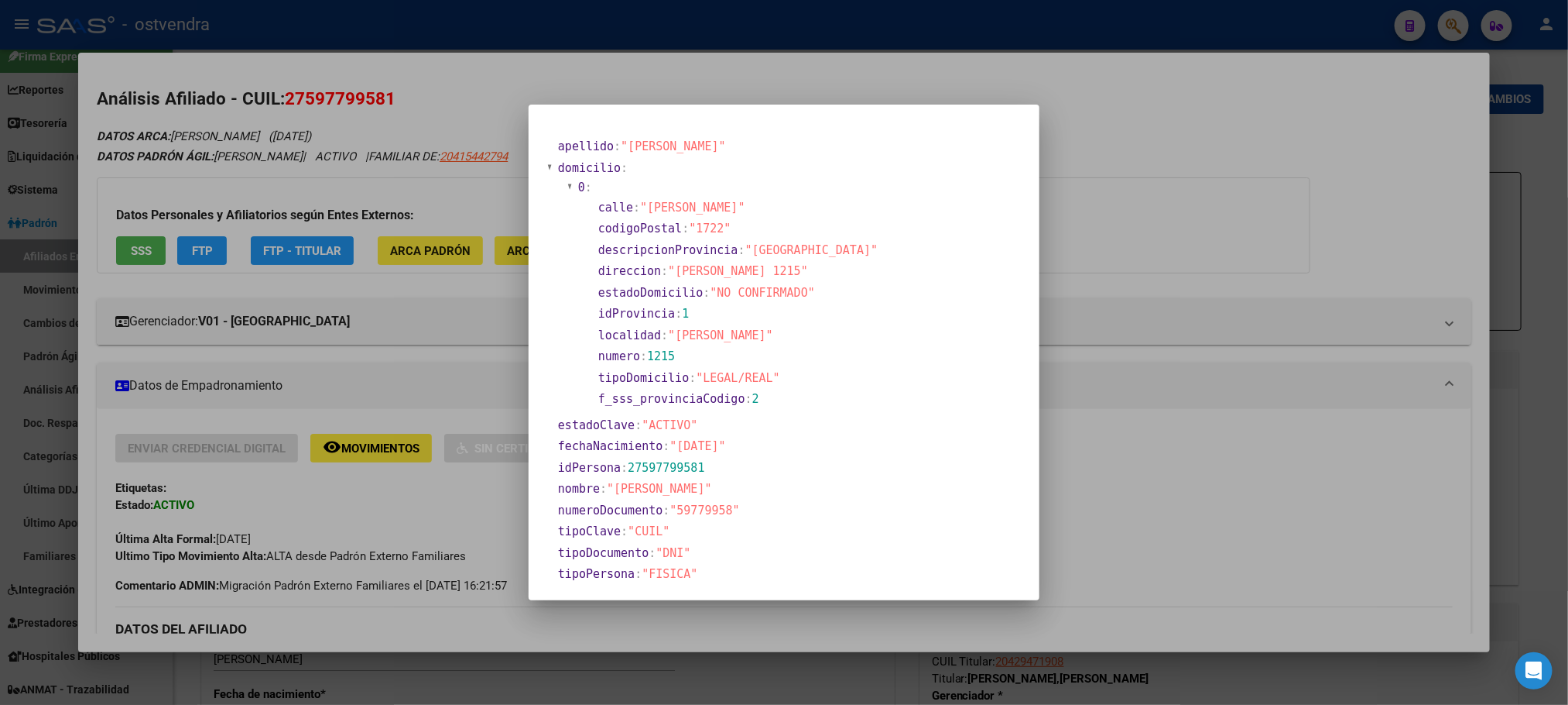
click at [368, 107] on div at bounding box center [784, 352] width 1568 height 705
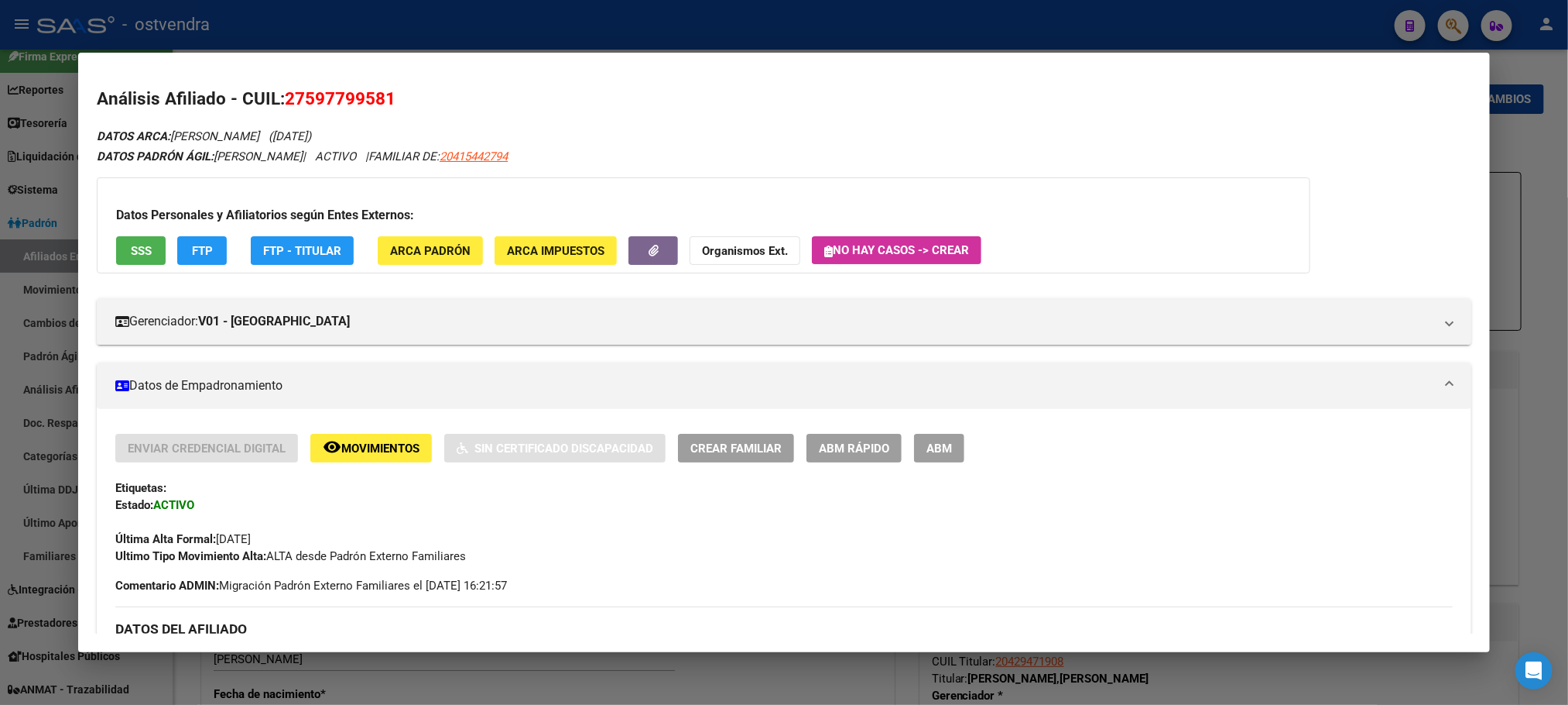
drag, startPoint x: 928, startPoint y: 464, endPoint x: 1048, endPoint y: 227, distance: 265.6
click at [931, 464] on div "Enviar Credencial Digital remove_red_eye Movimientos Sin Certificado Discapacid…" at bounding box center [783, 499] width 1336 height 131
click at [934, 463] on div "Enviar Credencial Digital remove_red_eye Movimientos Sin Certificado Discapacid…" at bounding box center [783, 499] width 1336 height 131
drag, startPoint x: 929, startPoint y: 456, endPoint x: 758, endPoint y: 399, distance: 180.2
click at [927, 454] on button "ABM" at bounding box center [939, 448] width 50 height 29
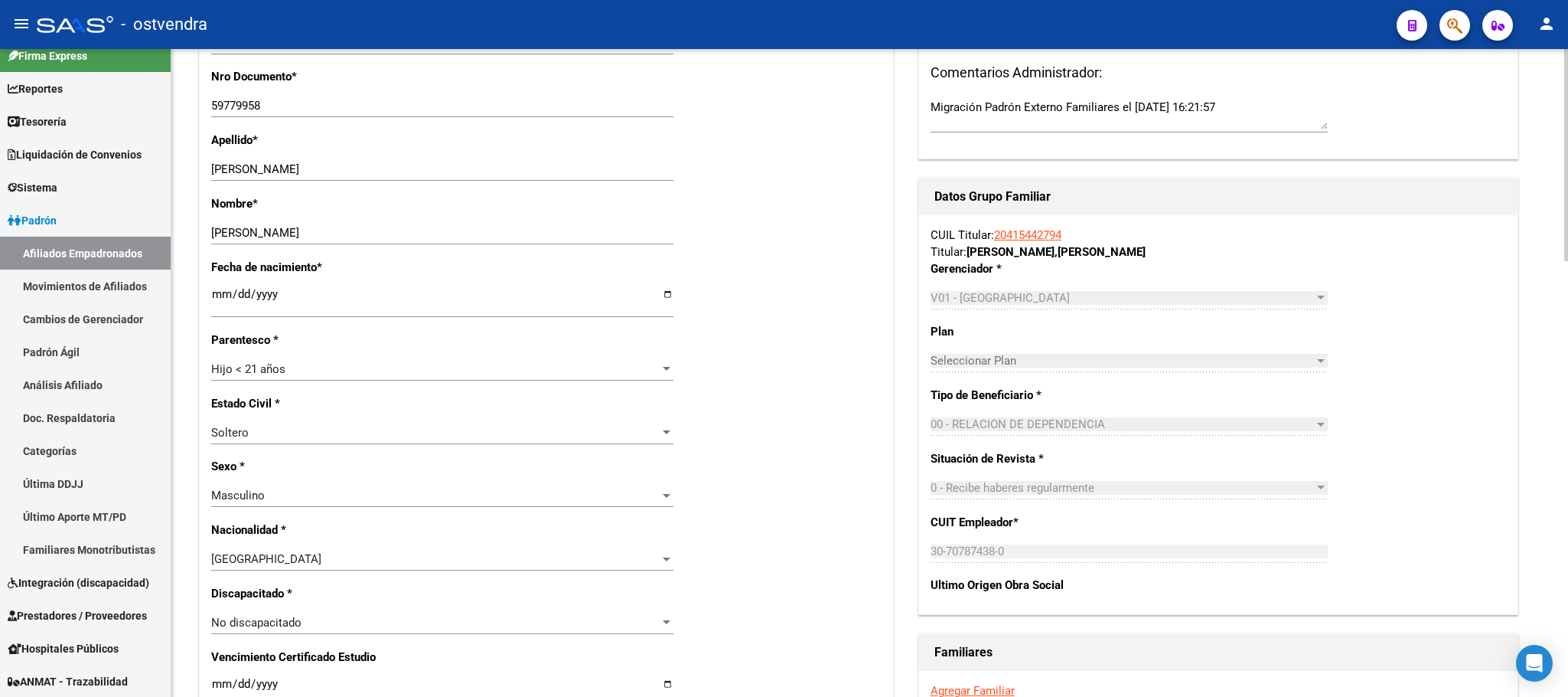
scroll to position [345, 0]
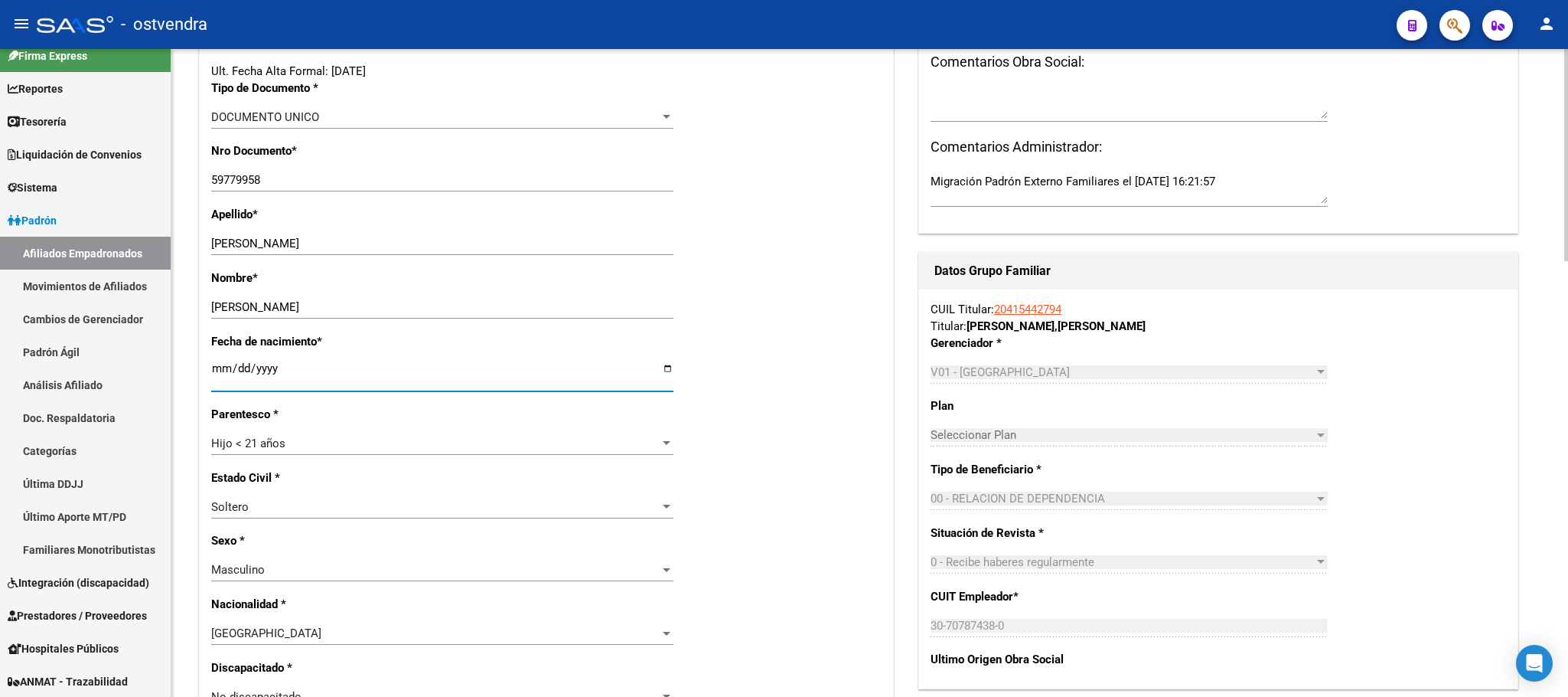
click at [211, 372] on input "[DATE]" at bounding box center [442, 374] width 463 height 24
type input "[DATE]"
click at [772, 359] on div "Fecha de nacimiento * [DEMOGRAPHIC_DATA] Ingresar fecha" at bounding box center [546, 370] width 671 height 73
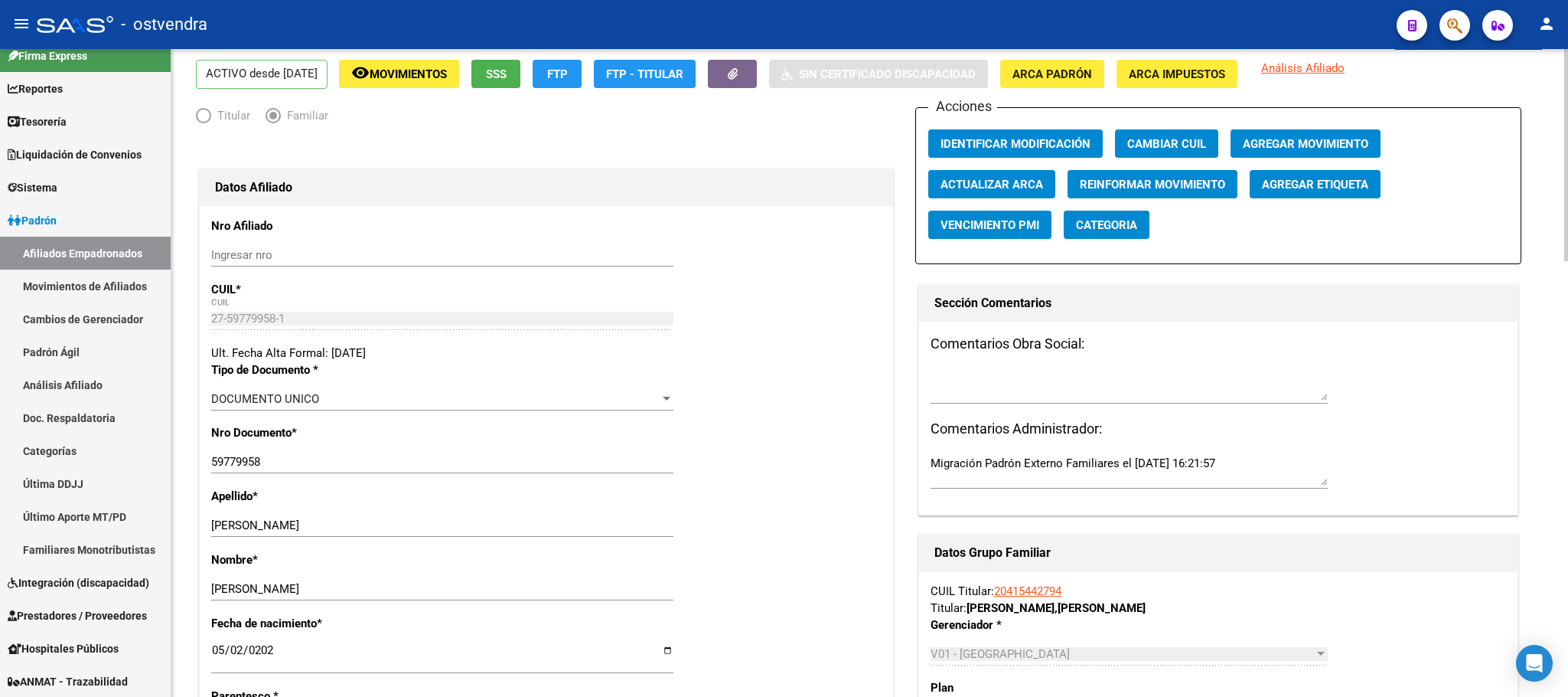
scroll to position [0, 0]
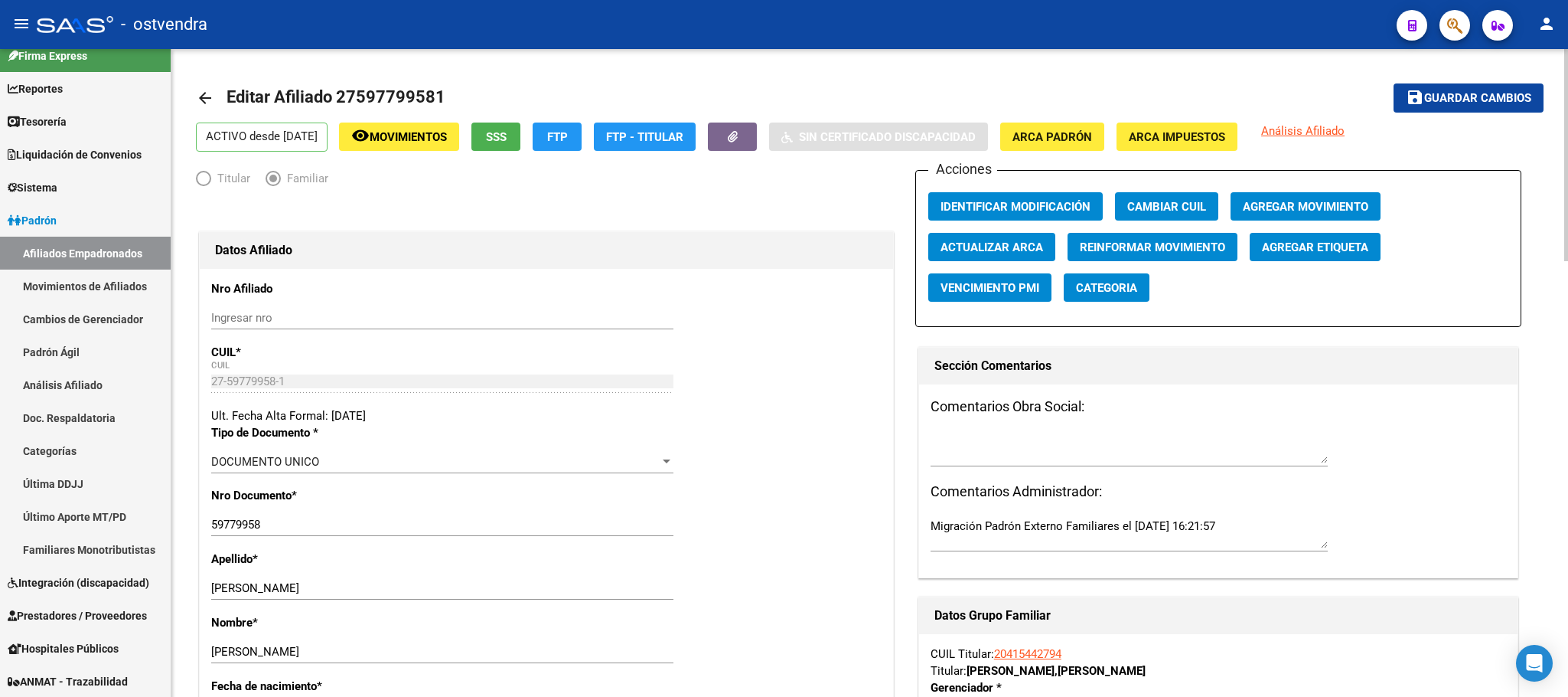
click at [1497, 103] on span "Guardar cambios" at bounding box center [1477, 99] width 107 height 14
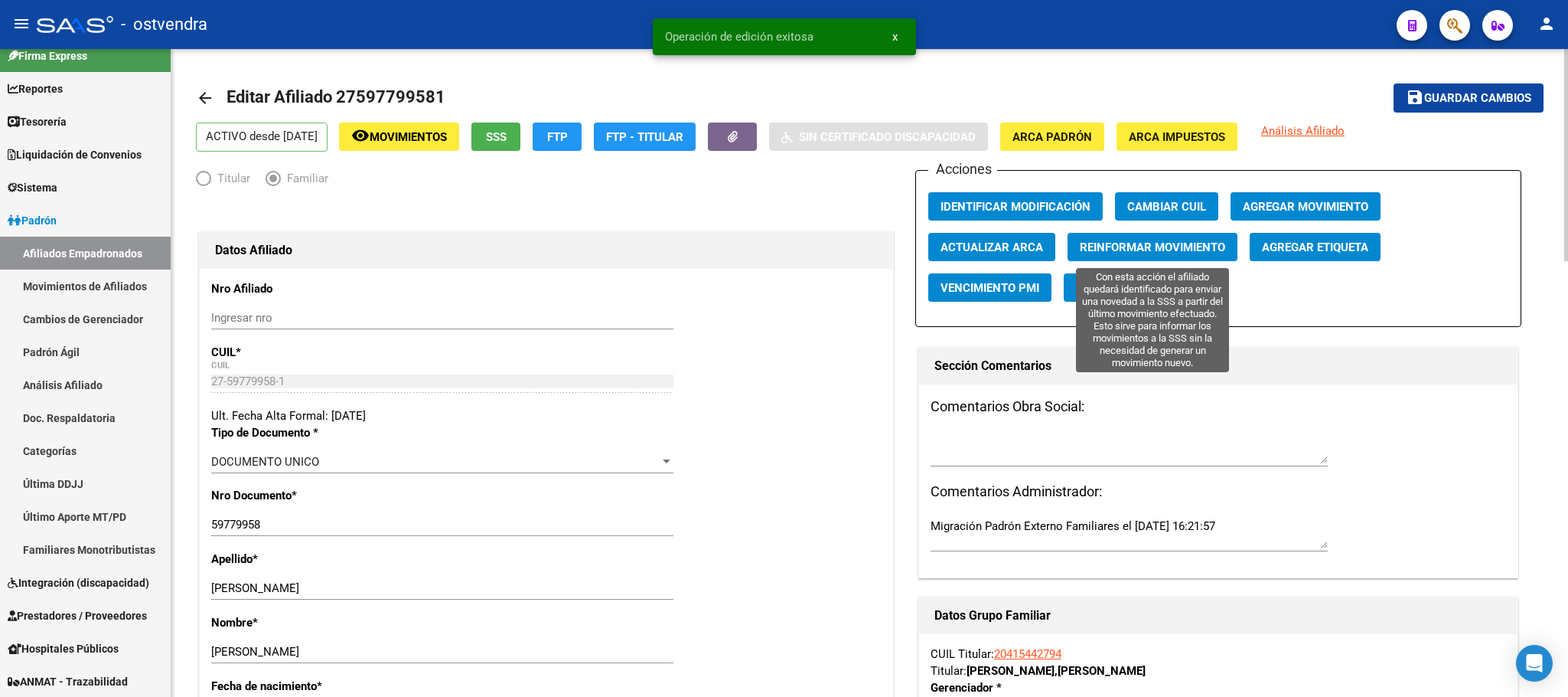
click at [1120, 249] on span "Reinformar Movimiento" at bounding box center [1153, 247] width 146 height 14
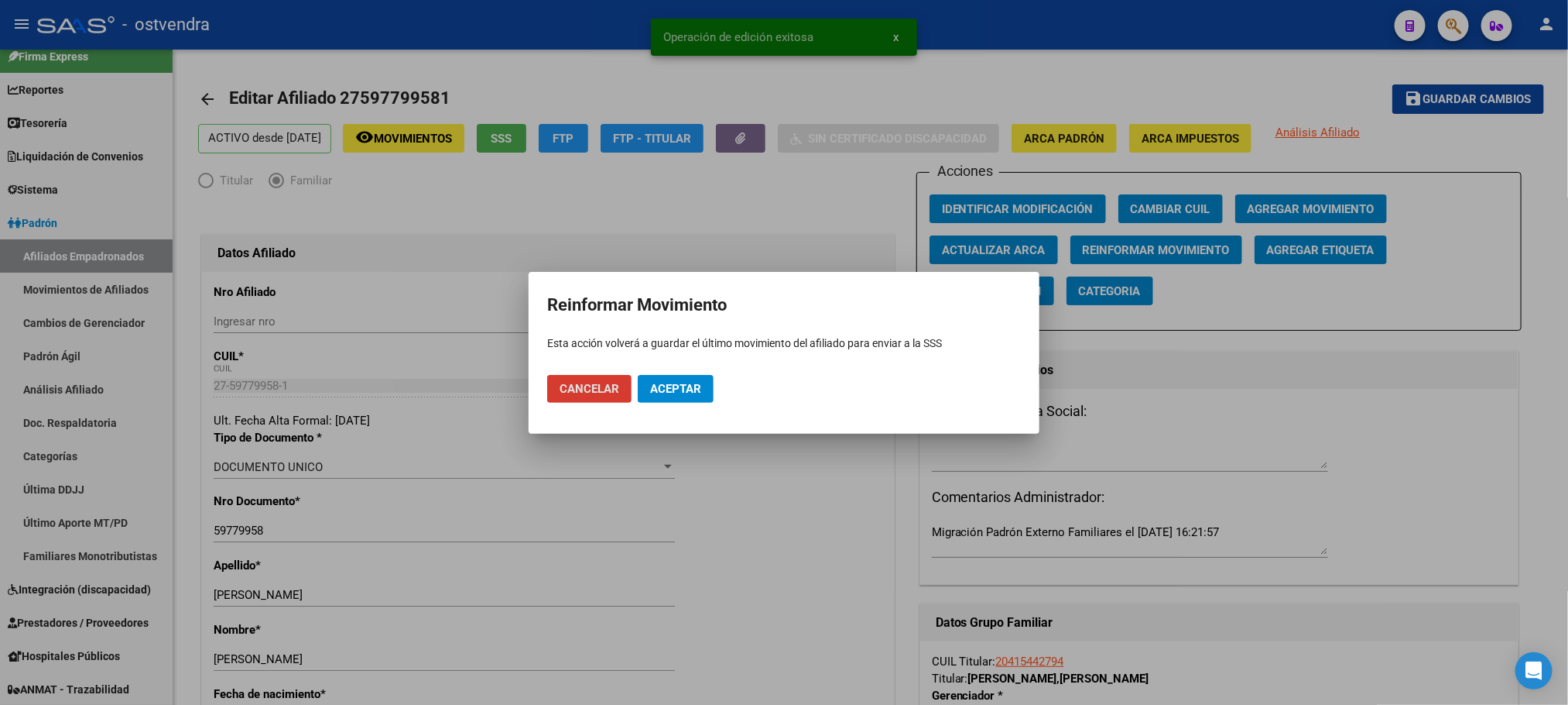
click at [684, 389] on span "Aceptar" at bounding box center [676, 389] width 51 height 14
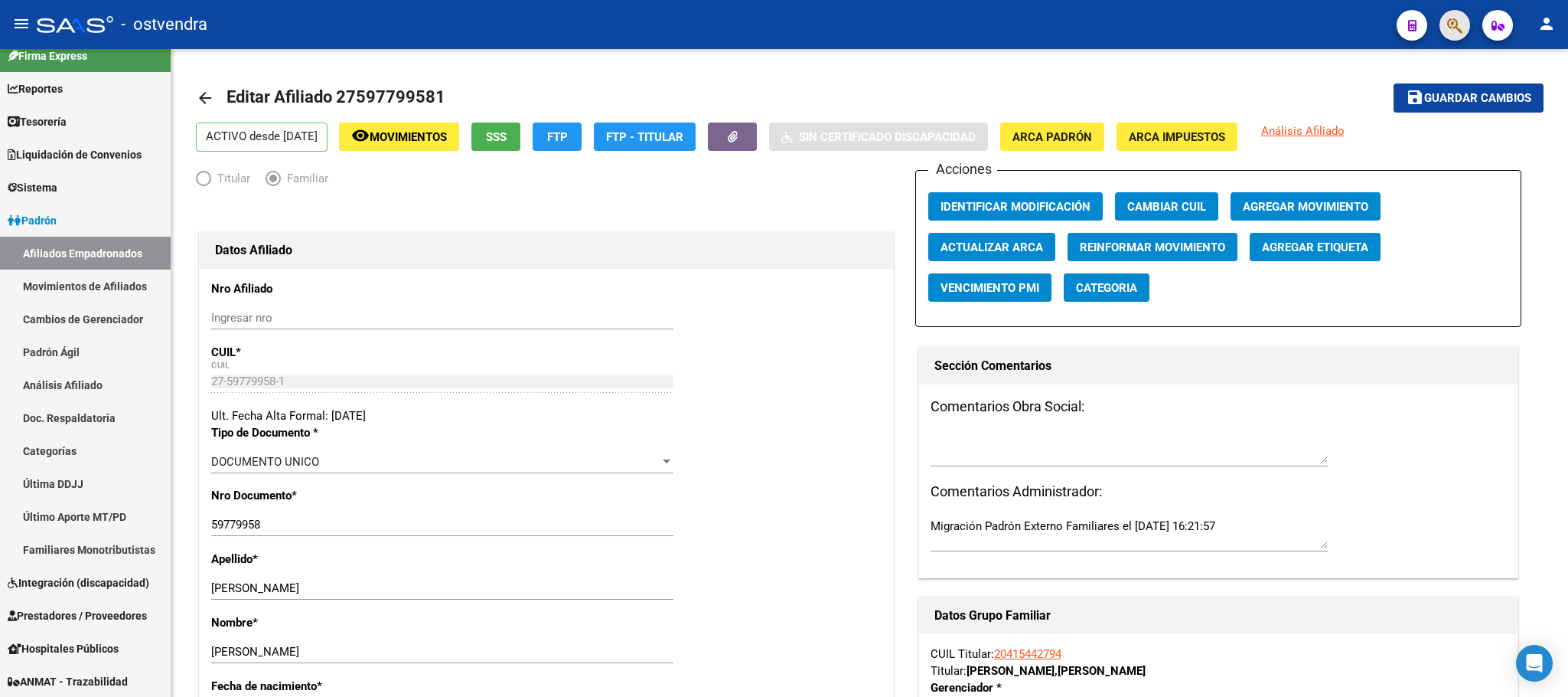
click at [1447, 35] on span "button" at bounding box center [1455, 25] width 16 height 31
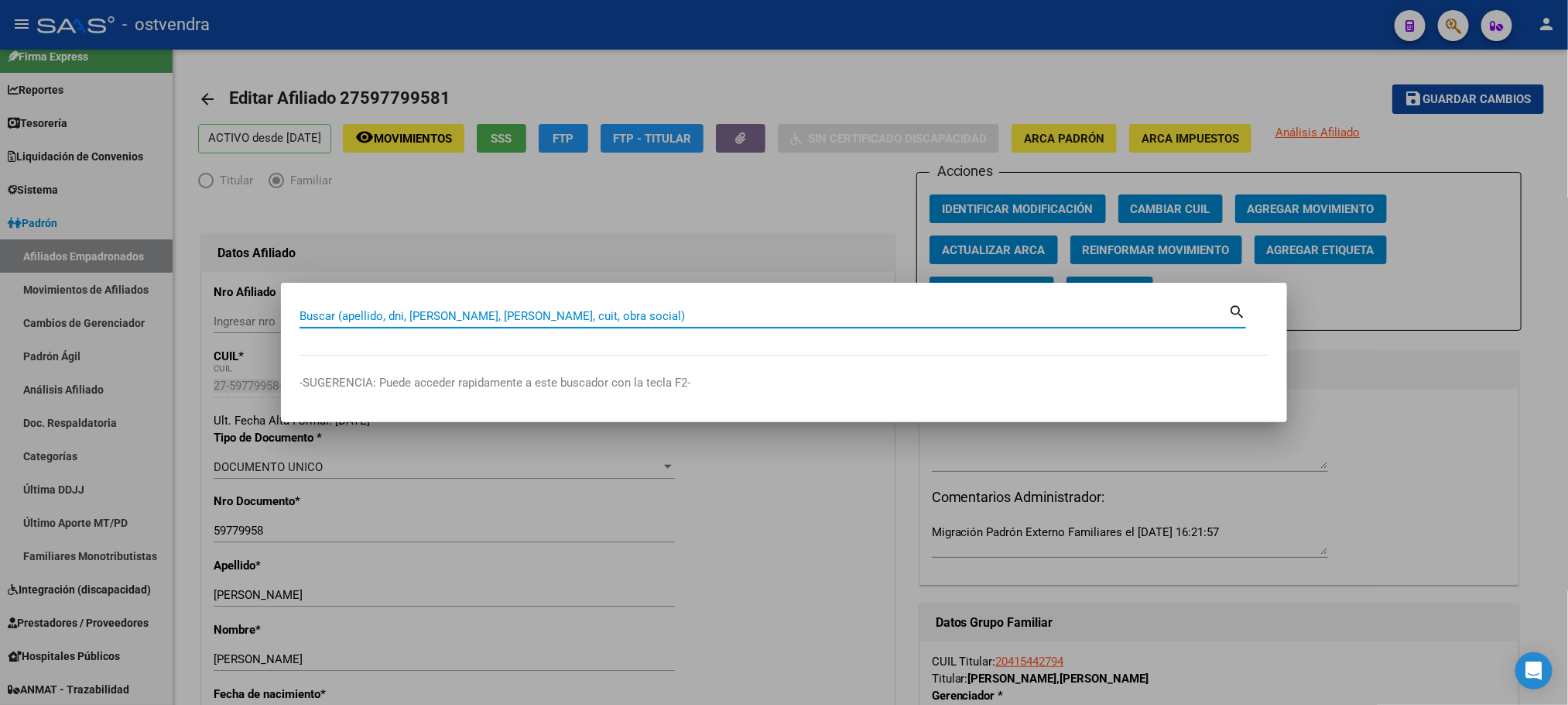
click at [351, 312] on input "Buscar (apellido, dni, [PERSON_NAME], [PERSON_NAME], cuit, obra social)" at bounding box center [763, 316] width 928 height 14
type input "57837133"
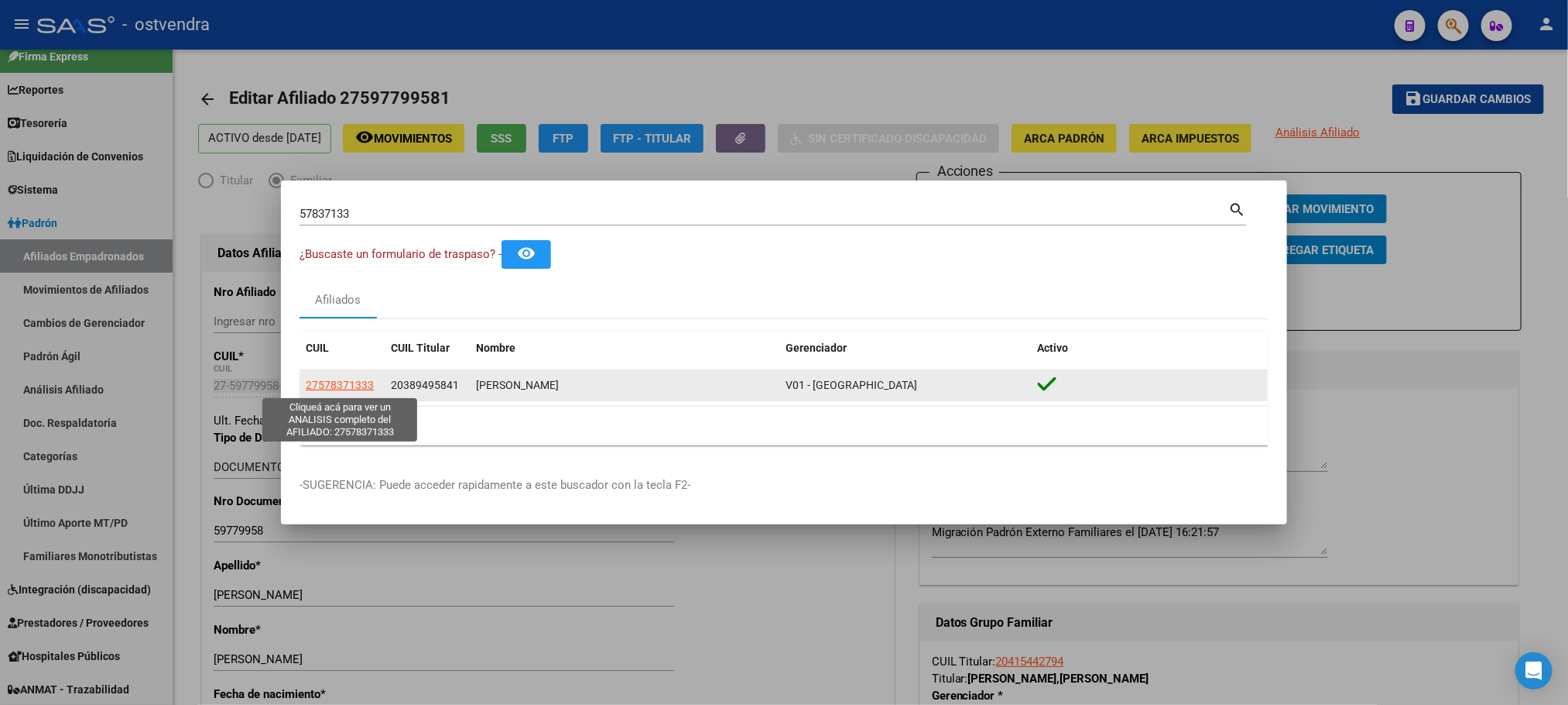
click at [341, 391] on span "27578371333" at bounding box center [340, 385] width 68 height 12
type textarea "27578371333"
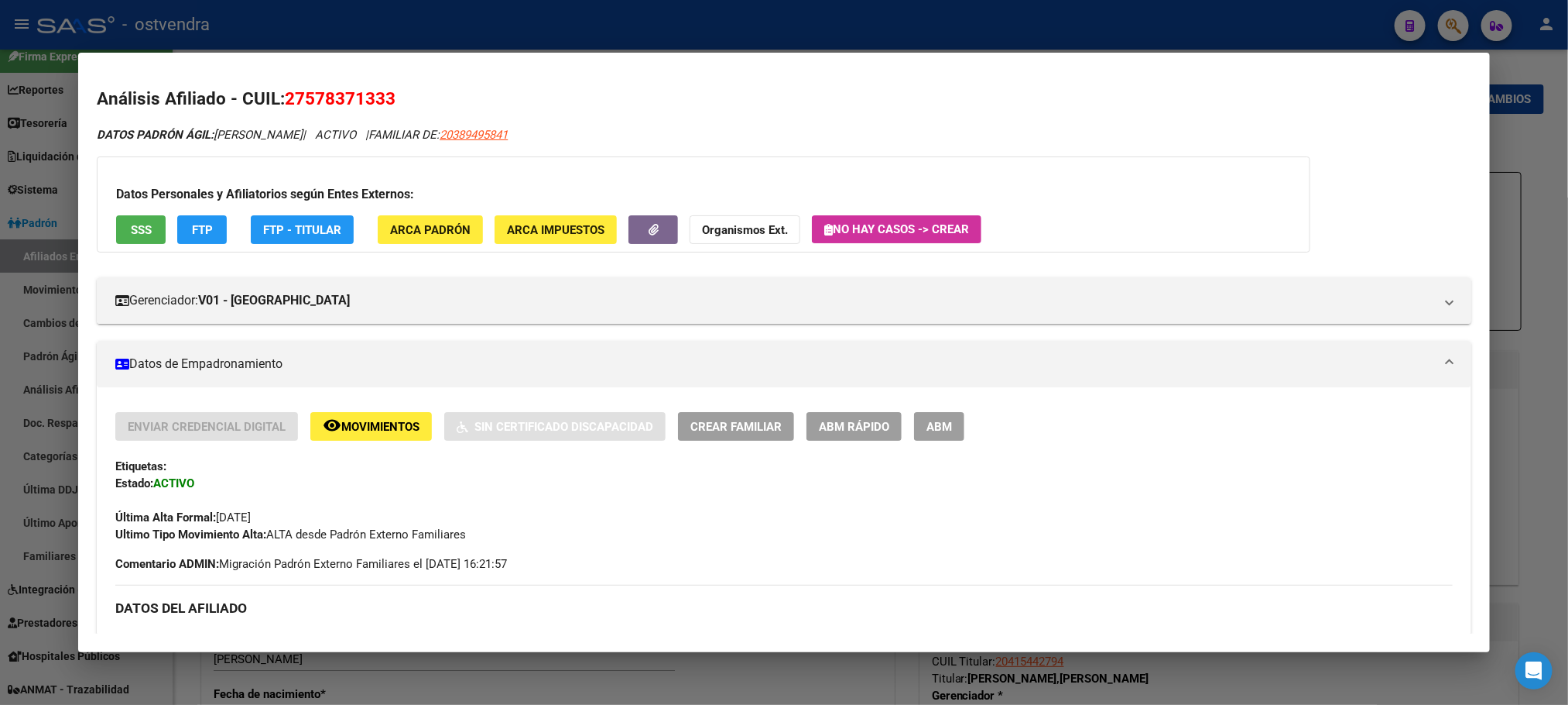
click at [128, 245] on div "Datos Personales y Afiliatorios según Entes Externos: SSS FTP FTP - Titular ARC…" at bounding box center [703, 204] width 1214 height 96
click at [125, 237] on button "SSS" at bounding box center [140, 229] width 49 height 29
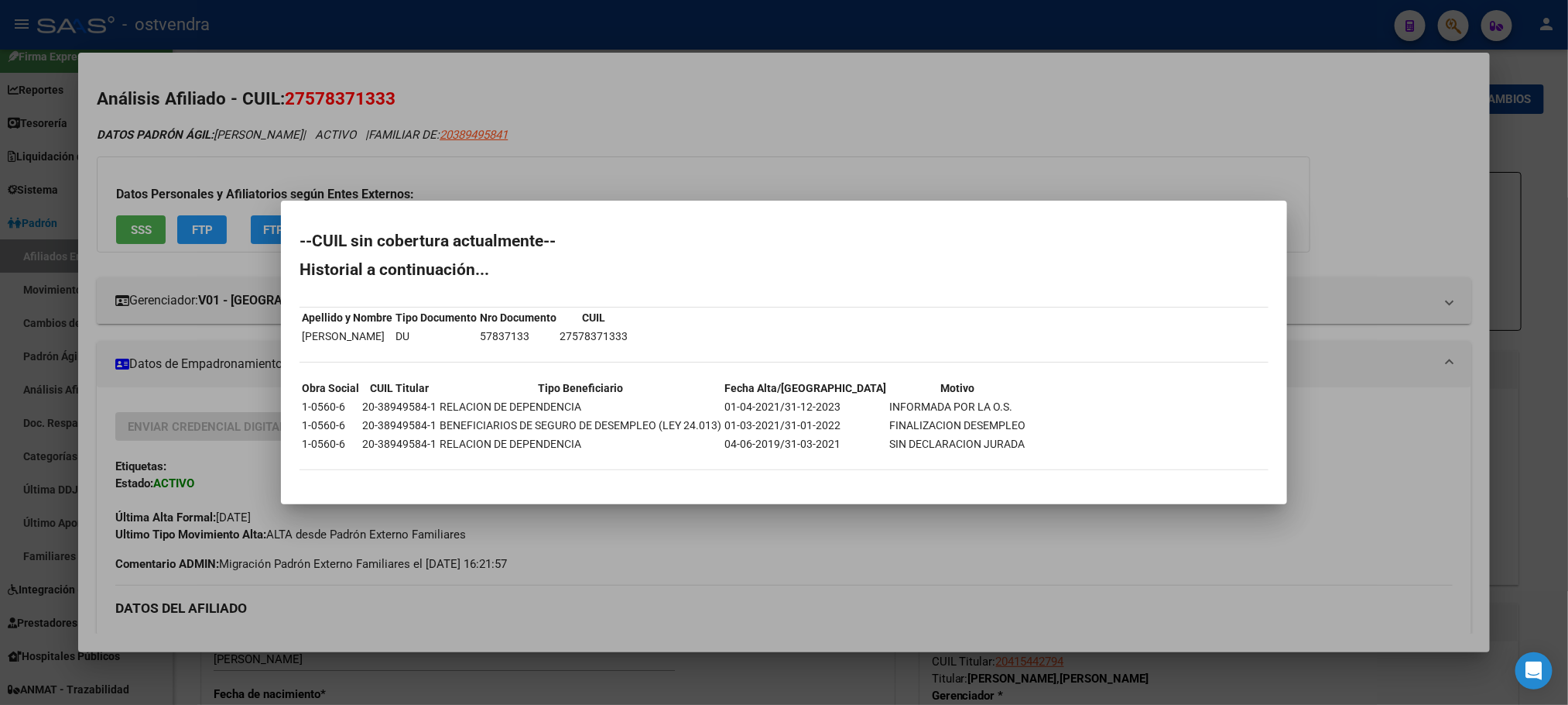
click at [298, 145] on div at bounding box center [784, 352] width 1568 height 705
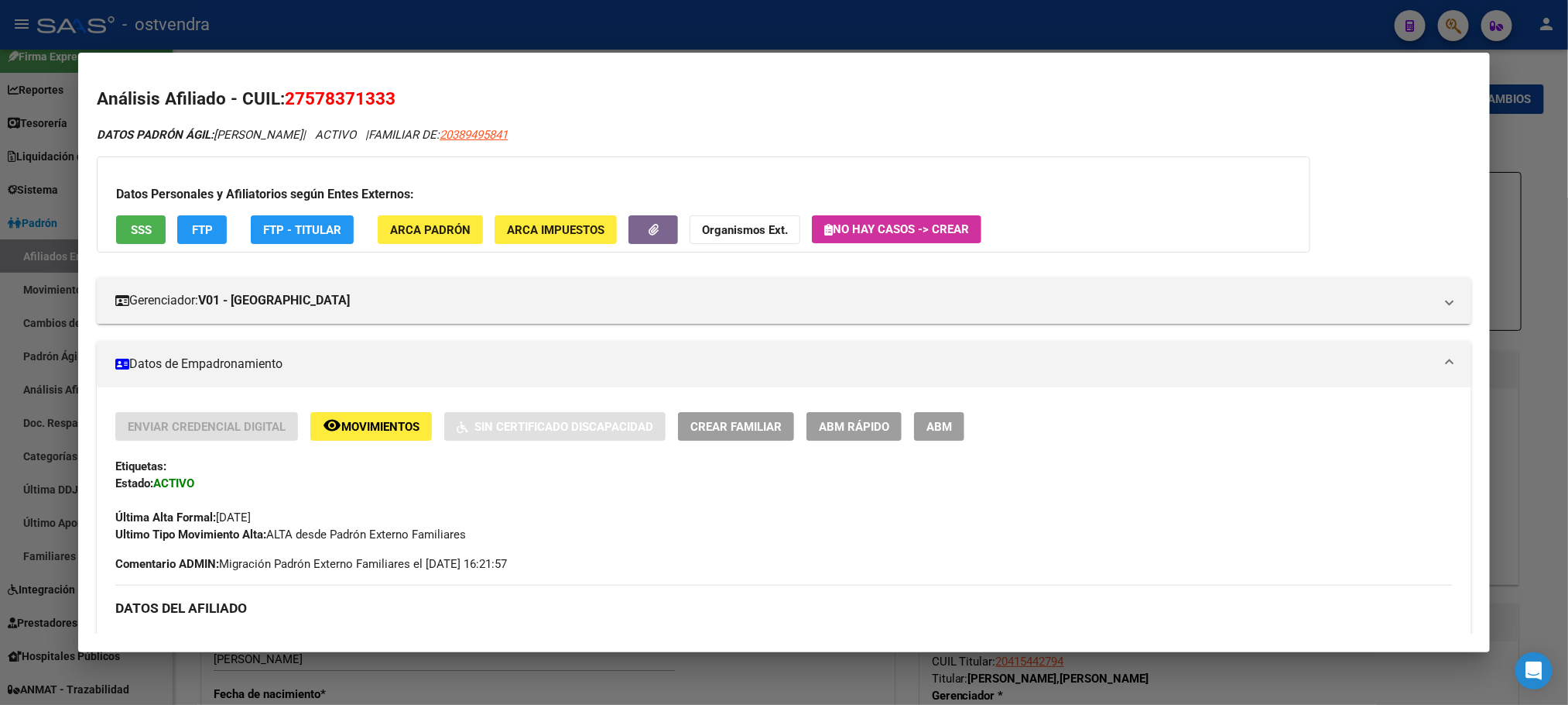
click at [536, 40] on div at bounding box center [784, 352] width 1568 height 705
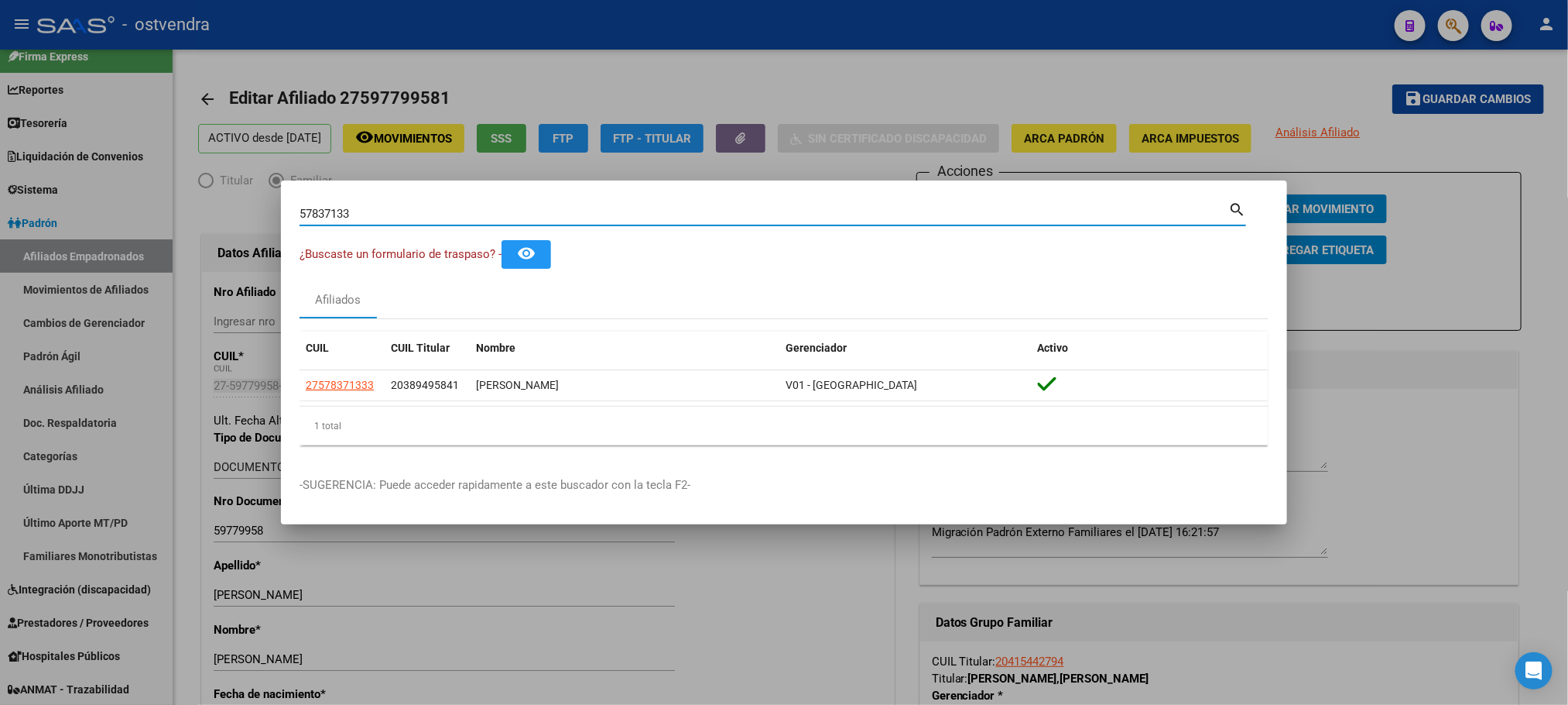
drag, startPoint x: 399, startPoint y: 207, endPoint x: 416, endPoint y: 210, distance: 17.3
click at [346, 207] on input "57837133" at bounding box center [763, 214] width 928 height 14
click at [413, 223] on div "57837133 Buscar (apellido, dni, [PERSON_NAME], [PERSON_NAME], cuit, obra social)" at bounding box center [763, 213] width 928 height 23
click at [511, 230] on div "57837133 Buscar (apellido, dni, [PERSON_NAME], nro traspaso, cuit, obra social)…" at bounding box center [772, 219] width 947 height 41
drag, startPoint x: 493, startPoint y: 209, endPoint x: 217, endPoint y: 184, distance: 277.1
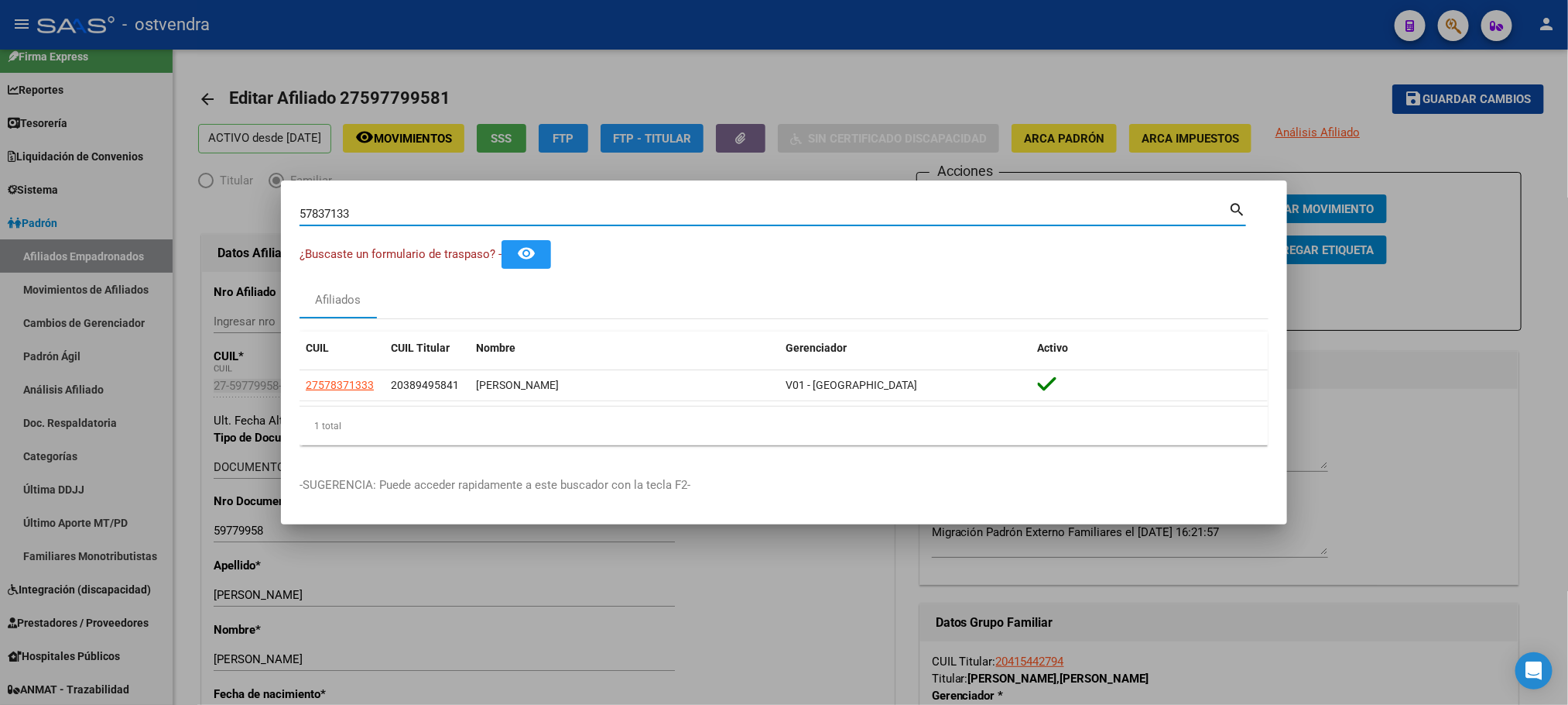
click at [217, 184] on div "57837133 Buscar (apellido, dni, cuil, nro traspaso, cuit, obra social) search ¿…" at bounding box center [784, 352] width 1568 height 705
paste input "27958044092"
type input "27958044092"
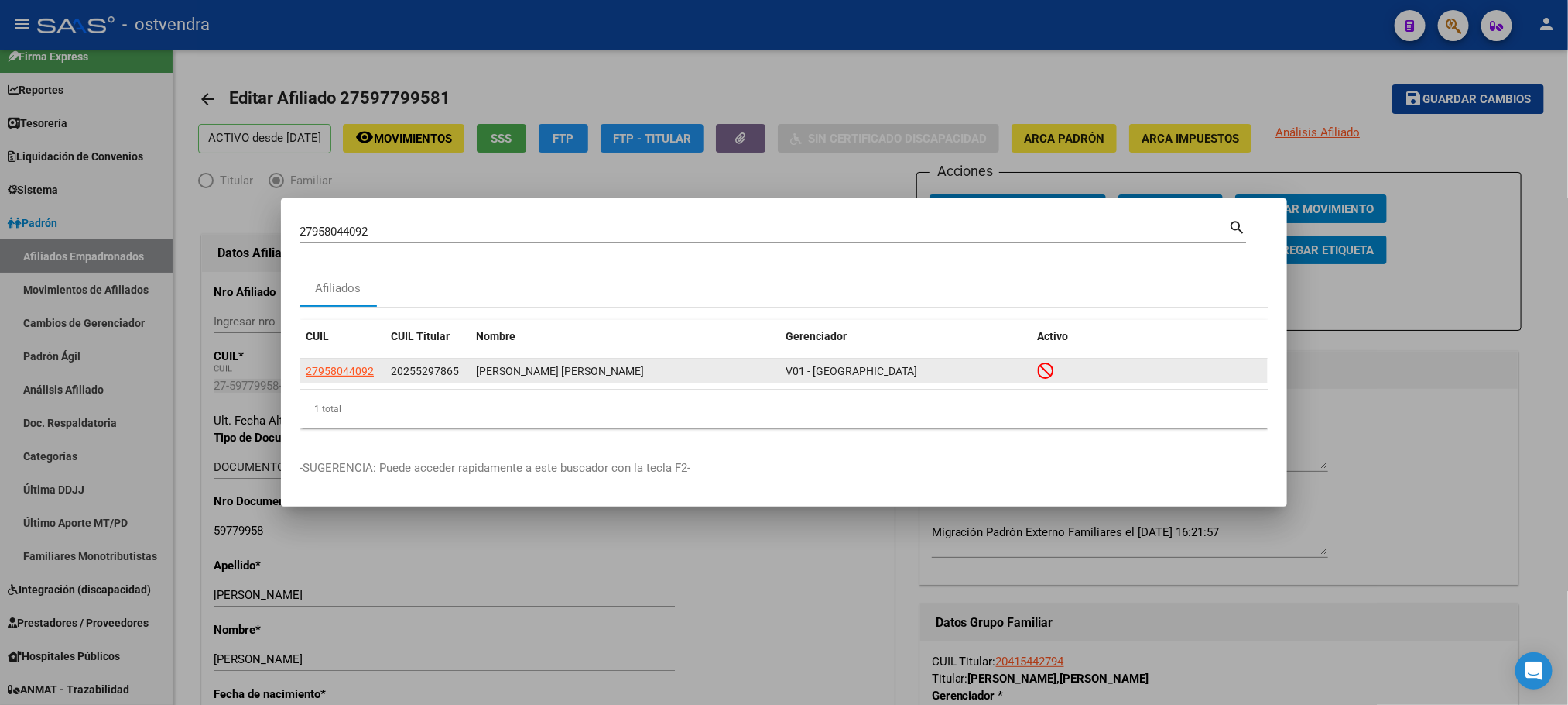
click at [355, 363] on app-link-go-to "27958044092" at bounding box center [340, 371] width 68 height 18
click at [351, 372] on span "27958044092" at bounding box center [340, 370] width 68 height 12
type textarea "27958044092"
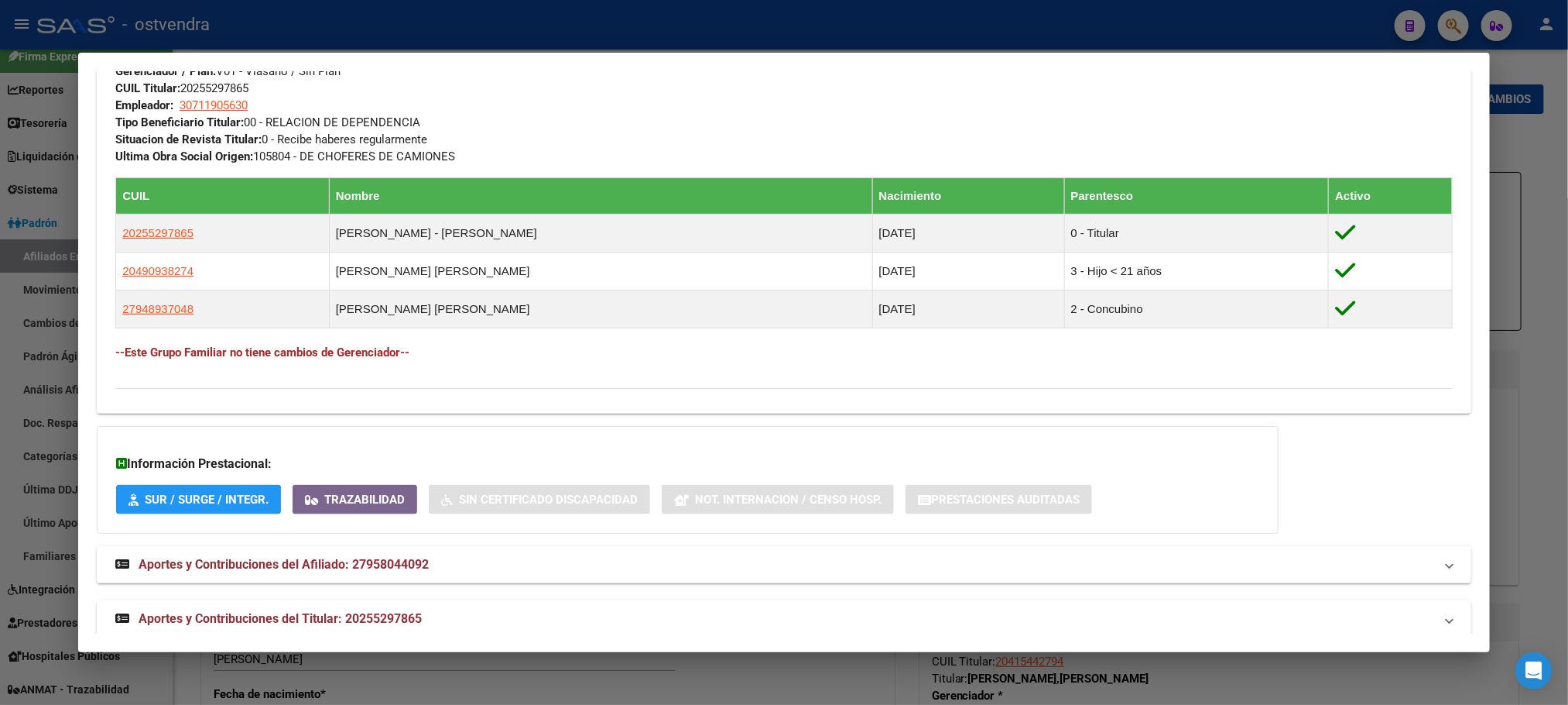
scroll to position [855, 0]
